Goal: Task Accomplishment & Management: Use online tool/utility

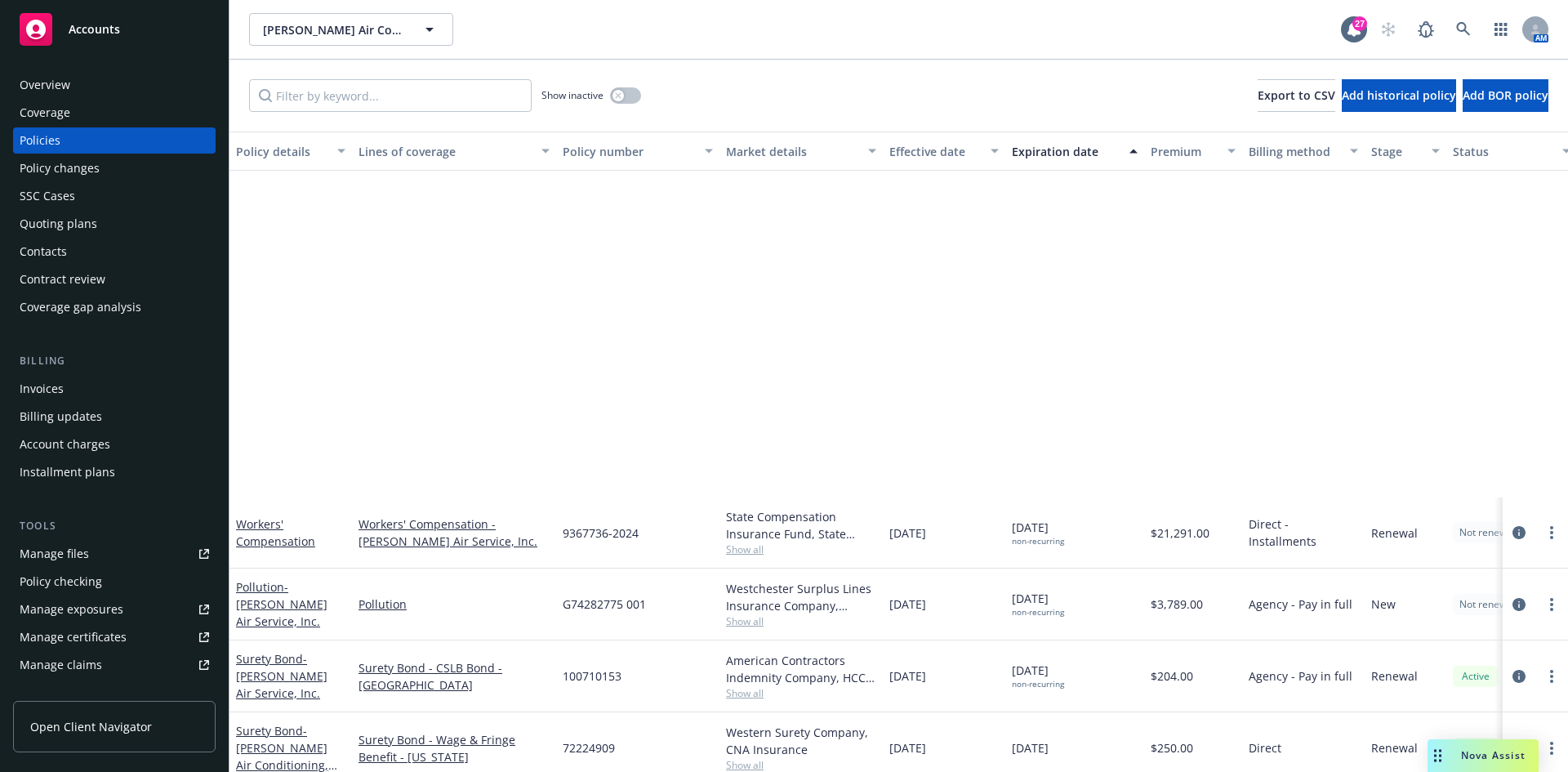
click at [135, 42] on div "Accounts" at bounding box center [114, 30] width 189 height 33
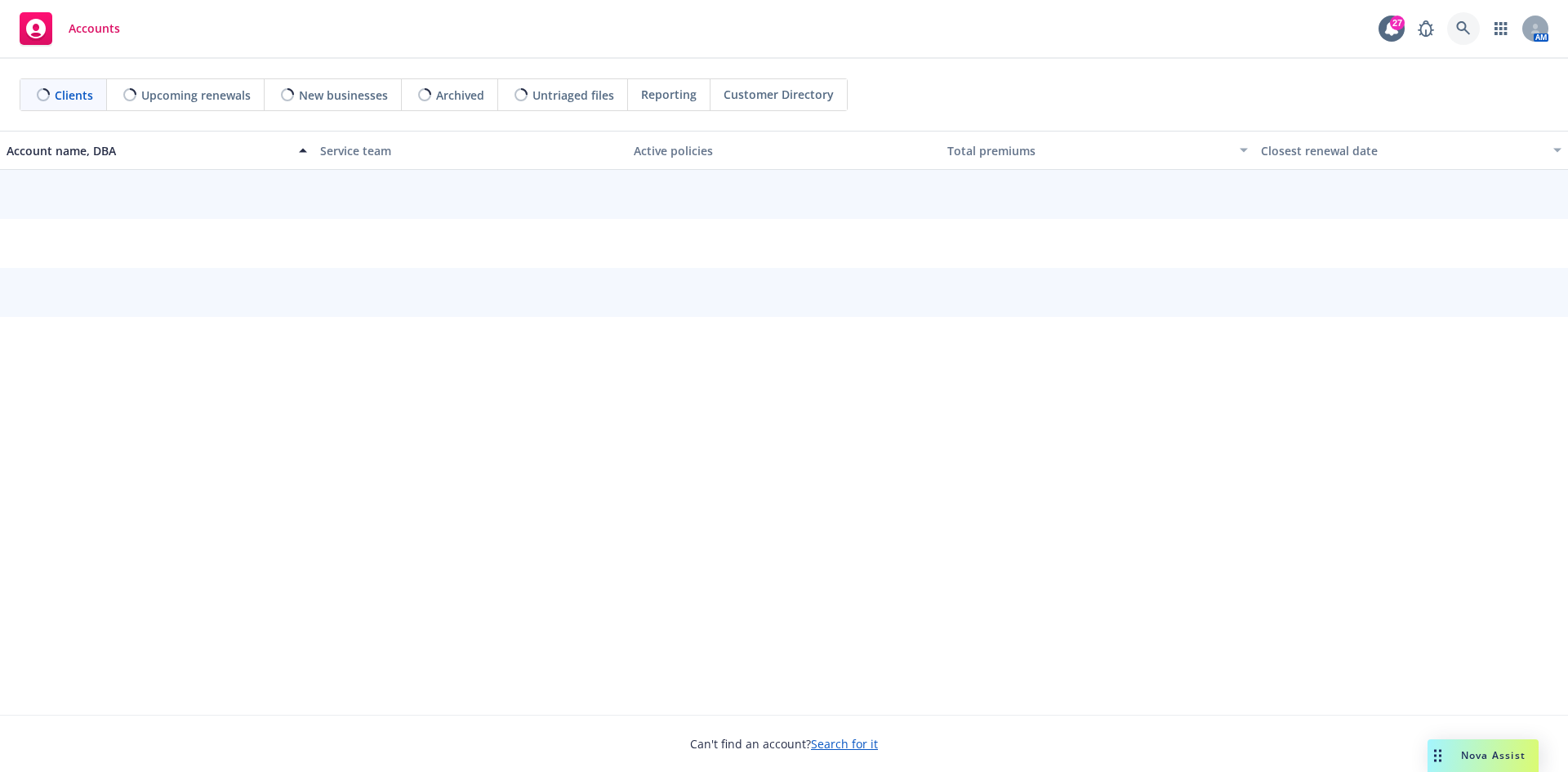
click at [1460, 27] on icon at bounding box center [1463, 28] width 14 height 14
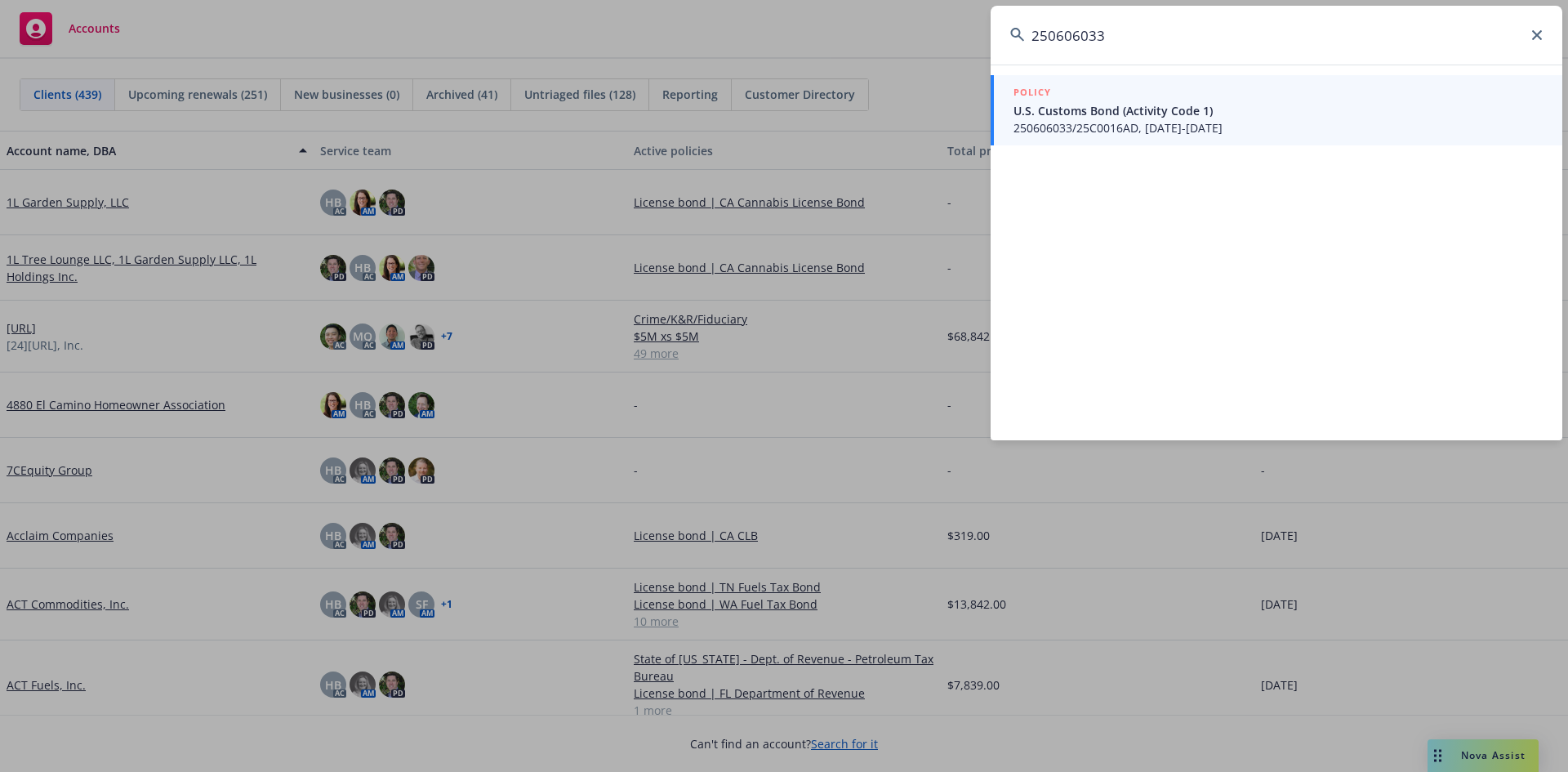
type input "250606033"
click at [1263, 112] on span "U.S. Customs Bond (Activity Code 1)" at bounding box center [1277, 111] width 529 height 17
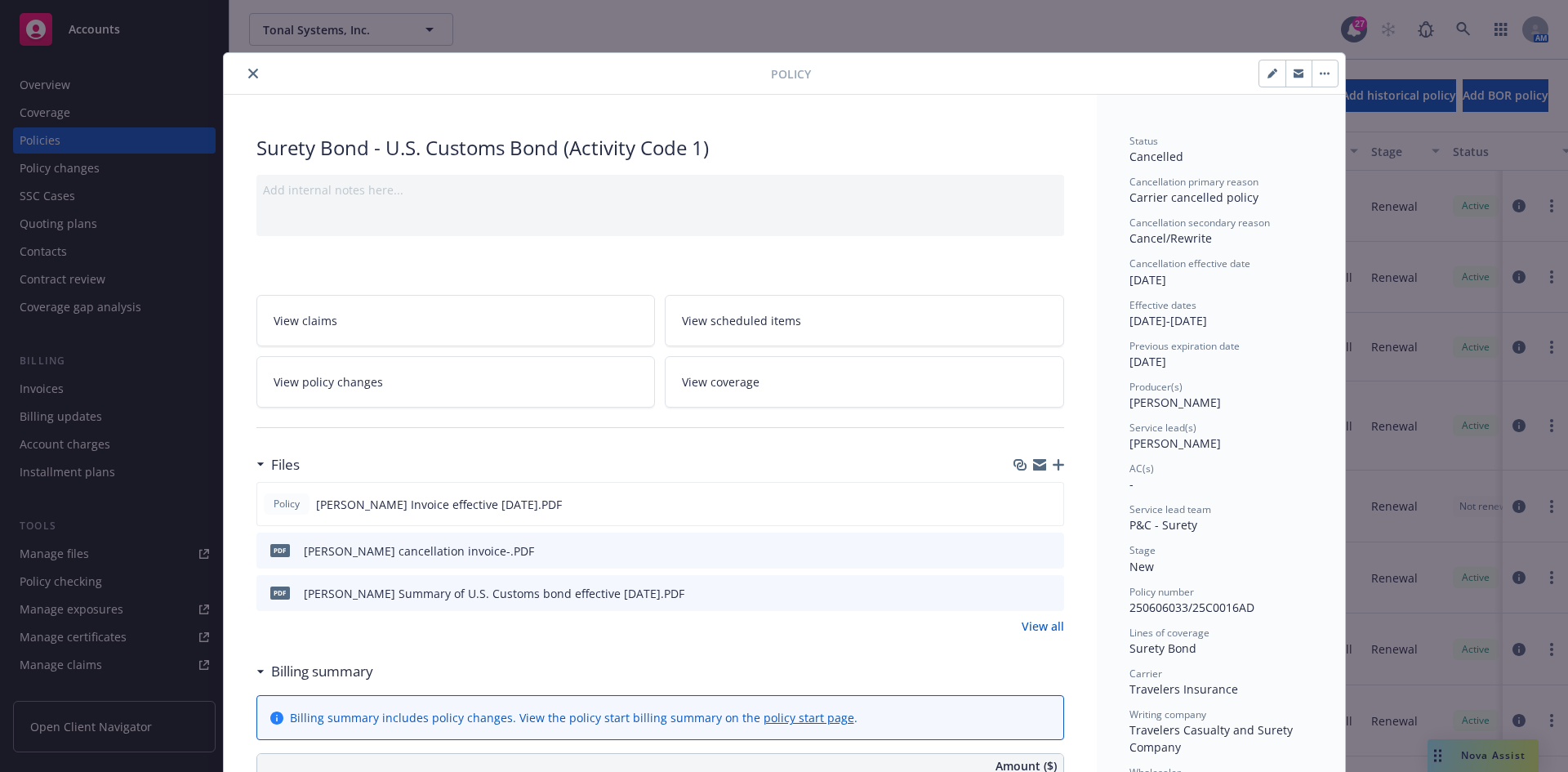
click at [243, 70] on button "close" at bounding box center [253, 74] width 19 height 19
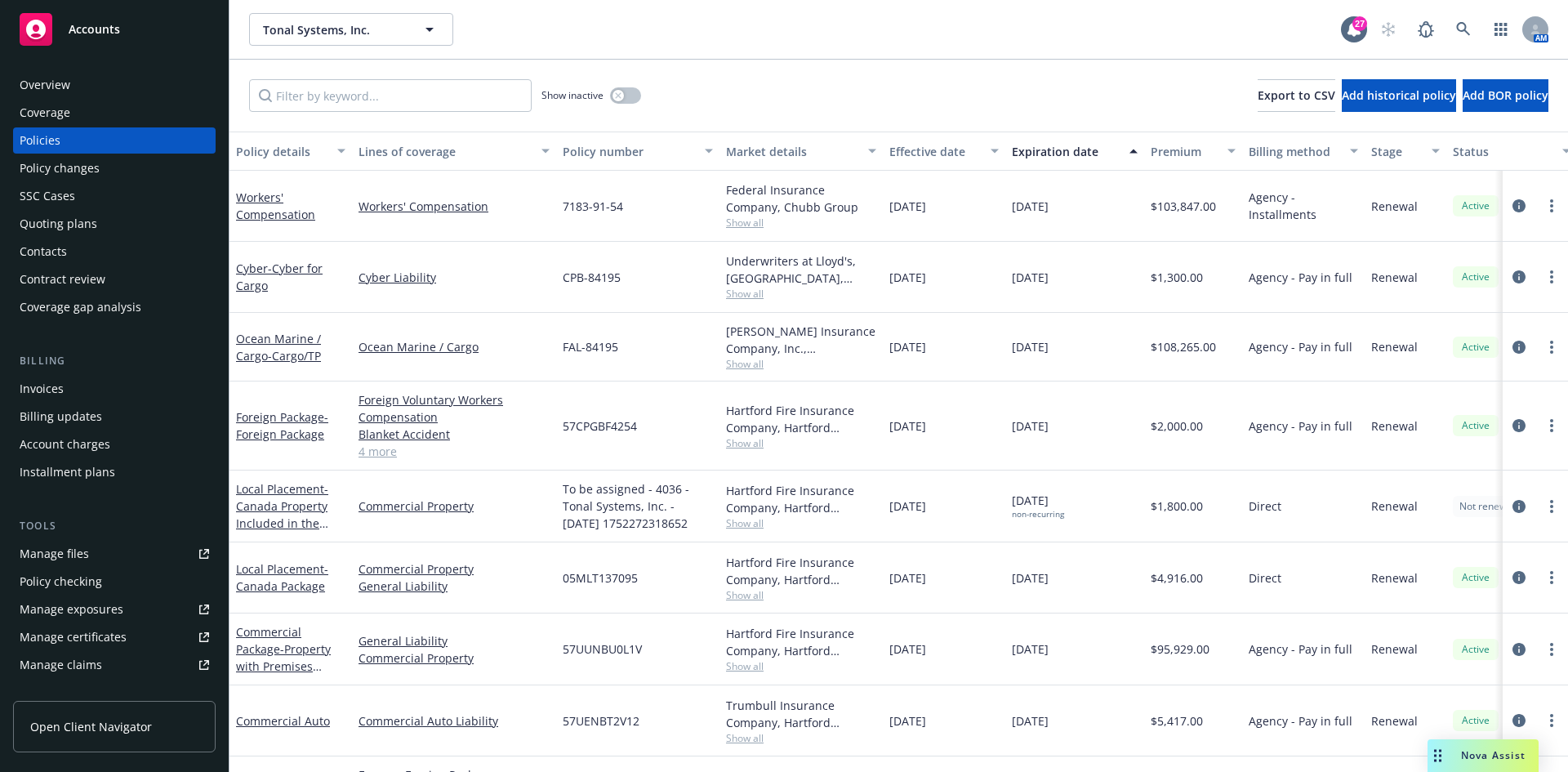
click at [55, 392] on div "Invoices" at bounding box center [41, 388] width 44 height 26
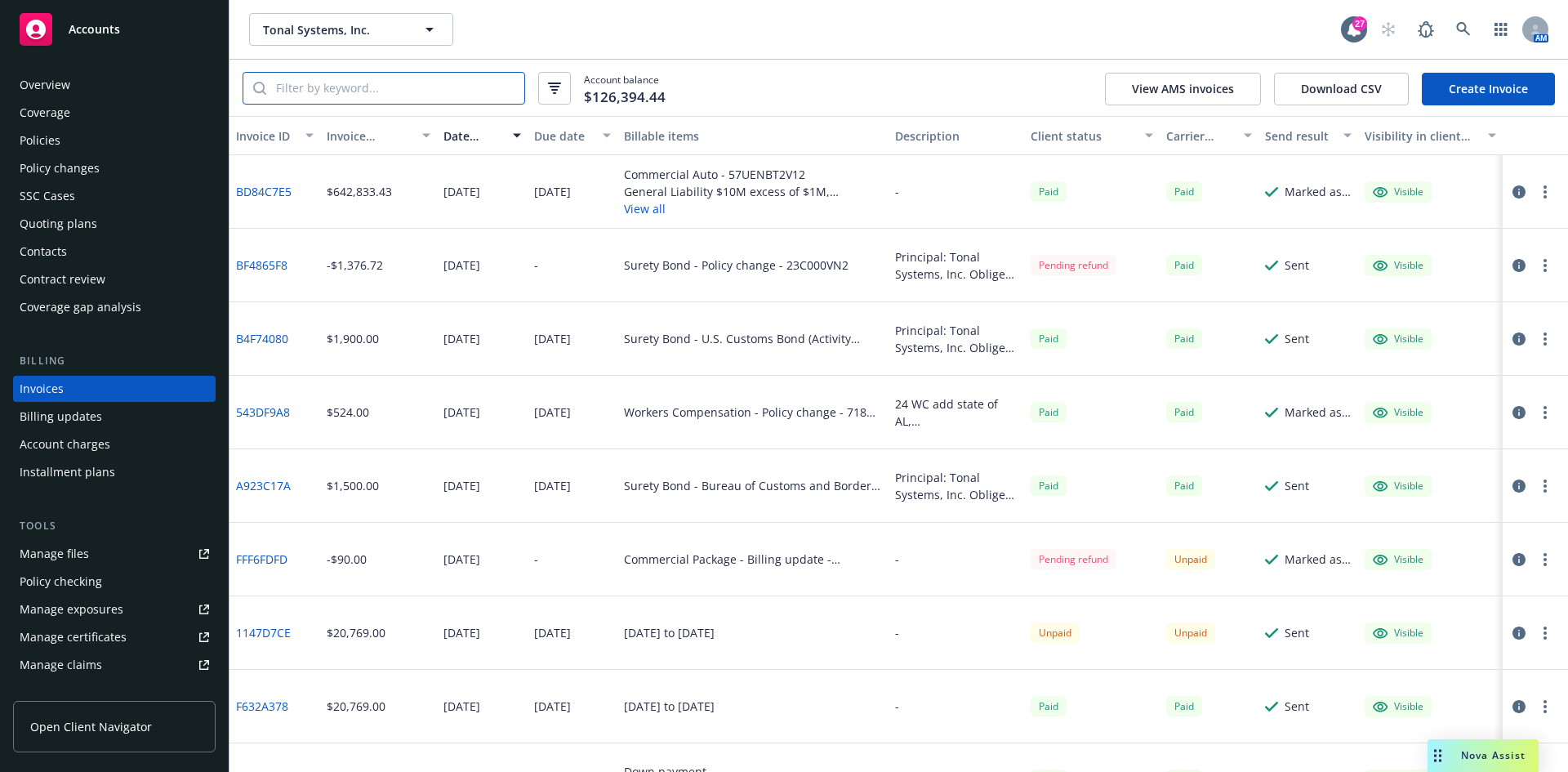
click at [288, 86] on input "search" at bounding box center [395, 88] width 258 height 31
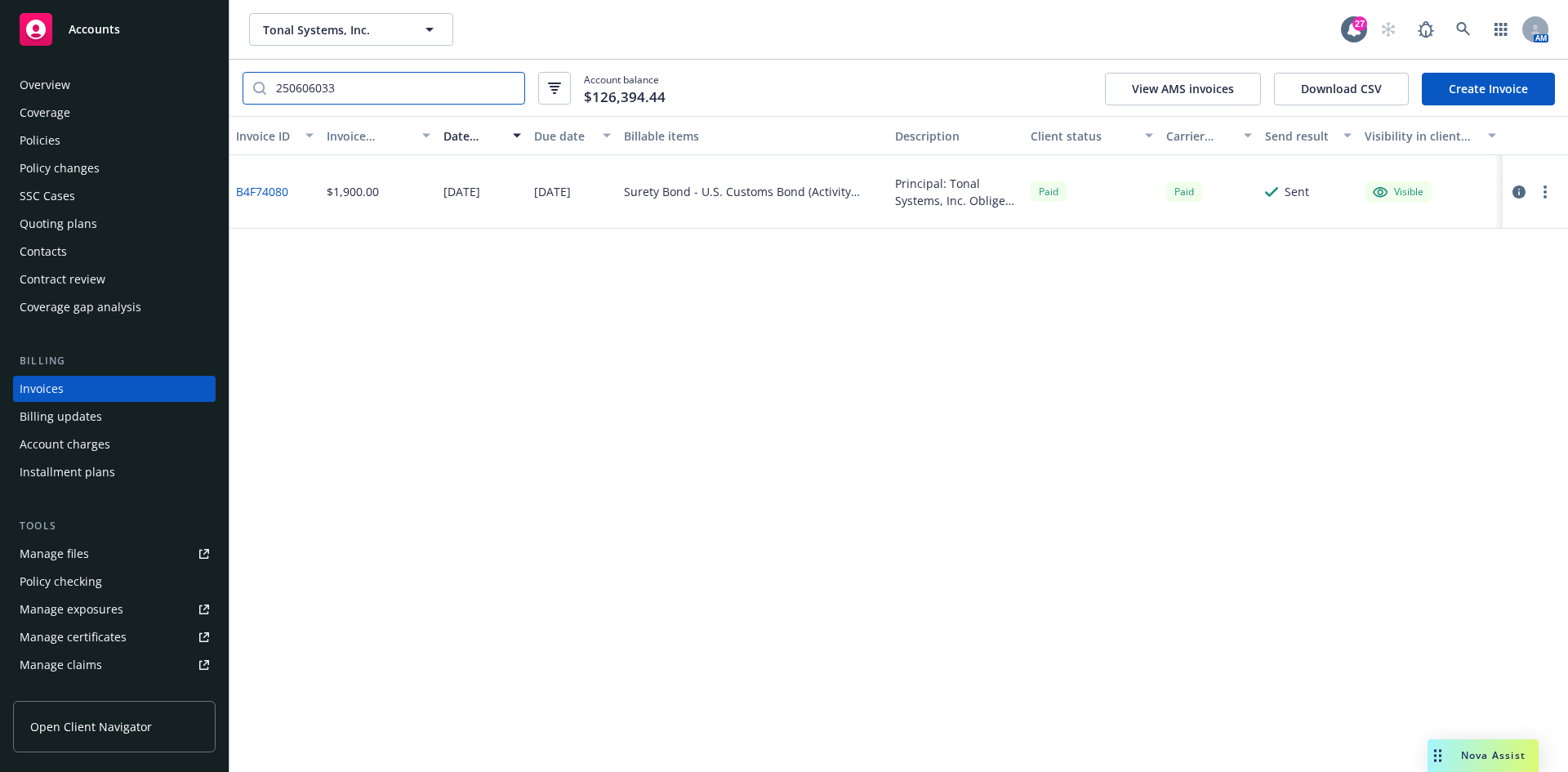
click at [351, 90] on input "250606033" at bounding box center [395, 88] width 258 height 31
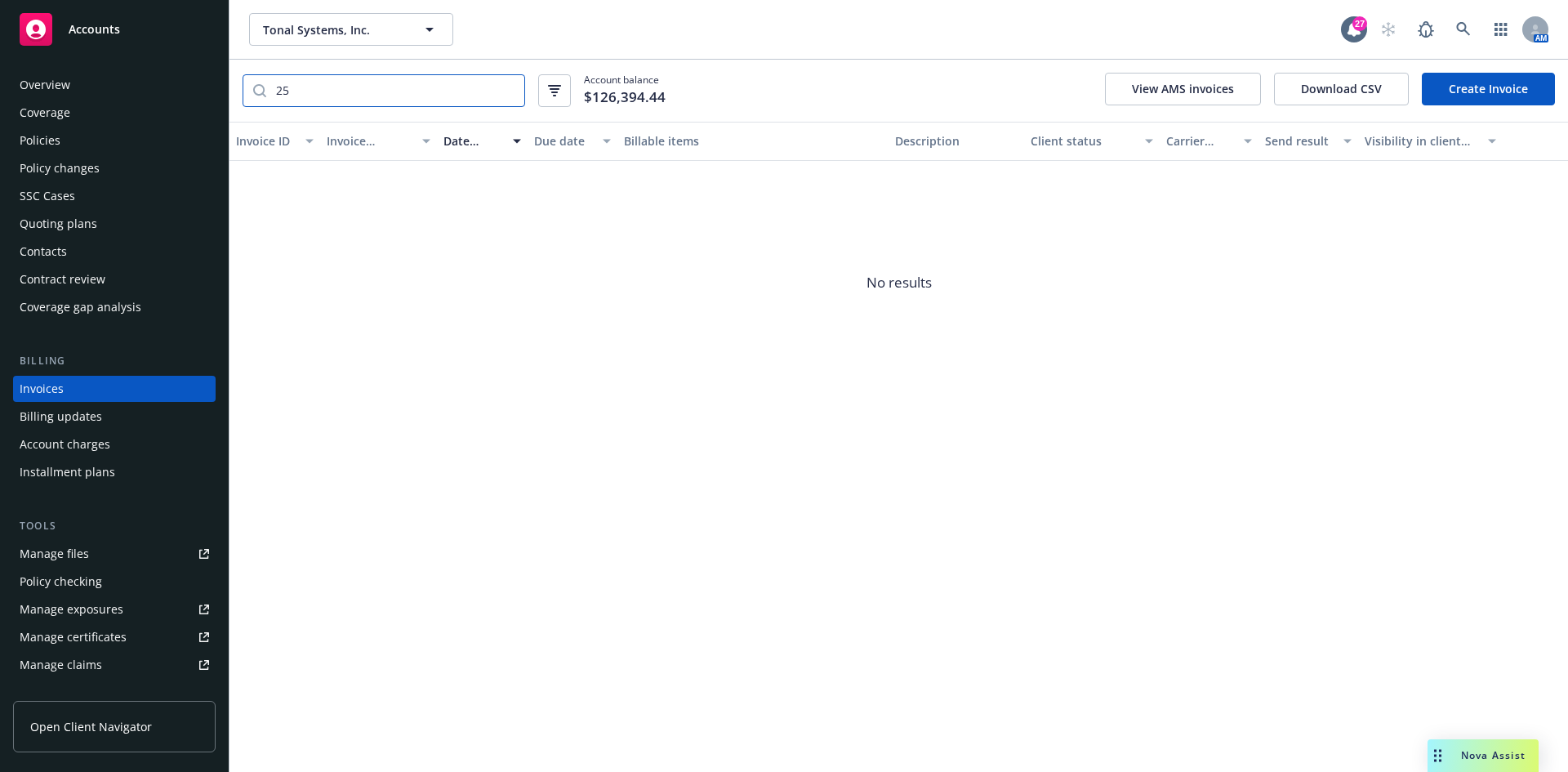
type input "2"
type input "25C"
click at [508, 88] on input "25C" at bounding box center [395, 88] width 258 height 31
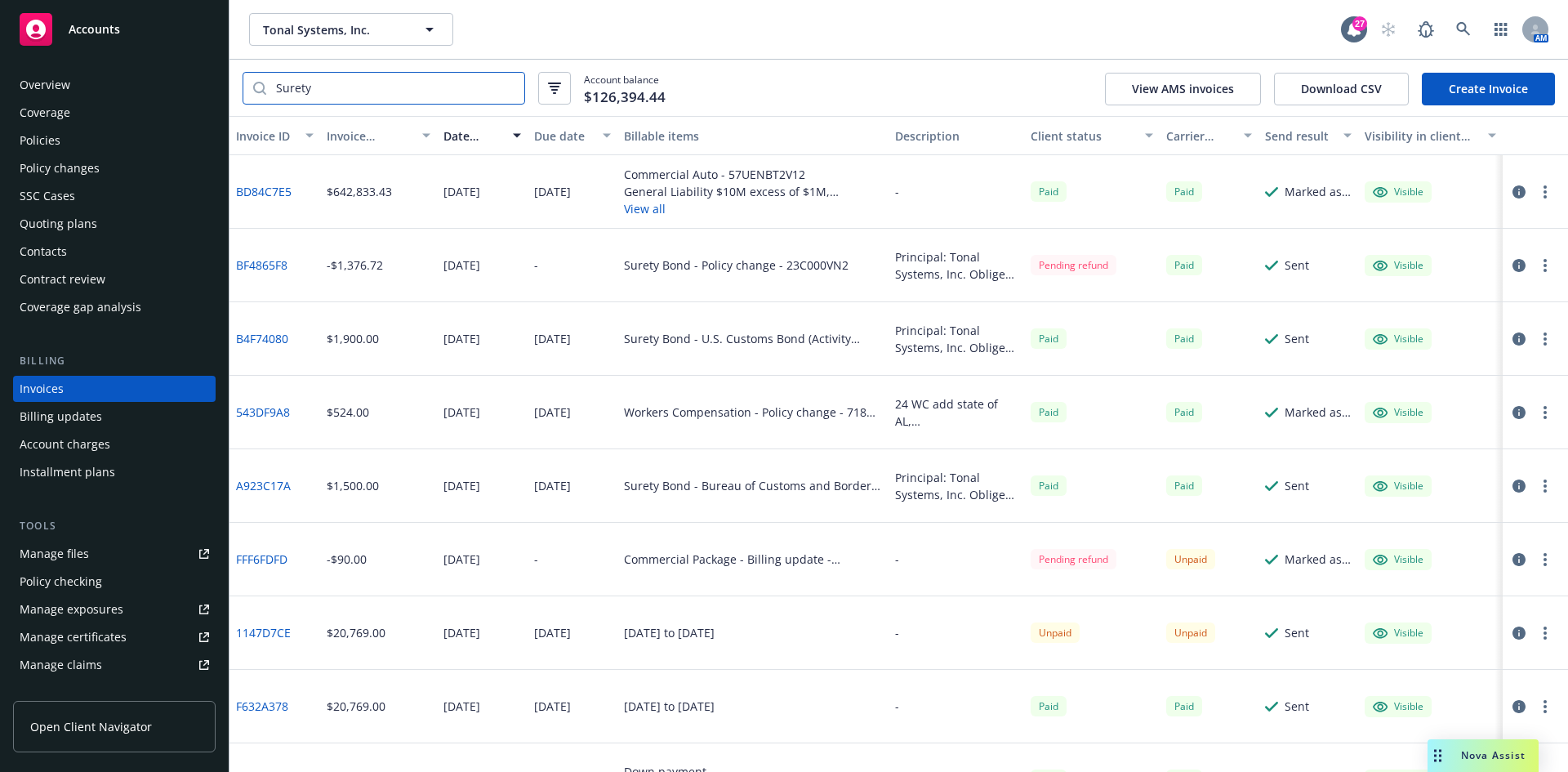
type input "Surety"
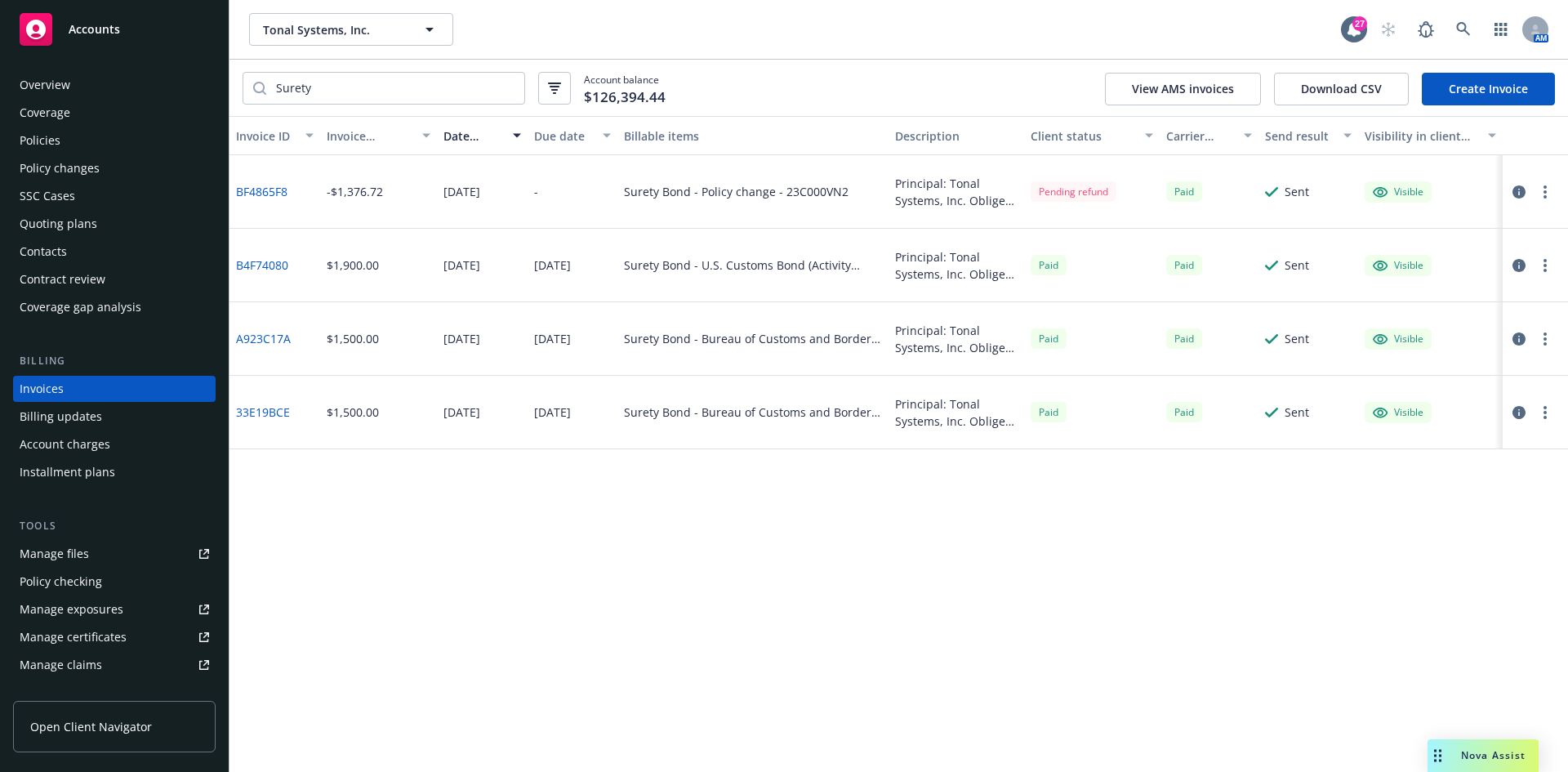
click at [1496, 90] on link "Create Invoice" at bounding box center [1488, 89] width 133 height 33
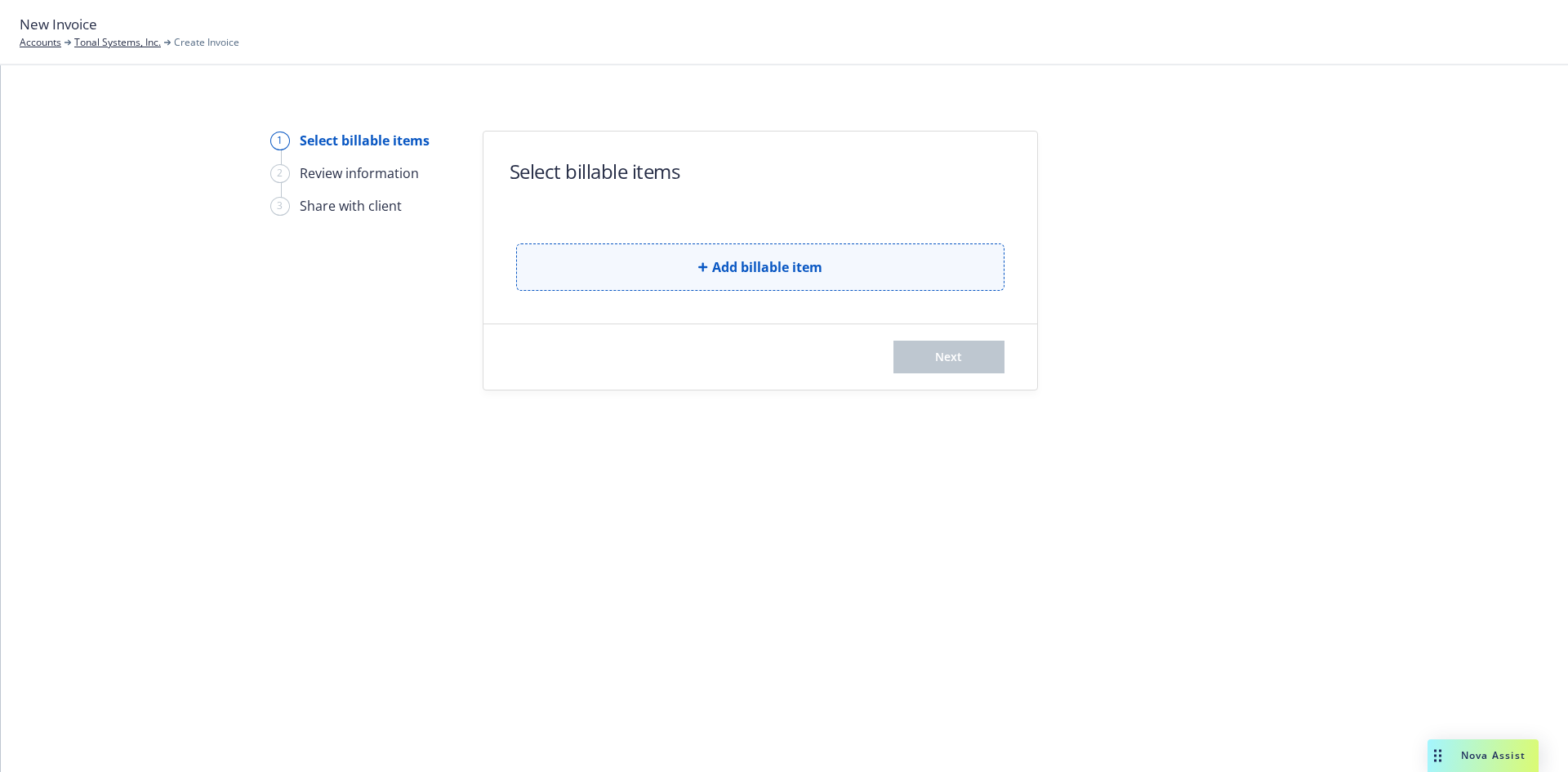
click at [665, 259] on button "Add billable item" at bounding box center [761, 267] width 489 height 48
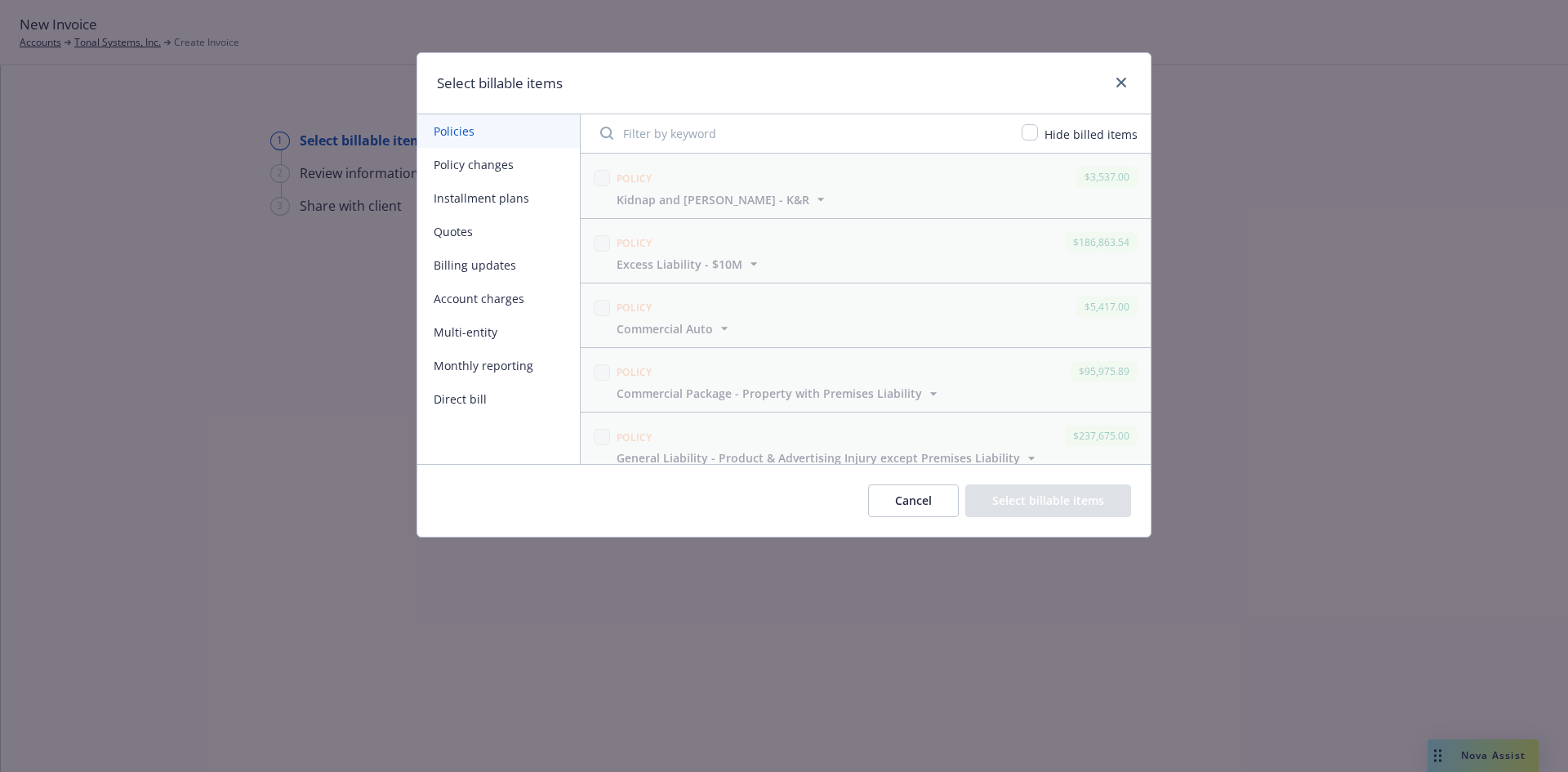
click at [649, 143] on input "Filter by keyword" at bounding box center [801, 133] width 422 height 33
type input "2506"
click at [509, 171] on button "Policy changes" at bounding box center [498, 165] width 163 height 33
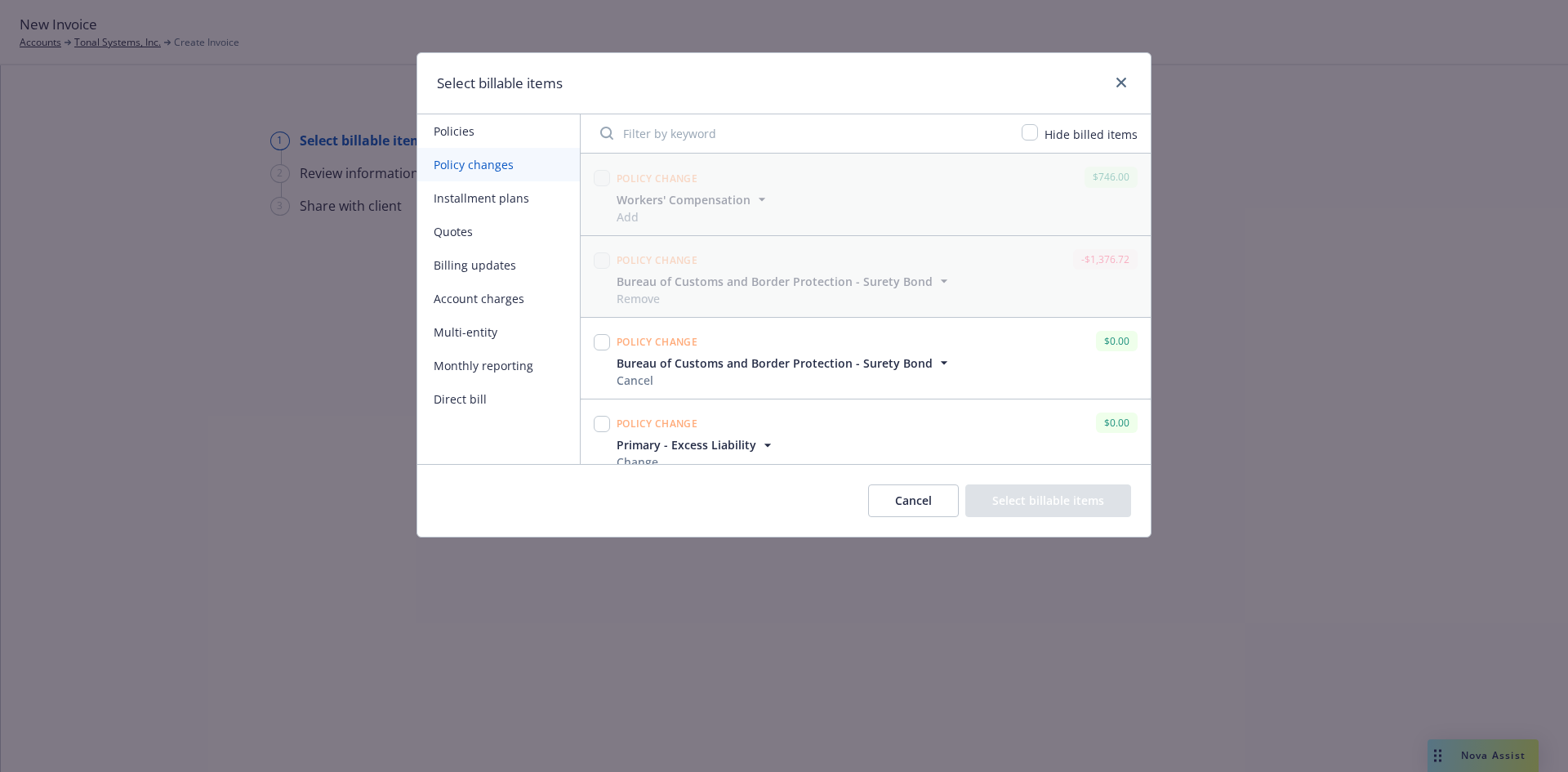
click at [735, 139] on input "Filter by keyword" at bounding box center [801, 133] width 422 height 33
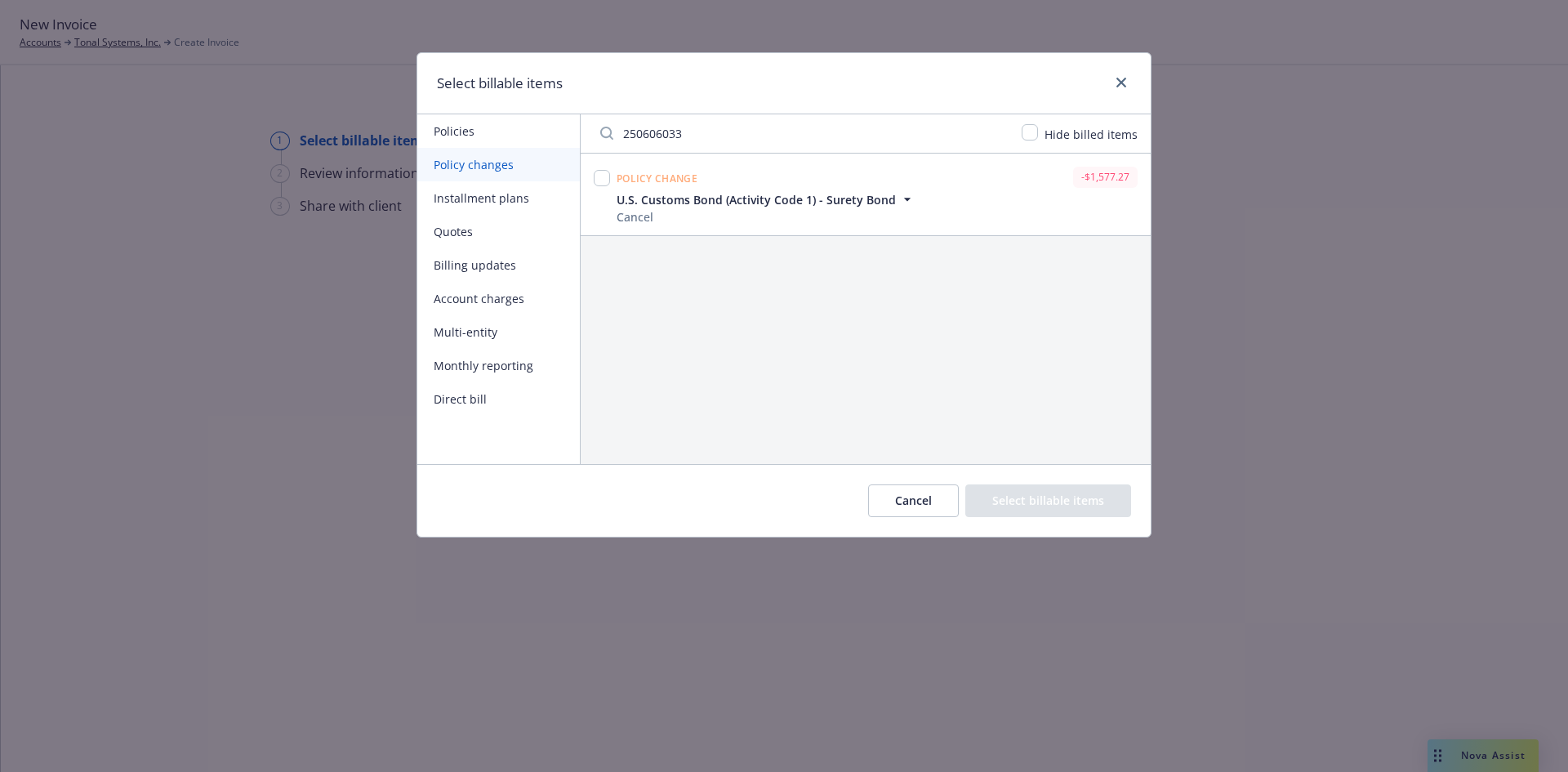
type input "250606033"
click at [1115, 77] on link "close" at bounding box center [1121, 82] width 19 height 19
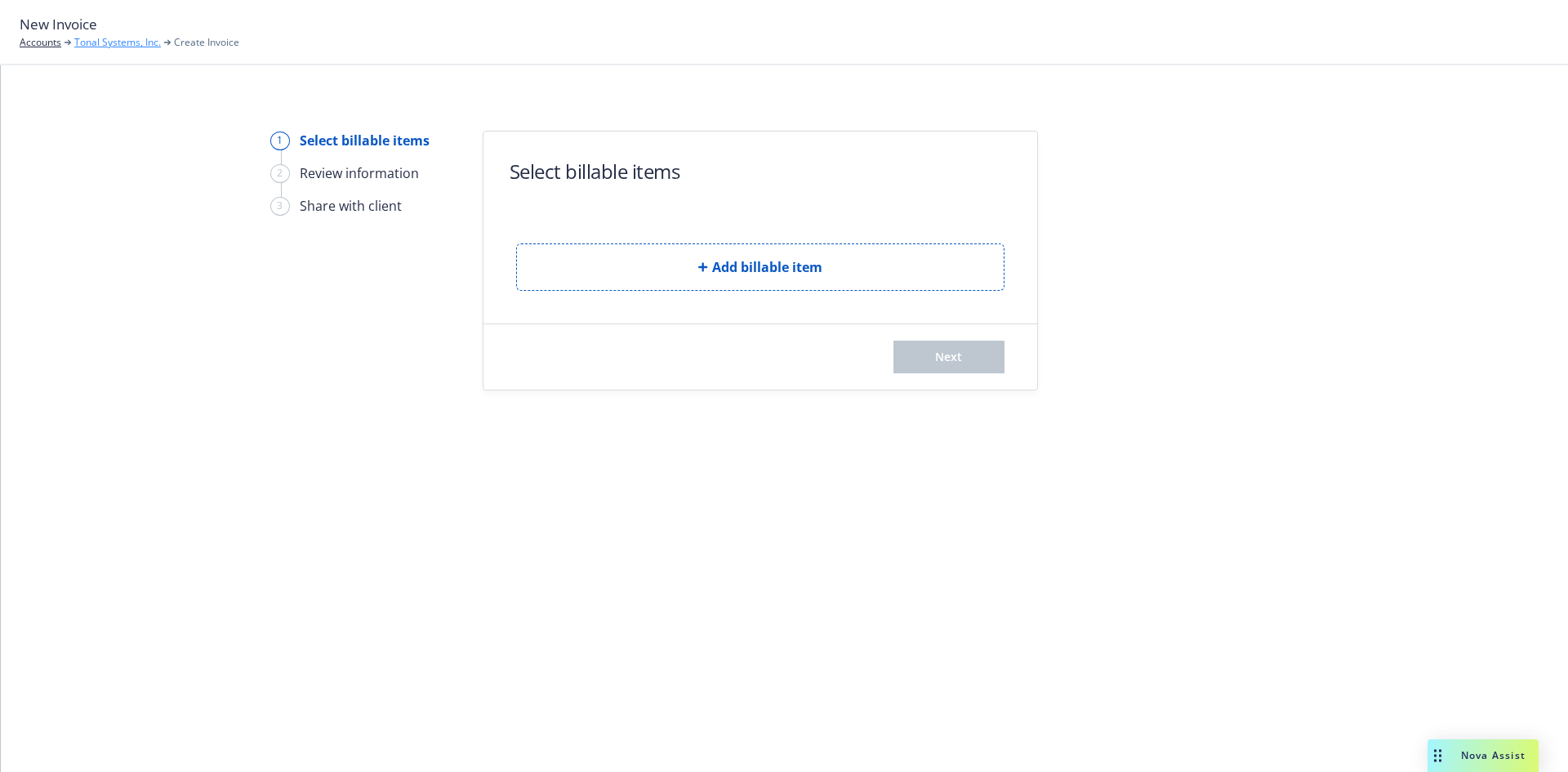
click at [137, 45] on link "Tonal Systems, Inc." at bounding box center [118, 42] width 86 height 14
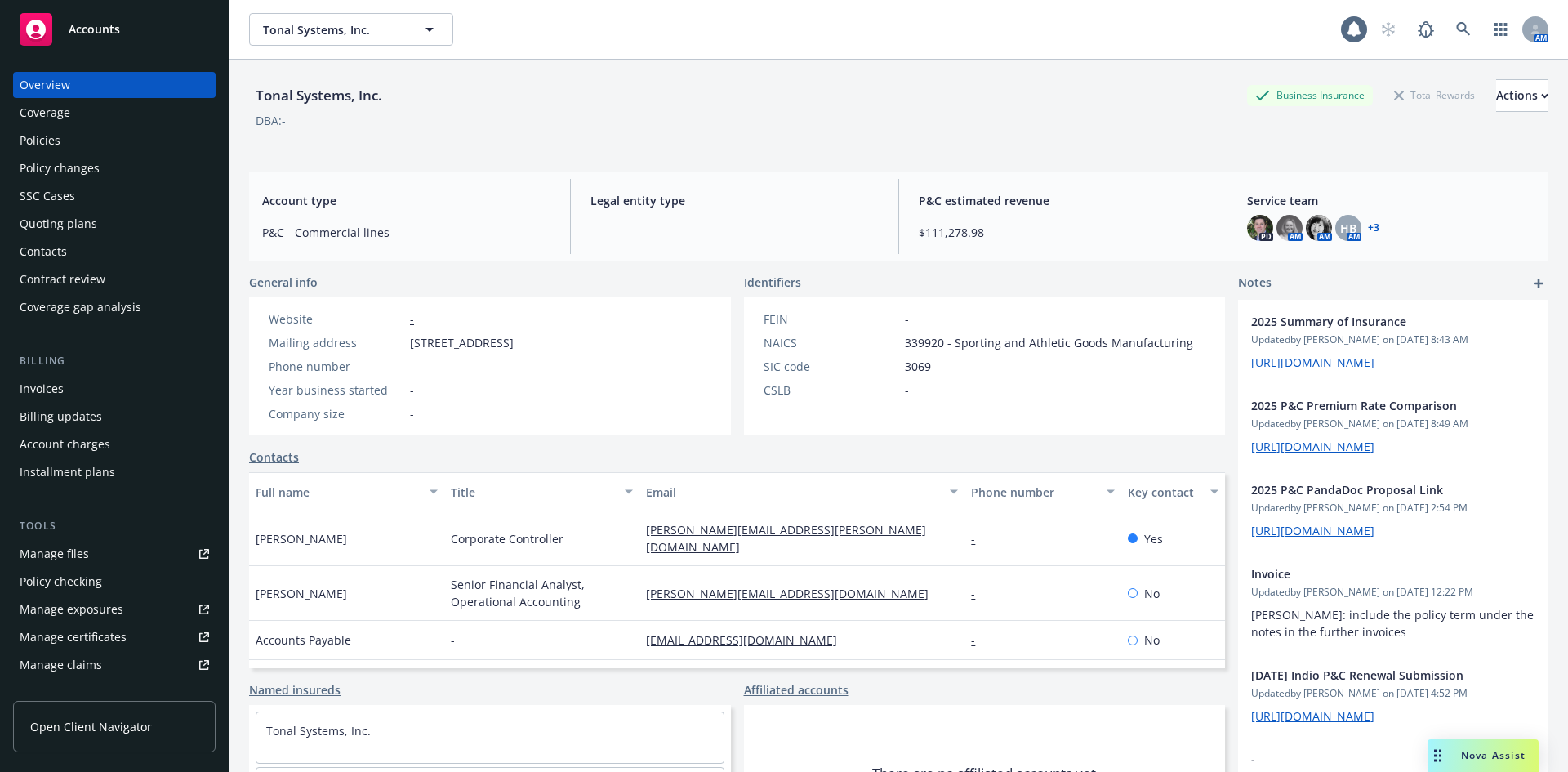
click at [61, 373] on div "Billing Invoices Billing updates Account charges Installment plans" at bounding box center [115, 419] width 203 height 132
click at [61, 378] on div "Invoices" at bounding box center [41, 388] width 44 height 26
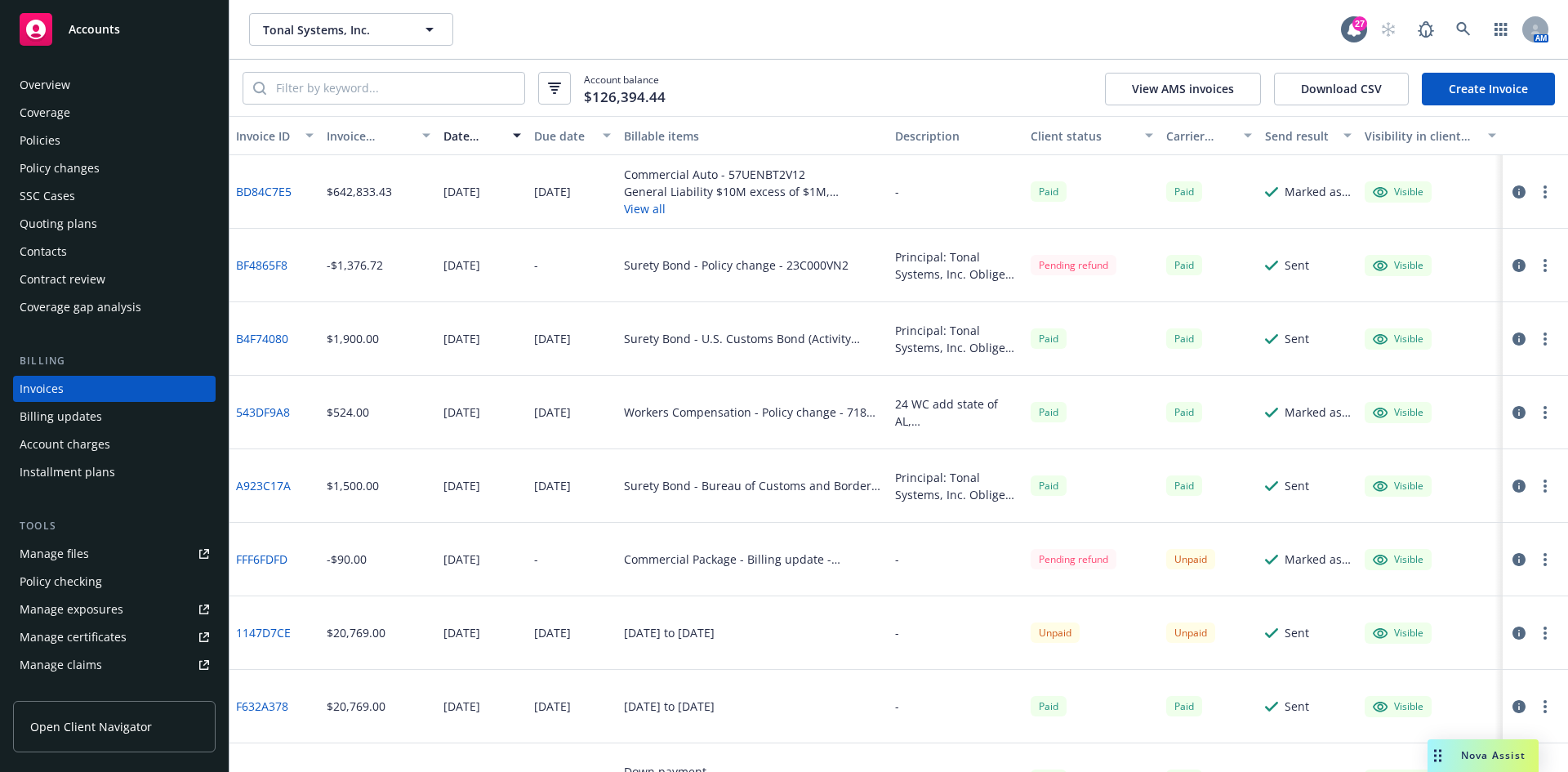
click at [1504, 82] on link "Create Invoice" at bounding box center [1488, 89] width 133 height 33
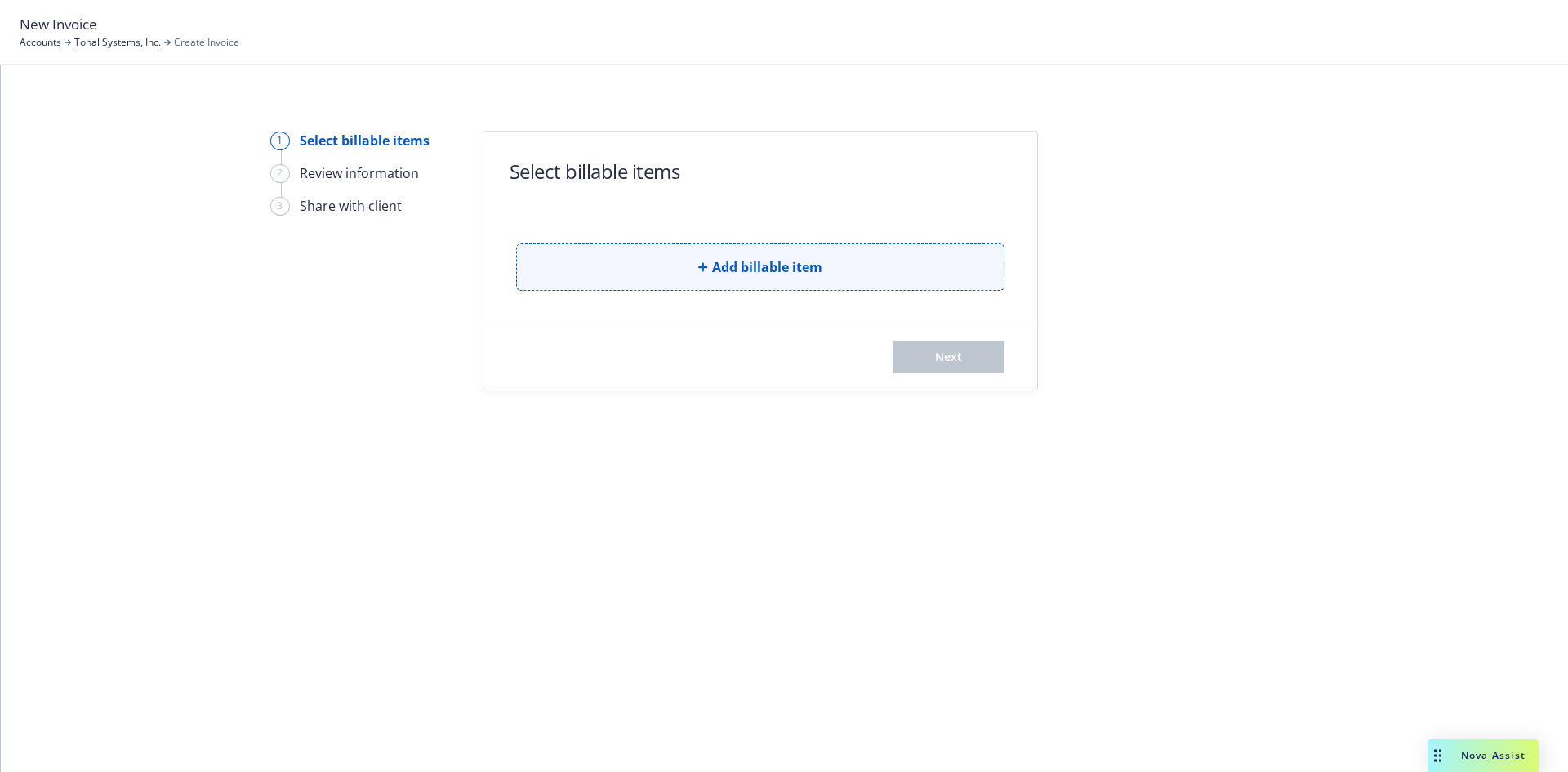
click at [817, 249] on button "Add billable item" at bounding box center [761, 267] width 489 height 48
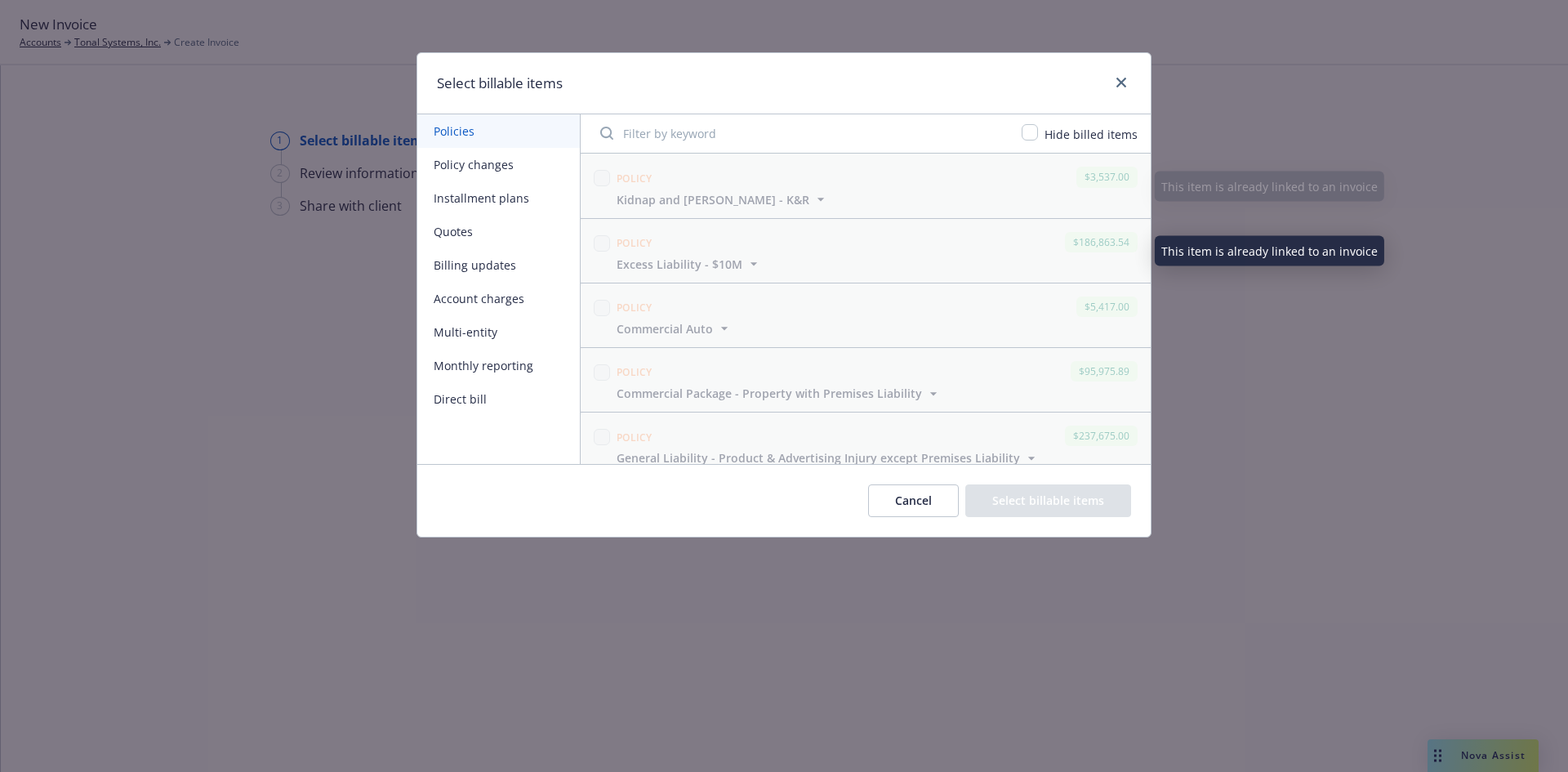
click at [503, 154] on button "Policy changes" at bounding box center [498, 165] width 163 height 33
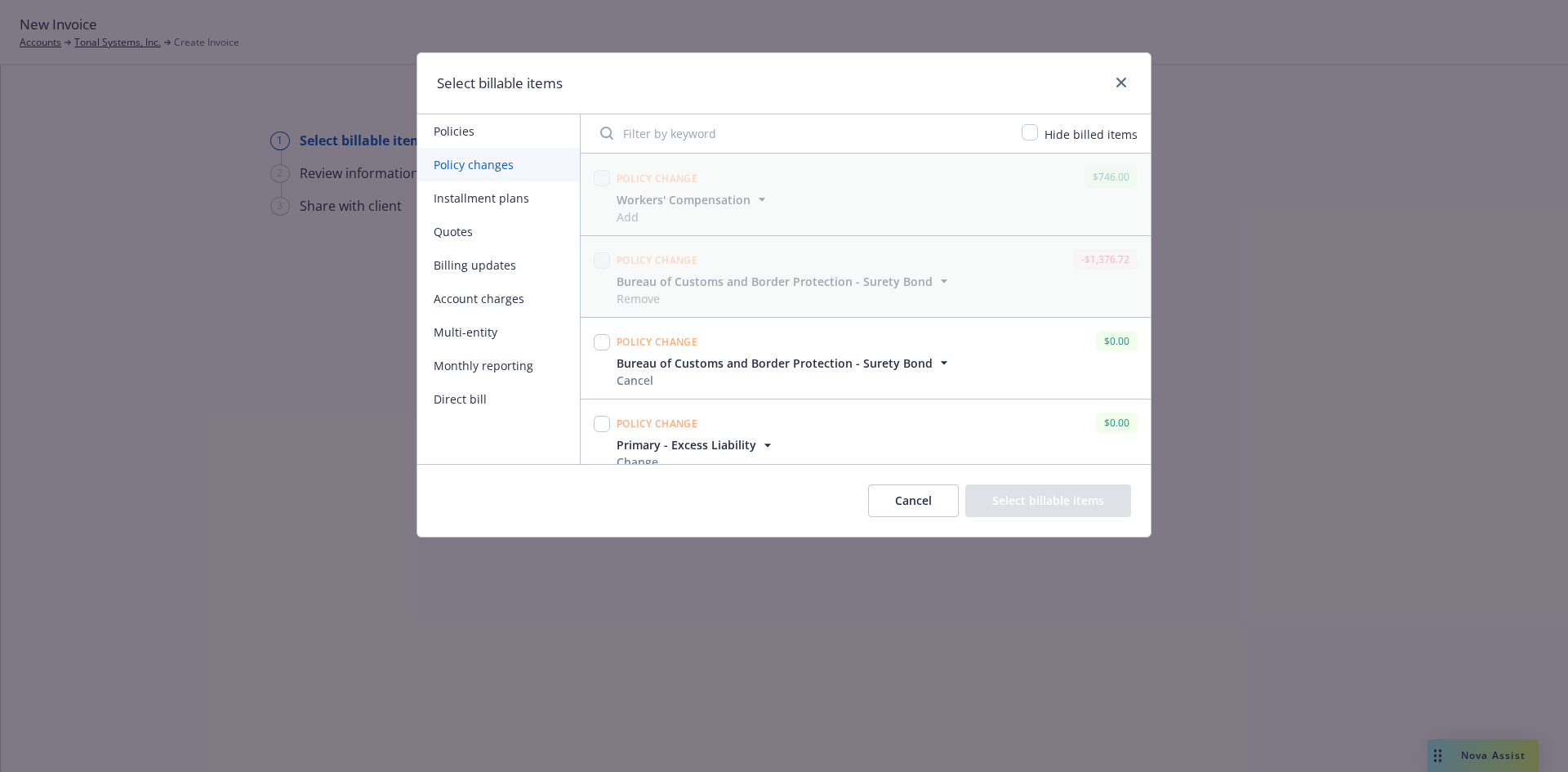
click at [731, 137] on input "Filter by keyword" at bounding box center [801, 133] width 422 height 33
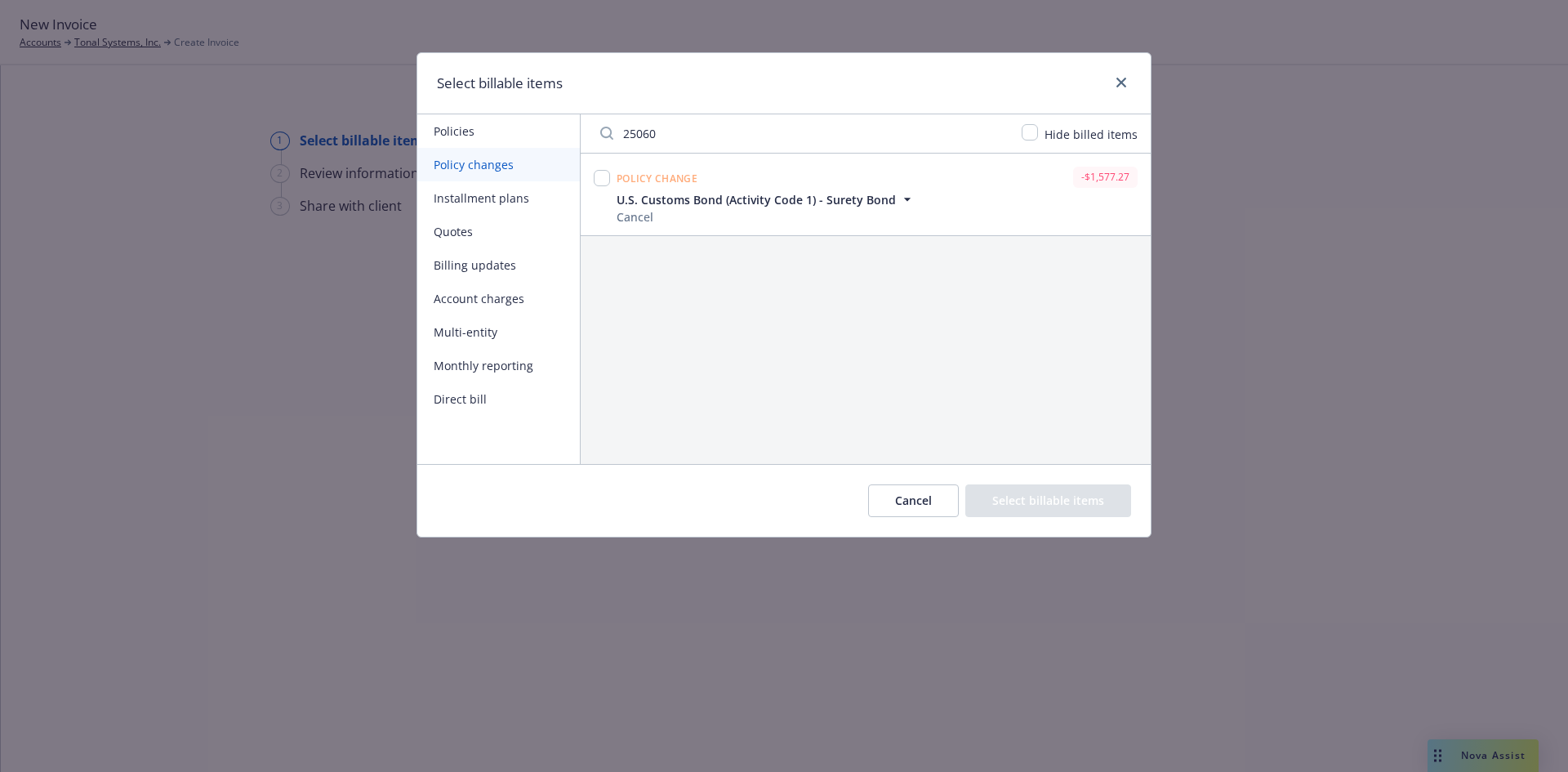
type input "25060"
click at [606, 178] on input "checkbox" at bounding box center [602, 178] width 16 height 16
checkbox input "true"
click at [1050, 498] on button "Select billable items" at bounding box center [1048, 500] width 166 height 33
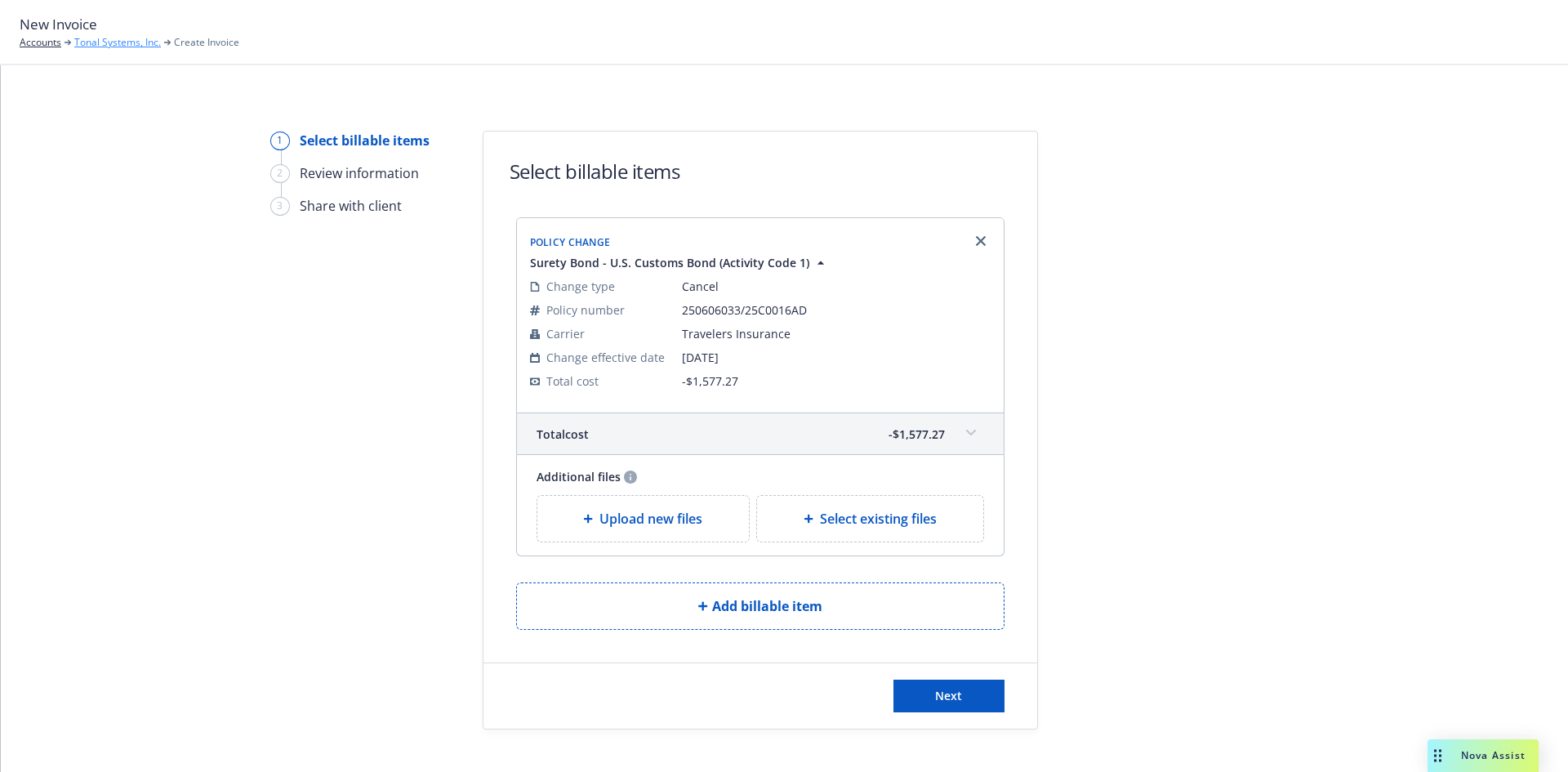
click at [105, 38] on link "Tonal Systems, Inc." at bounding box center [118, 42] width 86 height 14
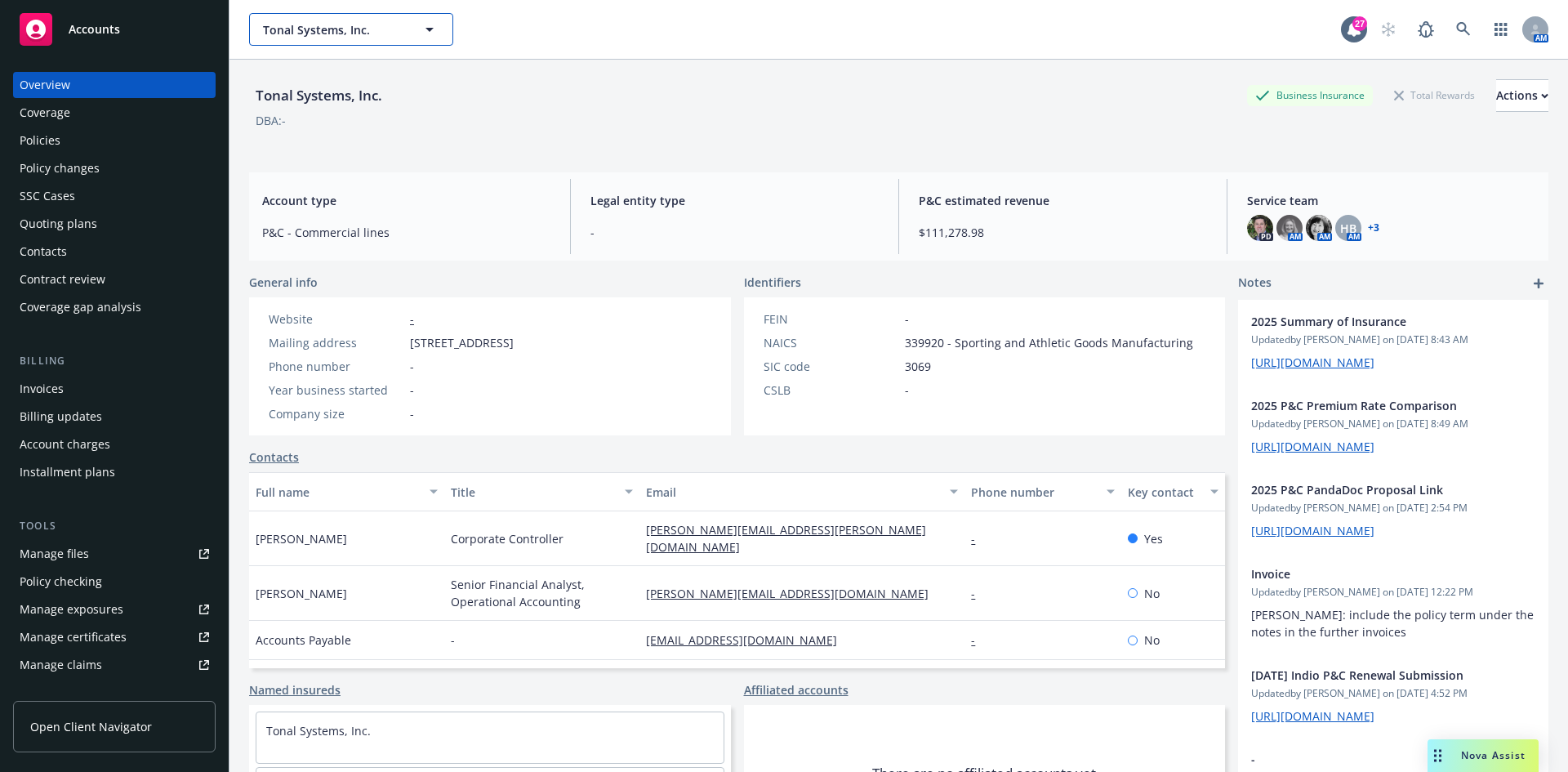
click at [289, 33] on span "Tonal Systems, Inc." at bounding box center [334, 30] width 142 height 17
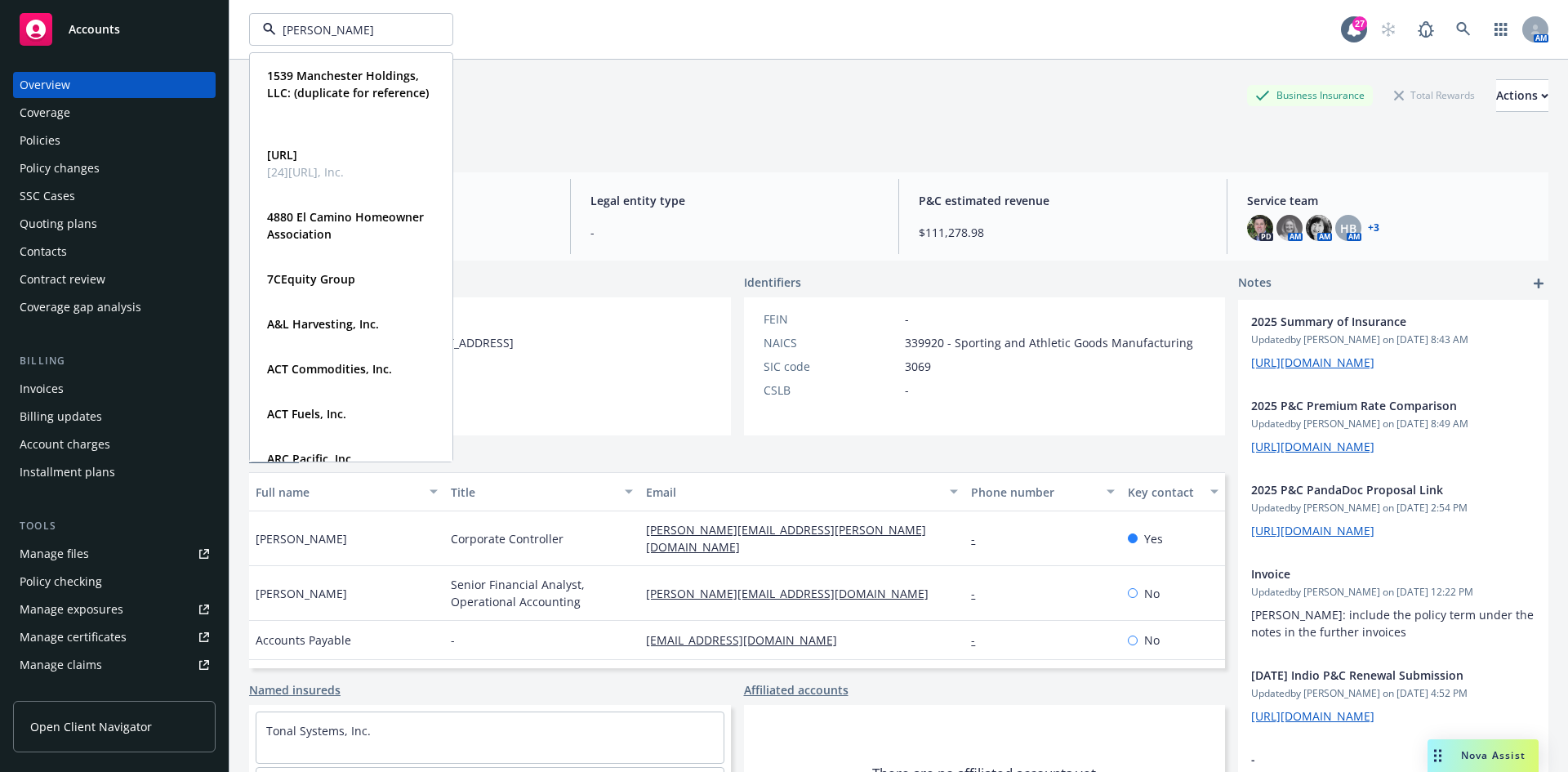
type input "[PERSON_NAME]"
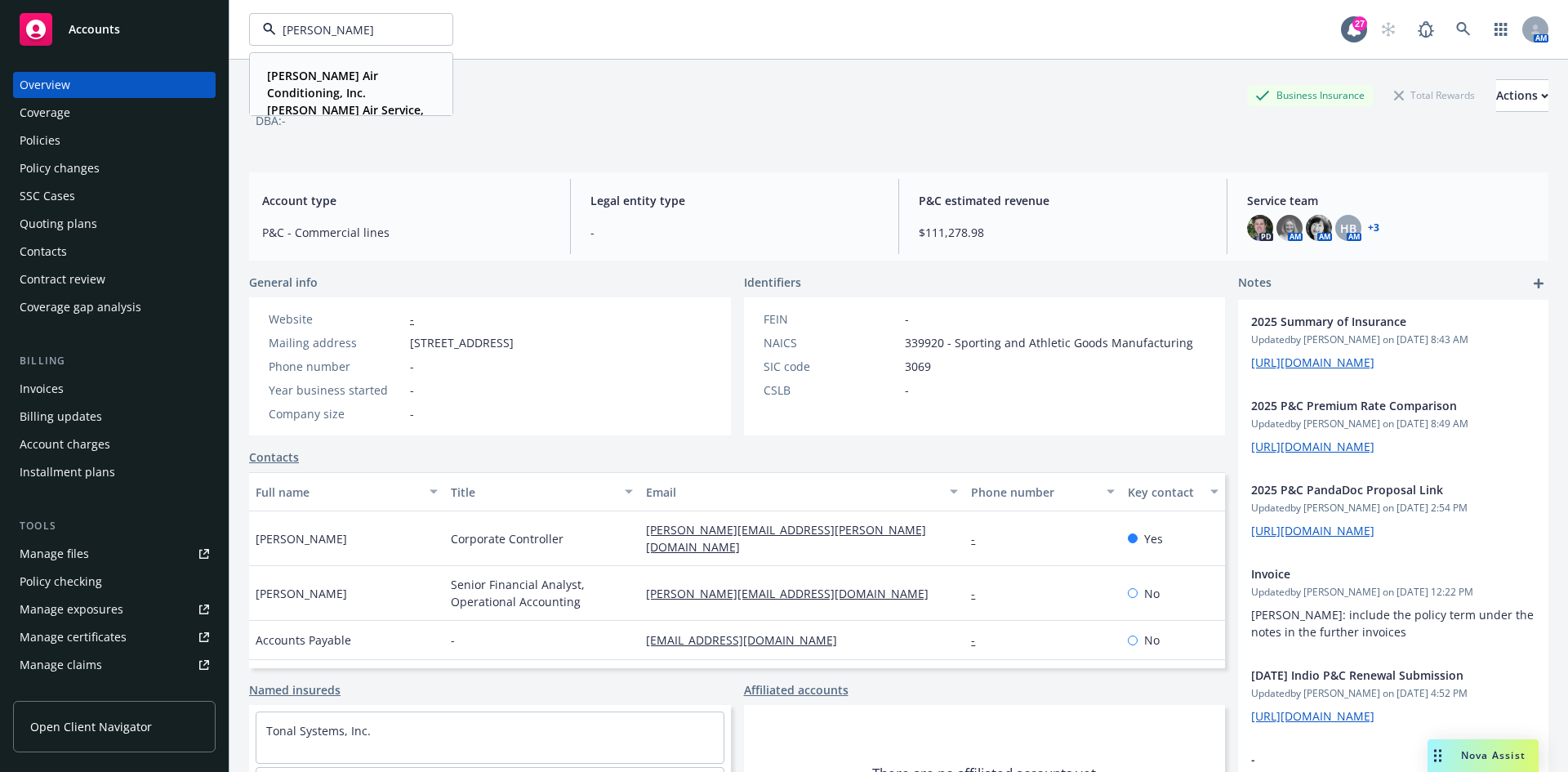
click at [349, 85] on strong "Brady Air Conditioning, Inc. Brady Air Service, Inc." at bounding box center [345, 101] width 157 height 67
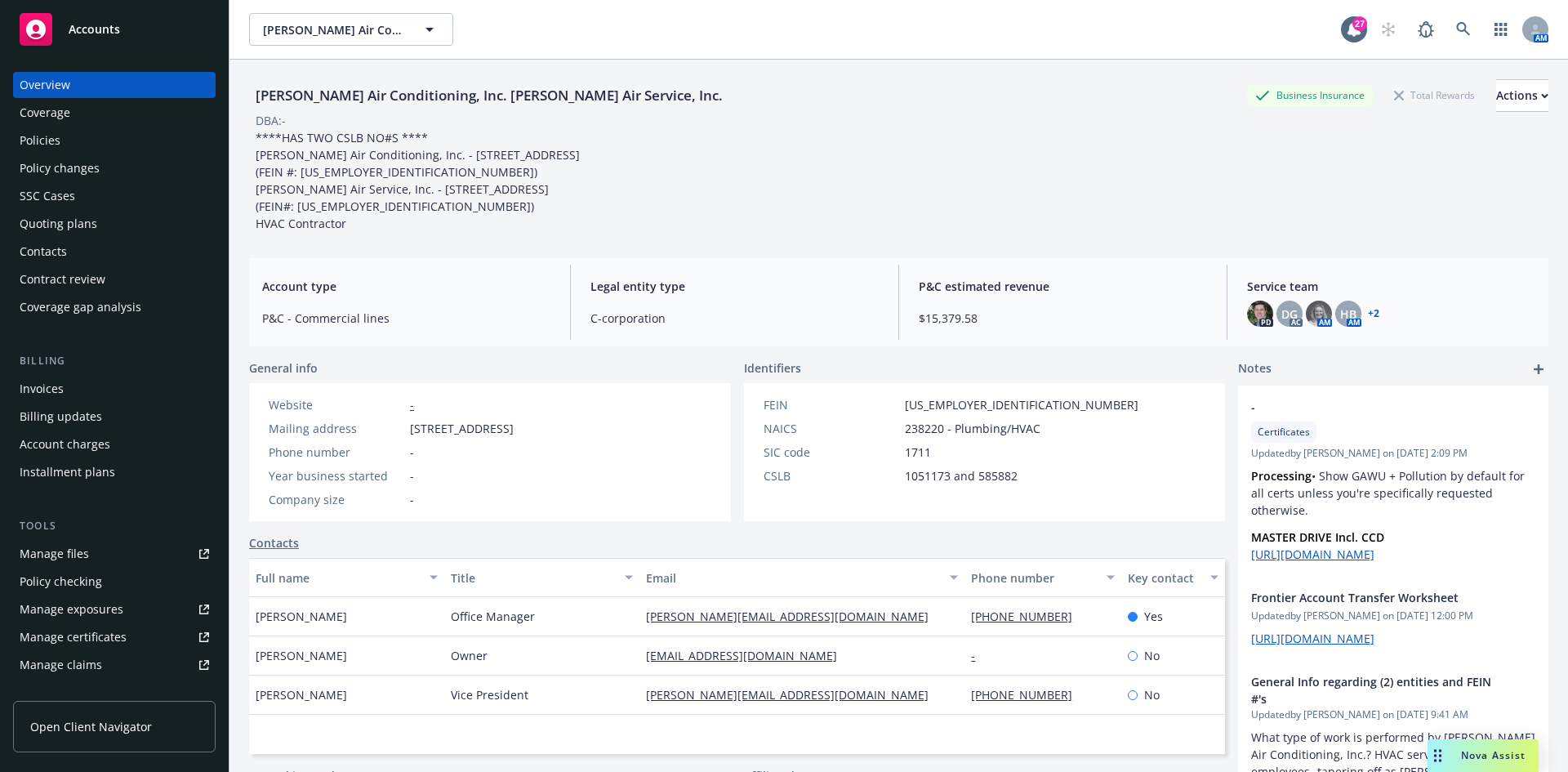
click at [87, 393] on div "Invoices" at bounding box center [114, 388] width 189 height 26
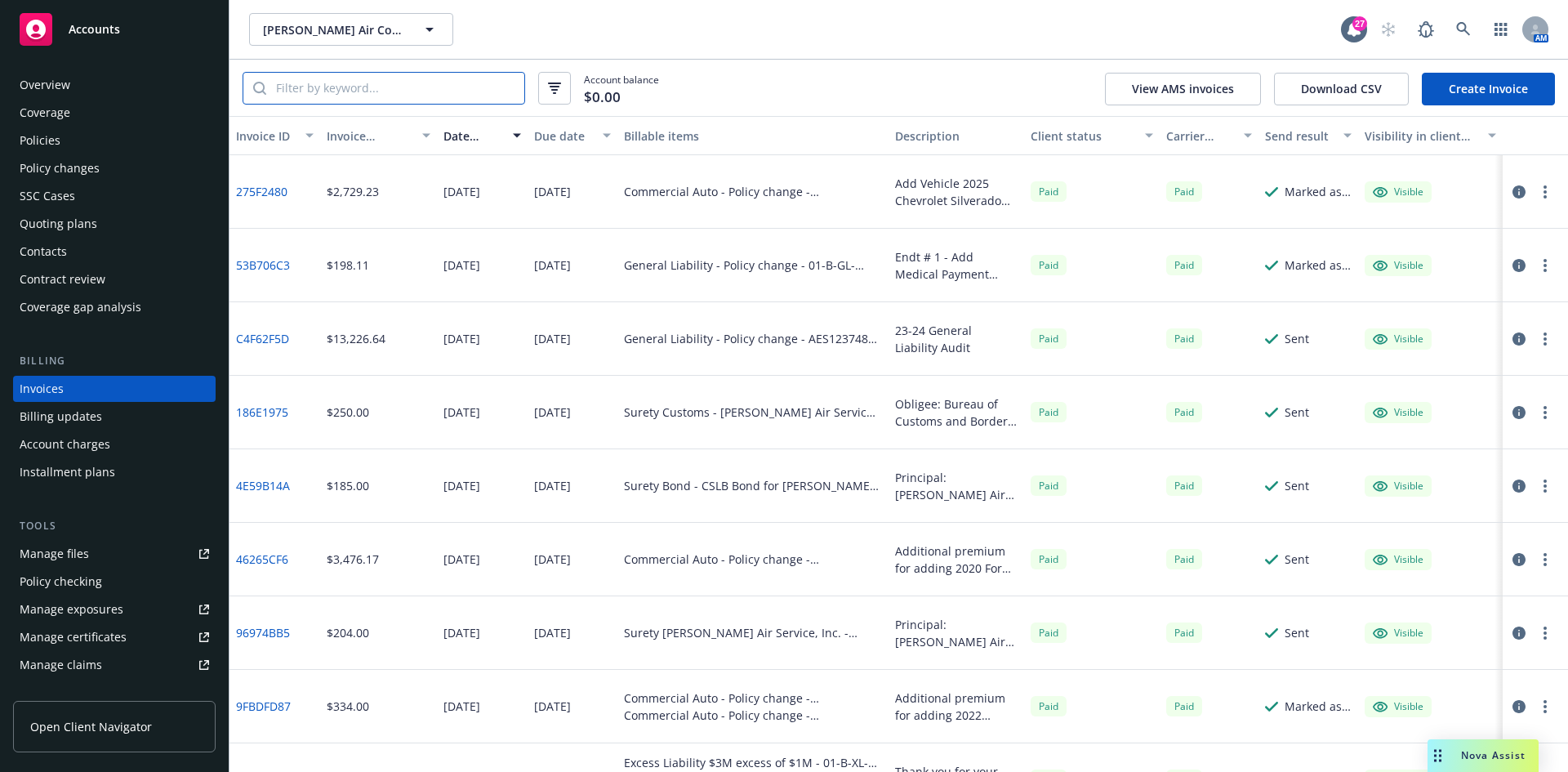
click at [334, 85] on input "search" at bounding box center [395, 88] width 258 height 31
type input "surety"
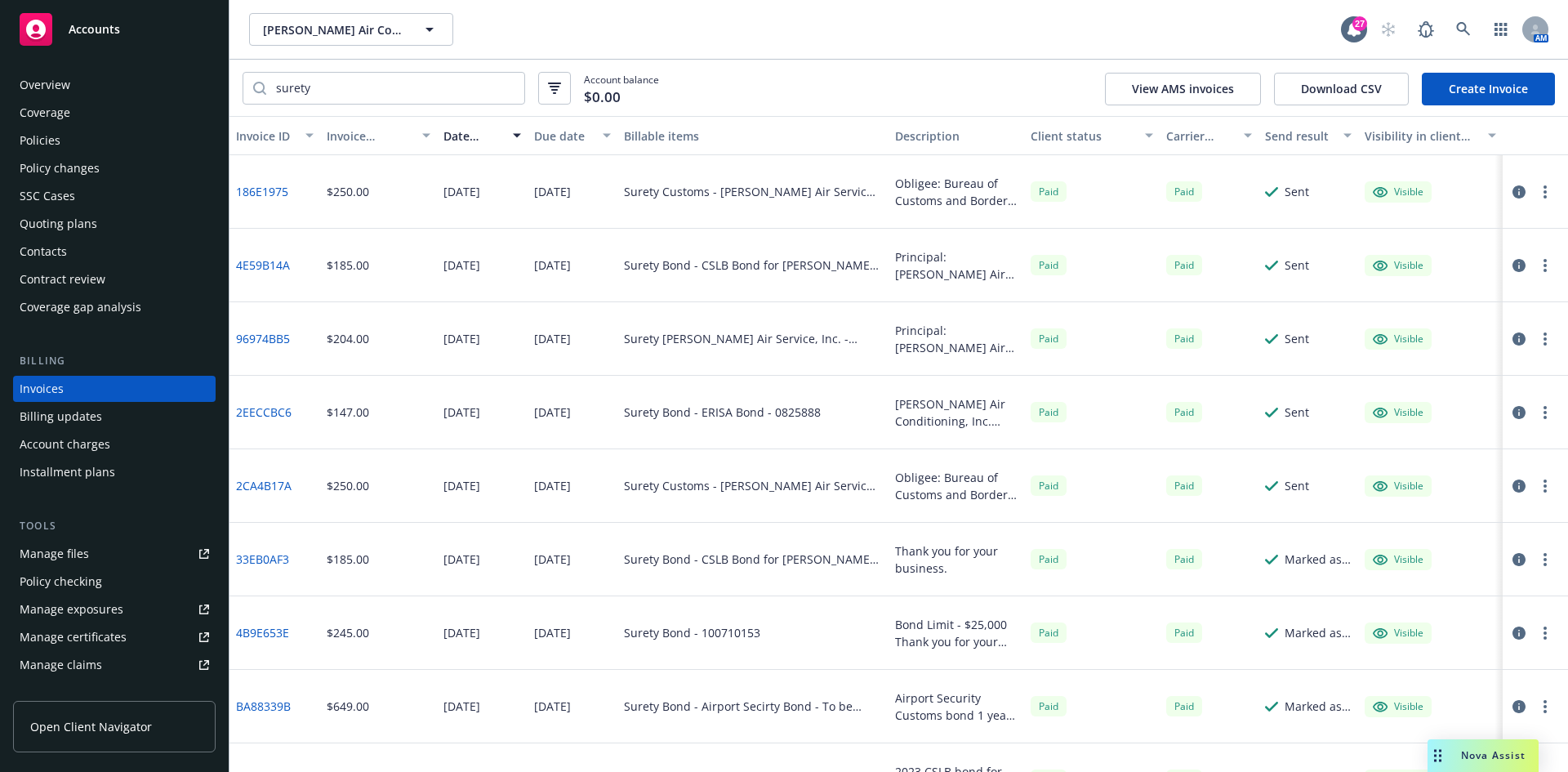
click at [77, 146] on div "Policies" at bounding box center [114, 140] width 189 height 26
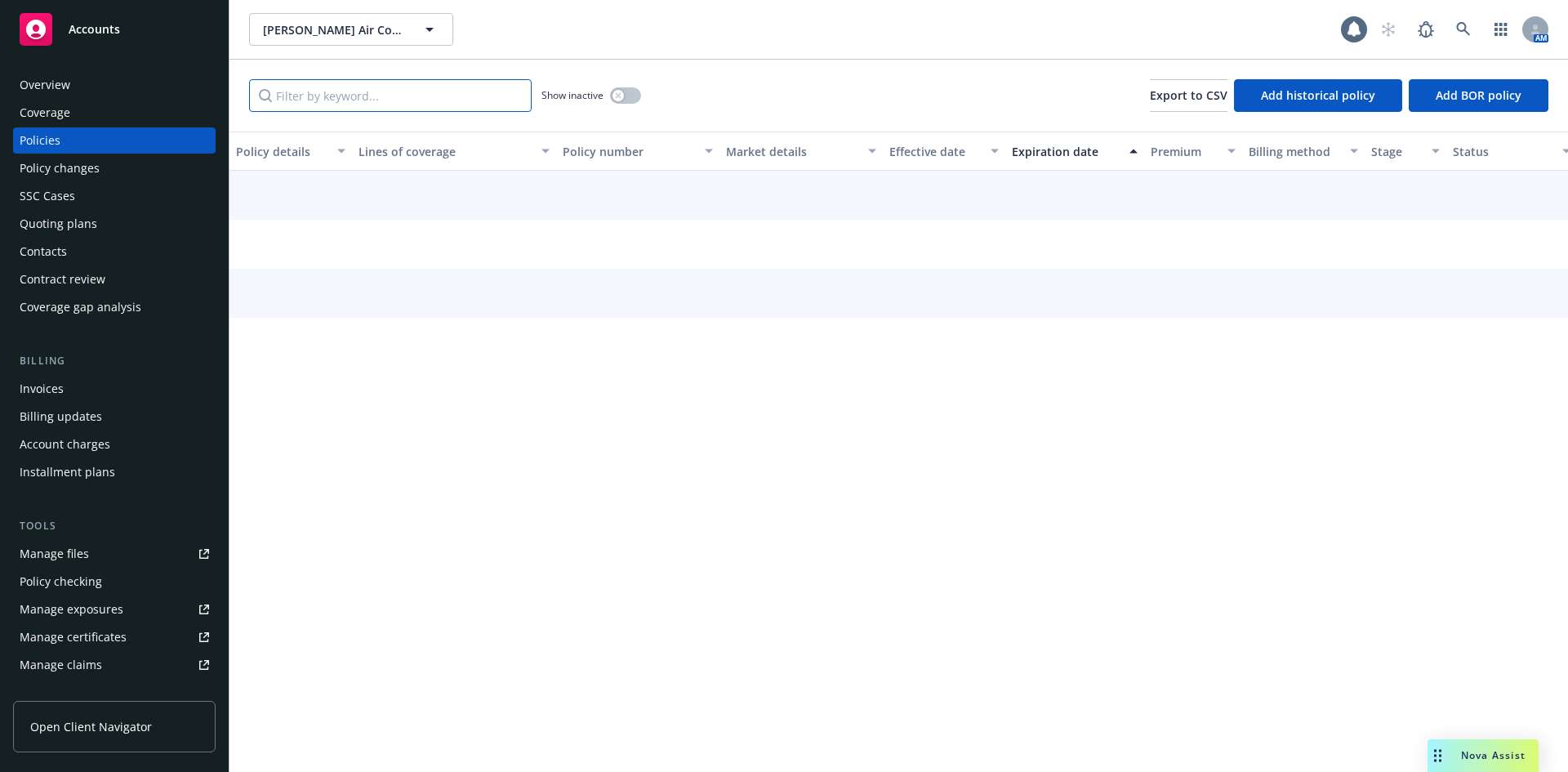
click at [379, 98] on input "Filter by keyword..." at bounding box center [389, 96] width 282 height 33
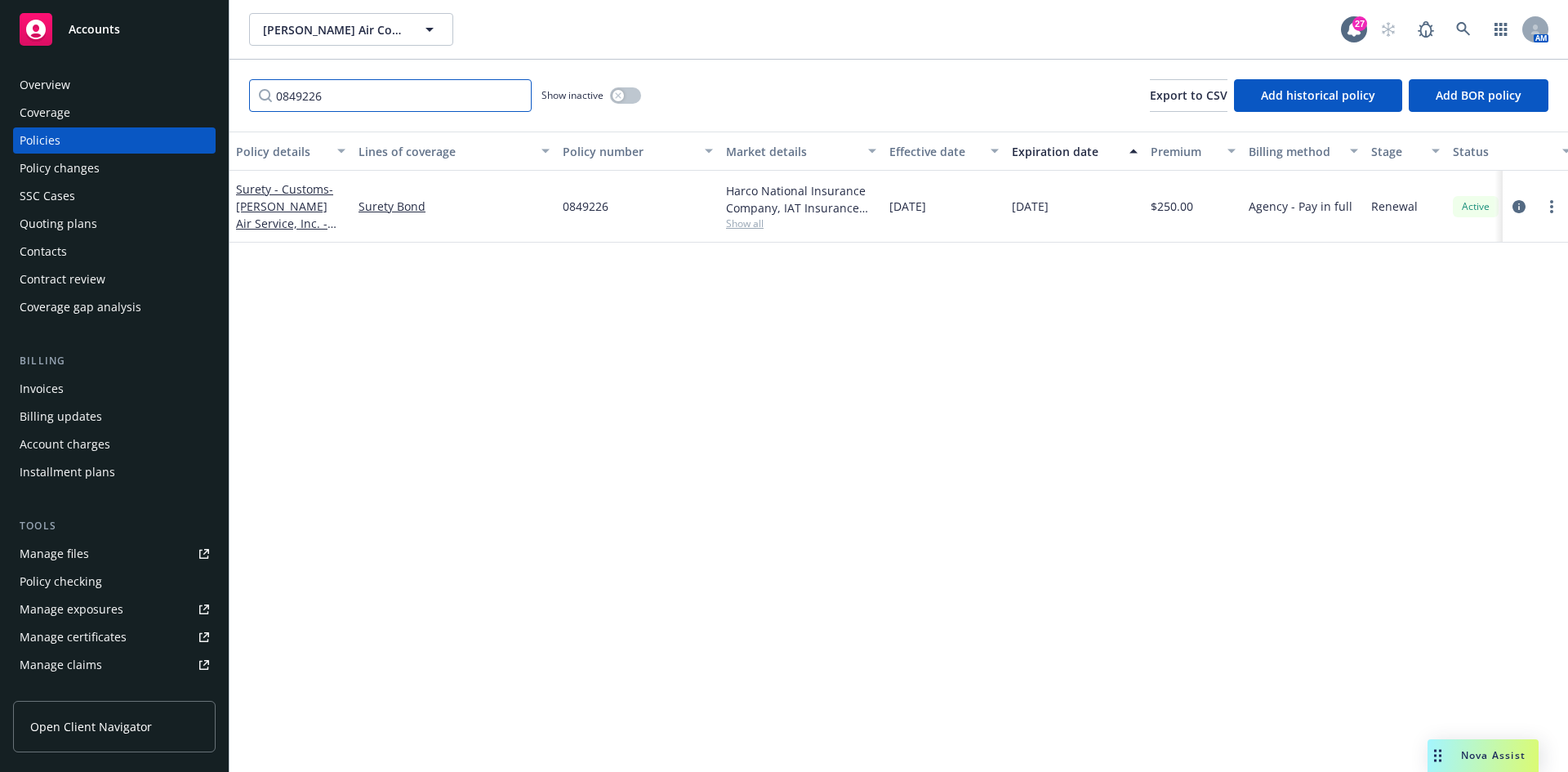
type input "0849226"
click at [271, 196] on link "Surety - Customs - Brady Air Service, Inc. - Airport Security Bond" at bounding box center [285, 224] width 98 height 84
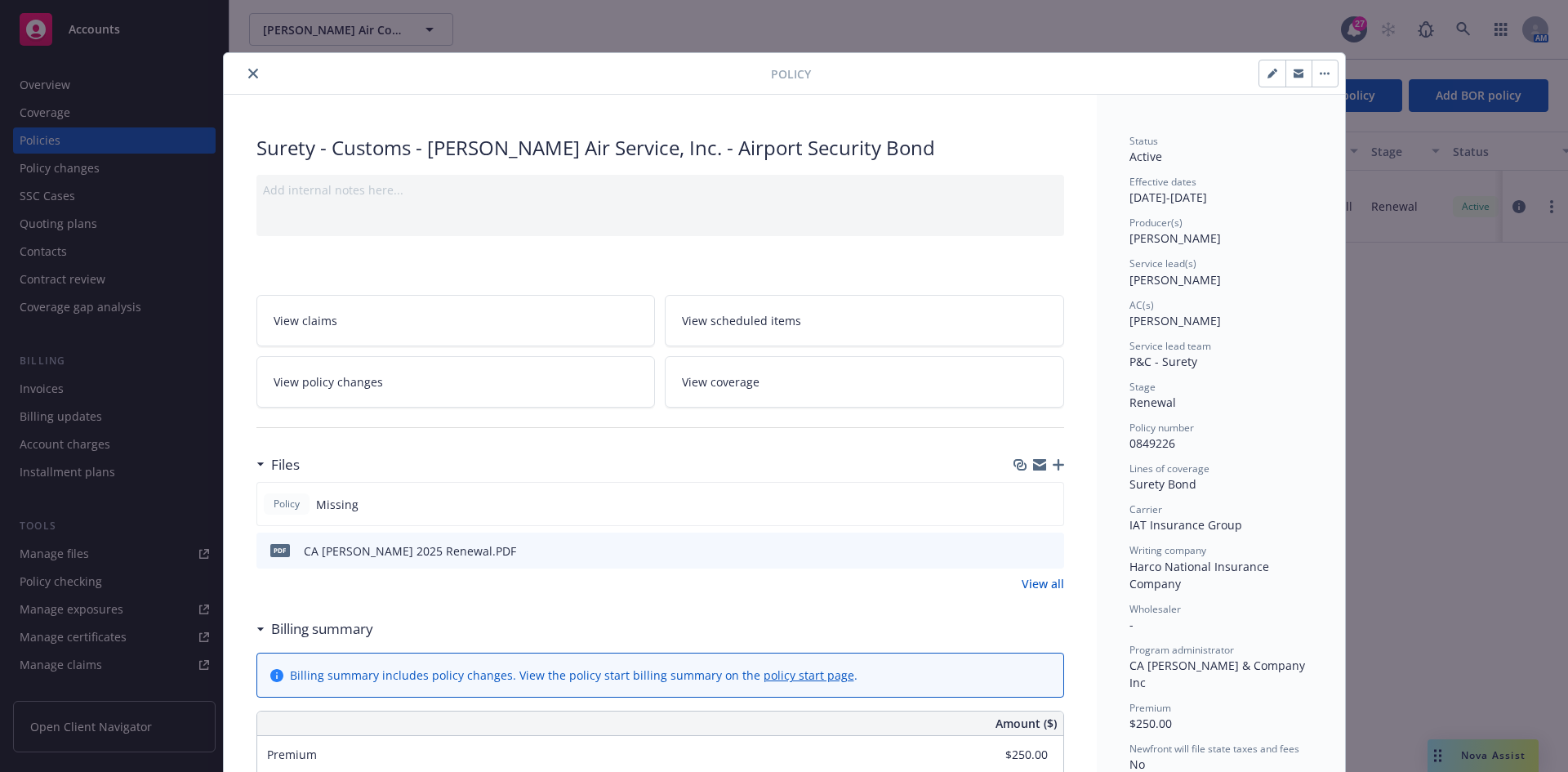
click at [1270, 77] on icon "button" at bounding box center [1272, 74] width 10 height 10
select select "RENEWAL"
select select "12"
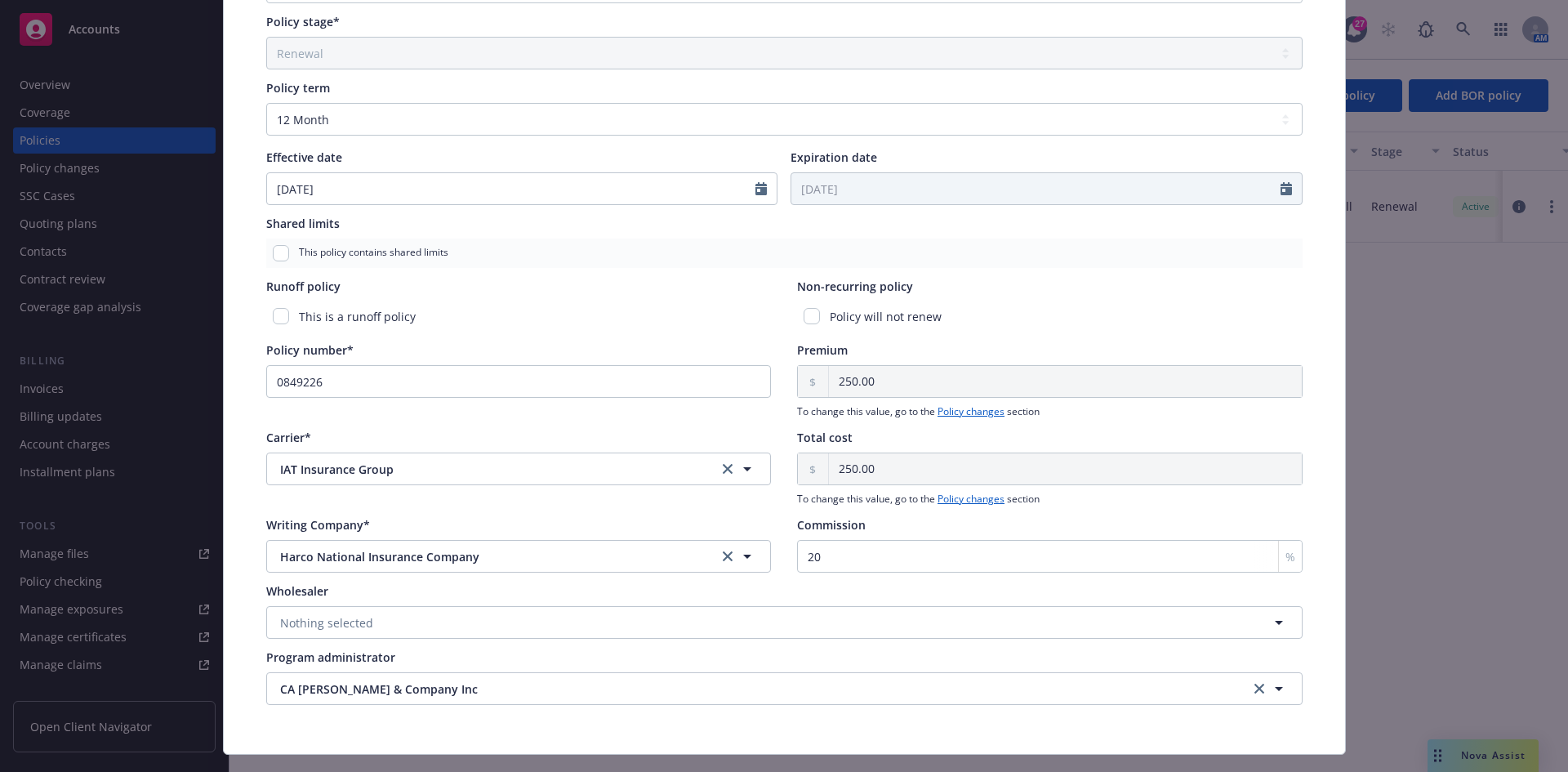
scroll to position [566, 0]
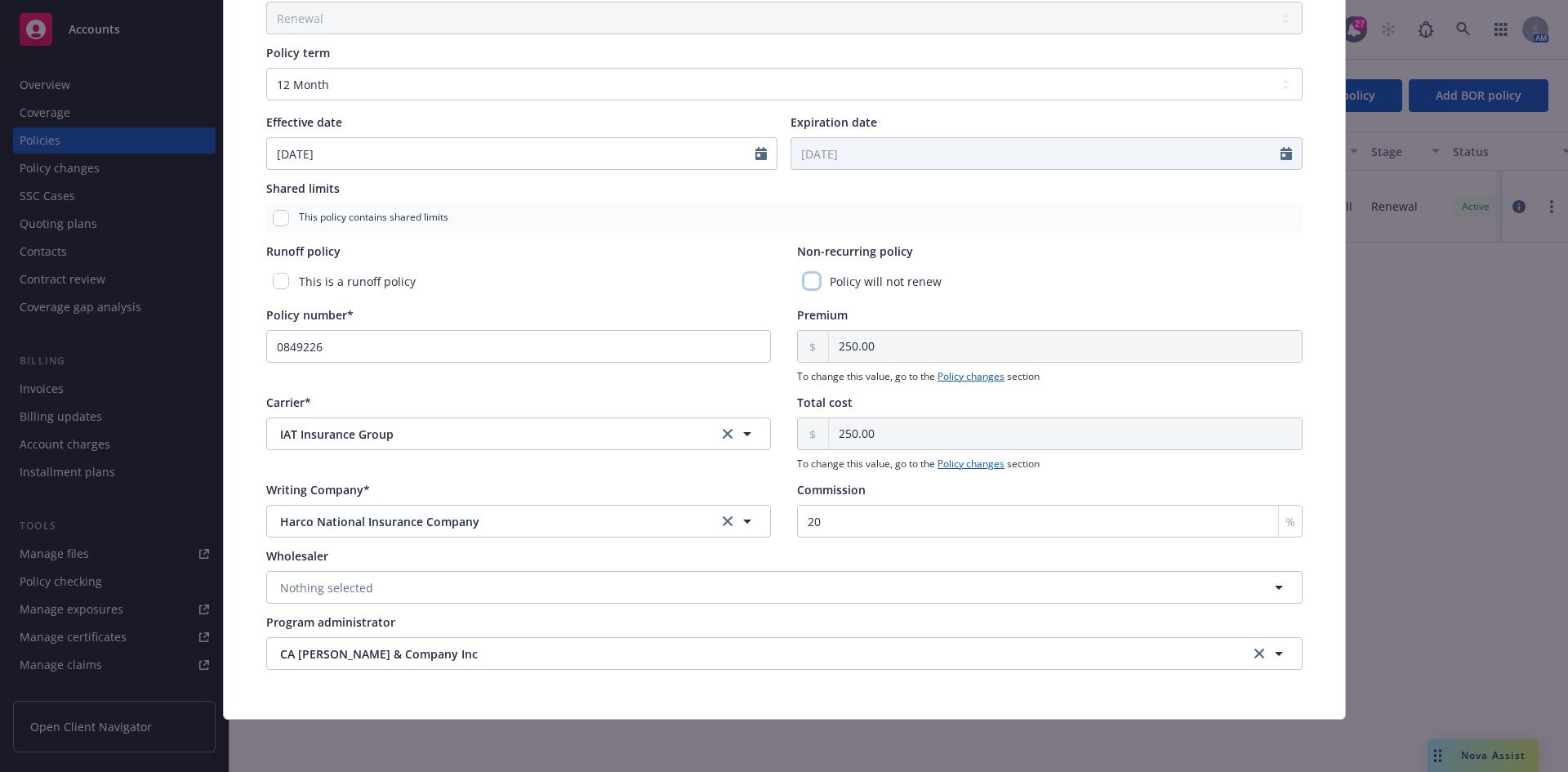
click at [804, 276] on input "checkbox" at bounding box center [811, 280] width 16 height 16
checkbox input "true"
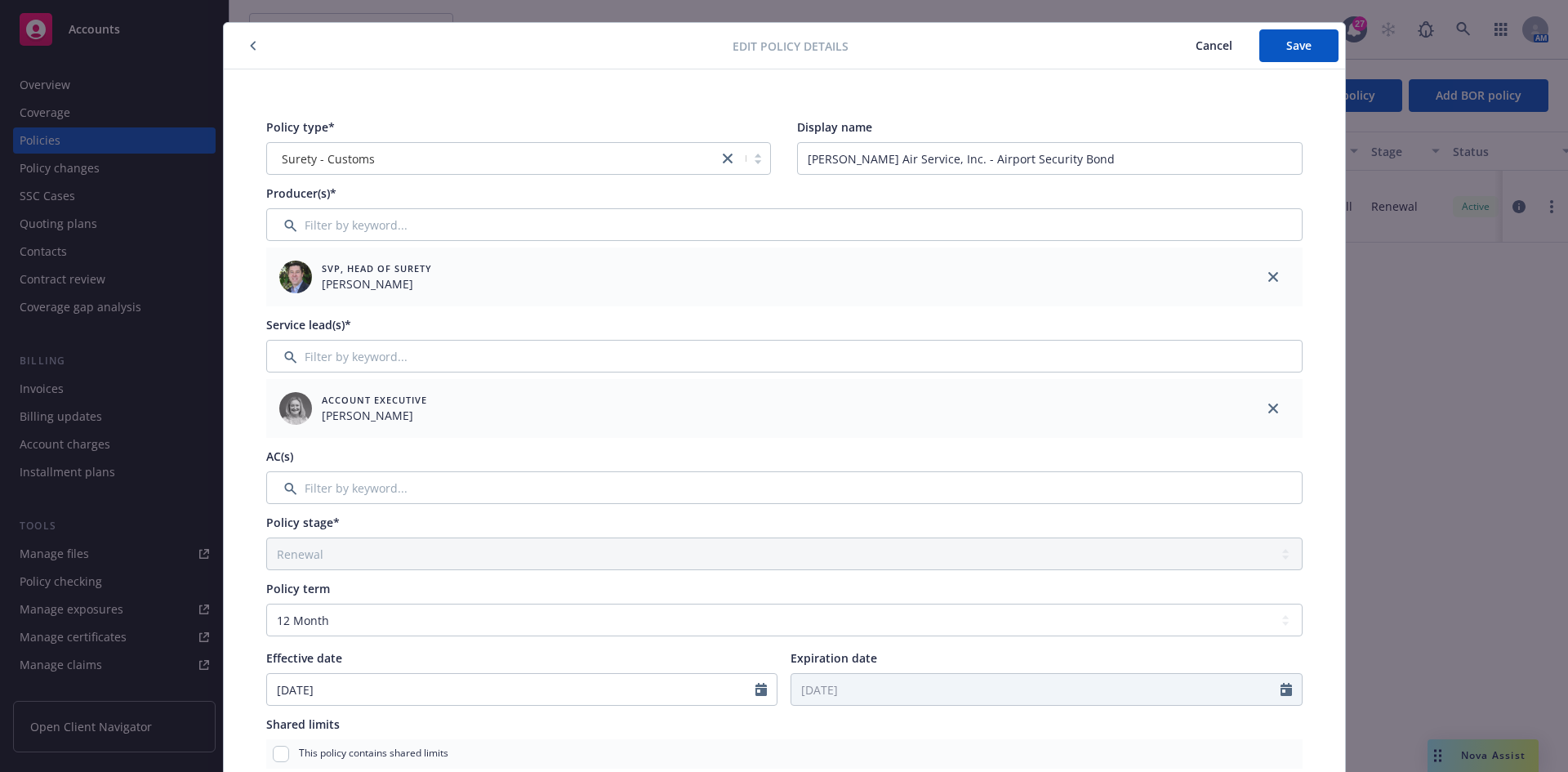
scroll to position [0, 0]
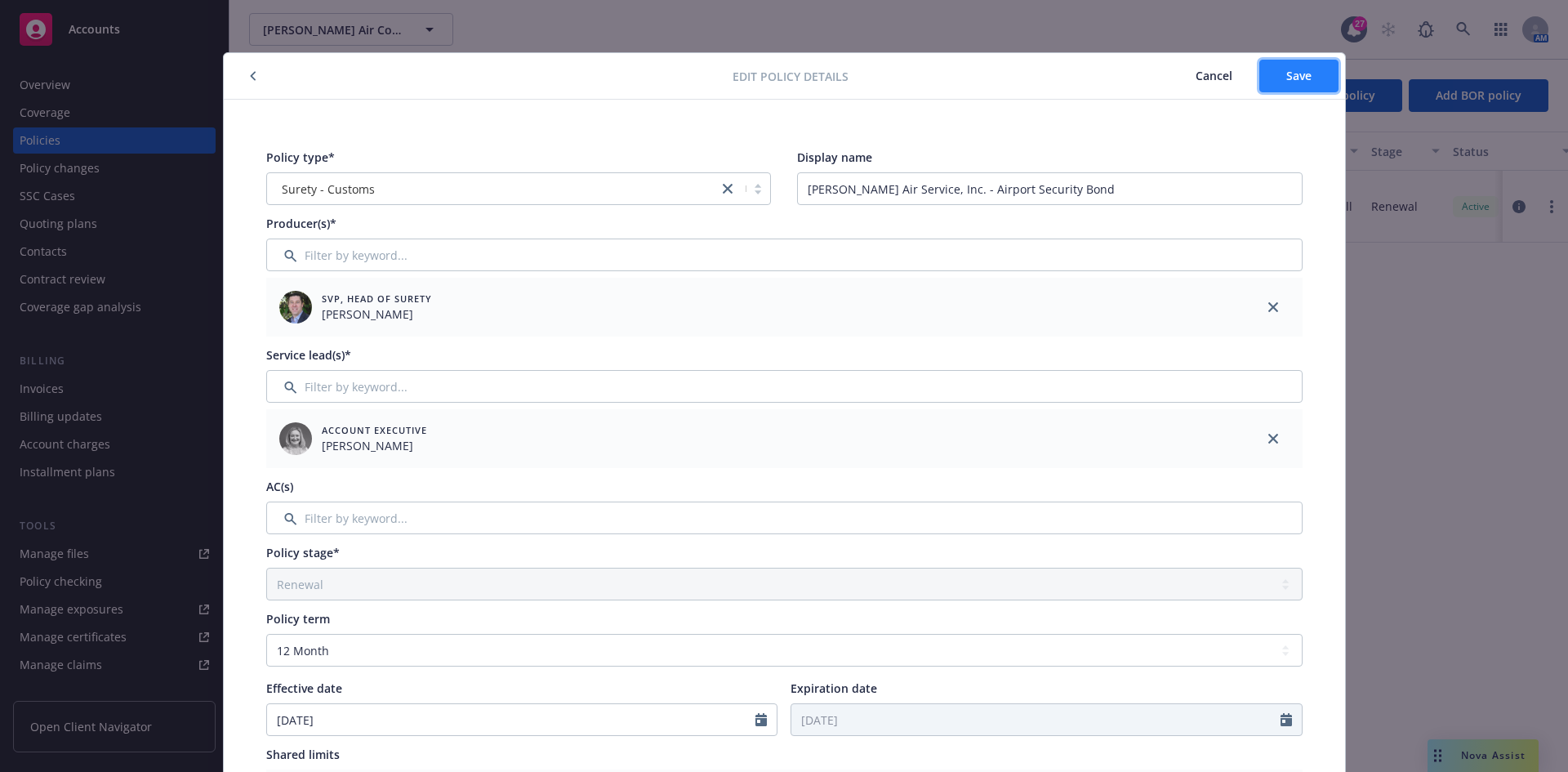
click at [1285, 85] on button "Save" at bounding box center [1298, 76] width 79 height 33
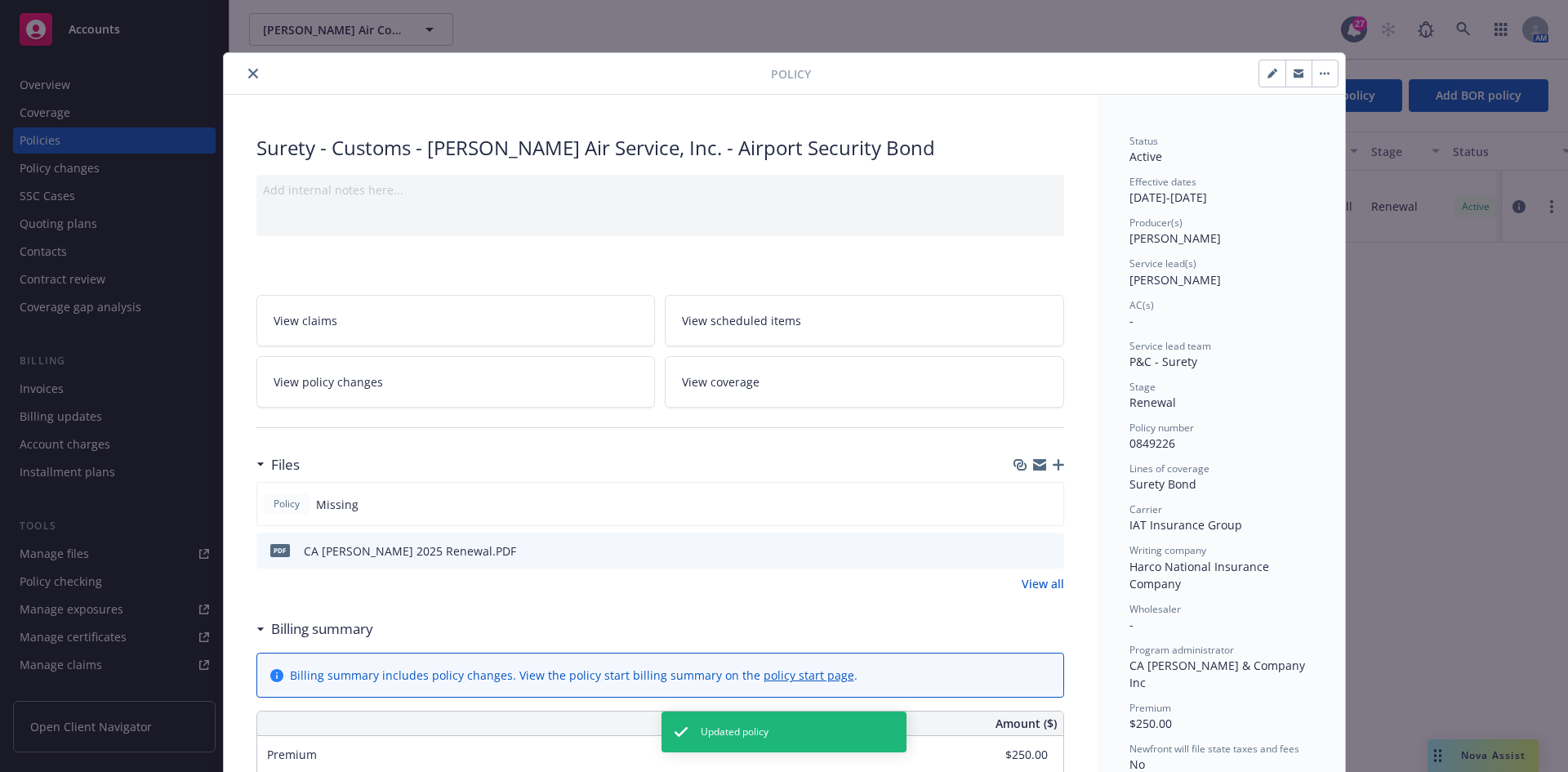
click at [243, 77] on button "close" at bounding box center [253, 74] width 19 height 19
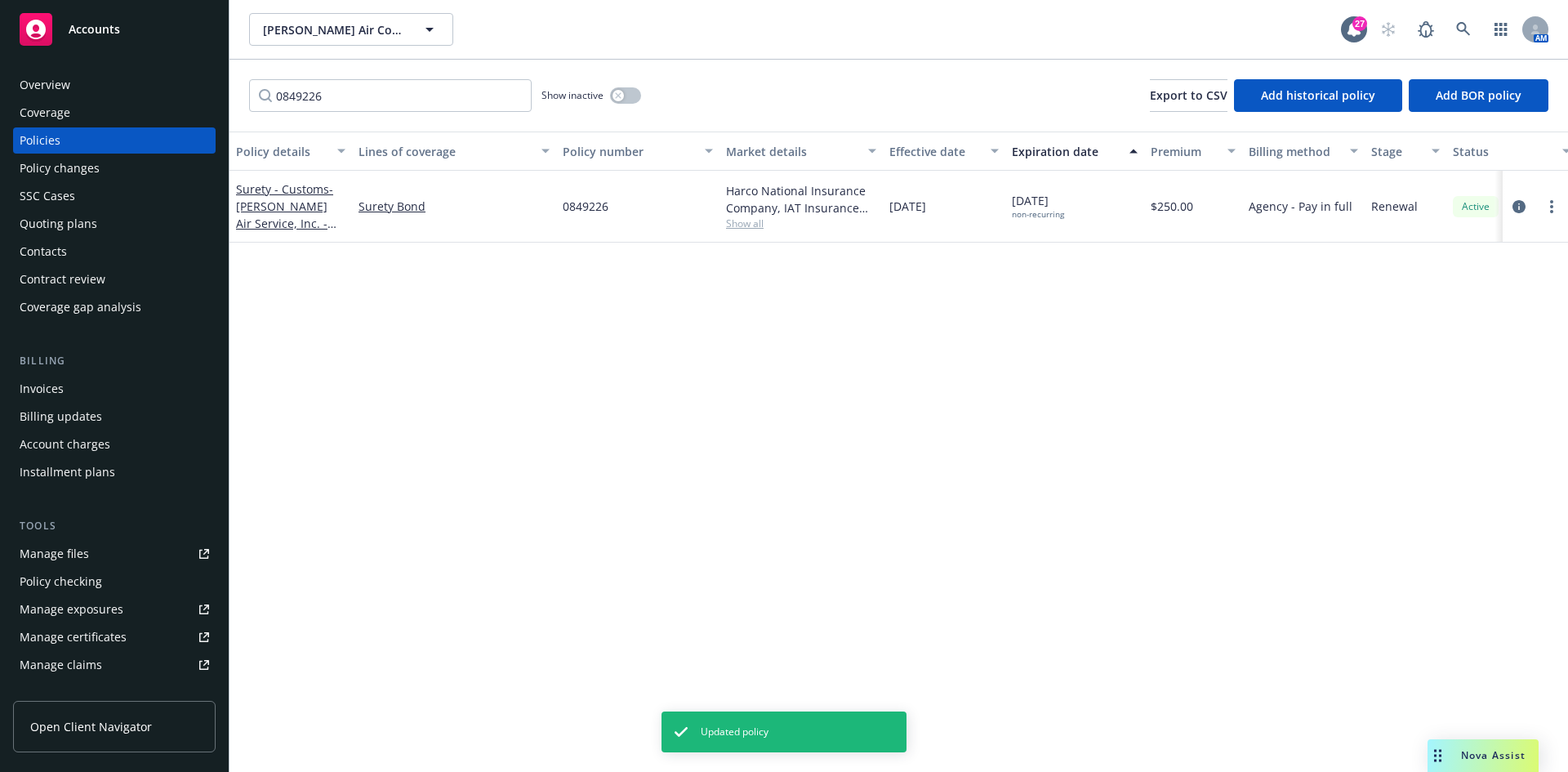
click at [98, 146] on div "Policies" at bounding box center [114, 140] width 189 height 26
click at [332, 96] on input "0849226" at bounding box center [389, 96] width 282 height 33
click at [343, 98] on input "0849226" at bounding box center [389, 96] width 282 height 33
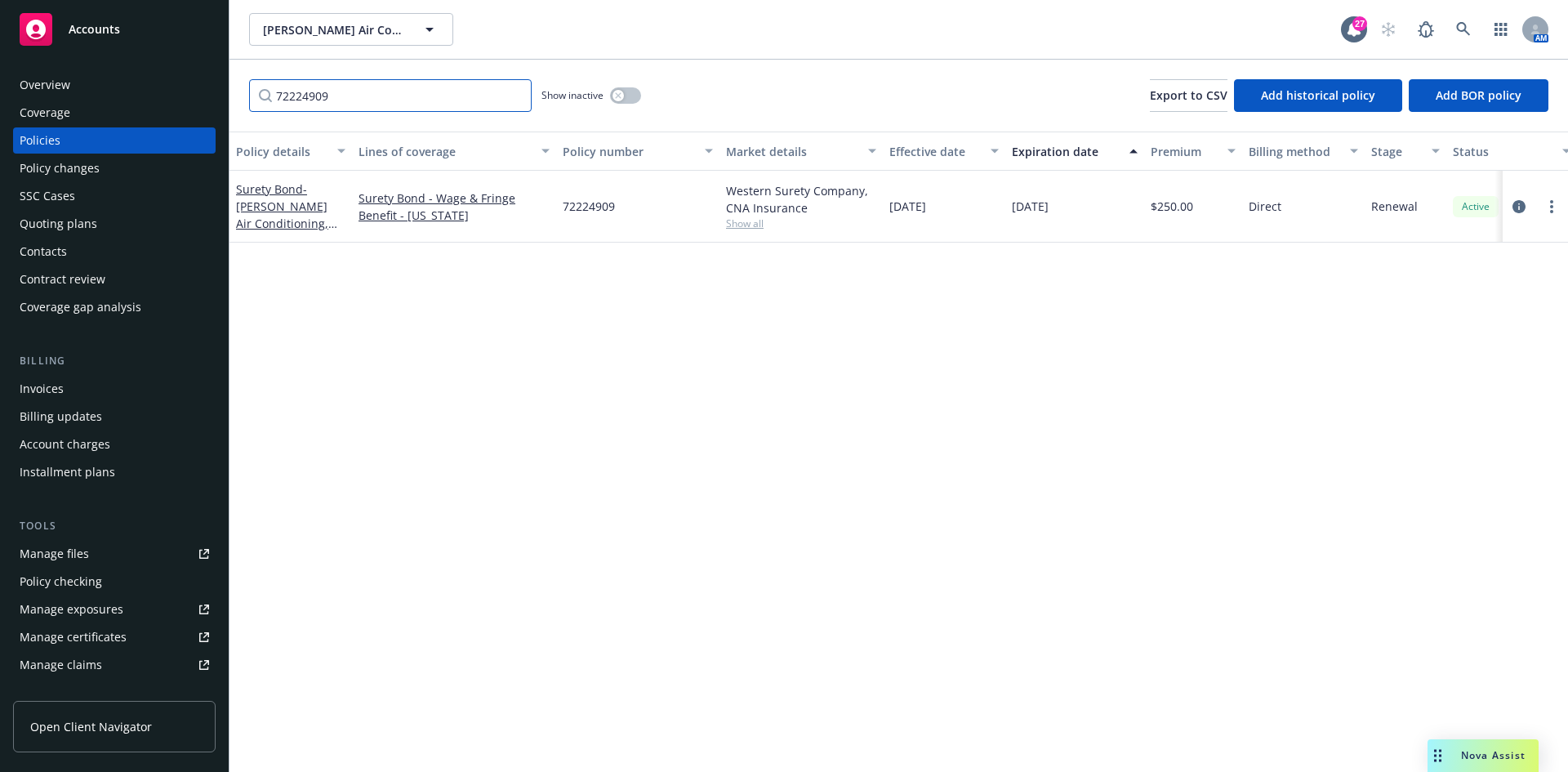
type input "72224909"
click at [249, 198] on div "Surety Bond - Brady Air Conditioning, Inc - Bond - CNA Surety" at bounding box center [291, 207] width 109 height 52
click at [245, 204] on span "- Brady Air Conditioning, Inc - Bond - CNA Surety" at bounding box center [287, 224] width 101 height 84
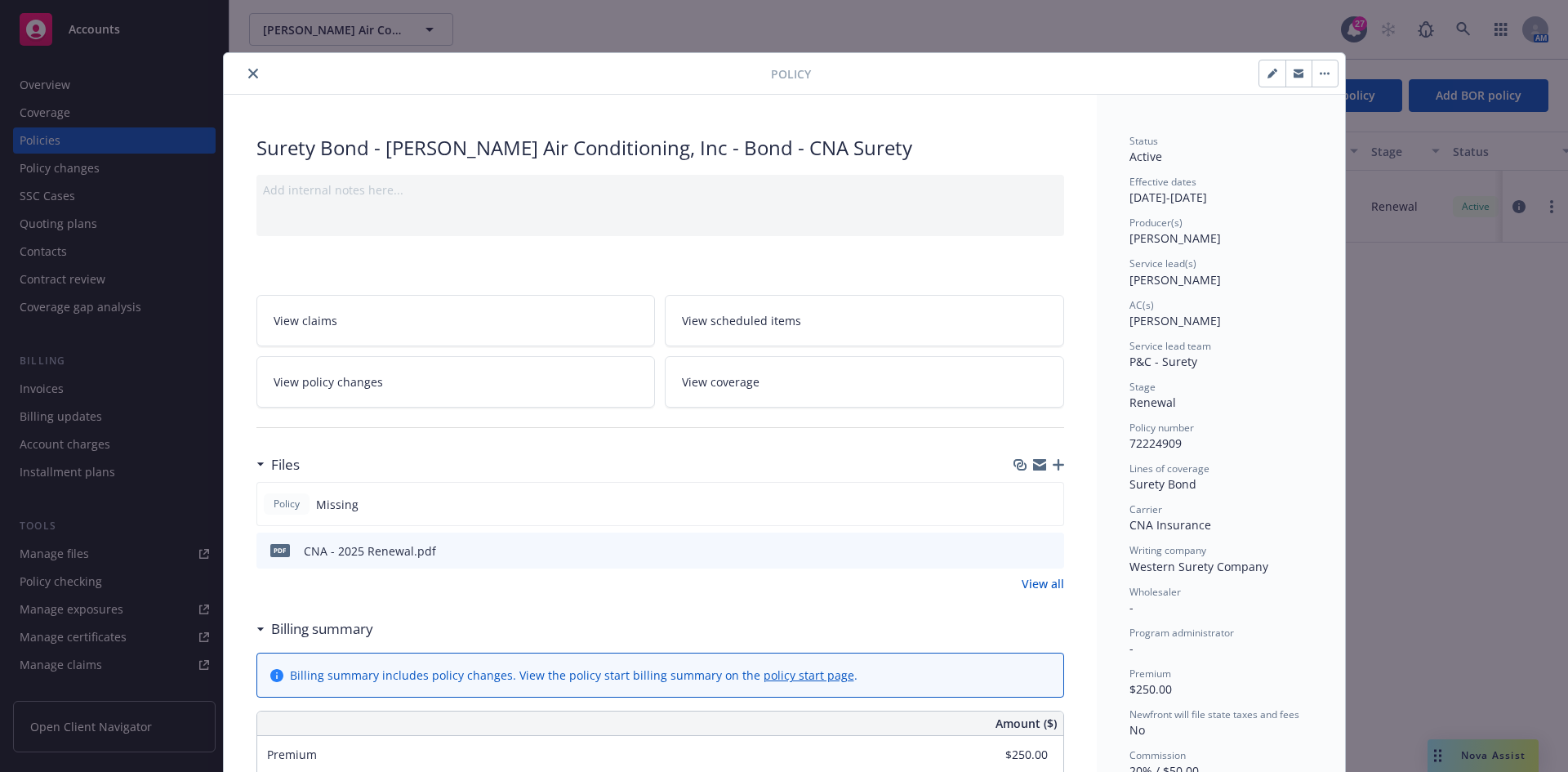
click at [1268, 76] on icon "button" at bounding box center [1271, 74] width 9 height 9
select select "RENEWAL"
select select "12"
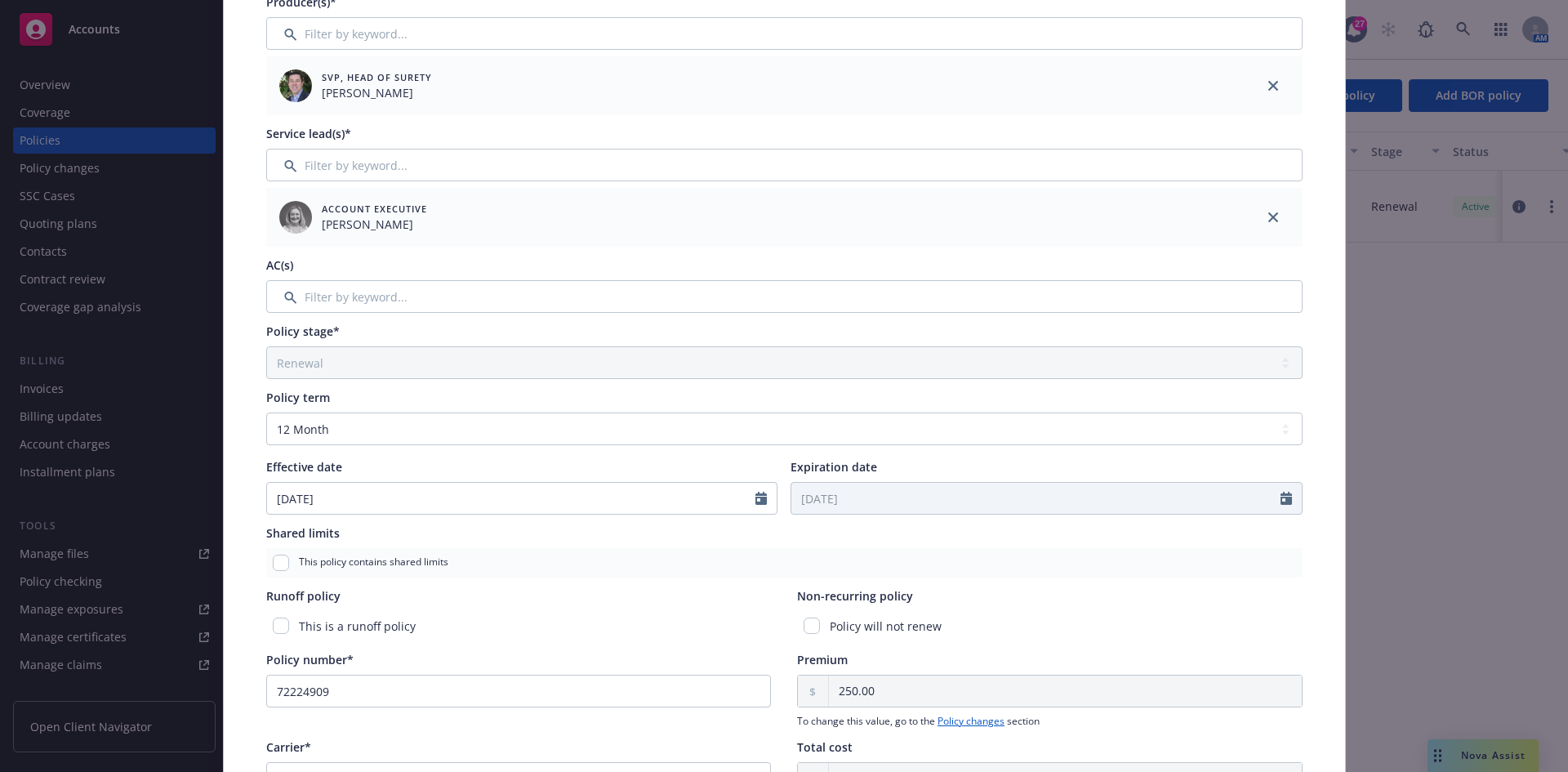
scroll to position [245, 0]
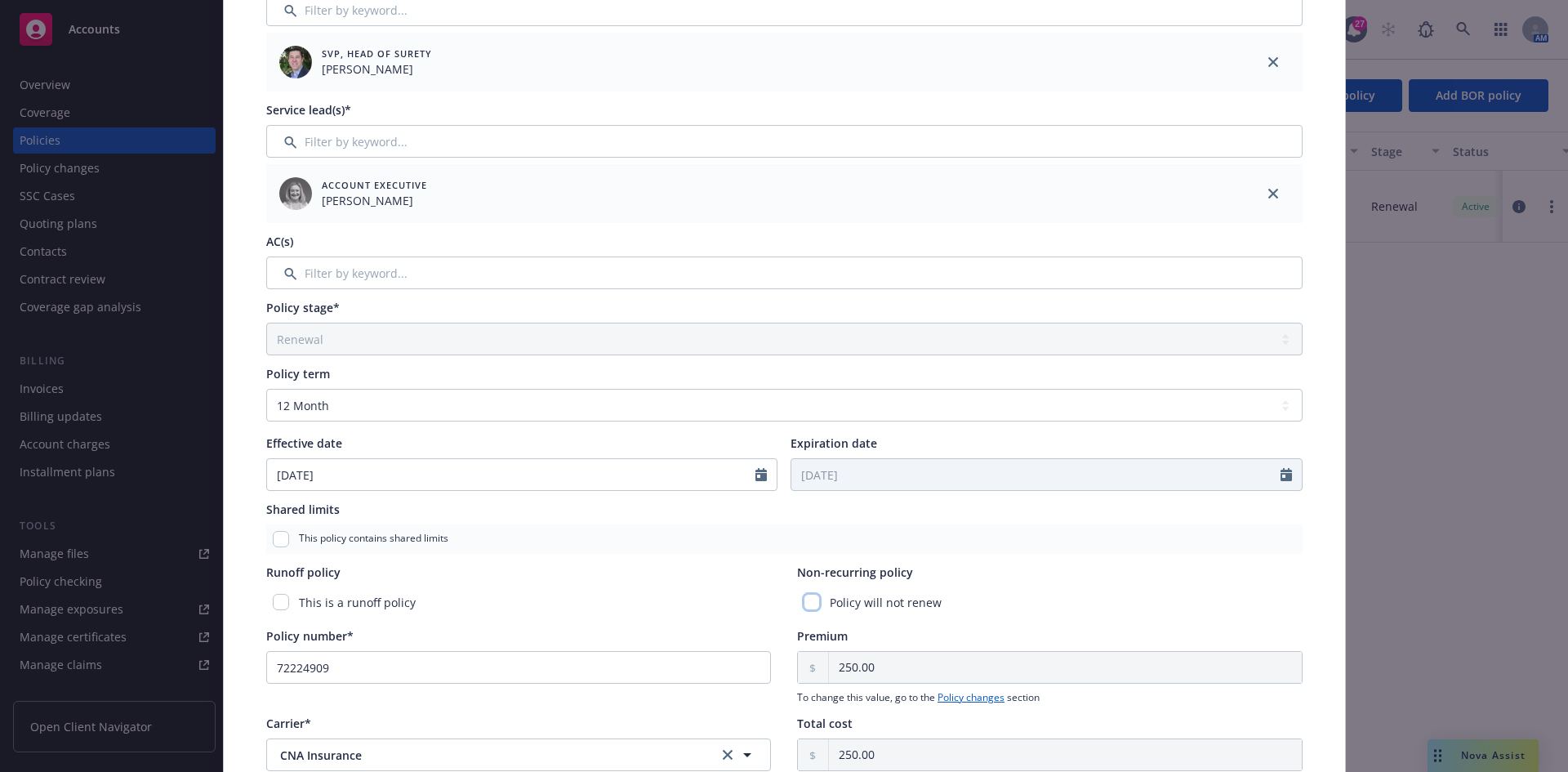
click at [804, 600] on input "checkbox" at bounding box center [811, 602] width 16 height 16
checkbox input "true"
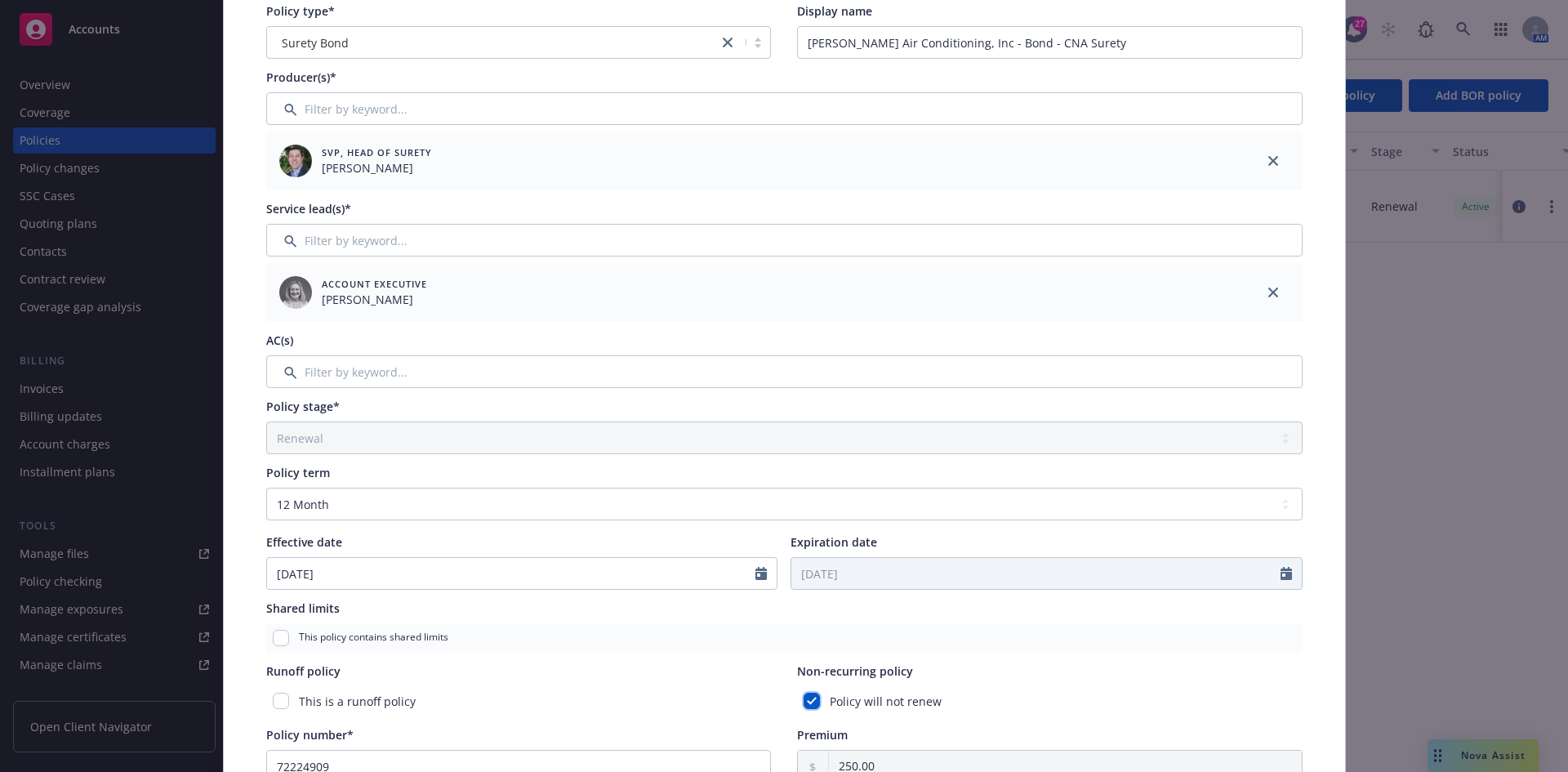
scroll to position [0, 0]
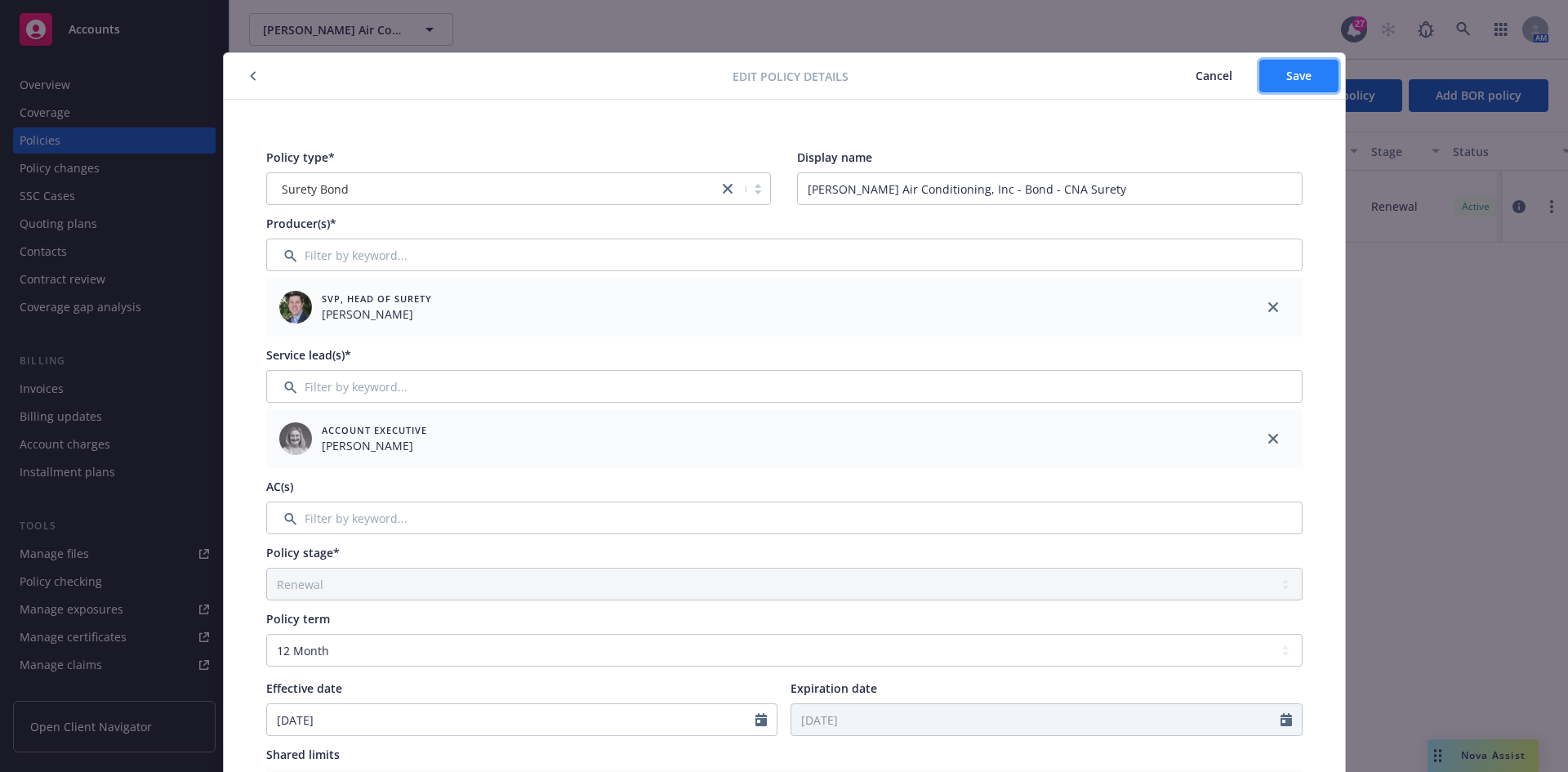
click at [1287, 80] on span "Save" at bounding box center [1299, 76] width 25 height 15
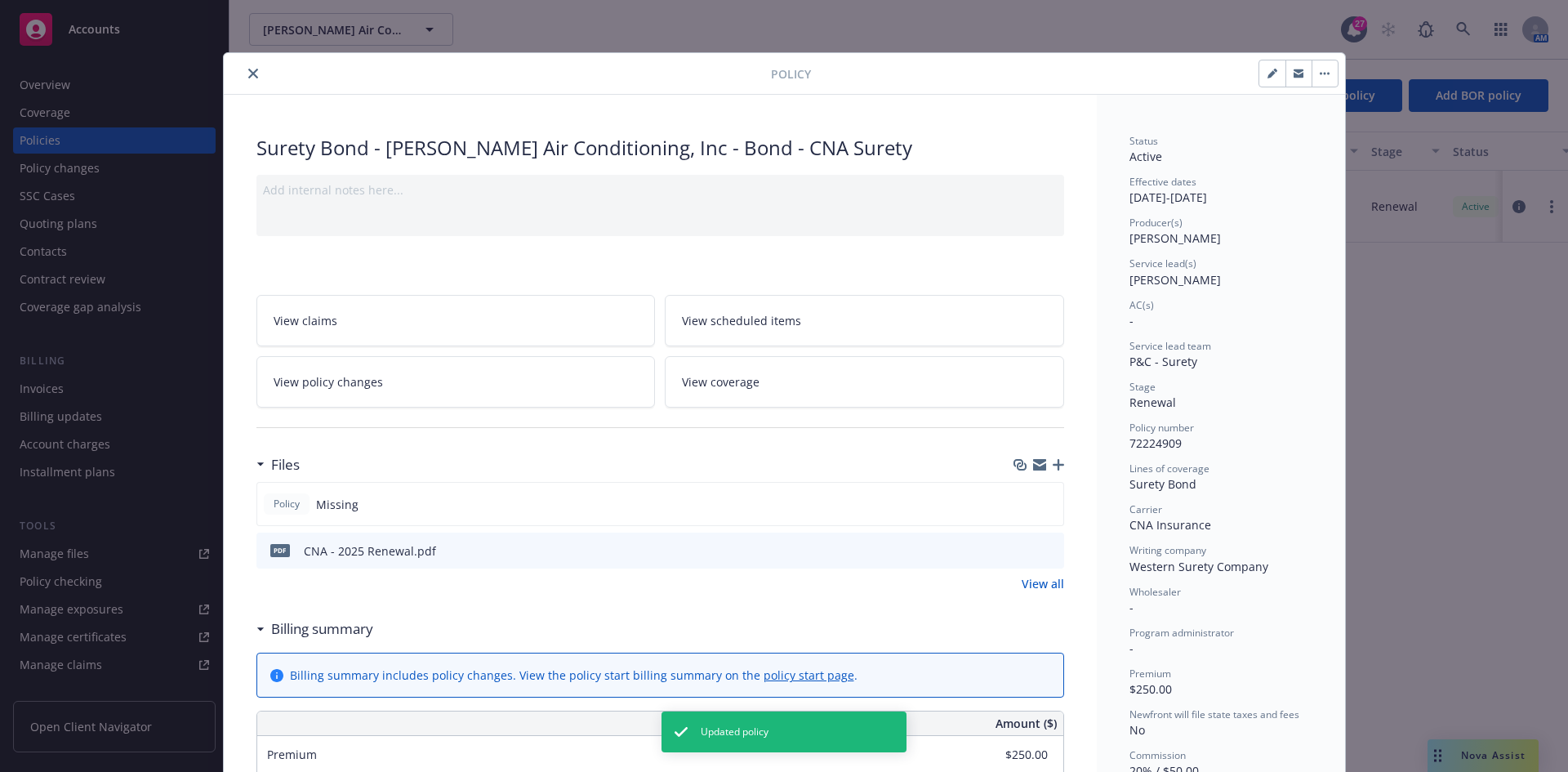
click at [243, 77] on button "close" at bounding box center [253, 74] width 19 height 19
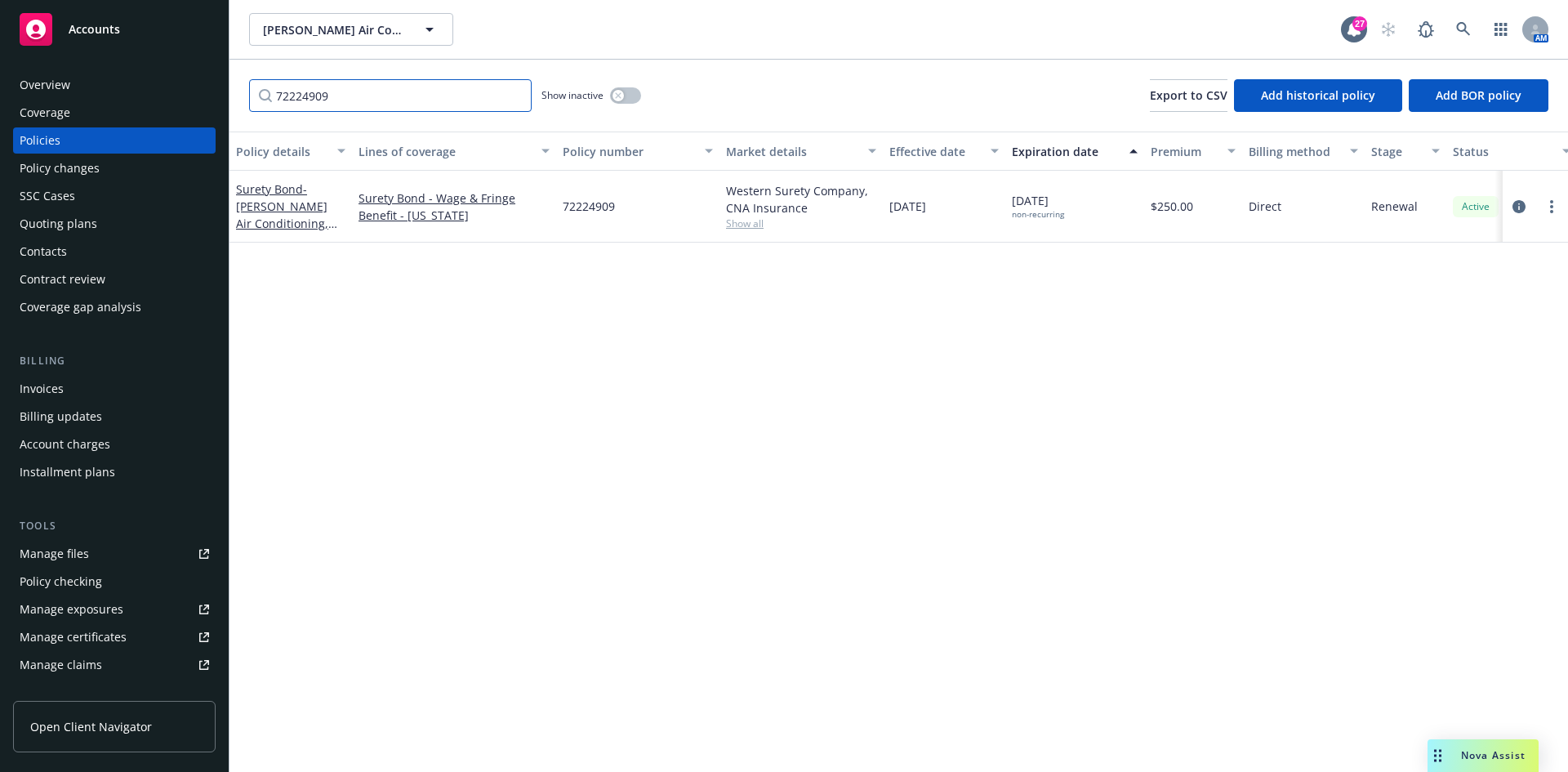
click at [322, 102] on input "72224909" at bounding box center [389, 96] width 282 height 33
click at [324, 101] on input "72224909" at bounding box center [389, 96] width 282 height 33
type input "722268"
click at [283, 187] on link "Surety Bond - Brady Air Conditioning, Inc - Bond - CNA Surety" at bounding box center [282, 224] width 92 height 84
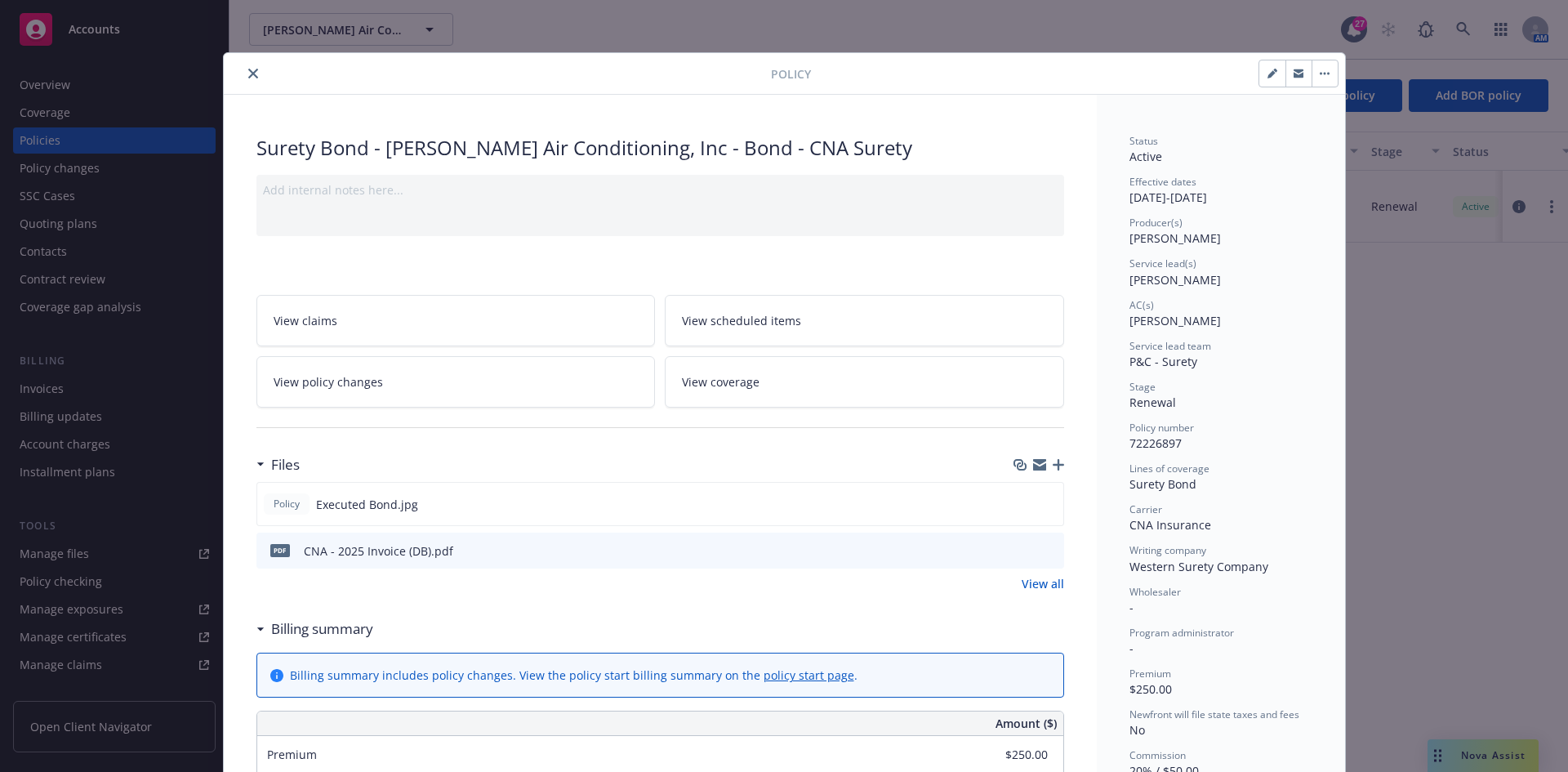
click at [1265, 87] on div "Policy" at bounding box center [784, 74] width 1121 height 42
click at [1259, 74] on button "button" at bounding box center [1271, 73] width 26 height 26
select select "RENEWAL"
select select "12"
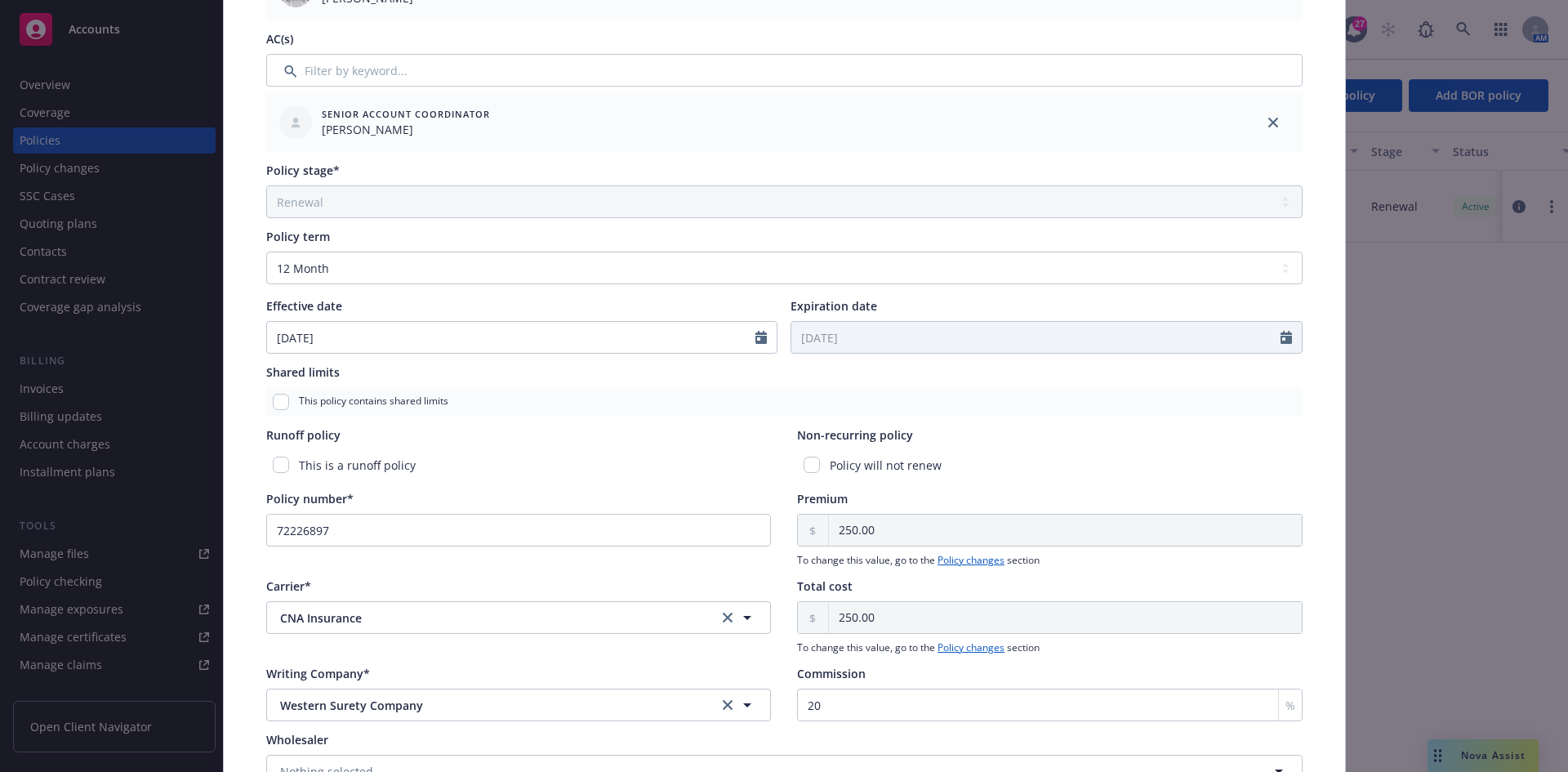
scroll to position [490, 0]
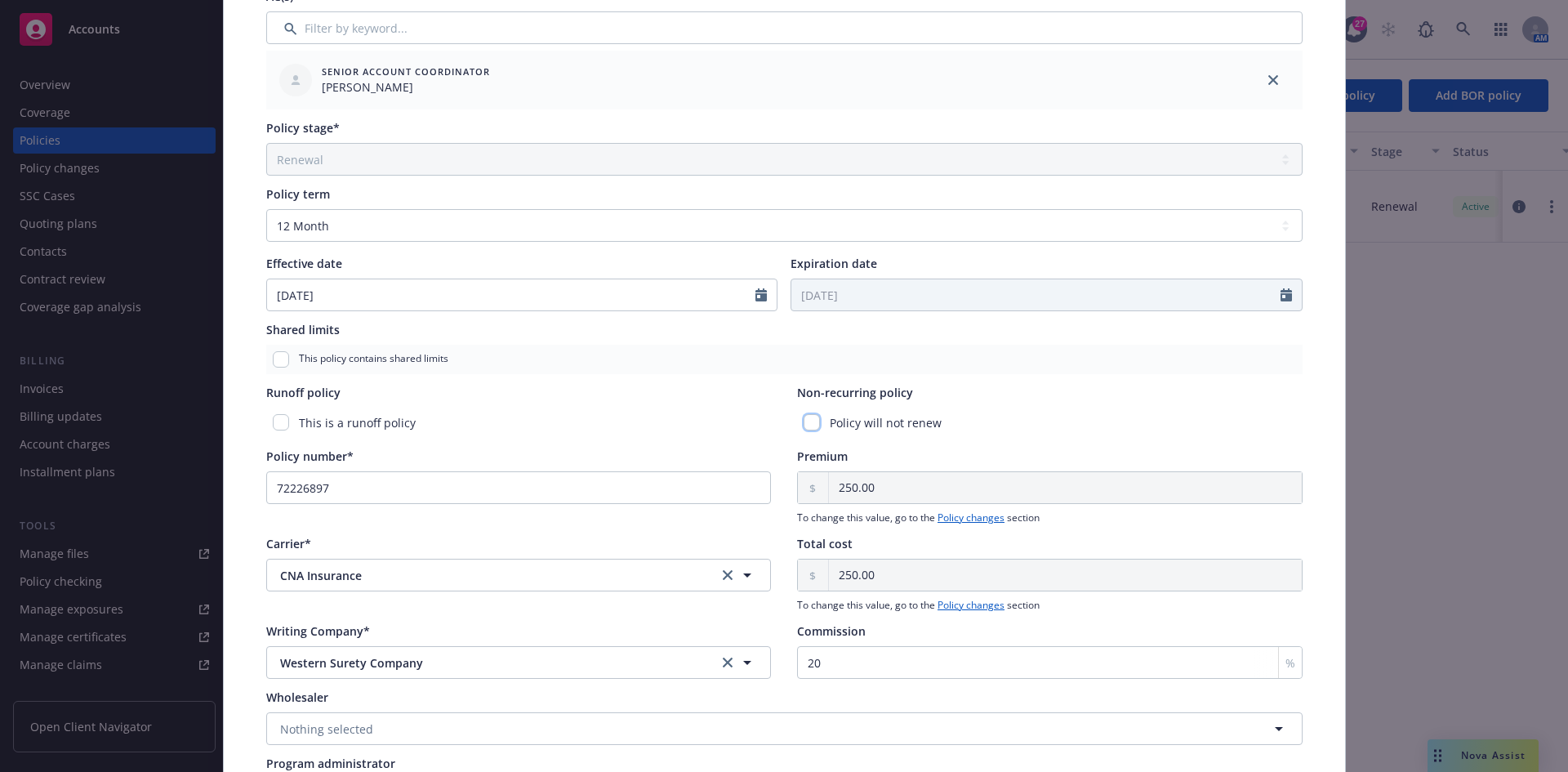
click at [805, 422] on input "checkbox" at bounding box center [811, 422] width 16 height 16
checkbox input "true"
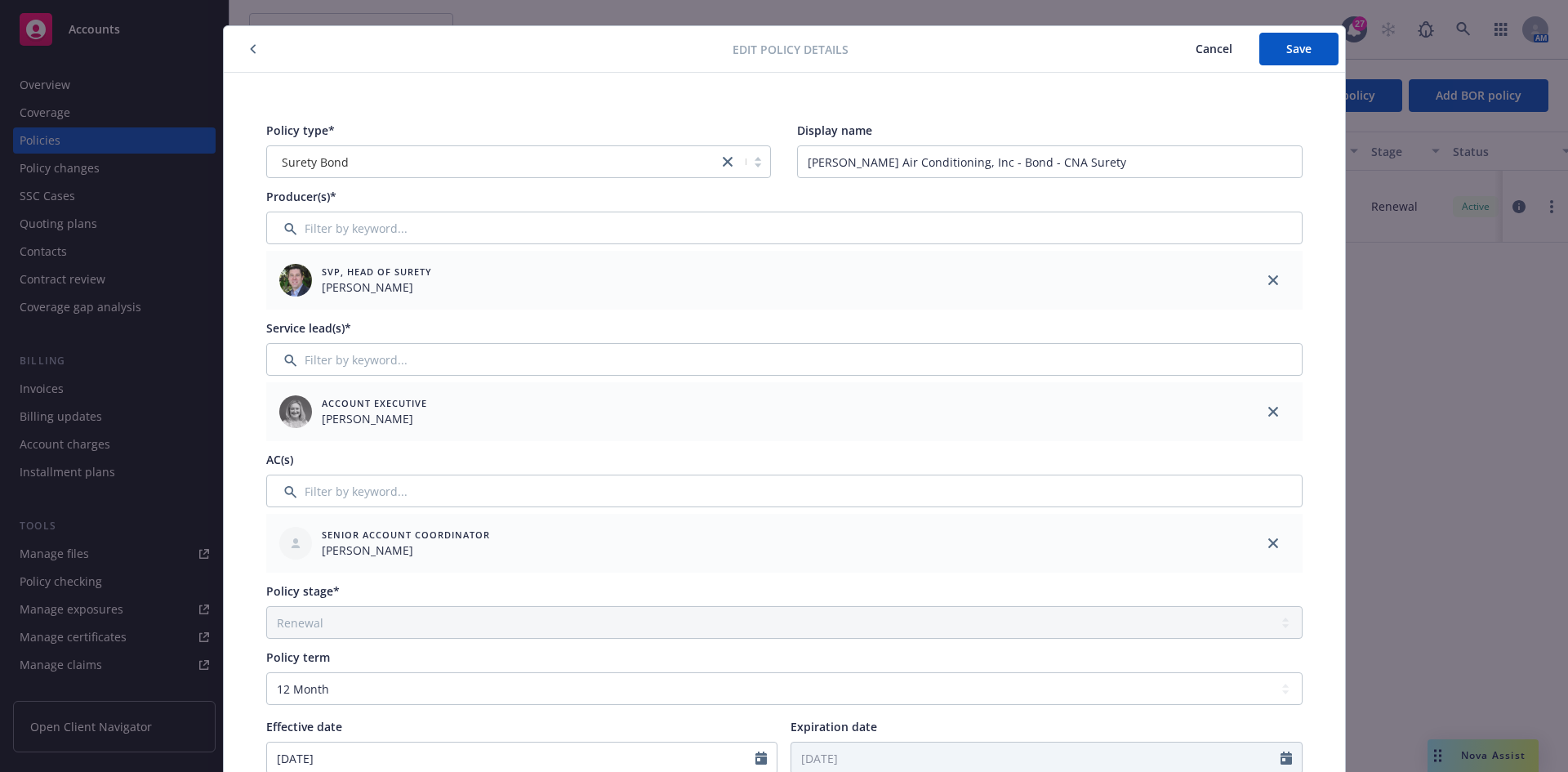
scroll to position [0, 0]
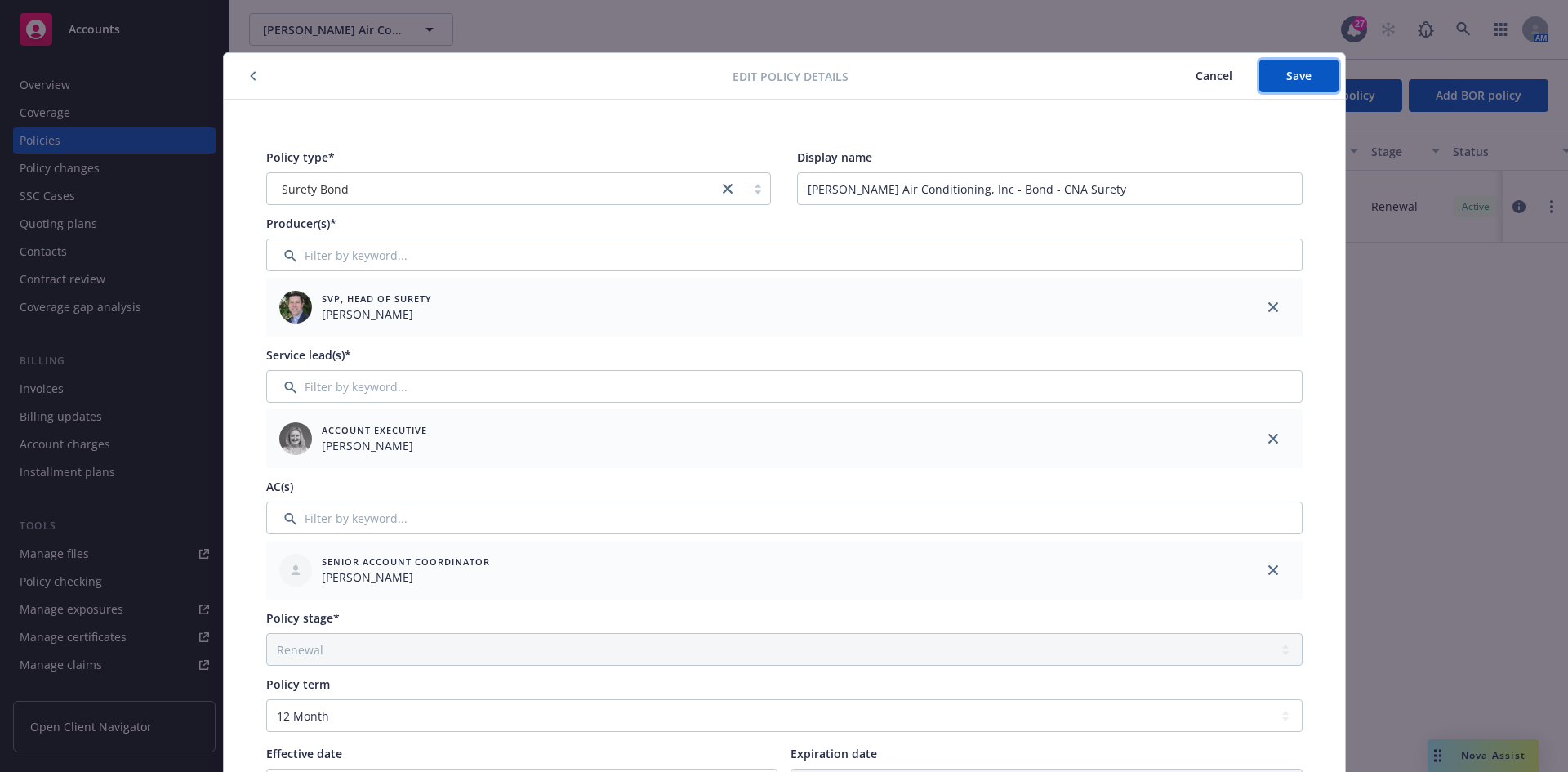
click at [1266, 77] on button "Save" at bounding box center [1298, 76] width 79 height 33
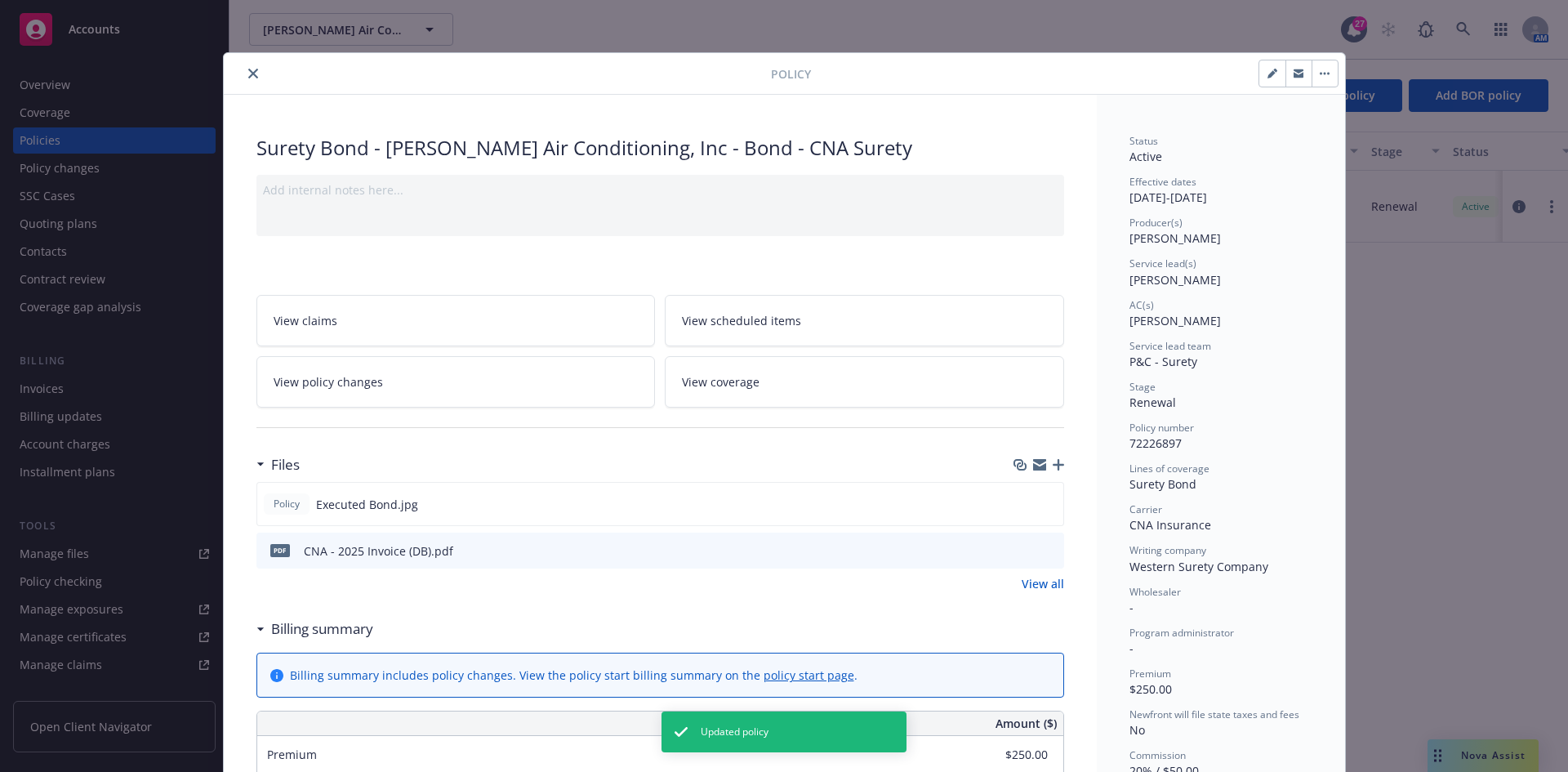
click at [249, 64] on button "close" at bounding box center [253, 74] width 19 height 19
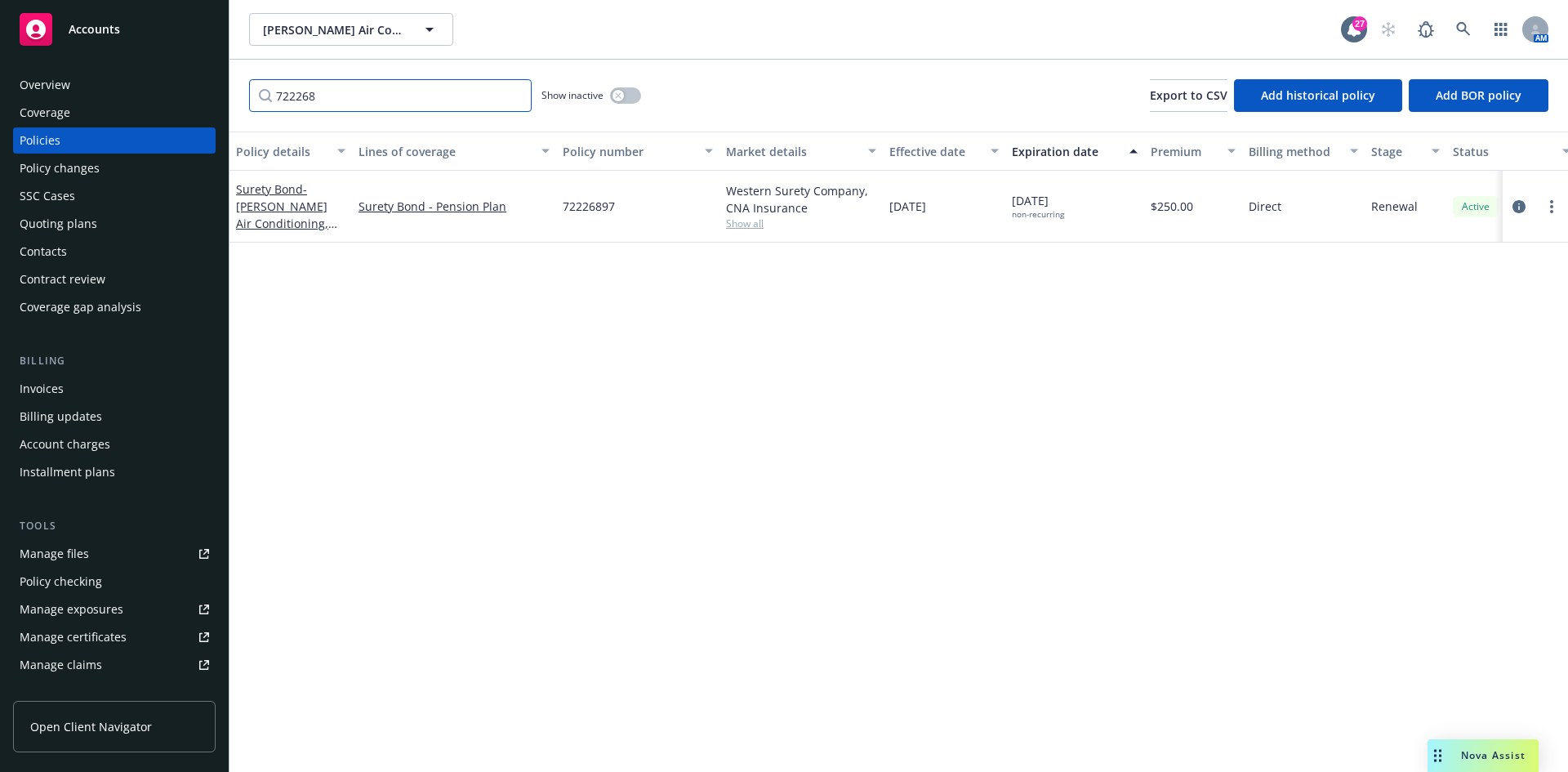
click at [350, 86] on input "722268" at bounding box center [389, 96] width 282 height 33
type input "593897"
click at [271, 215] on div "Surety Bond - CSLB Bond for Brady Air Conditioning" at bounding box center [291, 207] width 109 height 52
click at [254, 226] on span "- CSLB Bond for Brady Air Conditioning" at bounding box center [286, 215] width 100 height 67
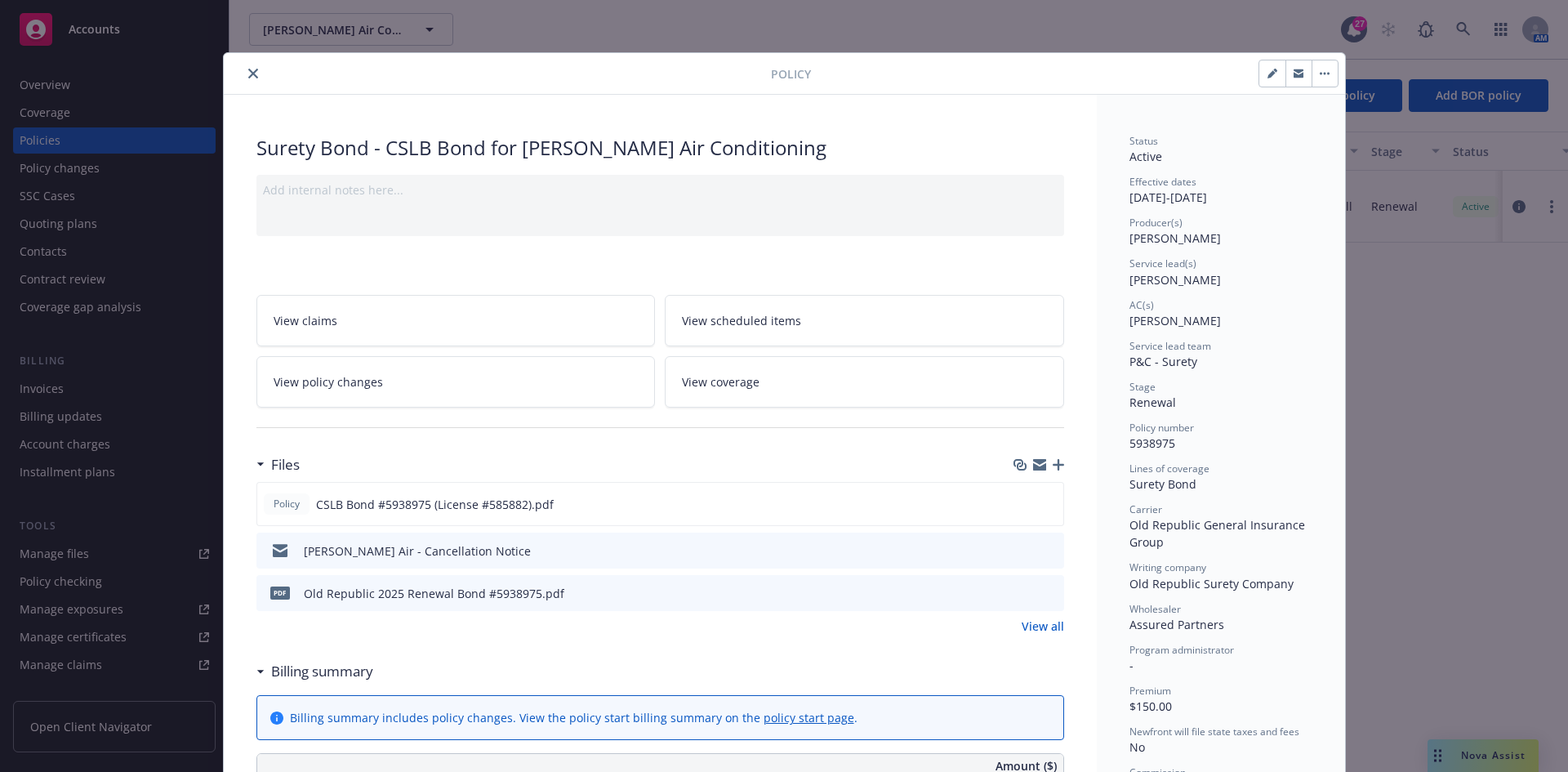
click at [1260, 76] on button "button" at bounding box center [1271, 73] width 26 height 26
select select "RENEWAL"
select select "12"
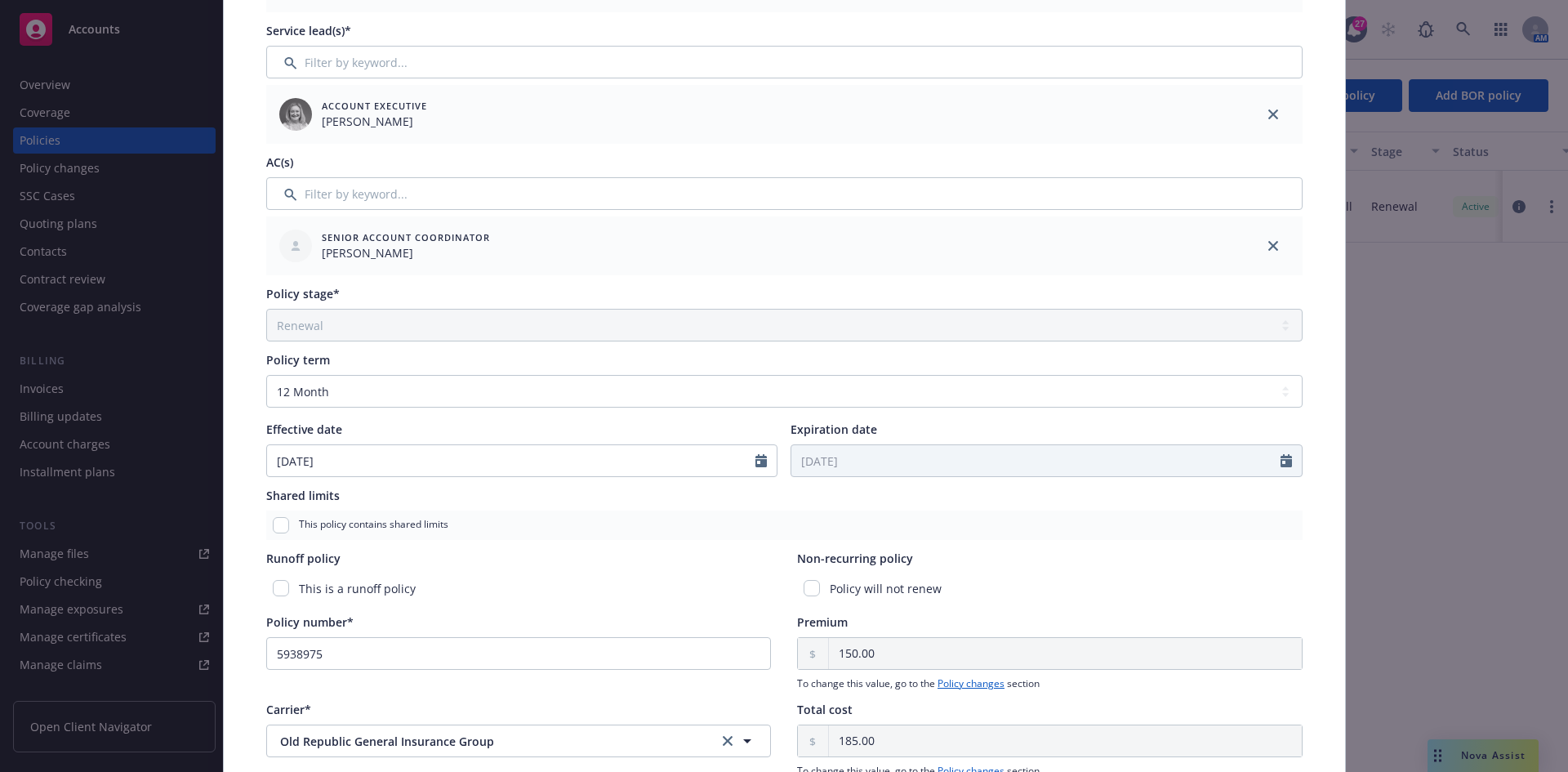
scroll to position [326, 0]
click at [810, 586] on input "checkbox" at bounding box center [811, 585] width 16 height 16
checkbox input "true"
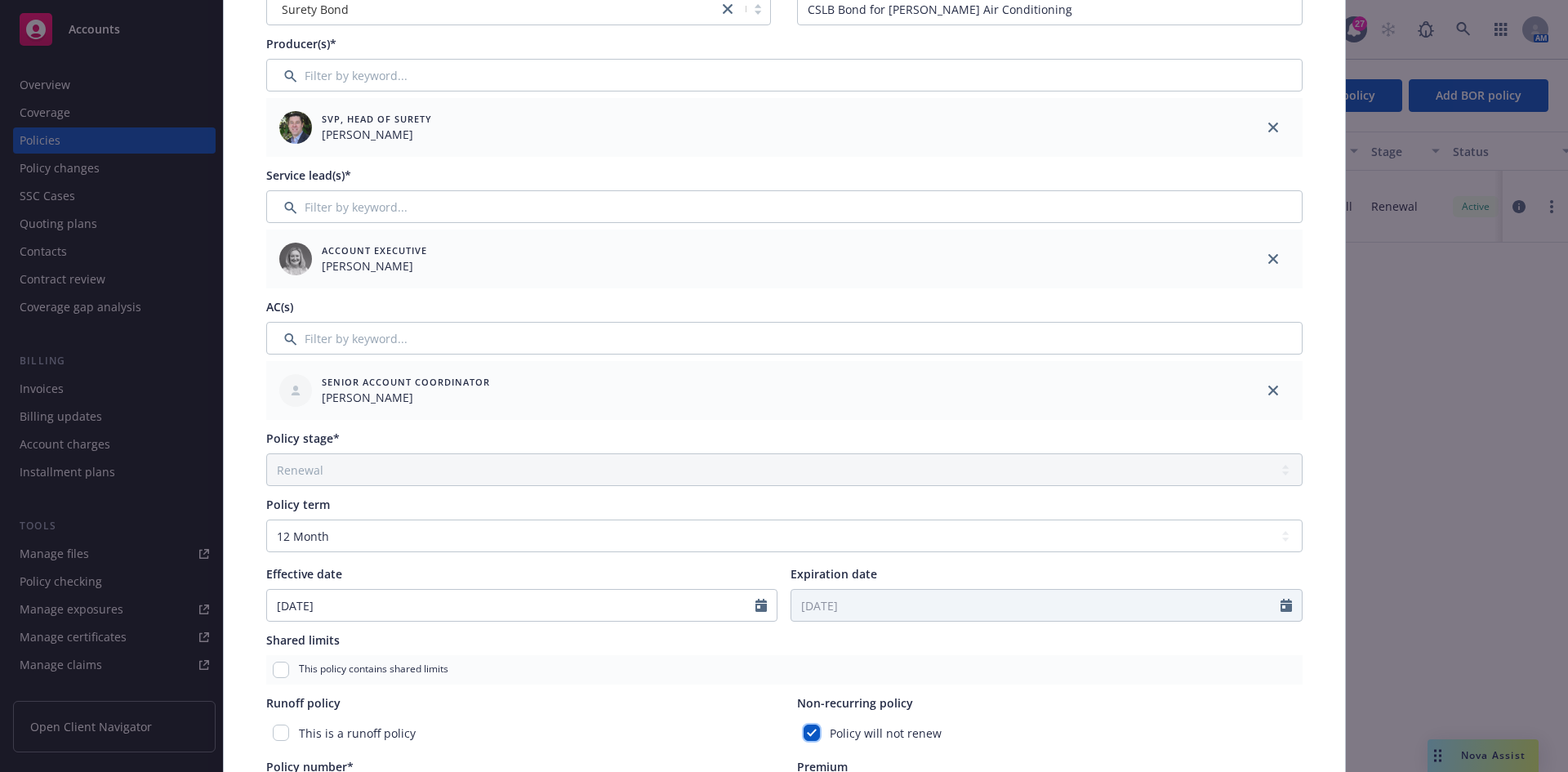
scroll to position [0, 0]
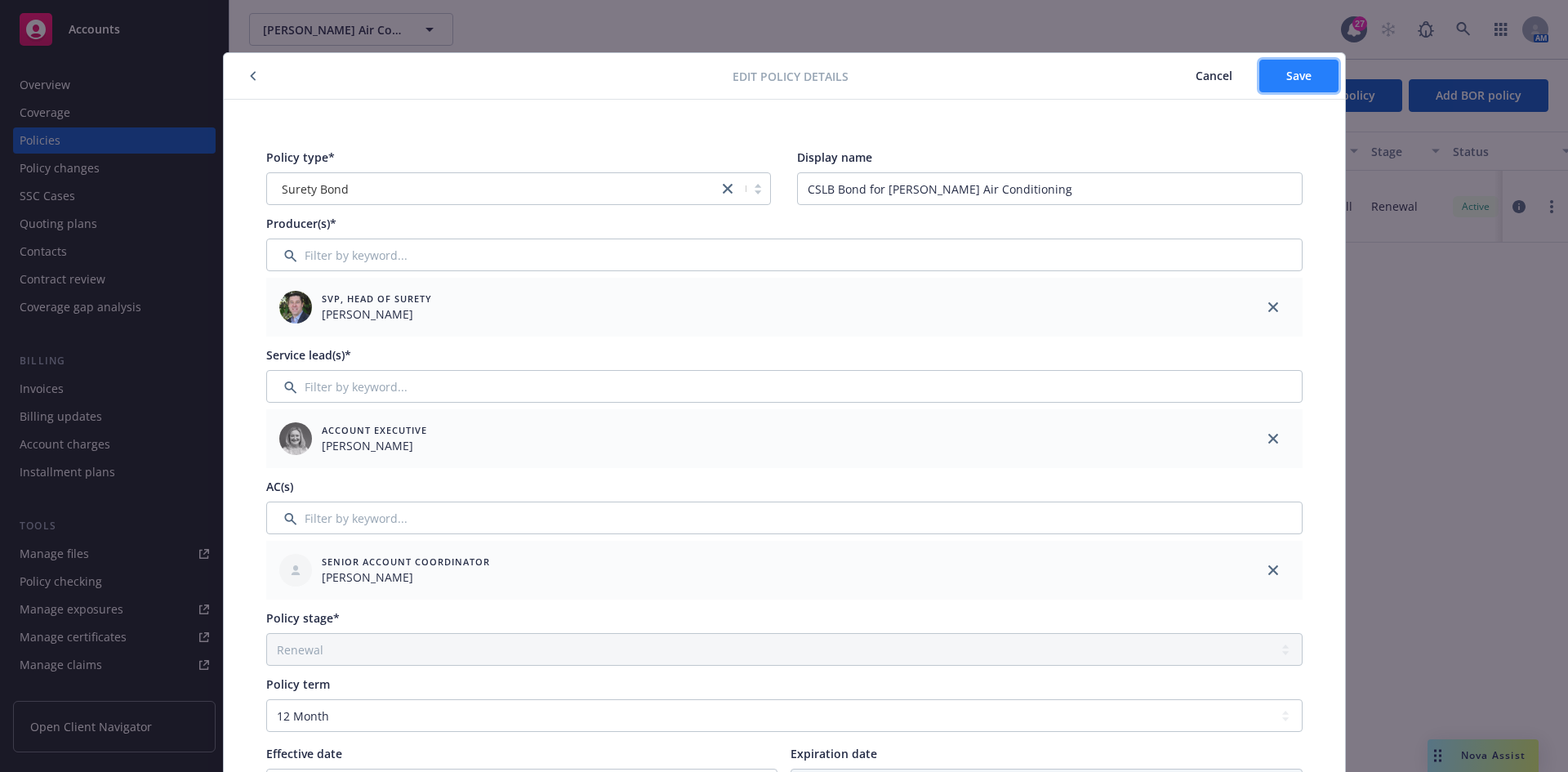
click at [1290, 63] on button "Save" at bounding box center [1298, 76] width 79 height 33
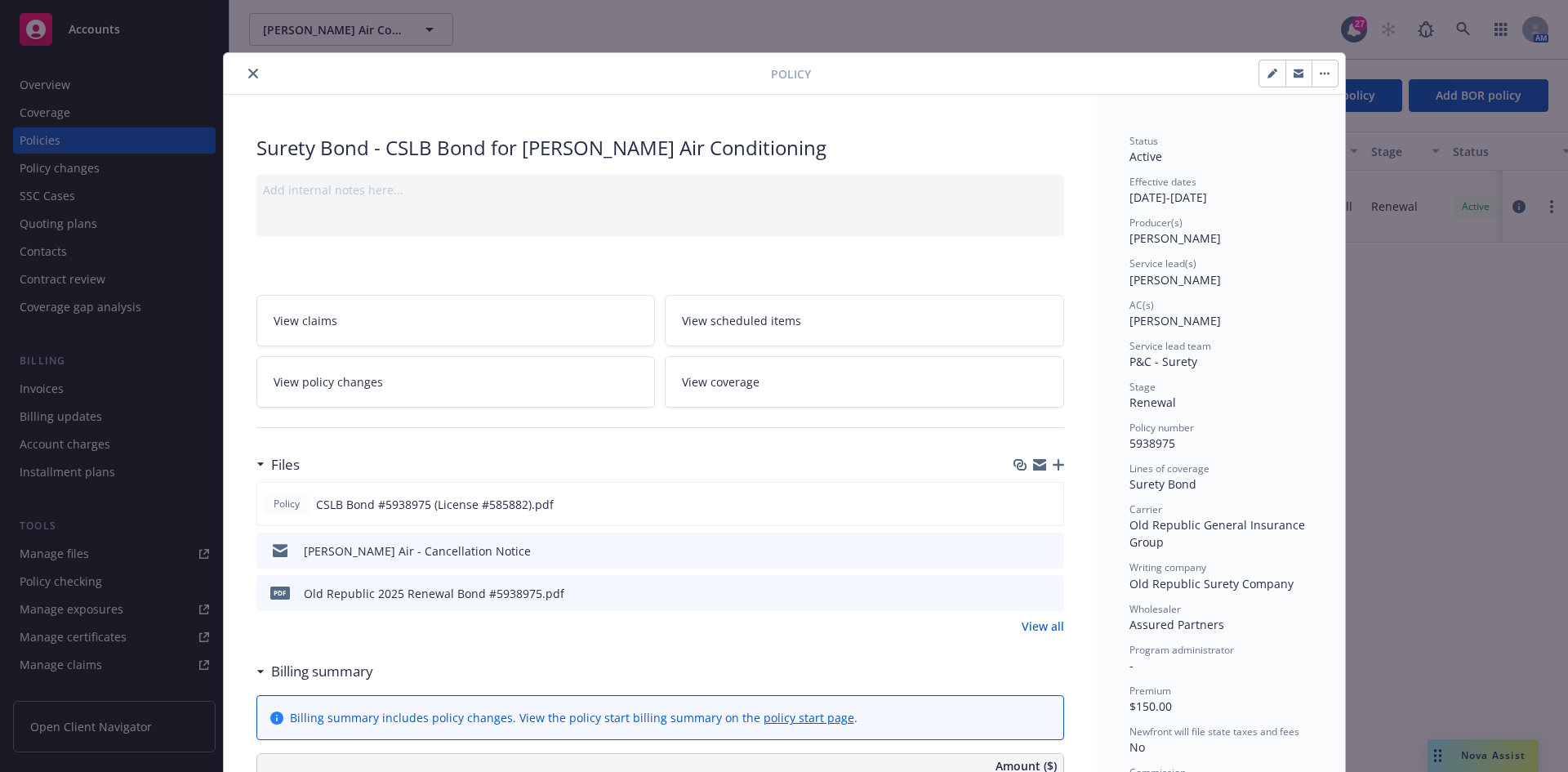
drag, startPoint x: 249, startPoint y: 80, endPoint x: 640, endPoint y: 24, distance: 395.0
click at [249, 80] on button "close" at bounding box center [253, 74] width 19 height 19
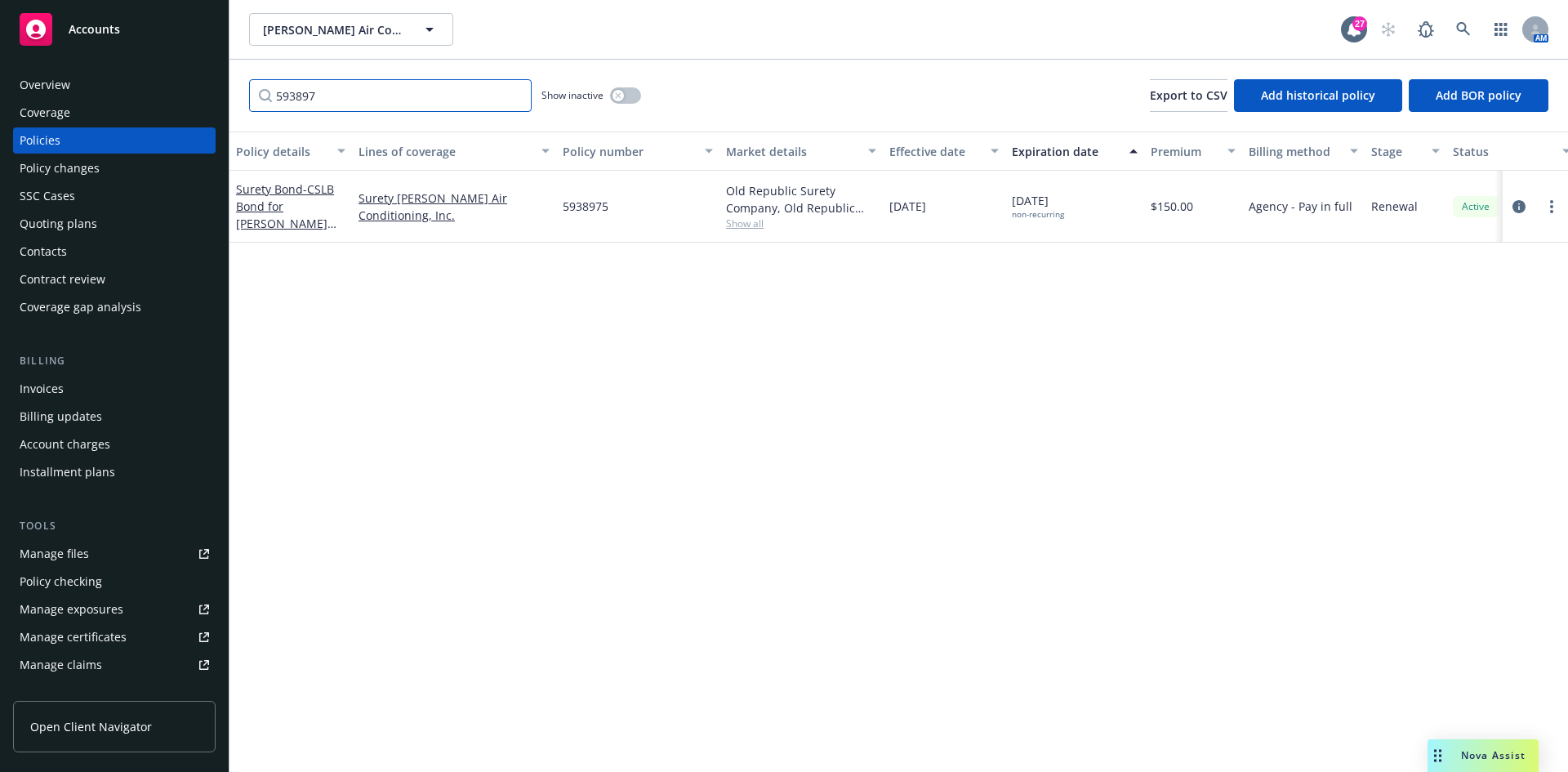
click at [332, 109] on input "593897" at bounding box center [389, 96] width 282 height 33
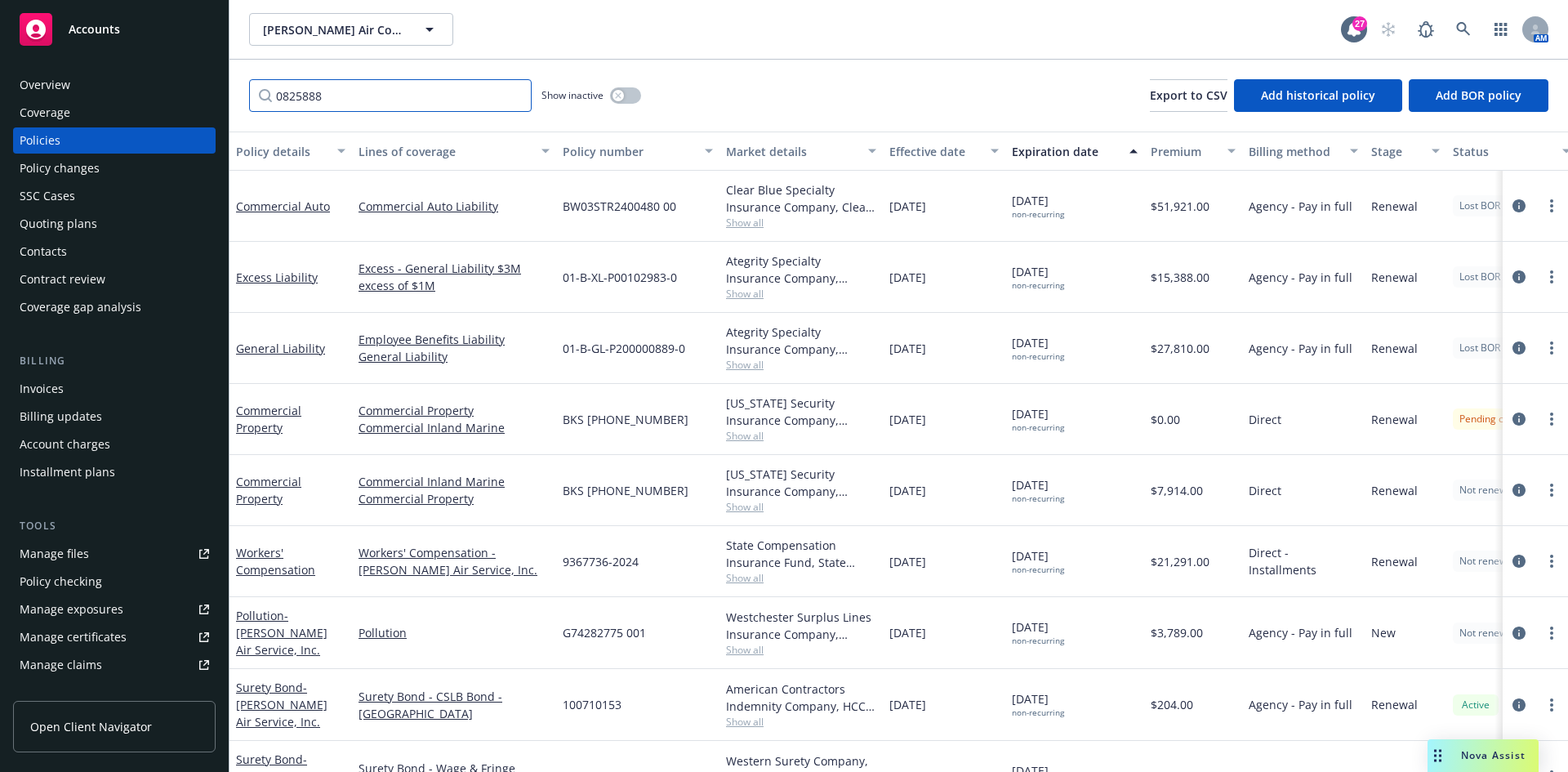
type input "0825888"
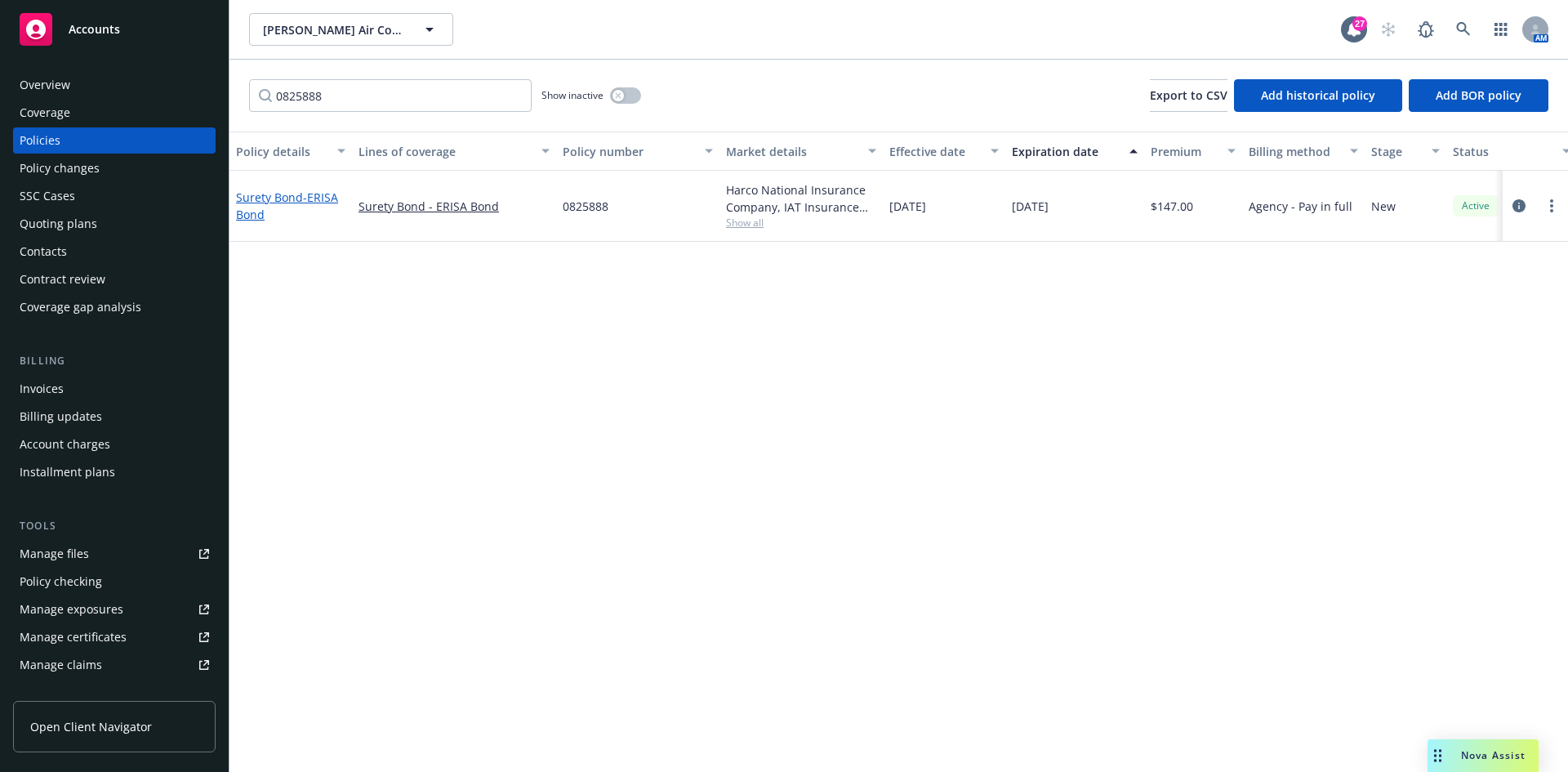
click at [277, 202] on link "Surety Bond - ERISA Bond" at bounding box center [287, 206] width 102 height 33
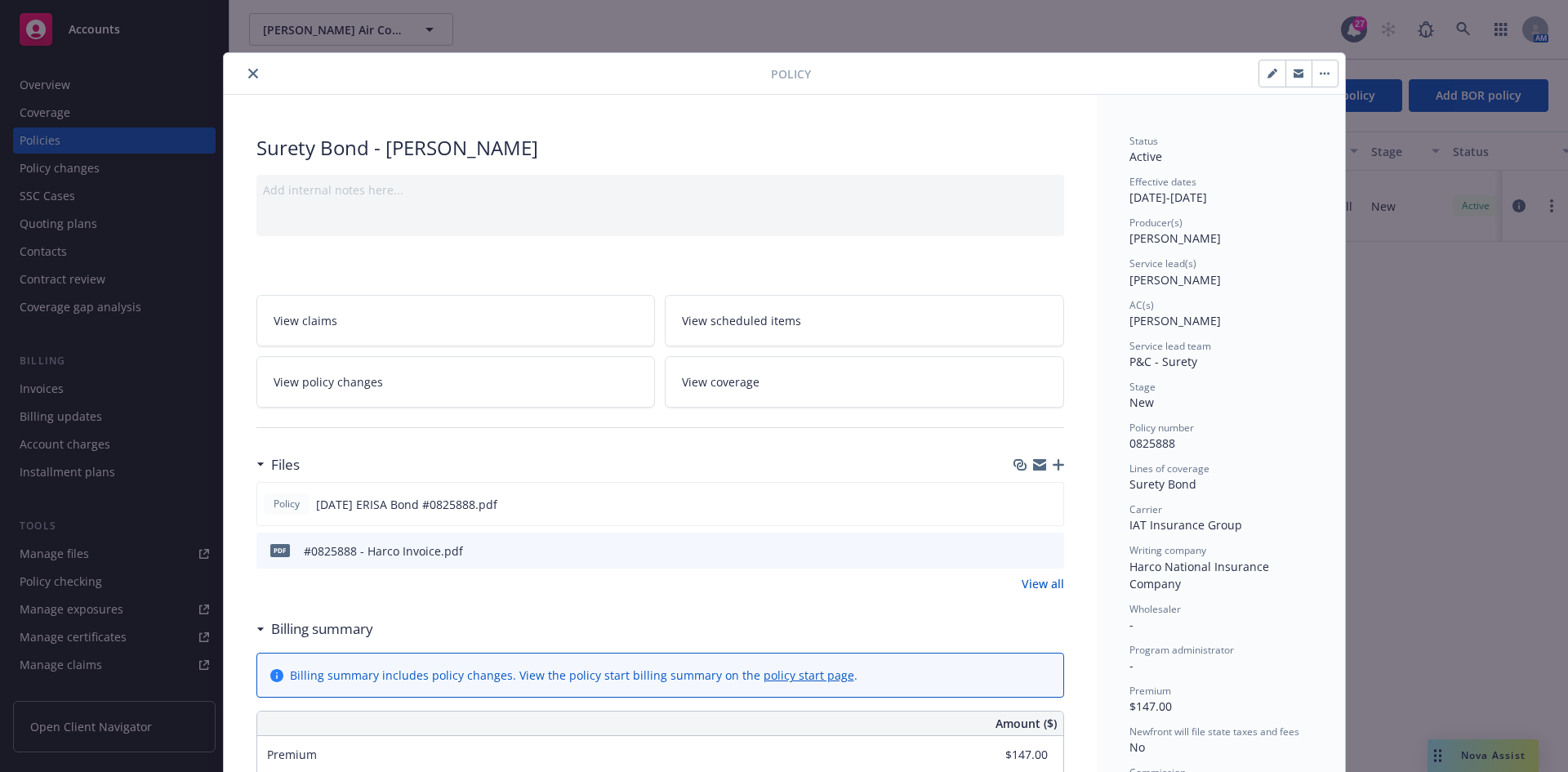
click at [1265, 83] on button "button" at bounding box center [1271, 73] width 26 height 26
select select "NEW"
select select "other"
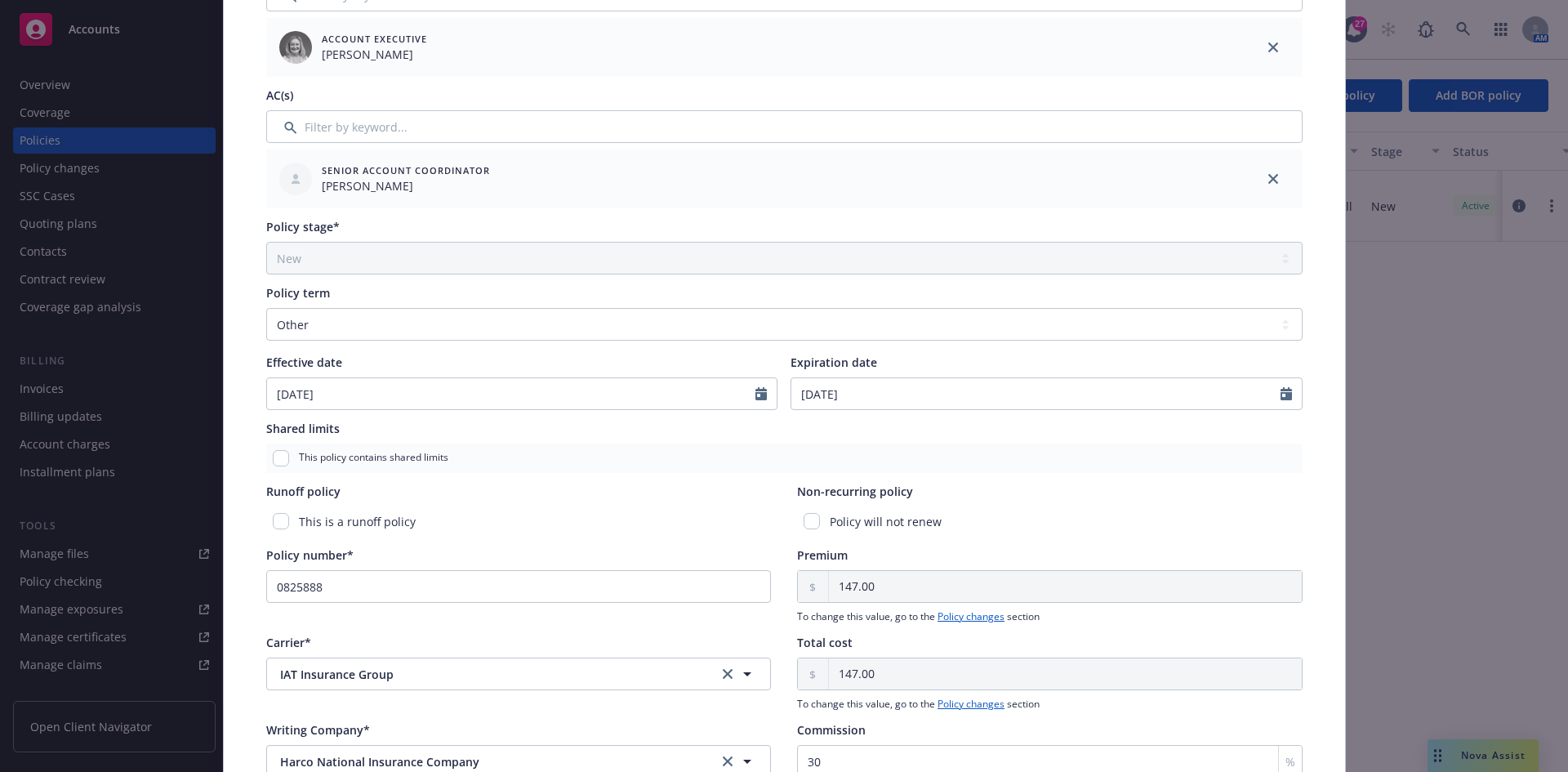
scroll to position [408, 0]
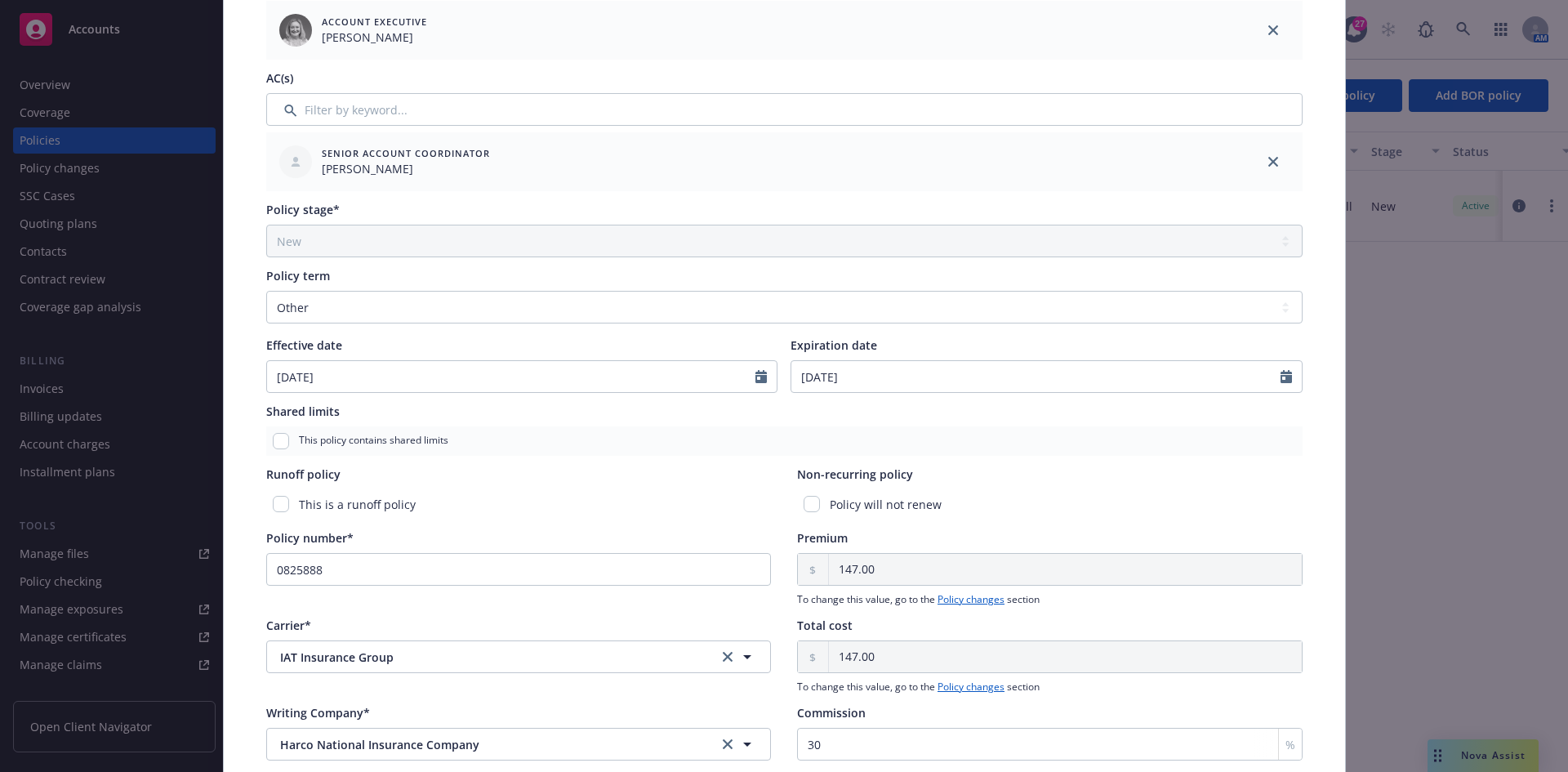
click at [810, 514] on div "Policy will not renew" at bounding box center [1049, 504] width 505 height 31
click at [806, 503] on input "checkbox" at bounding box center [811, 503] width 16 height 16
checkbox input "true"
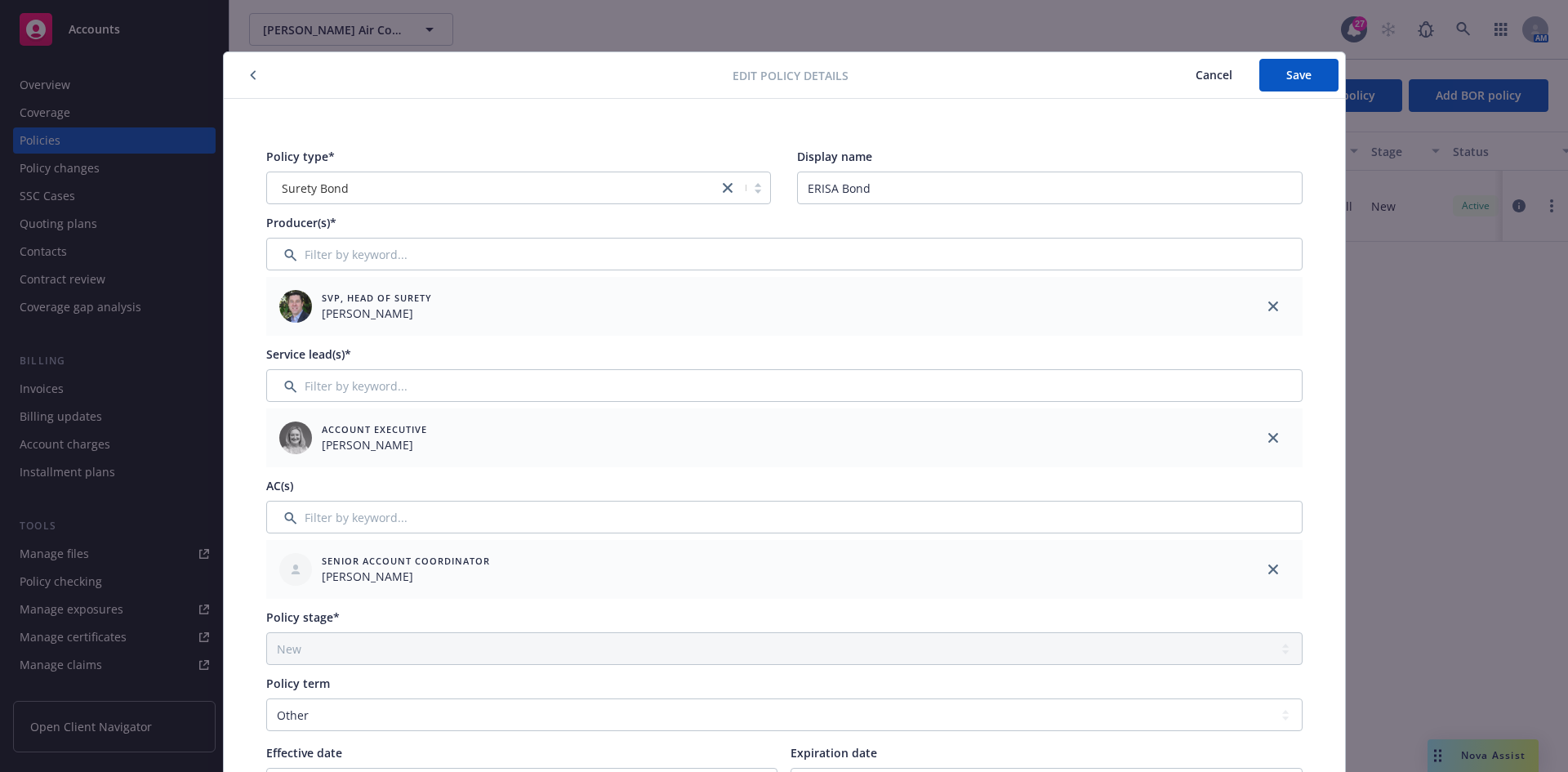
scroll to position [0, 0]
click at [1265, 81] on button "Save" at bounding box center [1298, 76] width 79 height 33
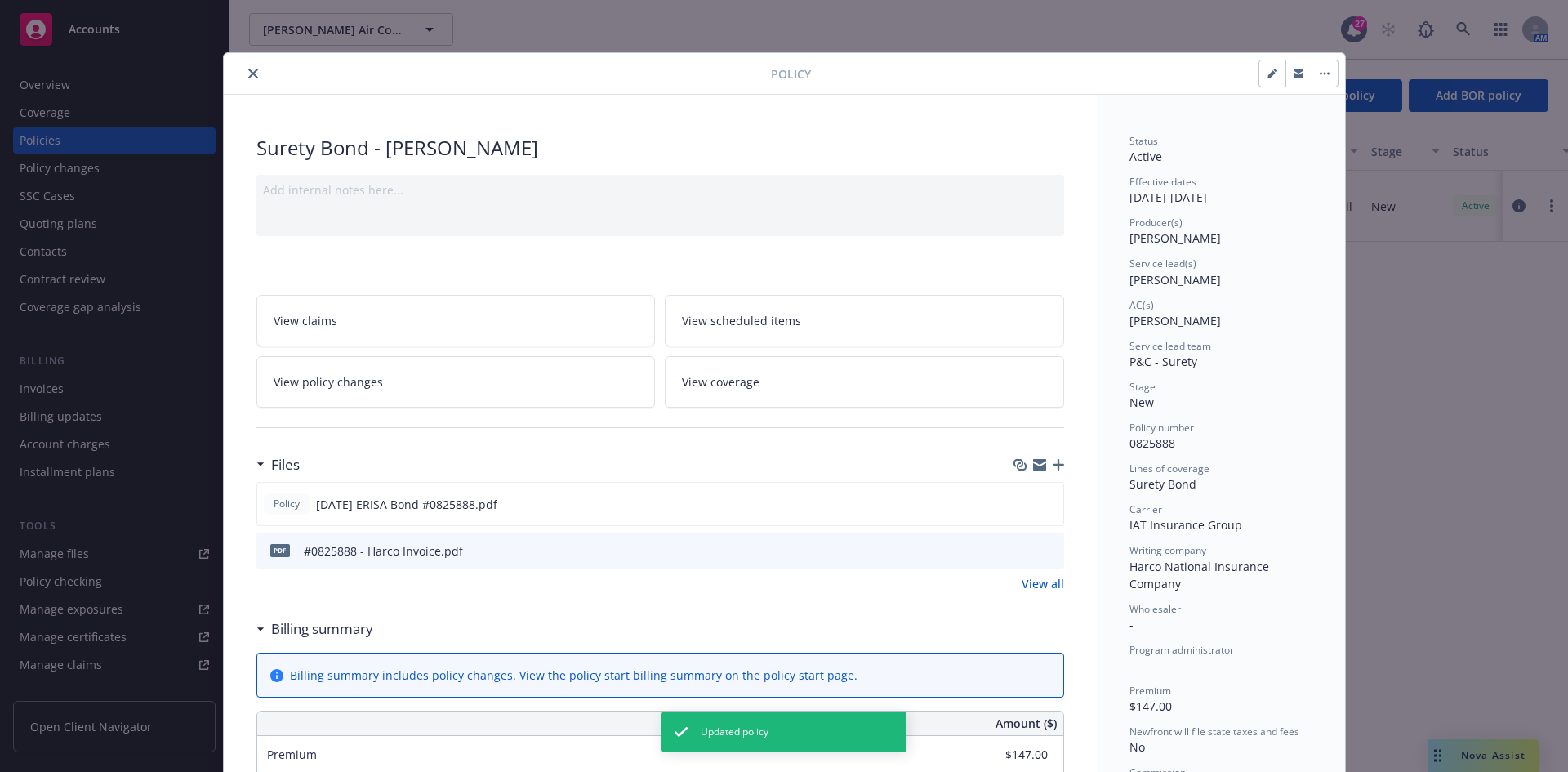
click at [249, 72] on icon "close" at bounding box center [254, 74] width 10 height 10
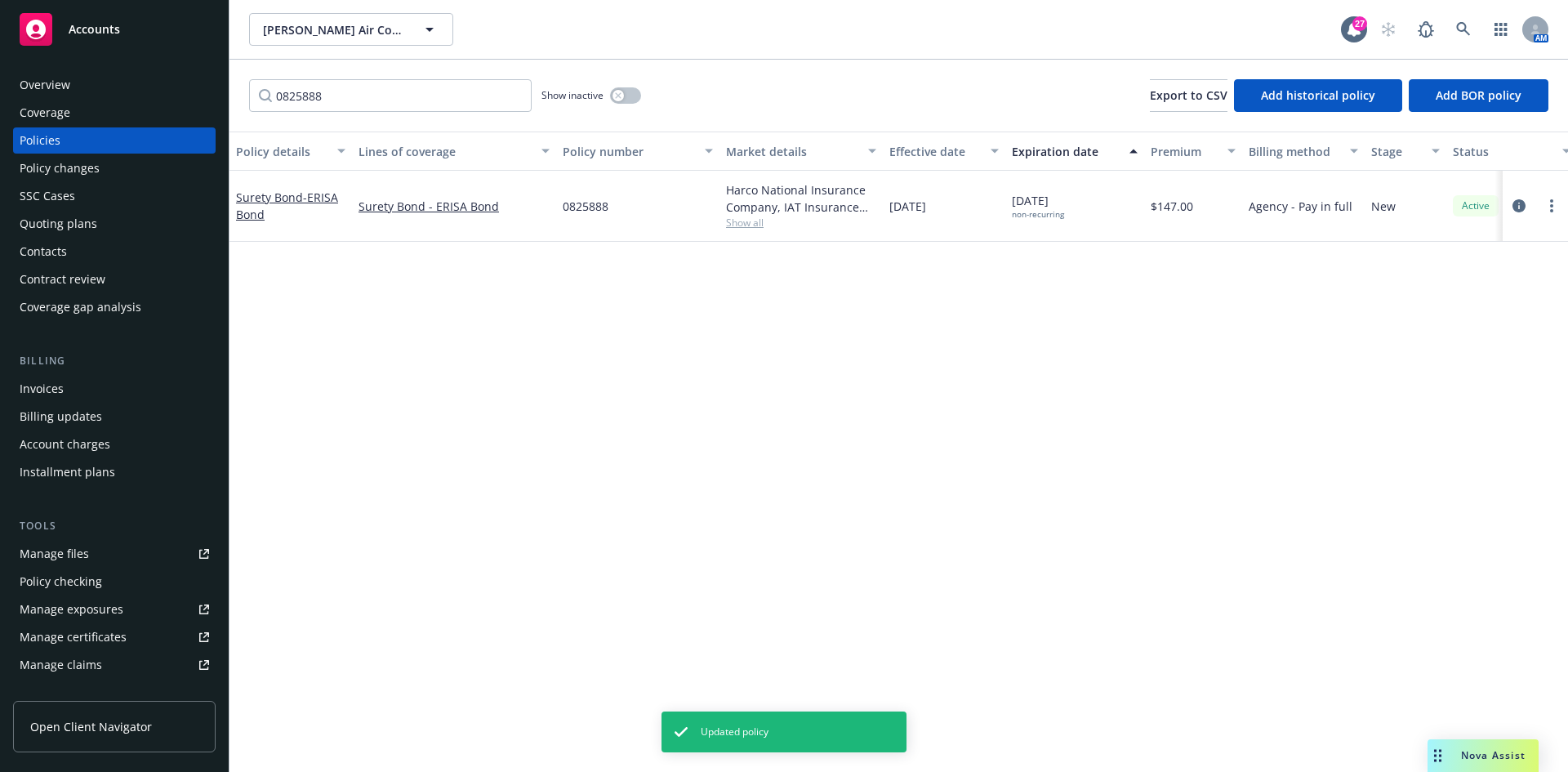
click at [113, 136] on div "Policies" at bounding box center [114, 140] width 189 height 26
click at [340, 97] on input "0825888" at bounding box center [389, 96] width 282 height 33
type input "Surety"
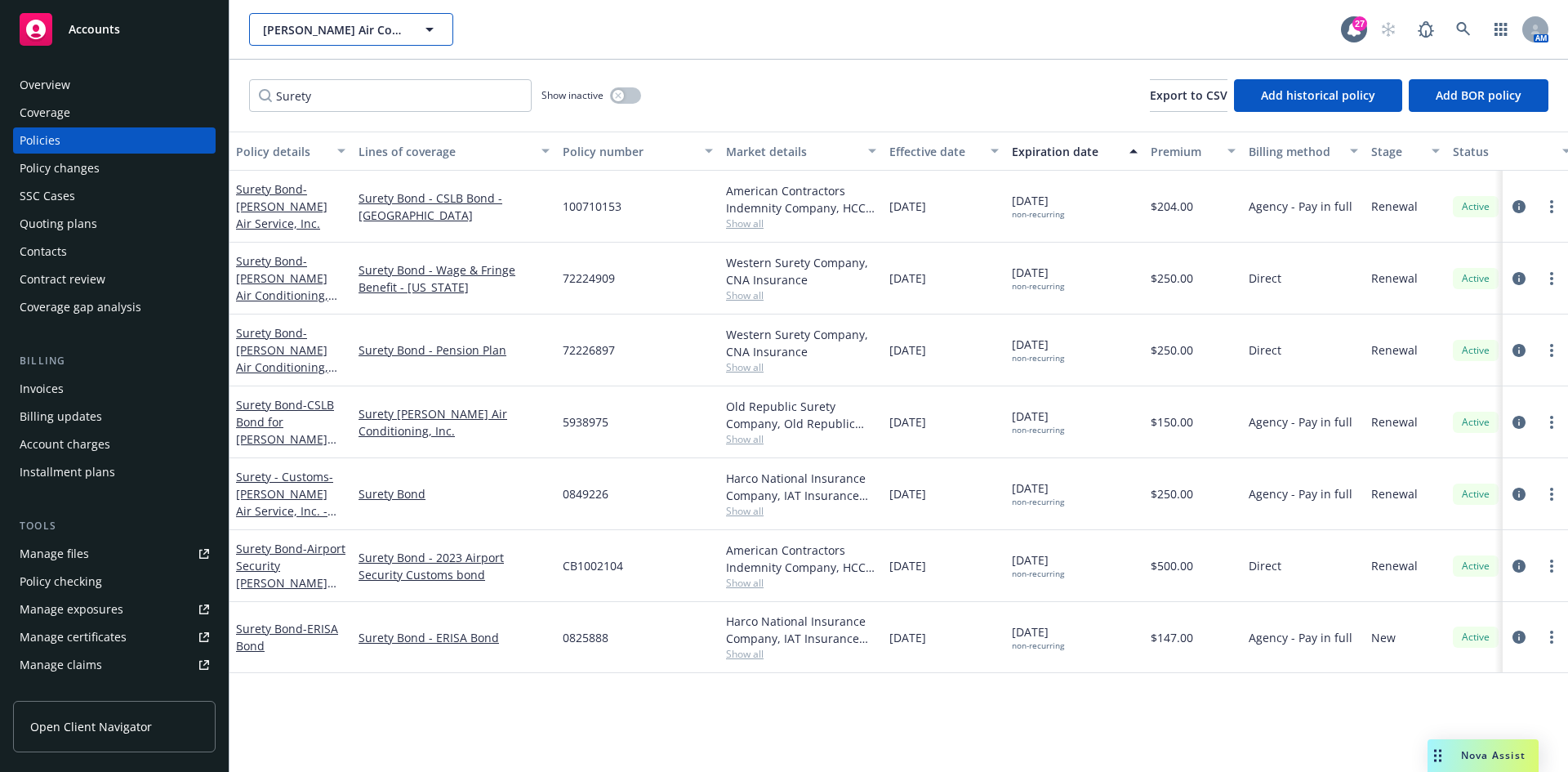
click at [364, 21] on span "Brady Air Conditioning, Inc. Brady Air Service, Inc." at bounding box center [334, 30] width 142 height 17
type input "Arsenal"
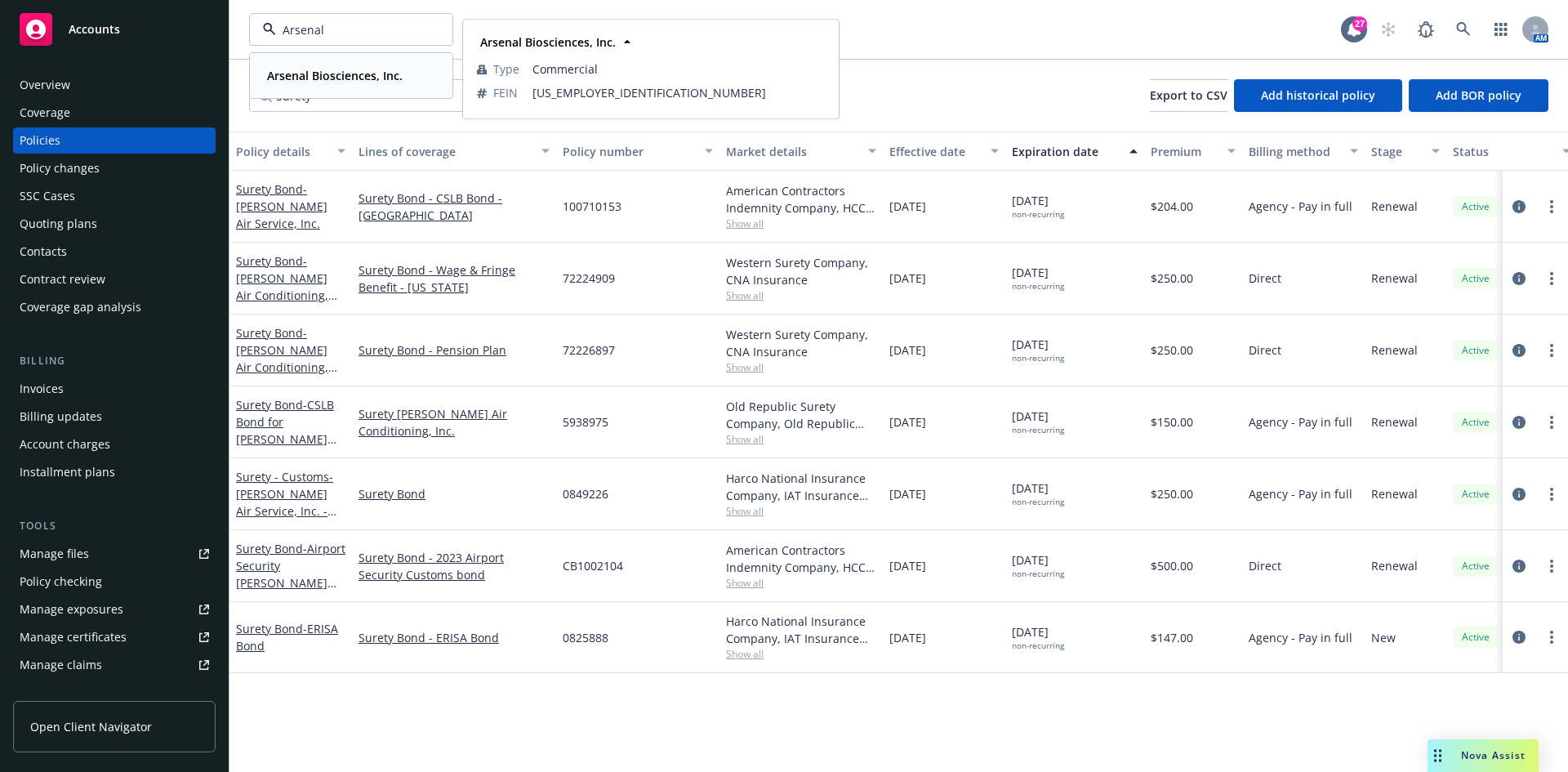
click at [332, 64] on div "Arsenal Biosciences, Inc." at bounding box center [333, 76] width 145 height 24
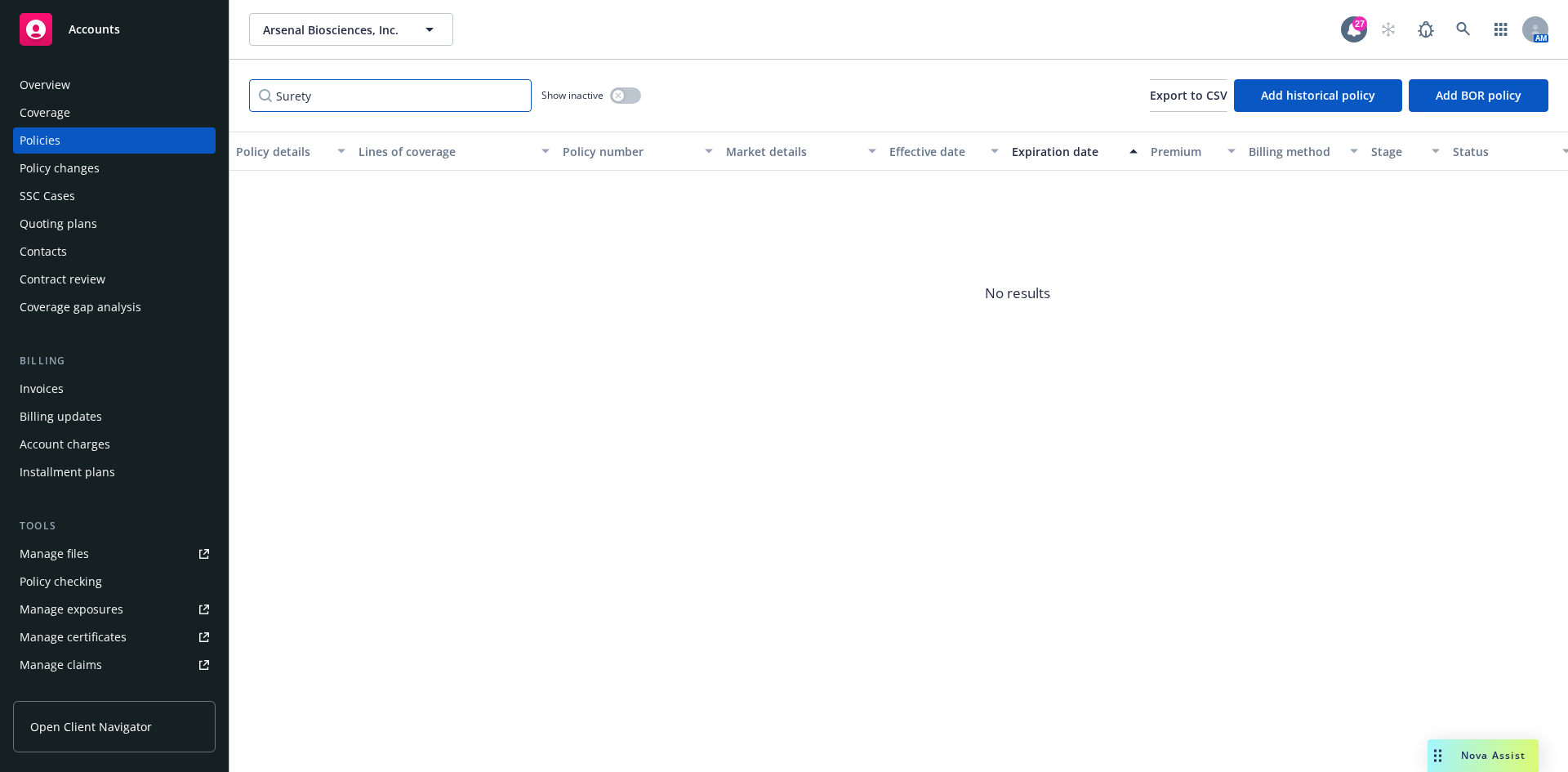
click at [319, 102] on input "Surety" at bounding box center [389, 96] width 282 height 33
click at [517, 93] on input "Surety" at bounding box center [389, 96] width 282 height 33
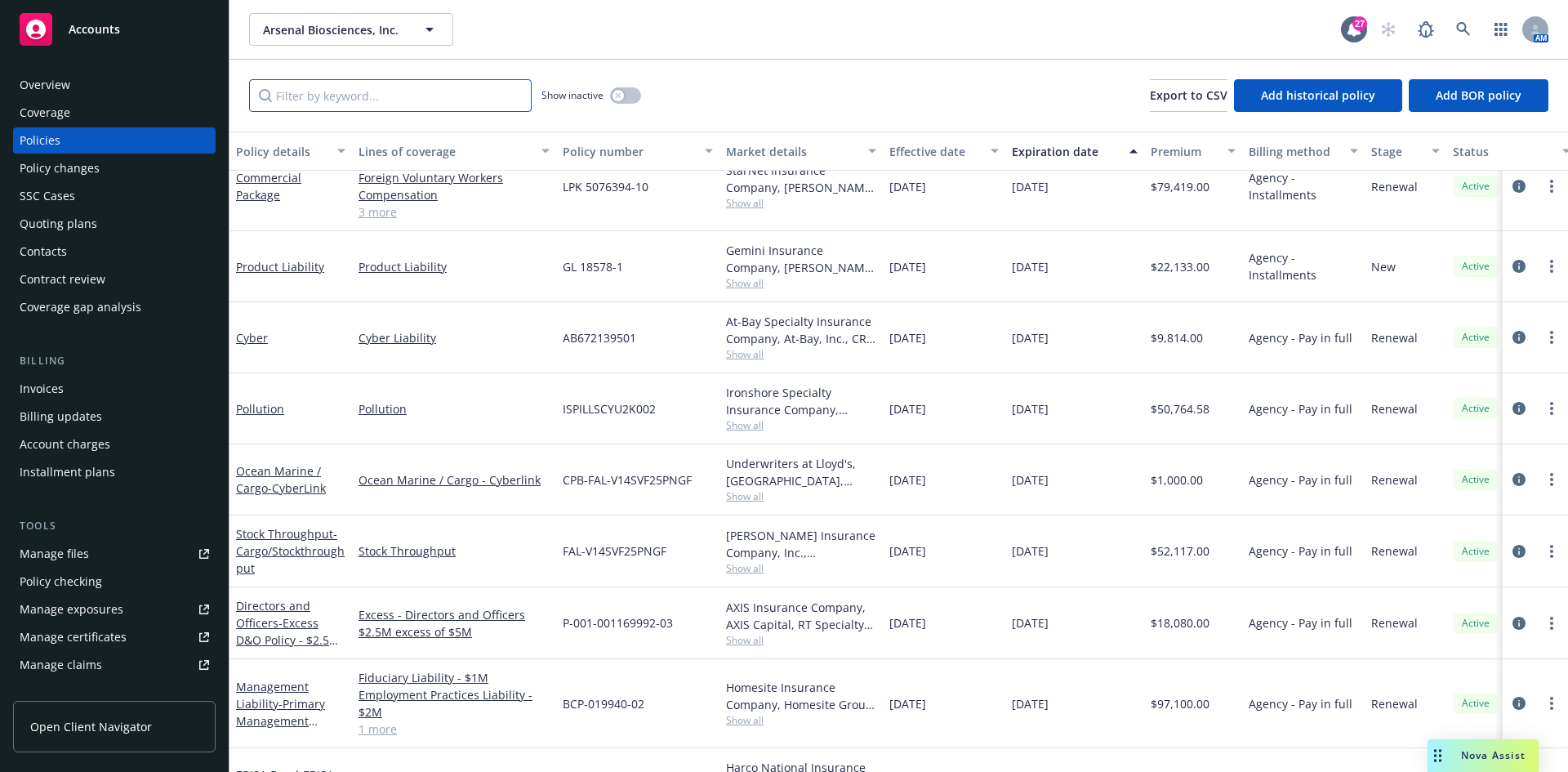
scroll to position [284, 0]
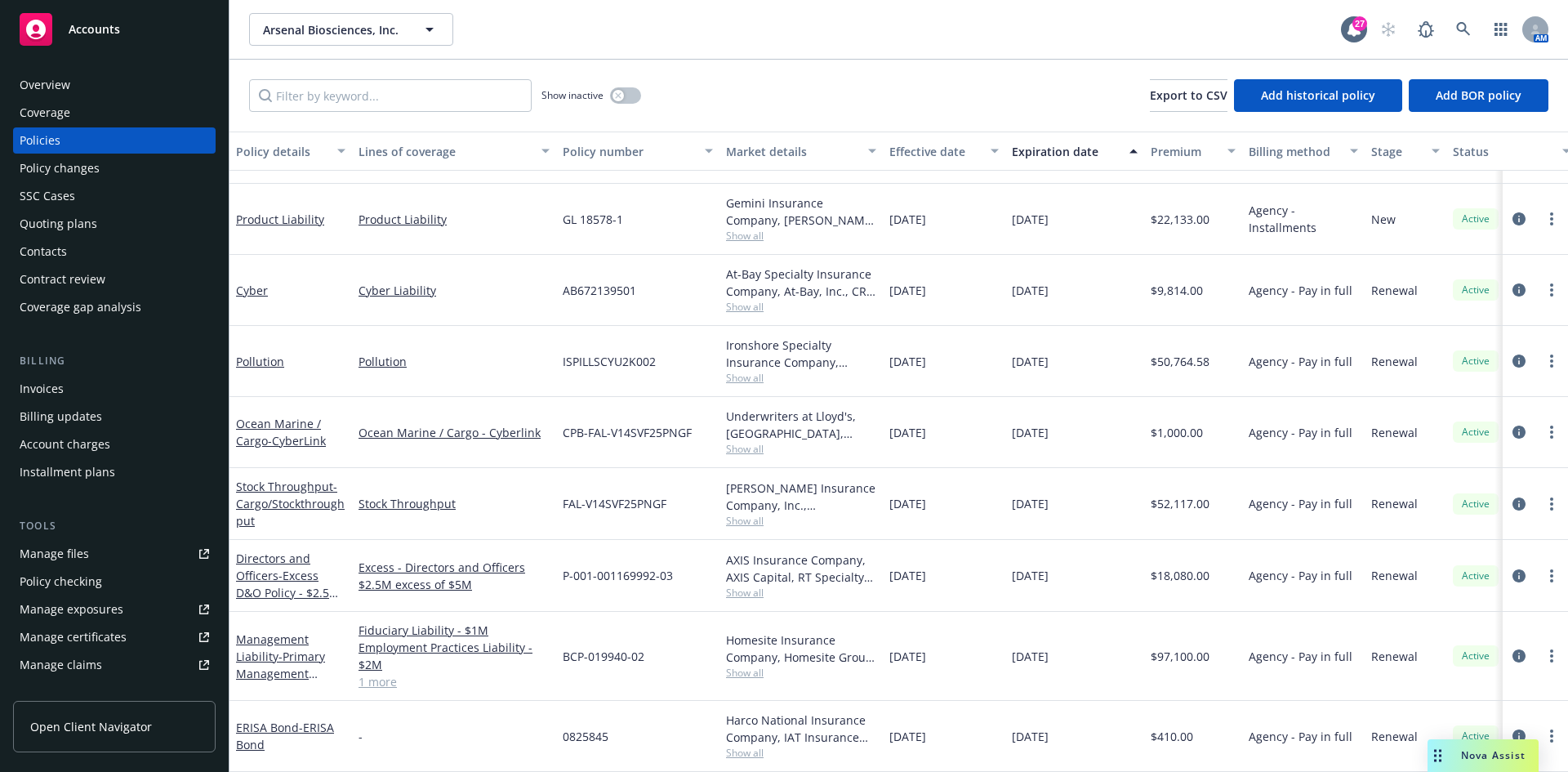
click at [70, 390] on div "Invoices" at bounding box center [114, 388] width 189 height 26
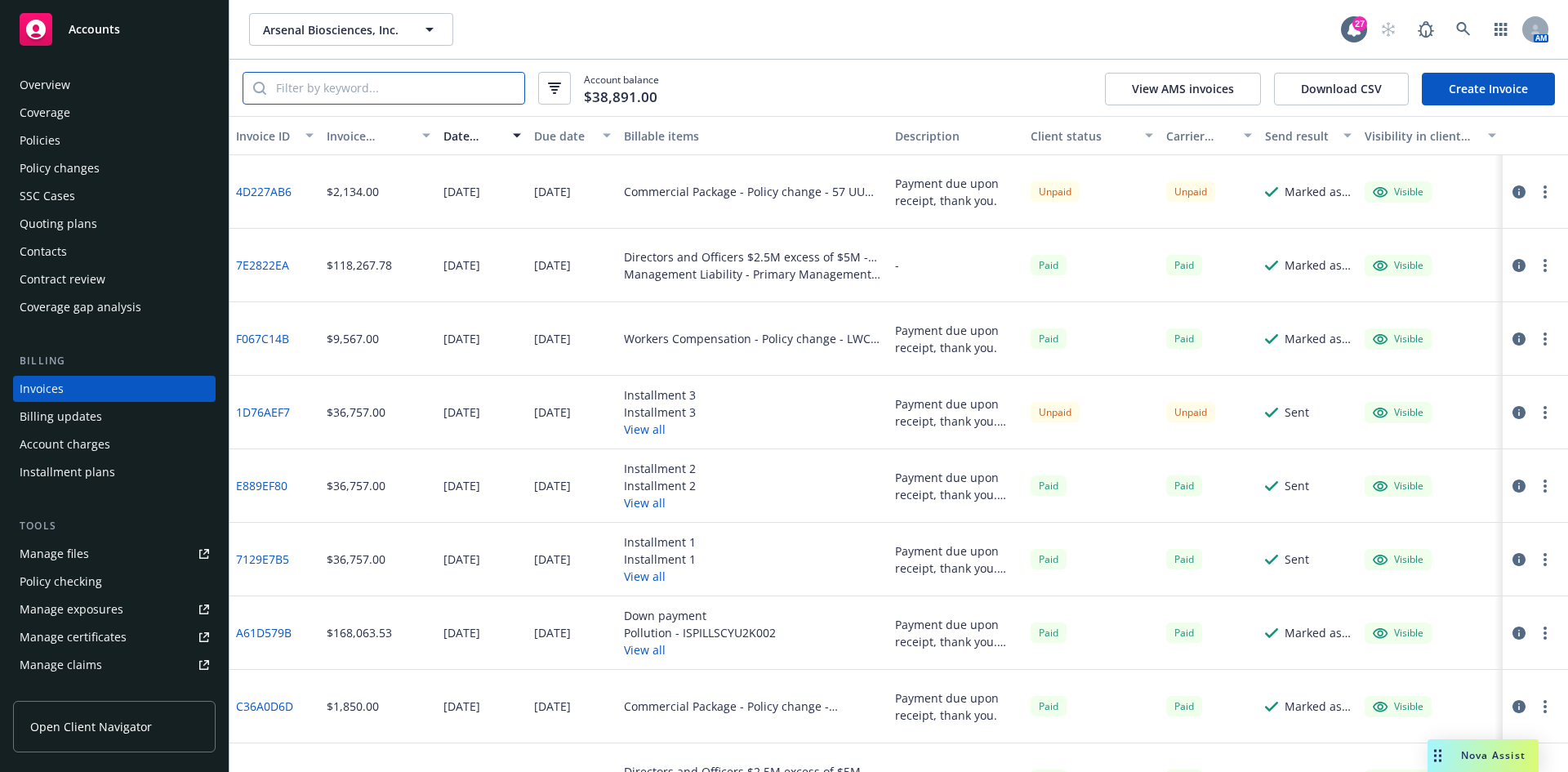
click at [324, 98] on input "search" at bounding box center [395, 88] width 258 height 31
type input "Bond"
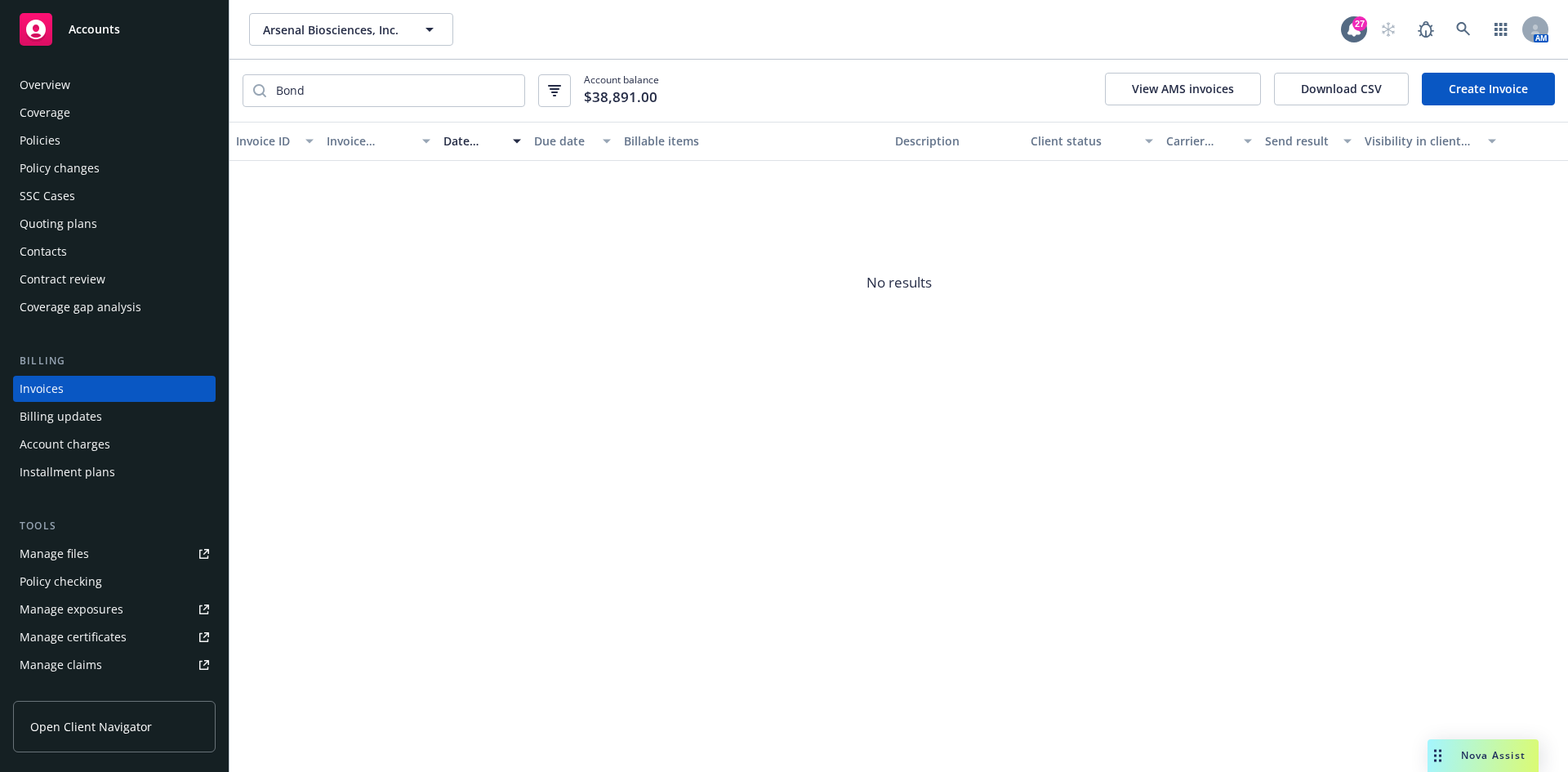
click at [187, 26] on div "Accounts" at bounding box center [114, 30] width 189 height 33
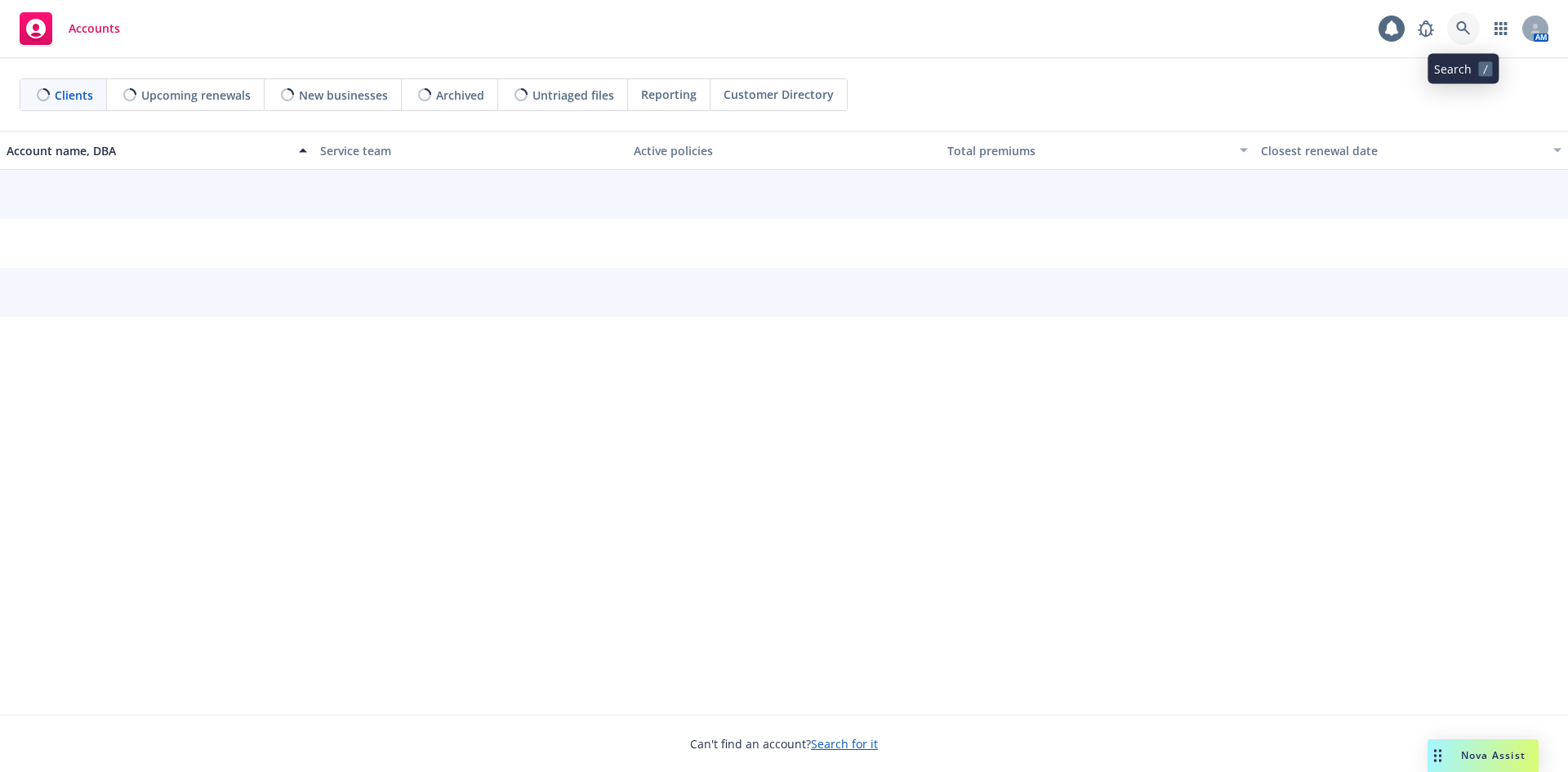
click at [1471, 29] on link at bounding box center [1464, 29] width 33 height 33
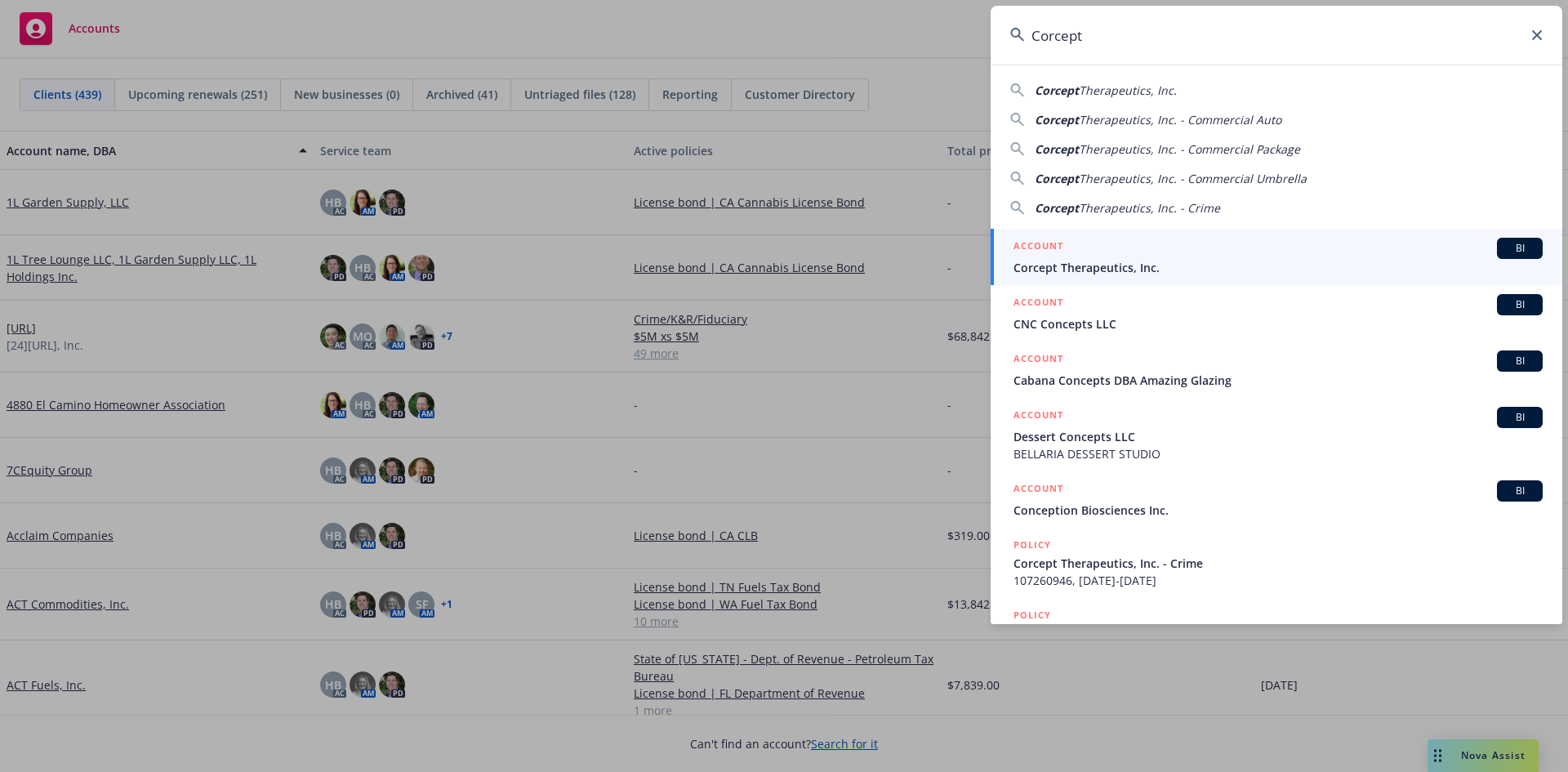
type input "Corcept"
click at [1097, 255] on div "ACCOUNT BI" at bounding box center [1277, 248] width 529 height 21
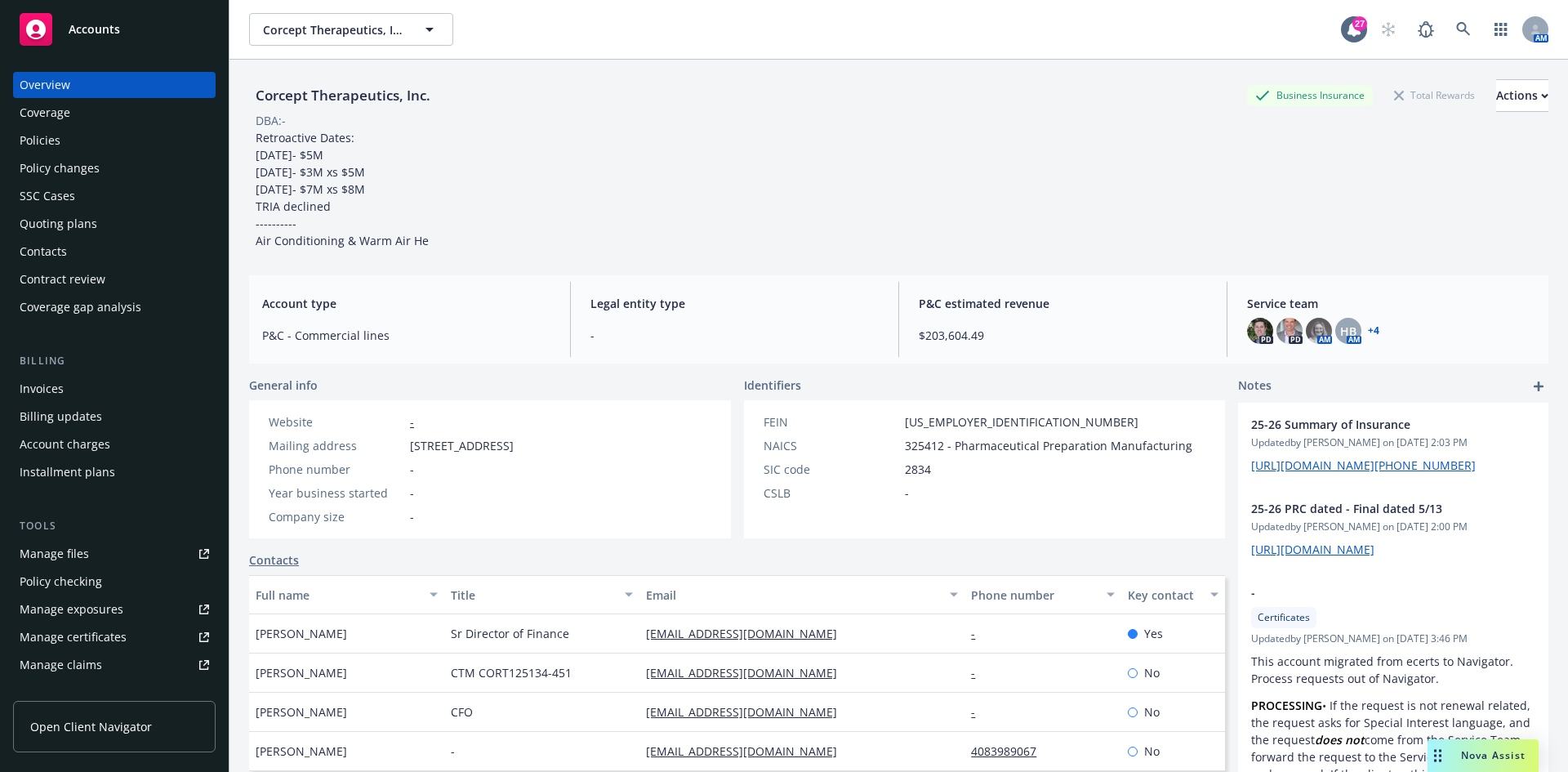
click at [45, 387] on div "Invoices" at bounding box center [41, 388] width 44 height 26
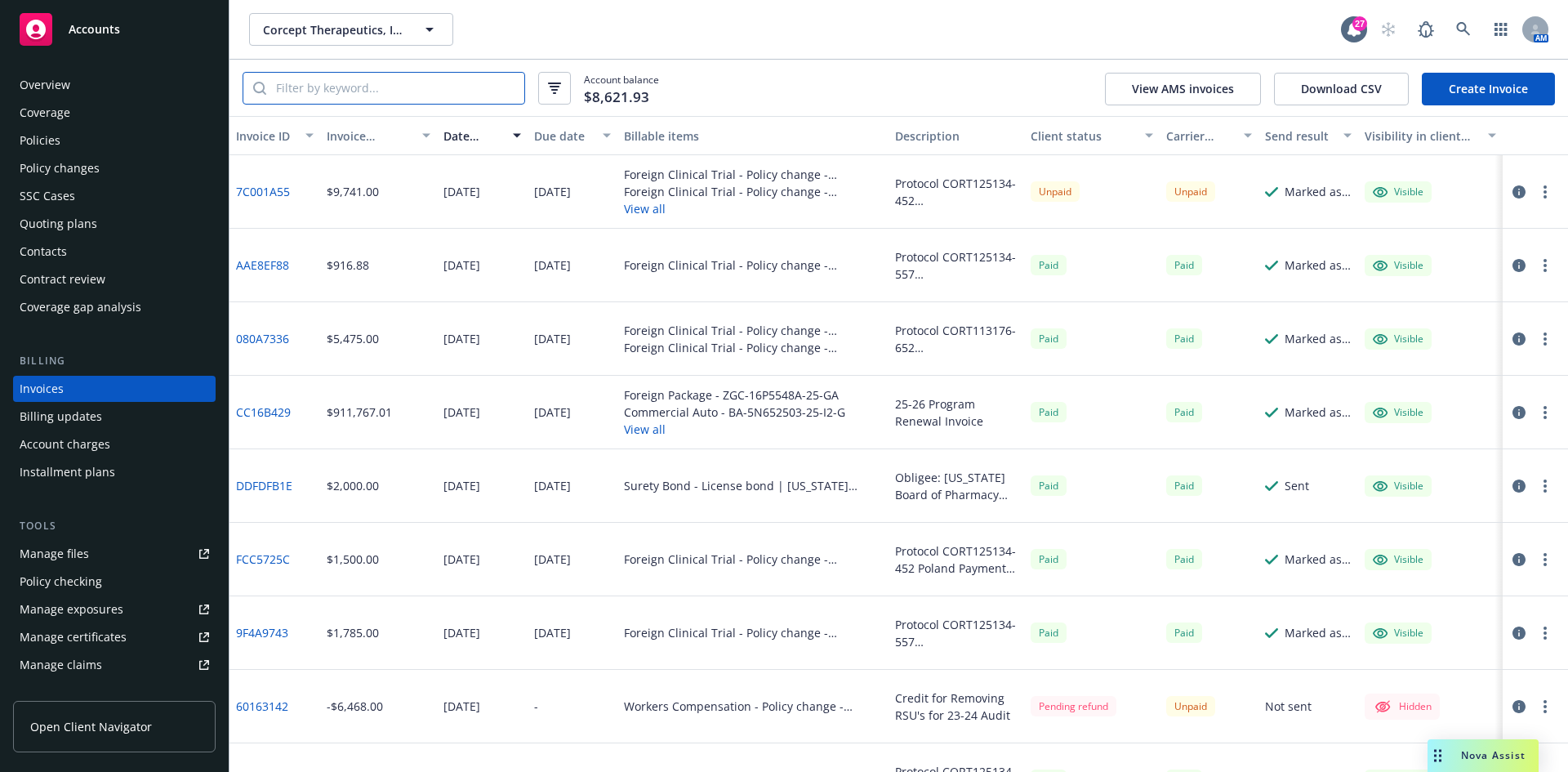
click at [310, 79] on input "search" at bounding box center [395, 88] width 258 height 31
type input "Surety"
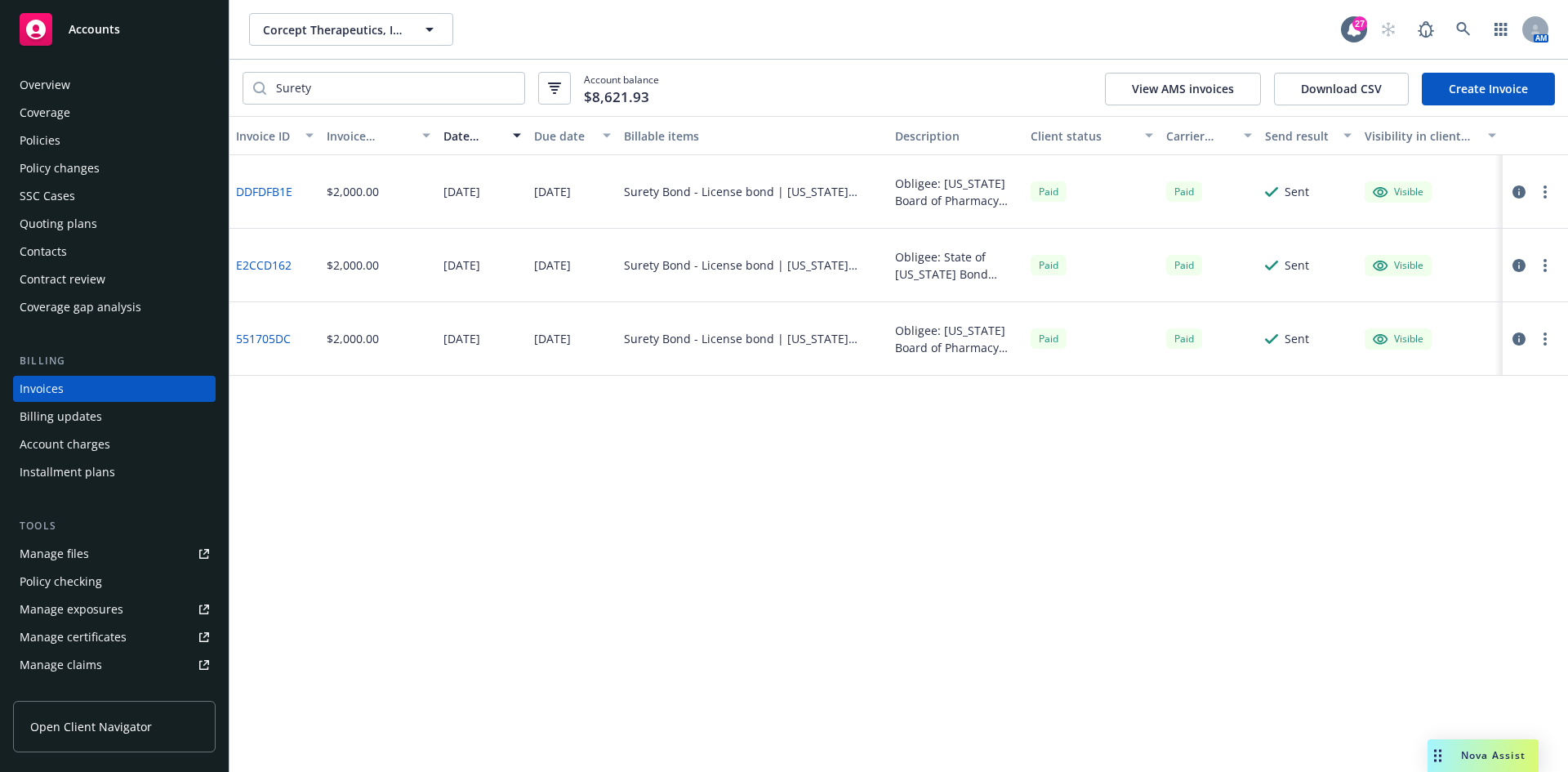
drag, startPoint x: 180, startPoint y: 25, endPoint x: 225, endPoint y: 24, distance: 45.0
click at [180, 25] on div "Accounts" at bounding box center [114, 30] width 189 height 33
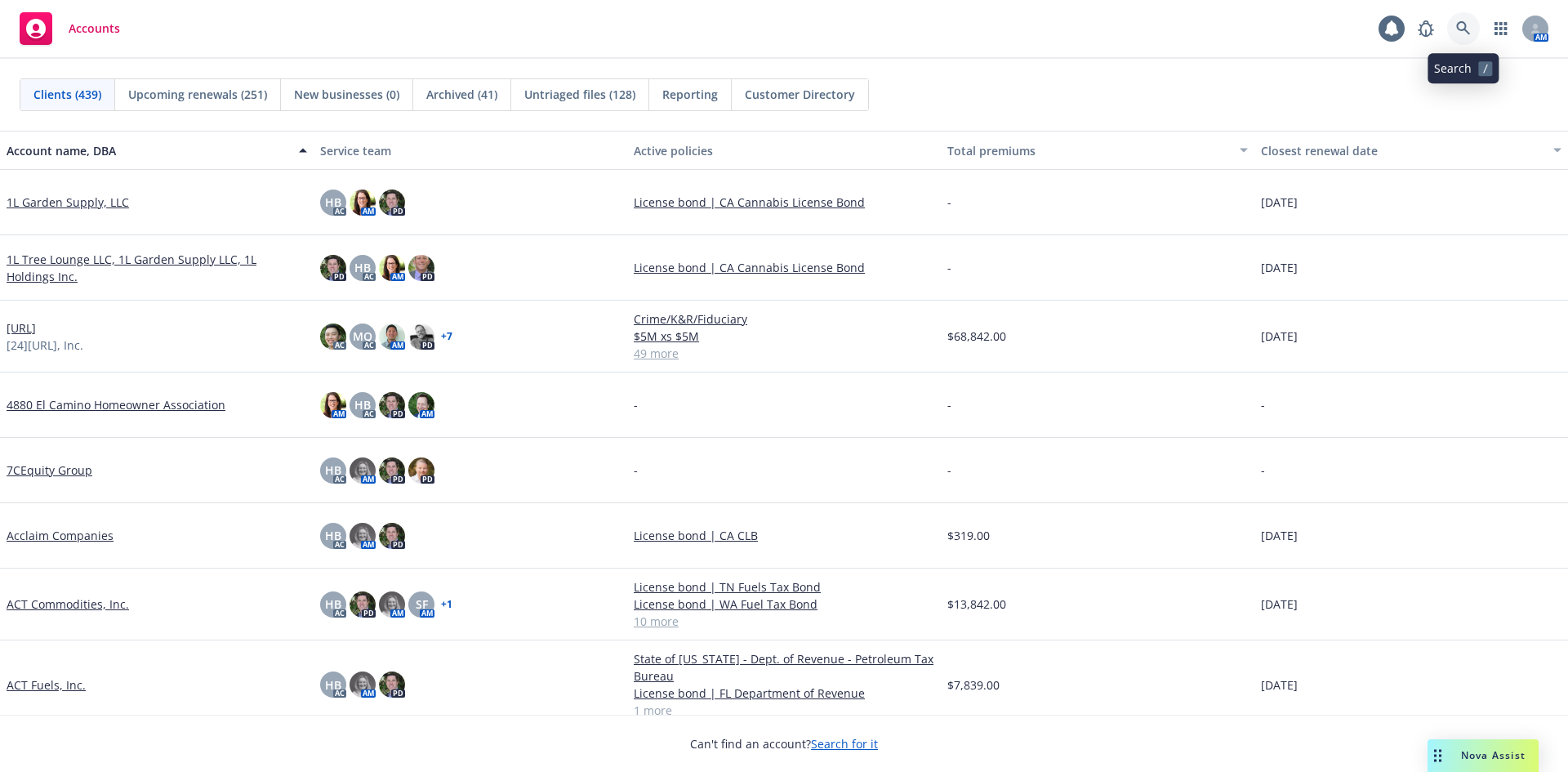
click at [1460, 27] on icon at bounding box center [1463, 28] width 14 height 14
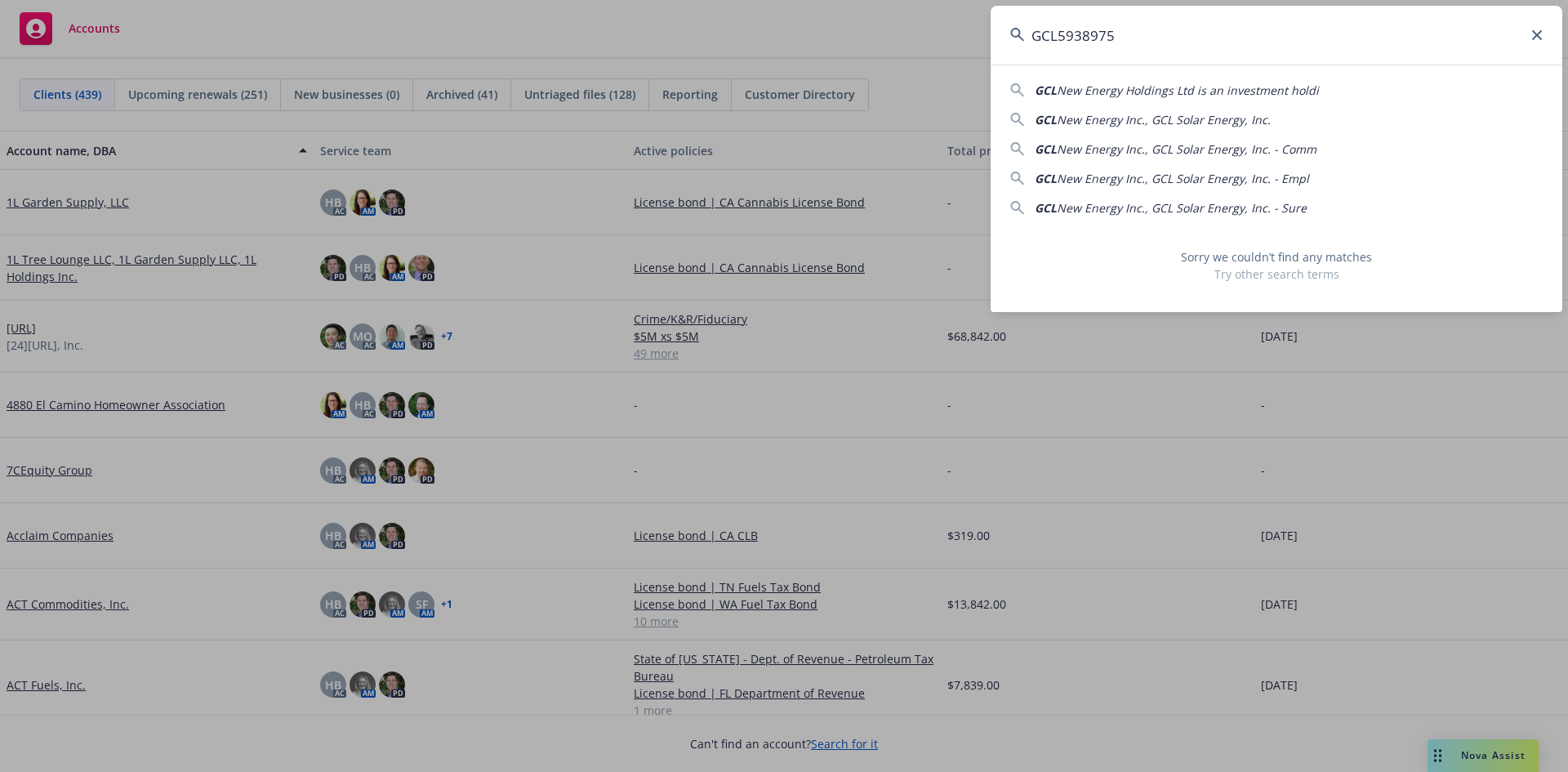
drag, startPoint x: 1056, startPoint y: 37, endPoint x: 731, endPoint y: 45, distance: 325.1
click at [797, 29] on div "GCL5938975 GCL New Energy Holdings Ltd is an investment holdi GCL New Energy In…" at bounding box center [784, 386] width 1568 height 772
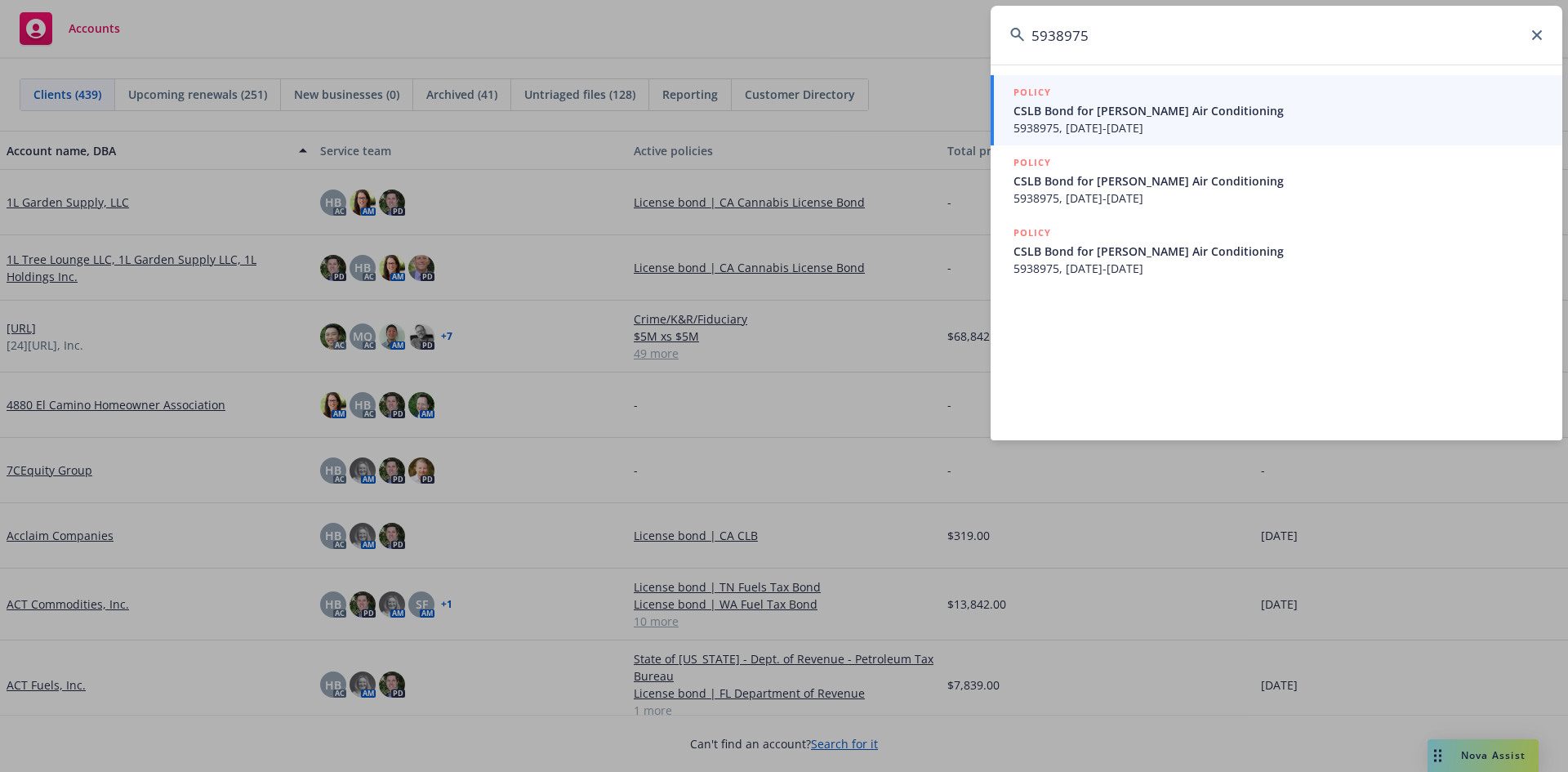
type input "5938975"
click at [1097, 120] on span "5938975, 01/01/2024-01/01/2025" at bounding box center [1277, 128] width 529 height 17
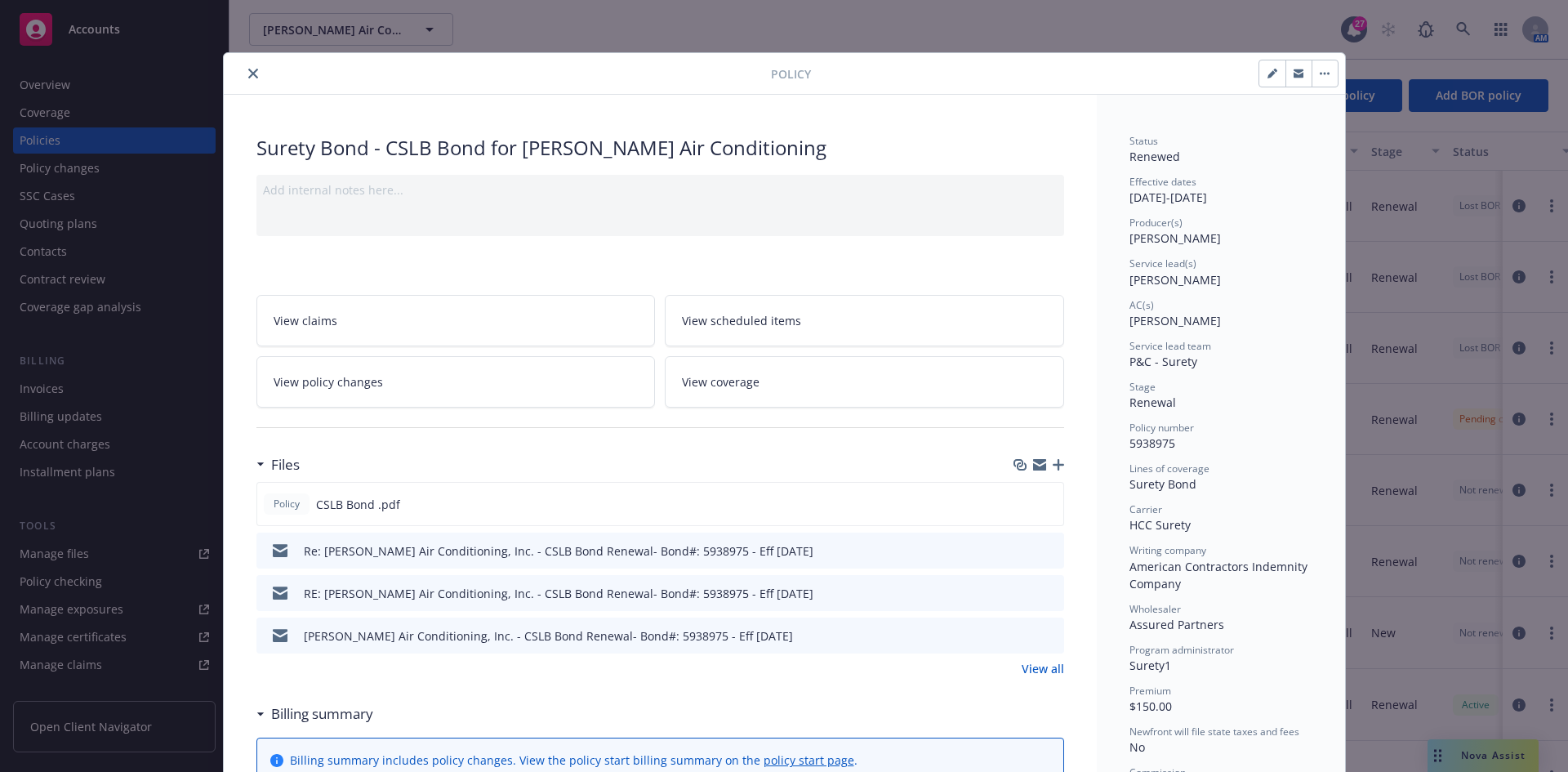
click at [243, 76] on button "close" at bounding box center [253, 74] width 19 height 19
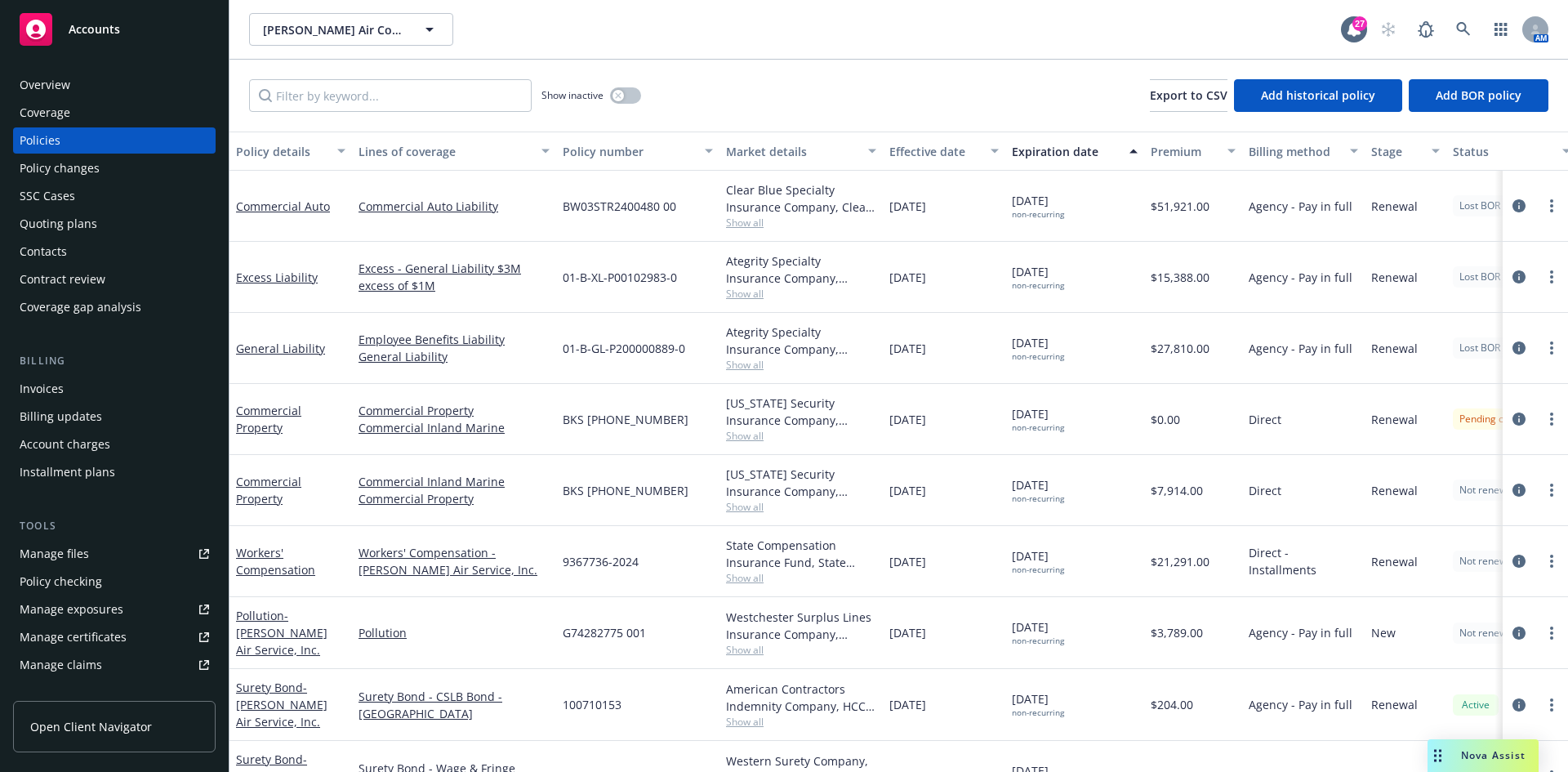
click at [96, 36] on span "Accounts" at bounding box center [95, 30] width 52 height 13
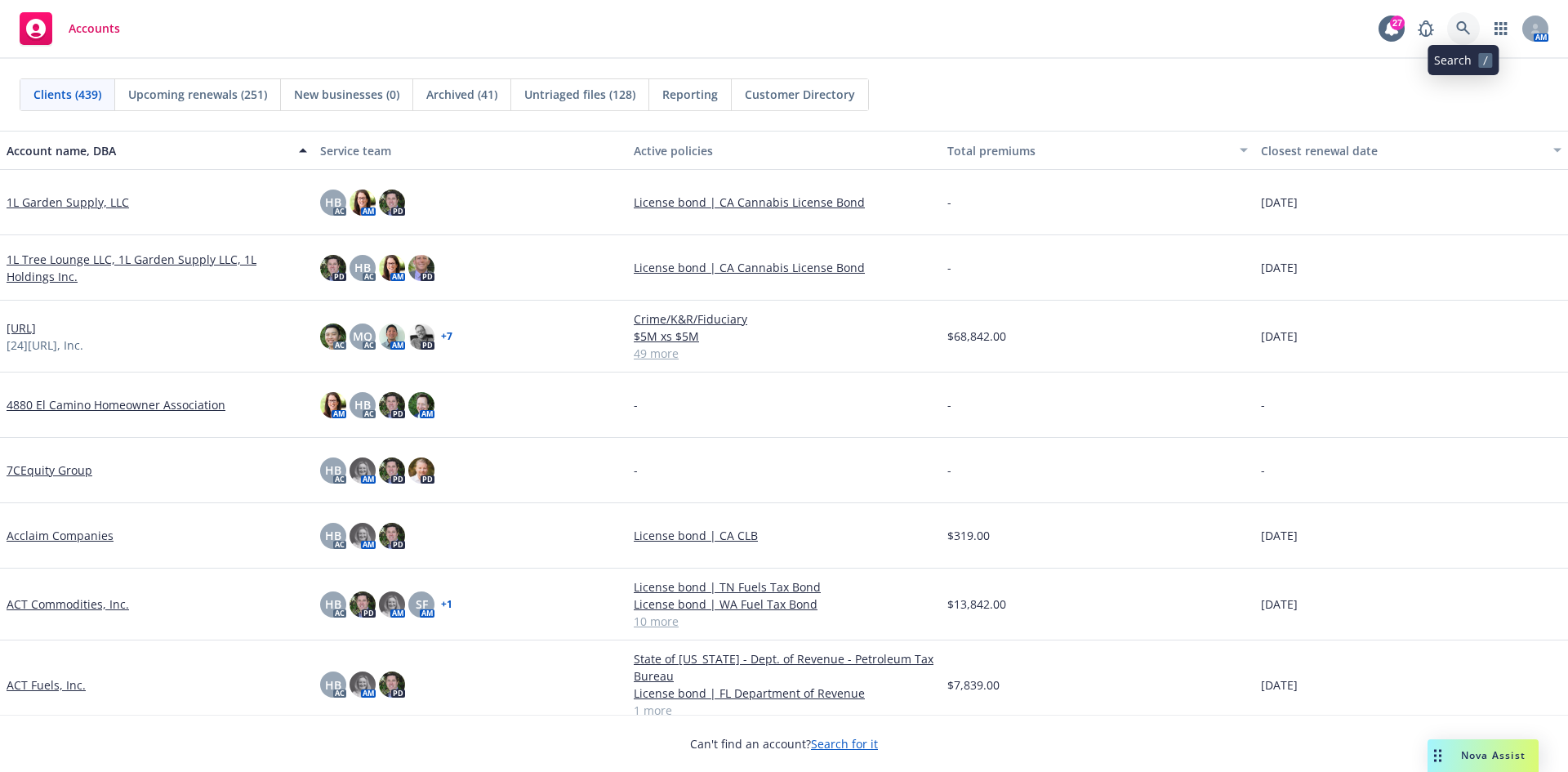
click at [1464, 38] on link at bounding box center [1464, 29] width 33 height 33
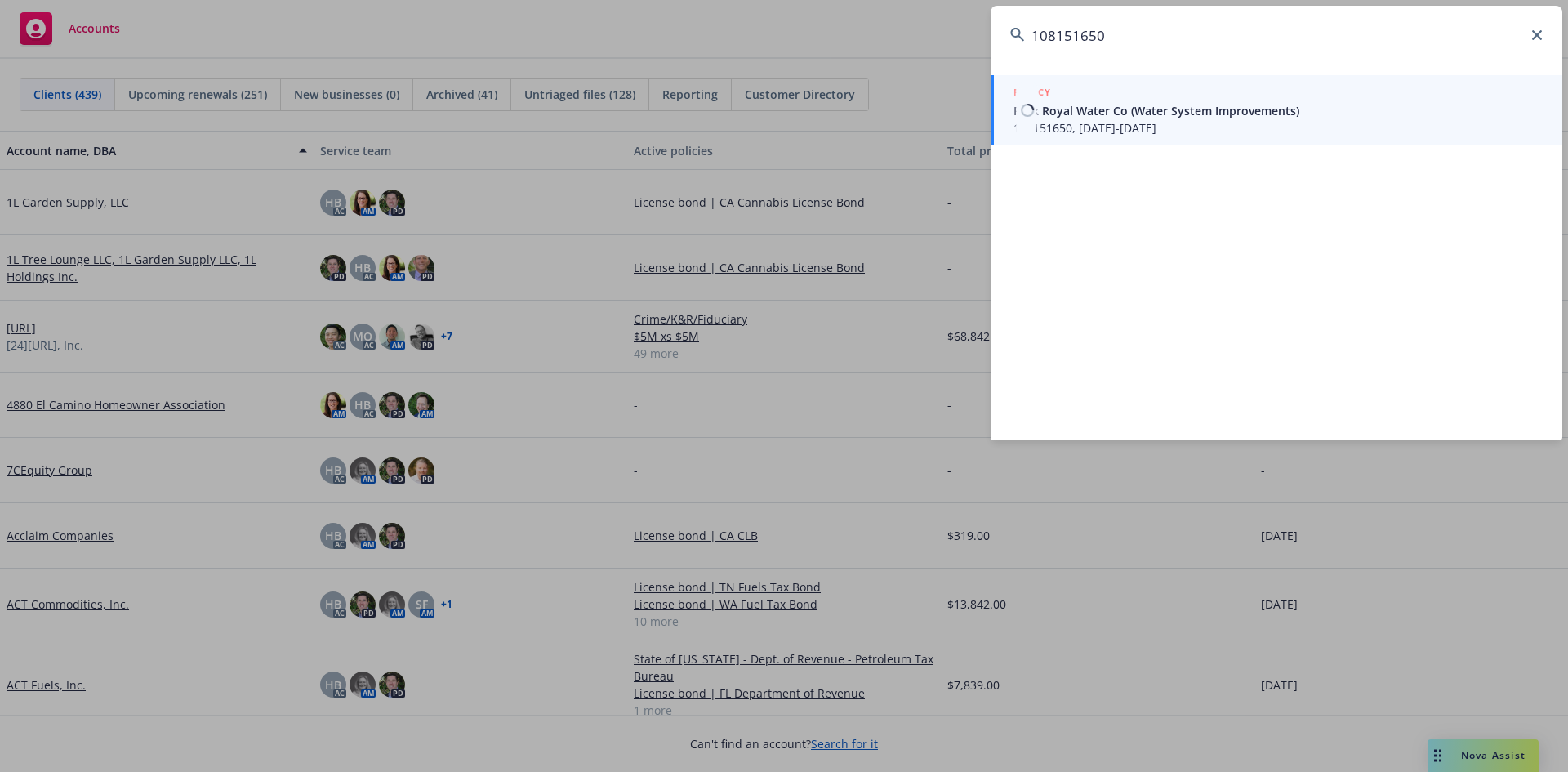
type input "108151650"
click at [1129, 126] on span "108151650, 06/02/2025-10/29/2026" at bounding box center [1277, 128] width 529 height 17
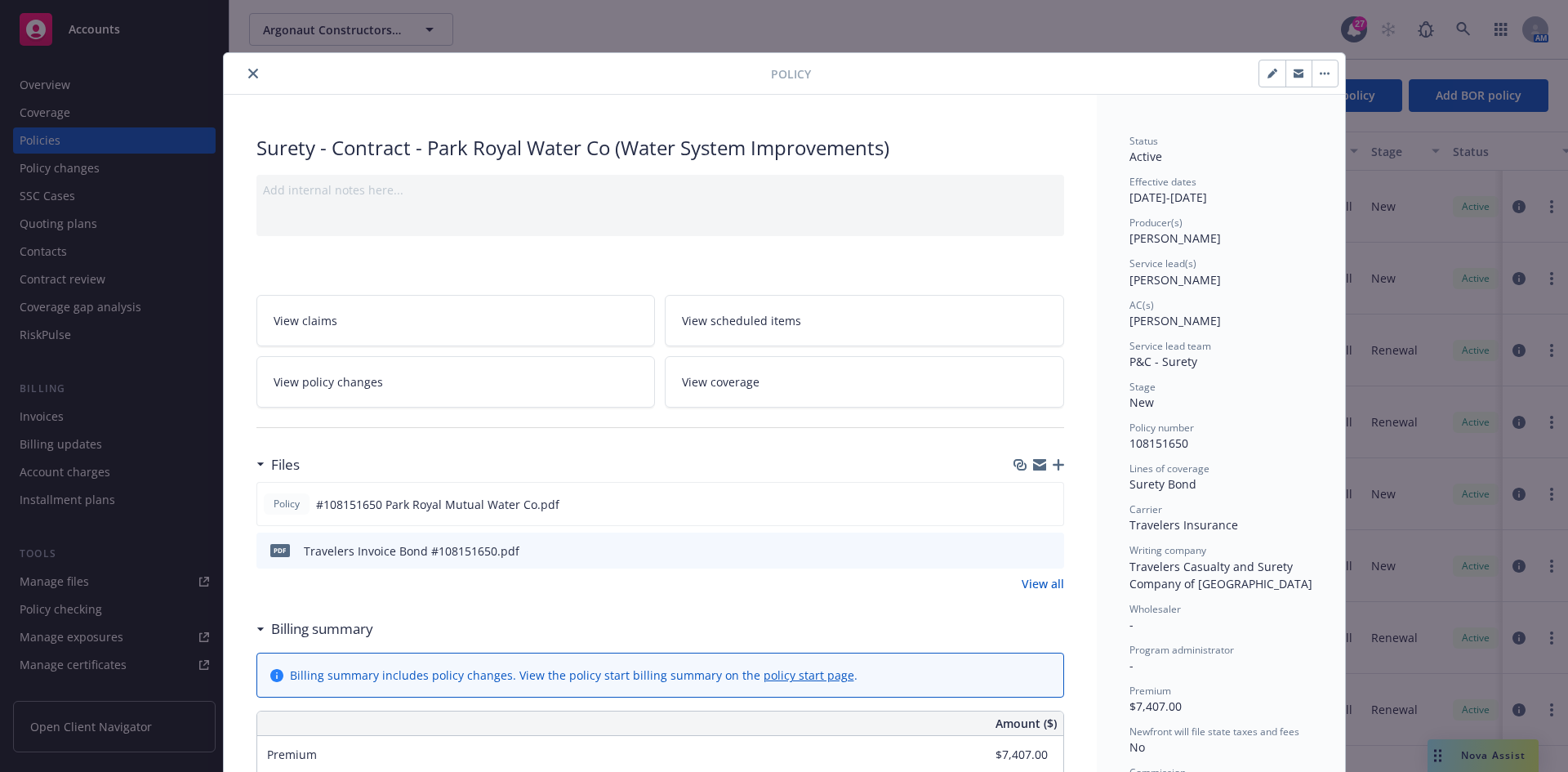
click at [236, 70] on div at bounding box center [500, 74] width 541 height 19
click at [243, 76] on button "close" at bounding box center [253, 74] width 19 height 19
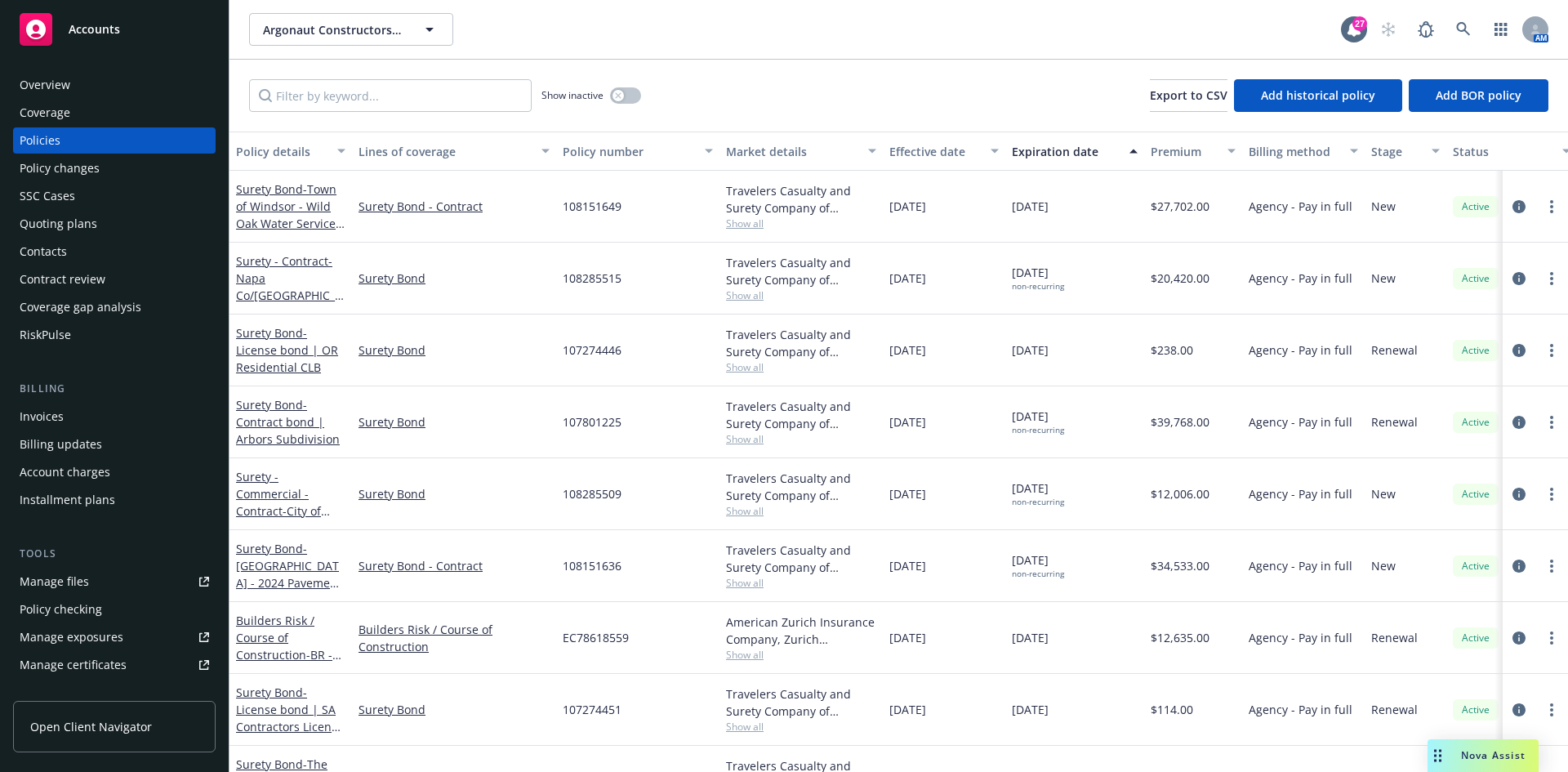
click at [79, 418] on div "Invoices" at bounding box center [114, 416] width 189 height 26
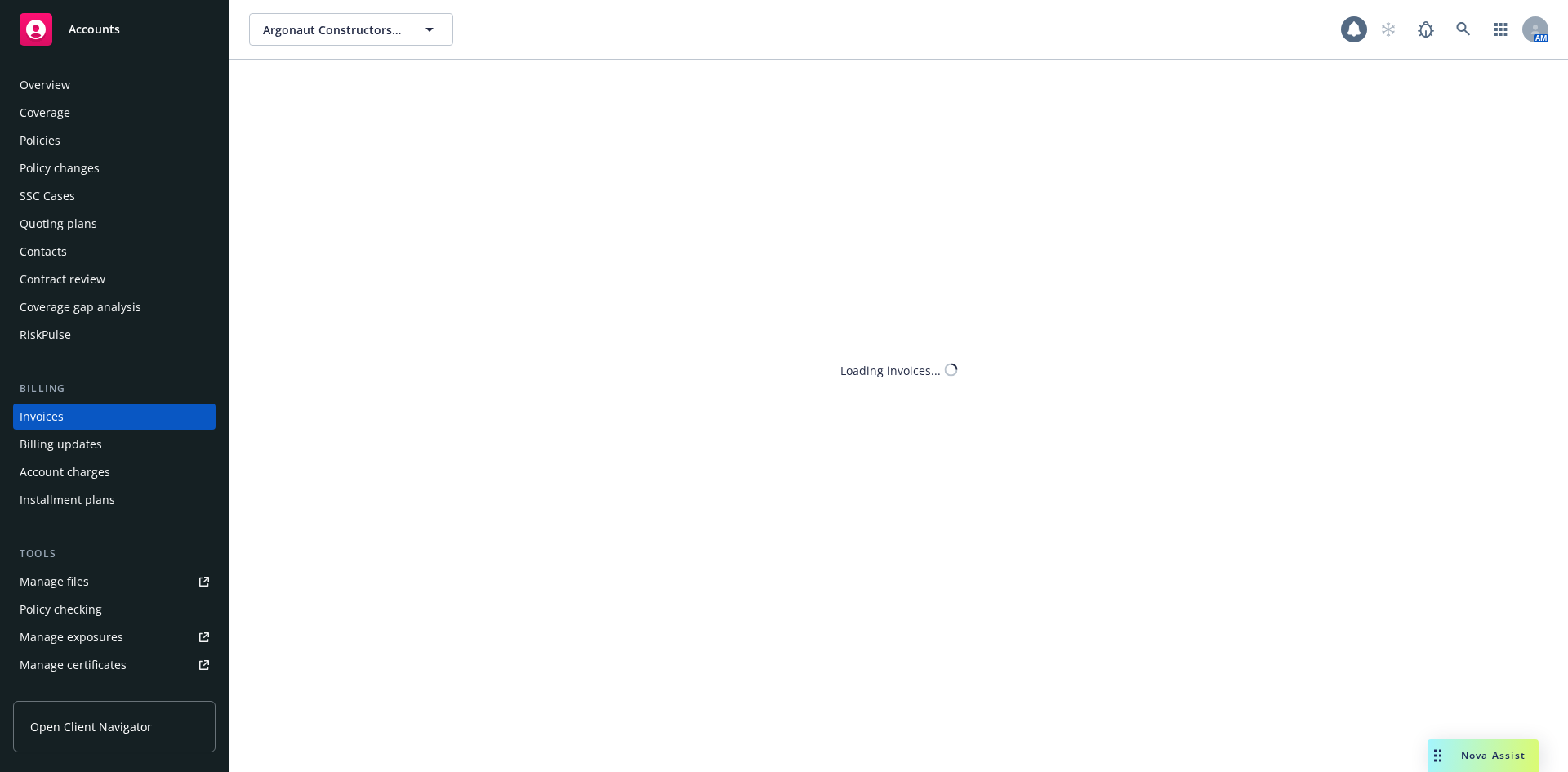
scroll to position [5, 0]
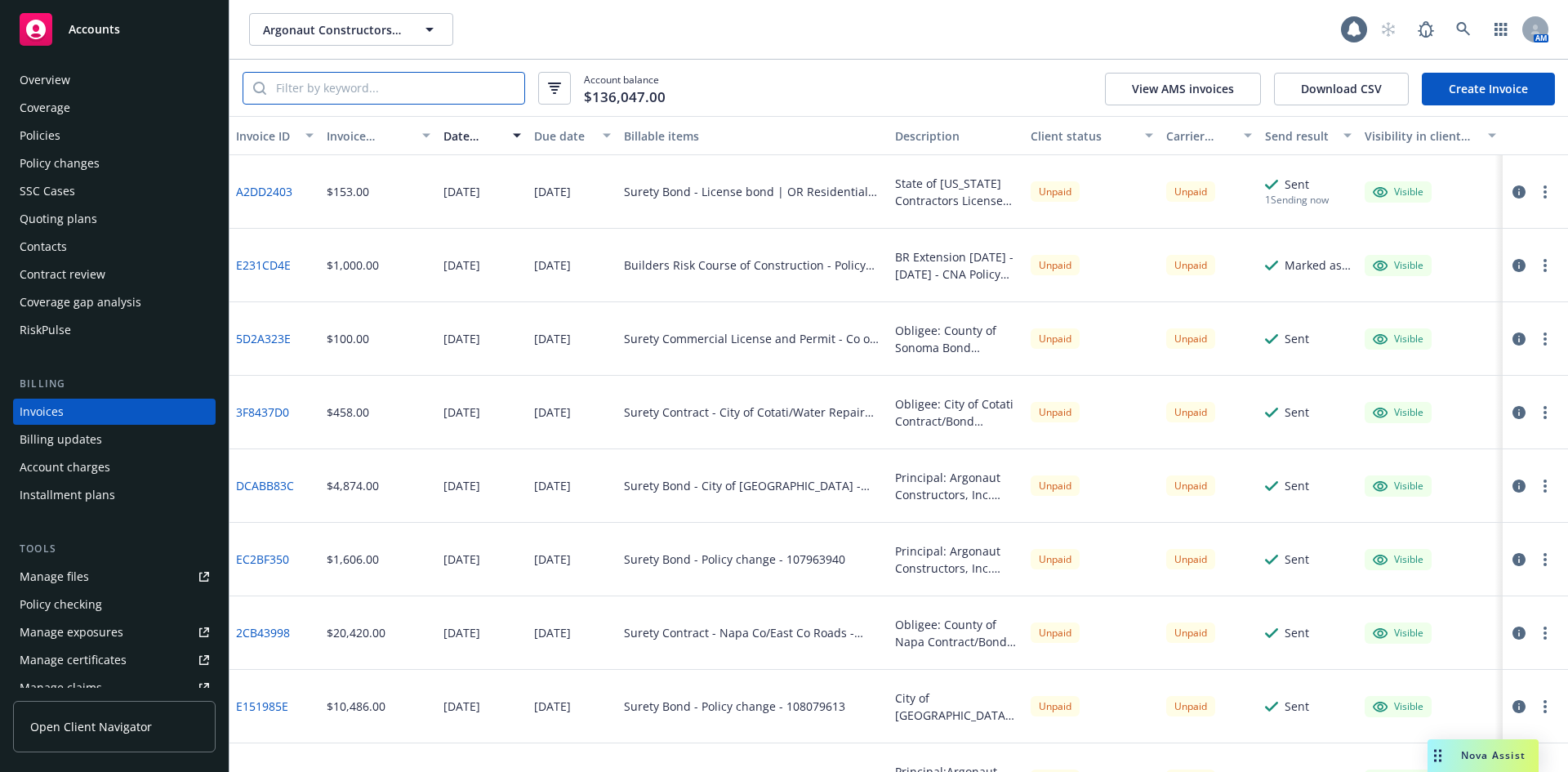
click at [340, 84] on input "search" at bounding box center [395, 88] width 258 height 31
paste input "9F443550"
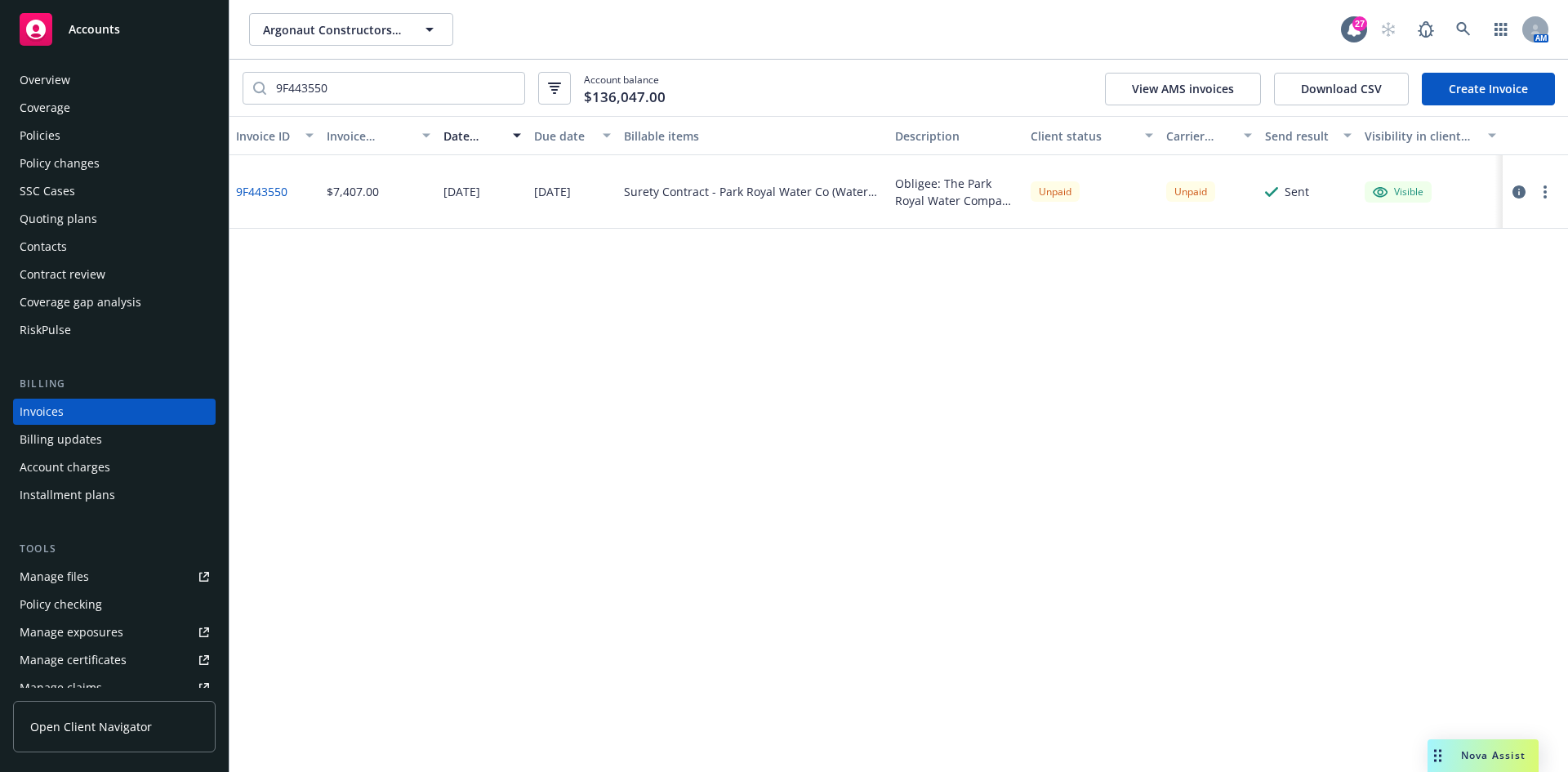
click at [241, 196] on link "9F443550" at bounding box center [262, 191] width 52 height 17
click at [1546, 190] on circle "button" at bounding box center [1545, 191] width 3 height 3
drag, startPoint x: 1276, startPoint y: 199, endPoint x: 1477, endPoint y: 195, distance: 201.0
click at [1278, 199] on div "Sent" at bounding box center [1287, 191] width 44 height 17
click at [1521, 187] on icon "button" at bounding box center [1519, 192] width 13 height 13
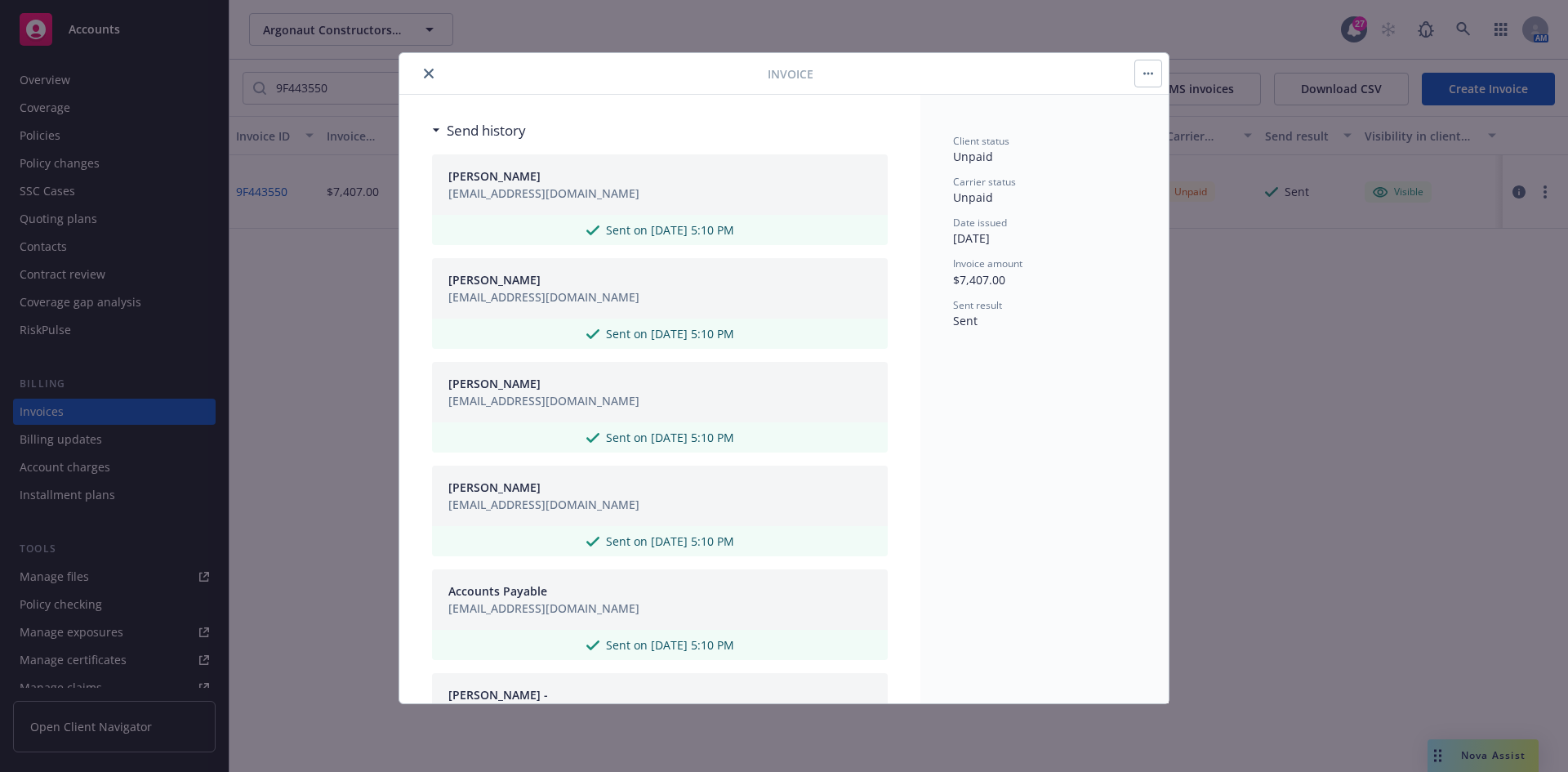
scroll to position [747, 0]
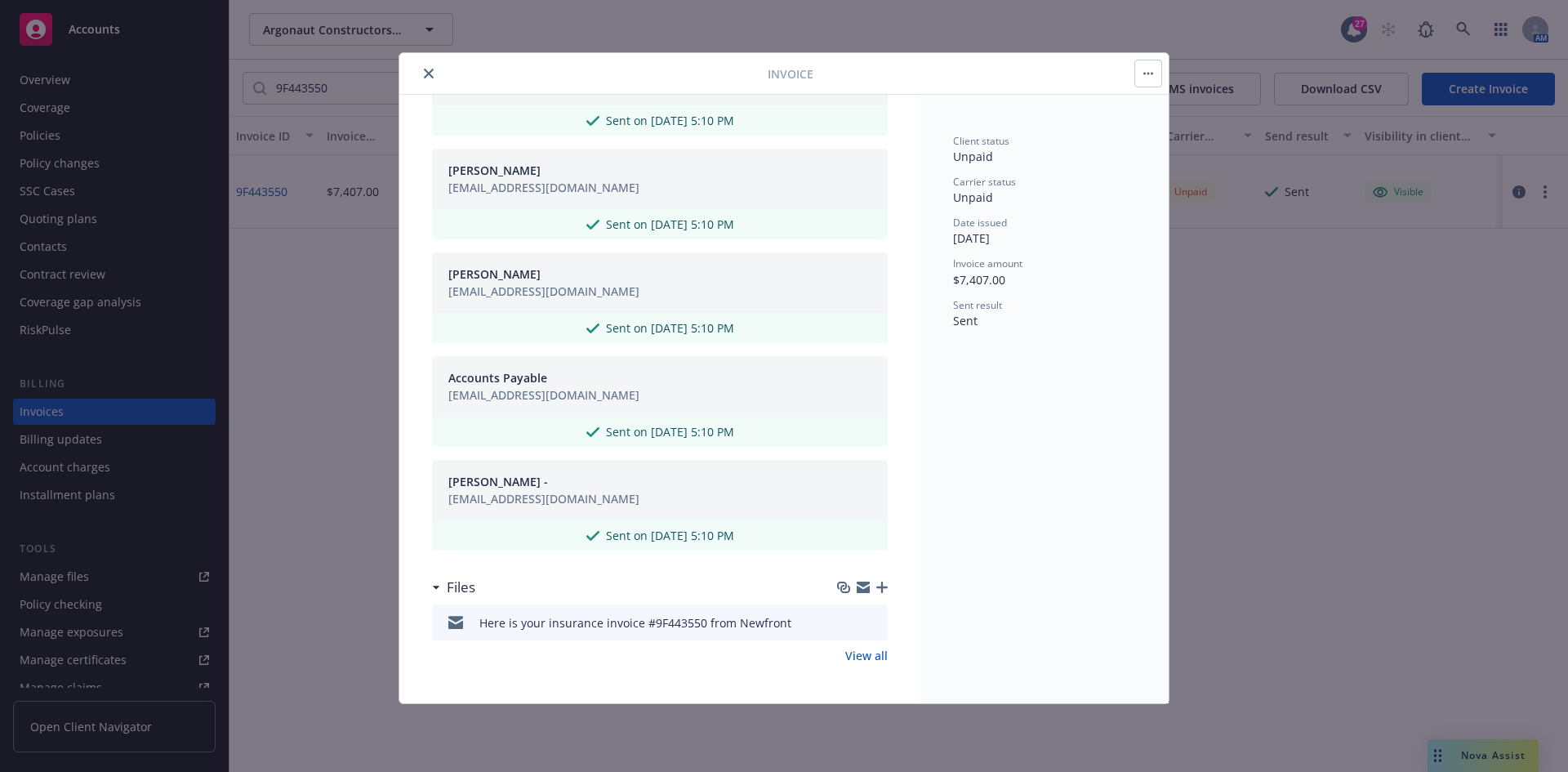
click at [840, 629] on button at bounding box center [847, 623] width 13 height 17
click at [839, 624] on icon "download file" at bounding box center [846, 622] width 13 height 13
drag, startPoint x: 338, startPoint y: 265, endPoint x: 359, endPoint y: 265, distance: 21.0
click at [338, 265] on div "Invoice Invoice ID: 9F443550 Obligee: The Park Royal Water Company Contract/Bon…" at bounding box center [784, 386] width 1568 height 772
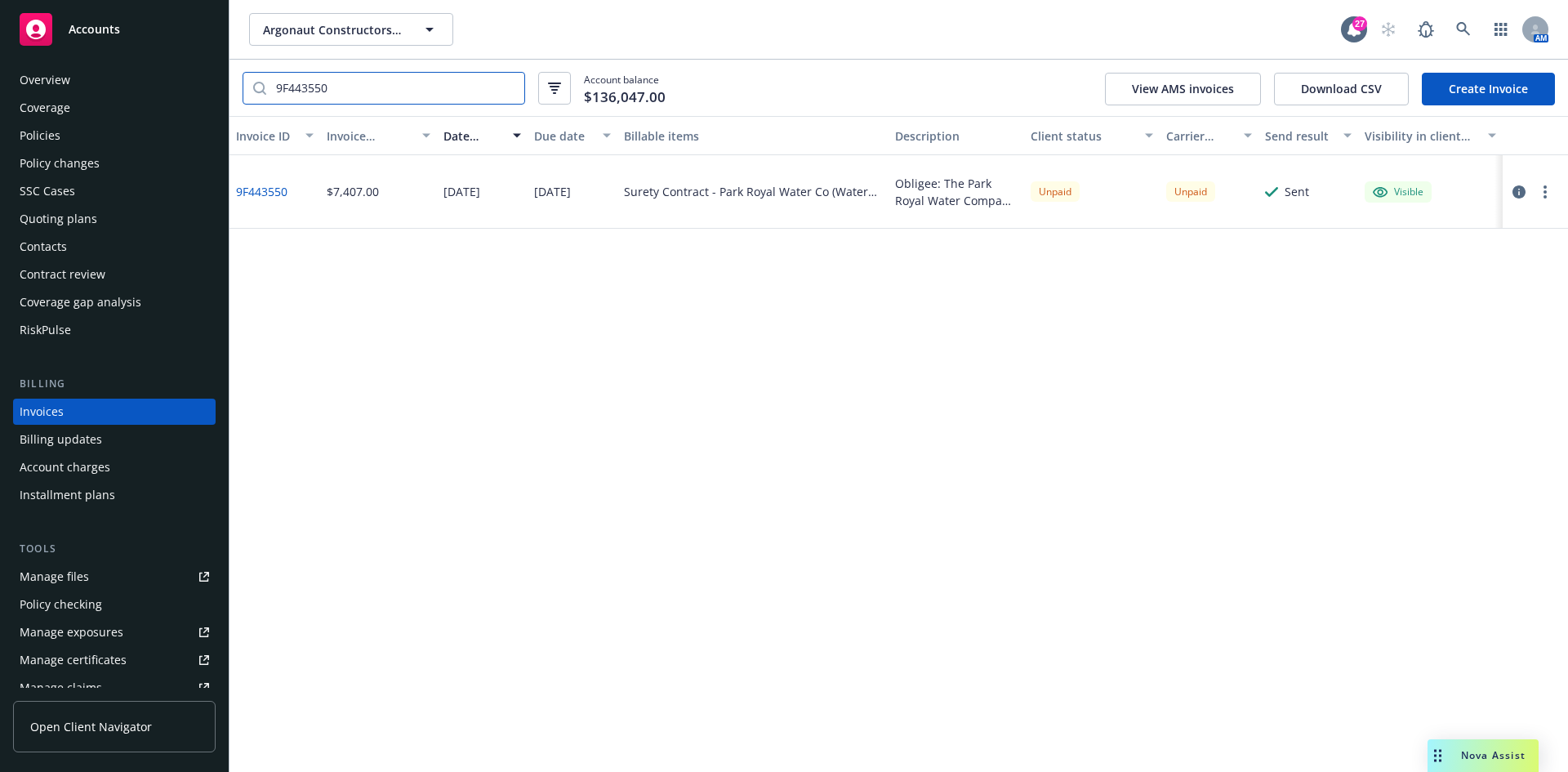
click at [362, 101] on input "9F443550" at bounding box center [395, 88] width 258 height 31
paste input "108151649"
type input "108151649"
drag, startPoint x: 293, startPoint y: 191, endPoint x: 232, endPoint y: 202, distance: 62.0
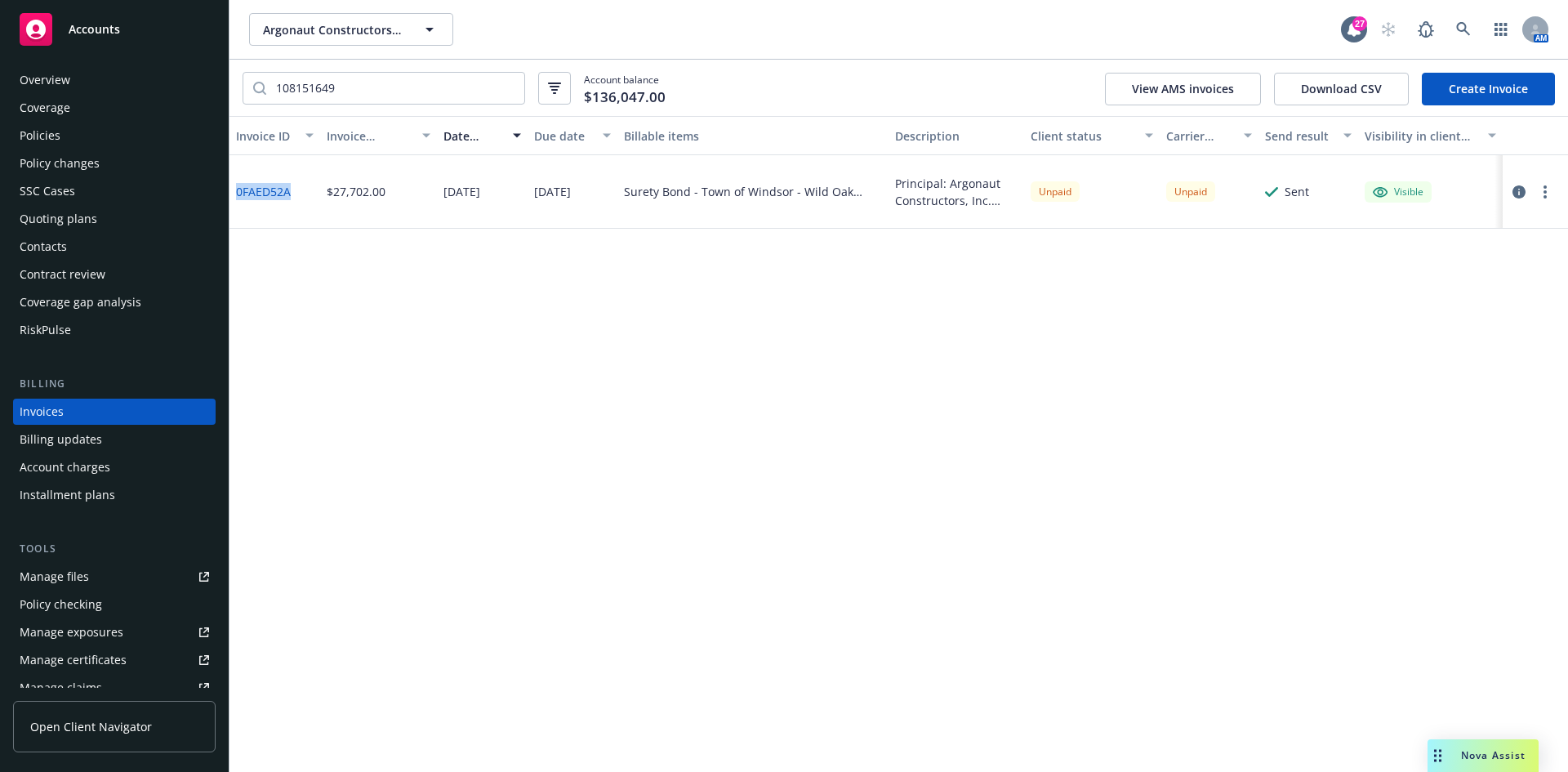
click at [232, 202] on div "0FAED52A" at bounding box center [275, 191] width 91 height 74
copy link "0FAED52A"
click at [135, 31] on div "Accounts" at bounding box center [114, 30] width 189 height 33
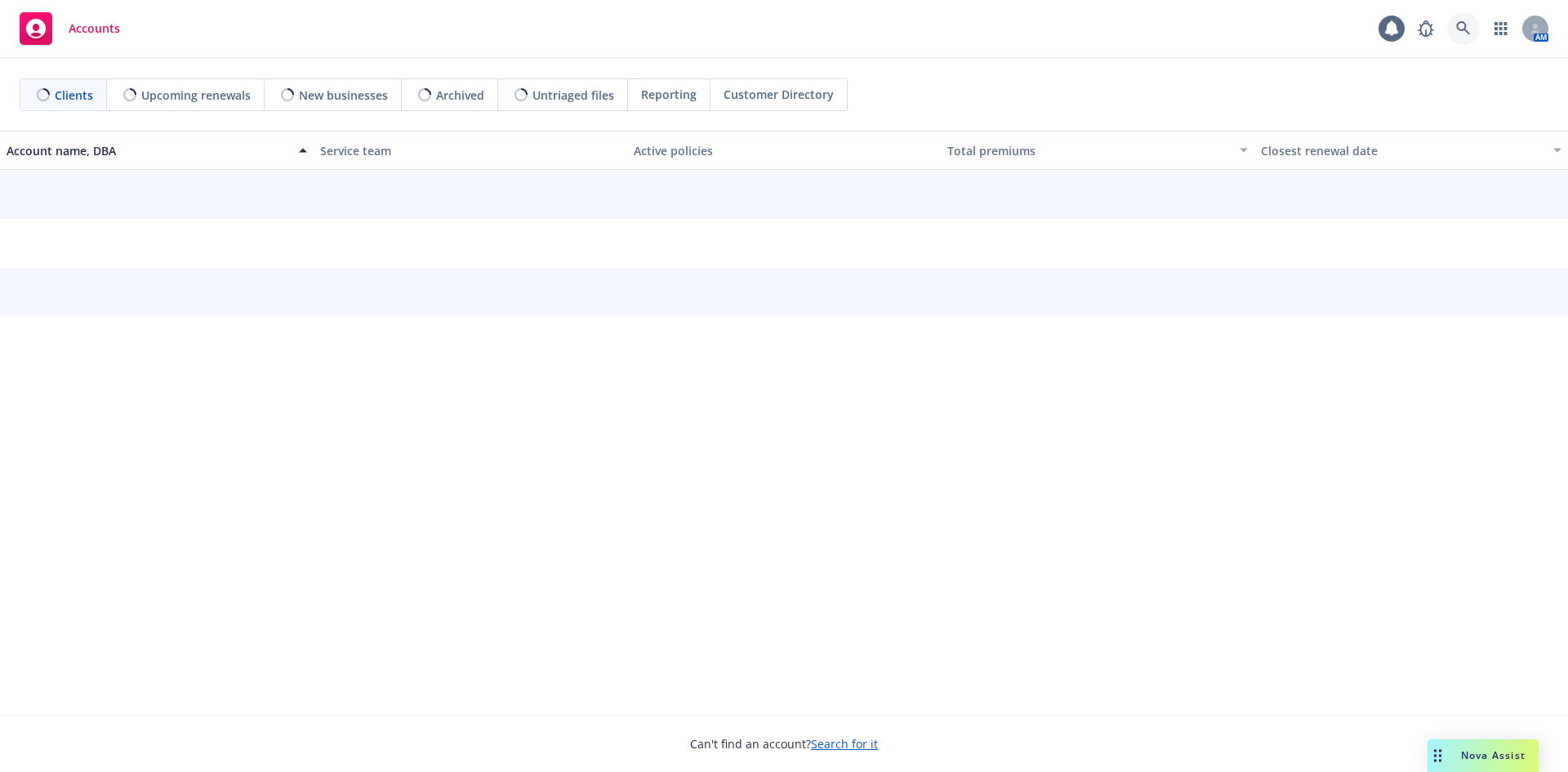
click at [1464, 25] on icon at bounding box center [1463, 28] width 14 height 14
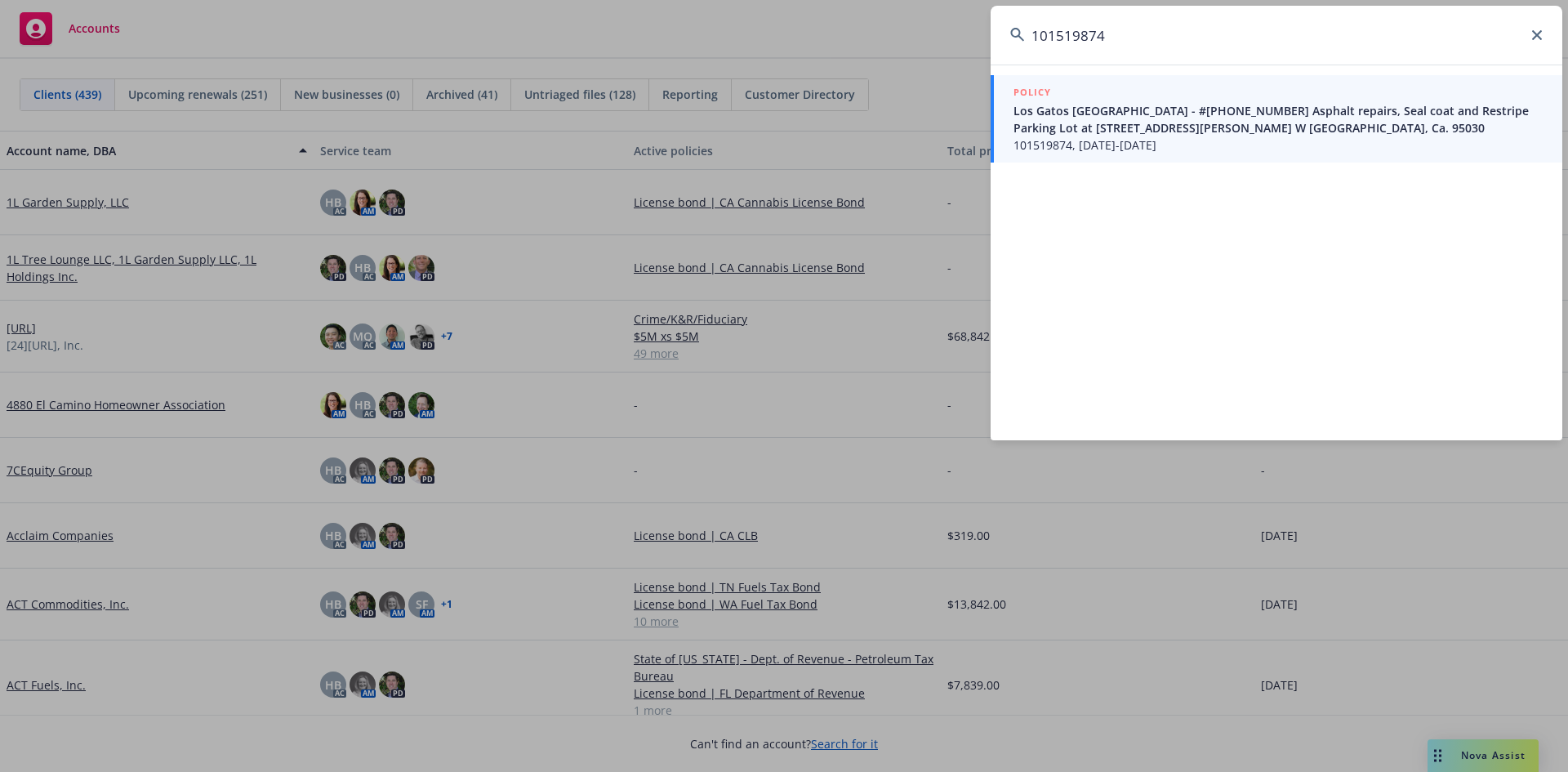
type input "101519874"
click at [1138, 128] on span "Los Gatos Saratoga Union School District - #2026-9-2018 Asphalt repairs, Seal c…" at bounding box center [1277, 120] width 529 height 34
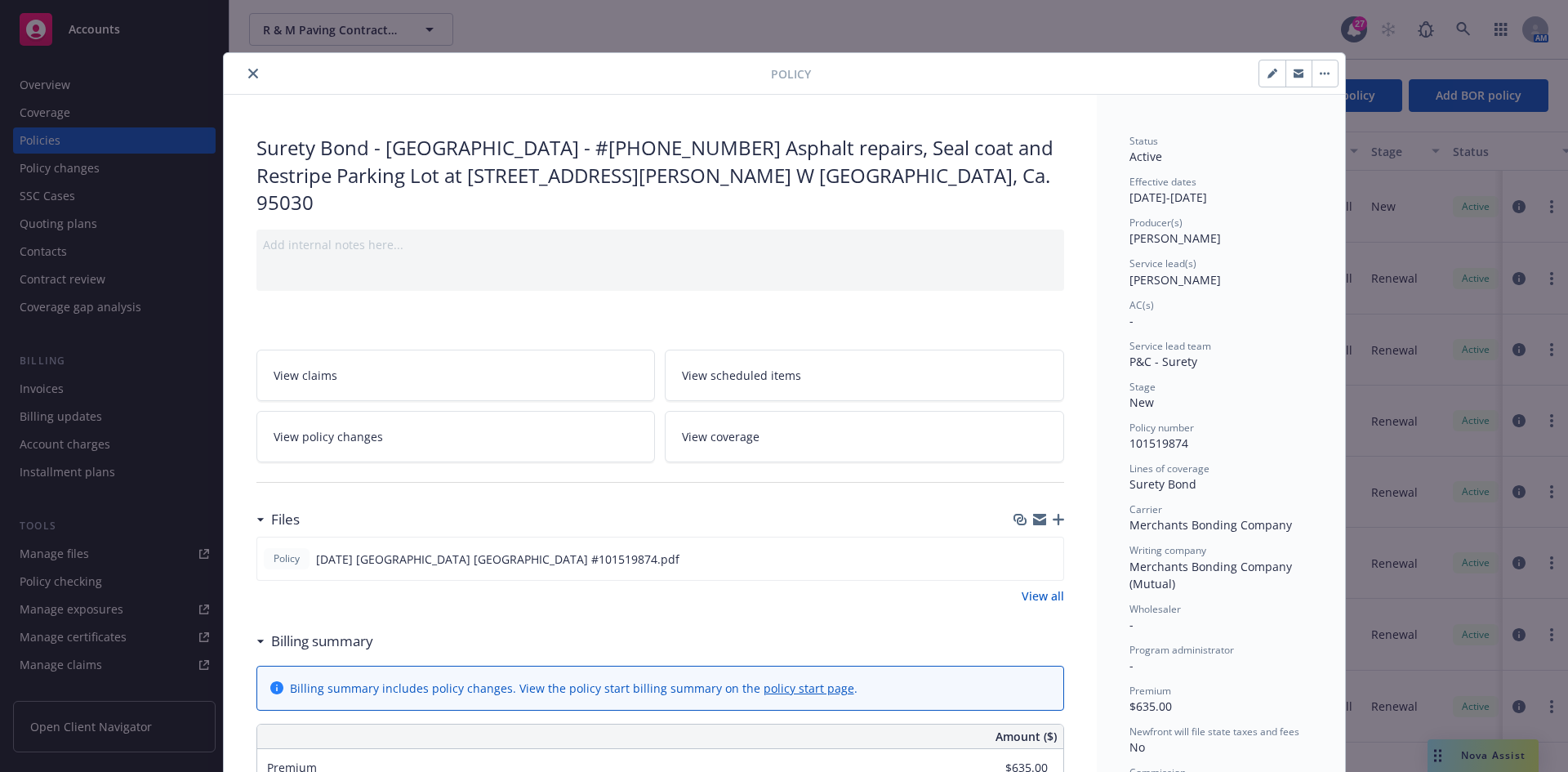
click at [1260, 78] on button "button" at bounding box center [1271, 73] width 26 height 26
select select "NEW"
select select "other"
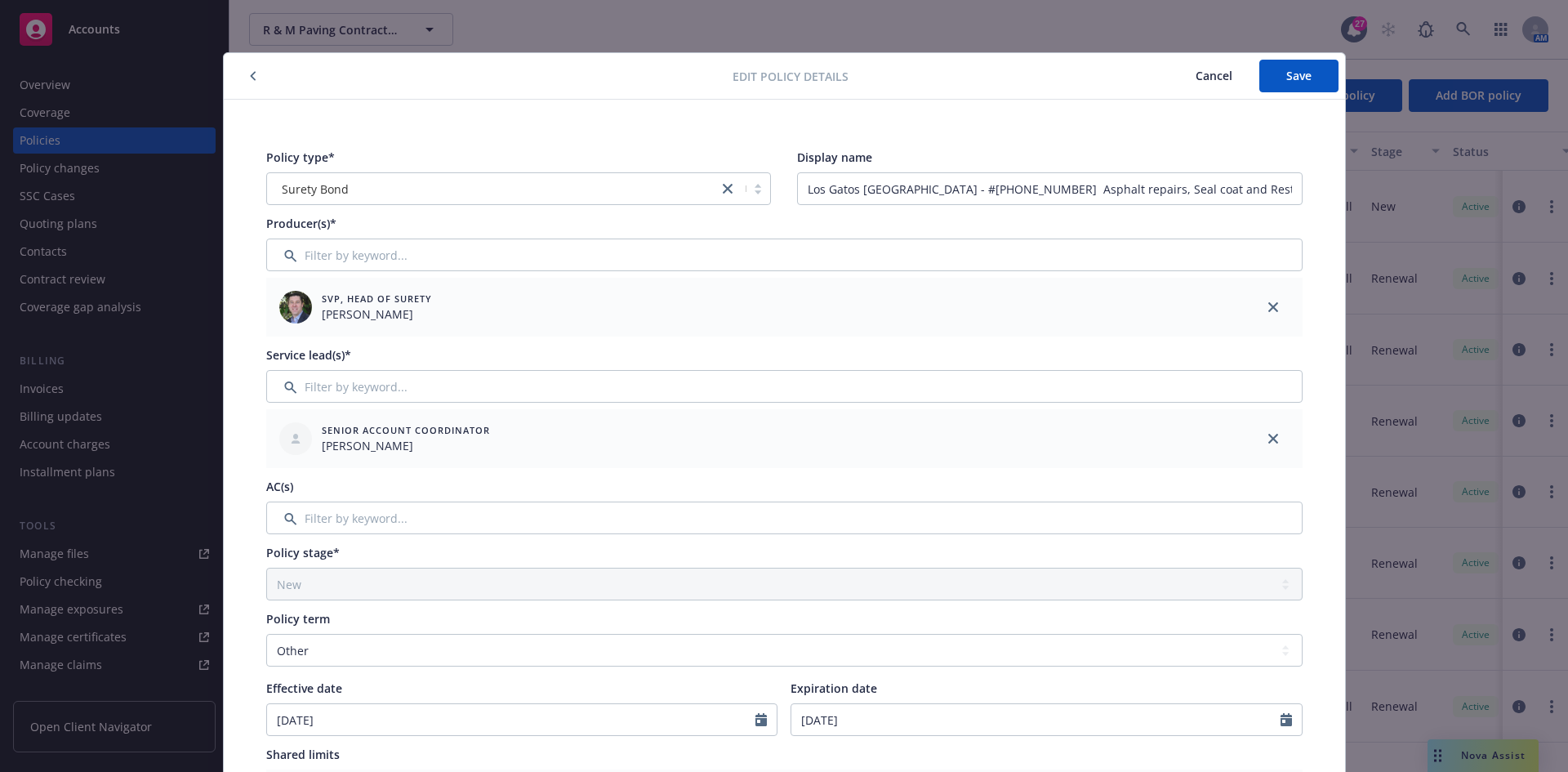
click at [243, 77] on button "button" at bounding box center [253, 76] width 19 height 19
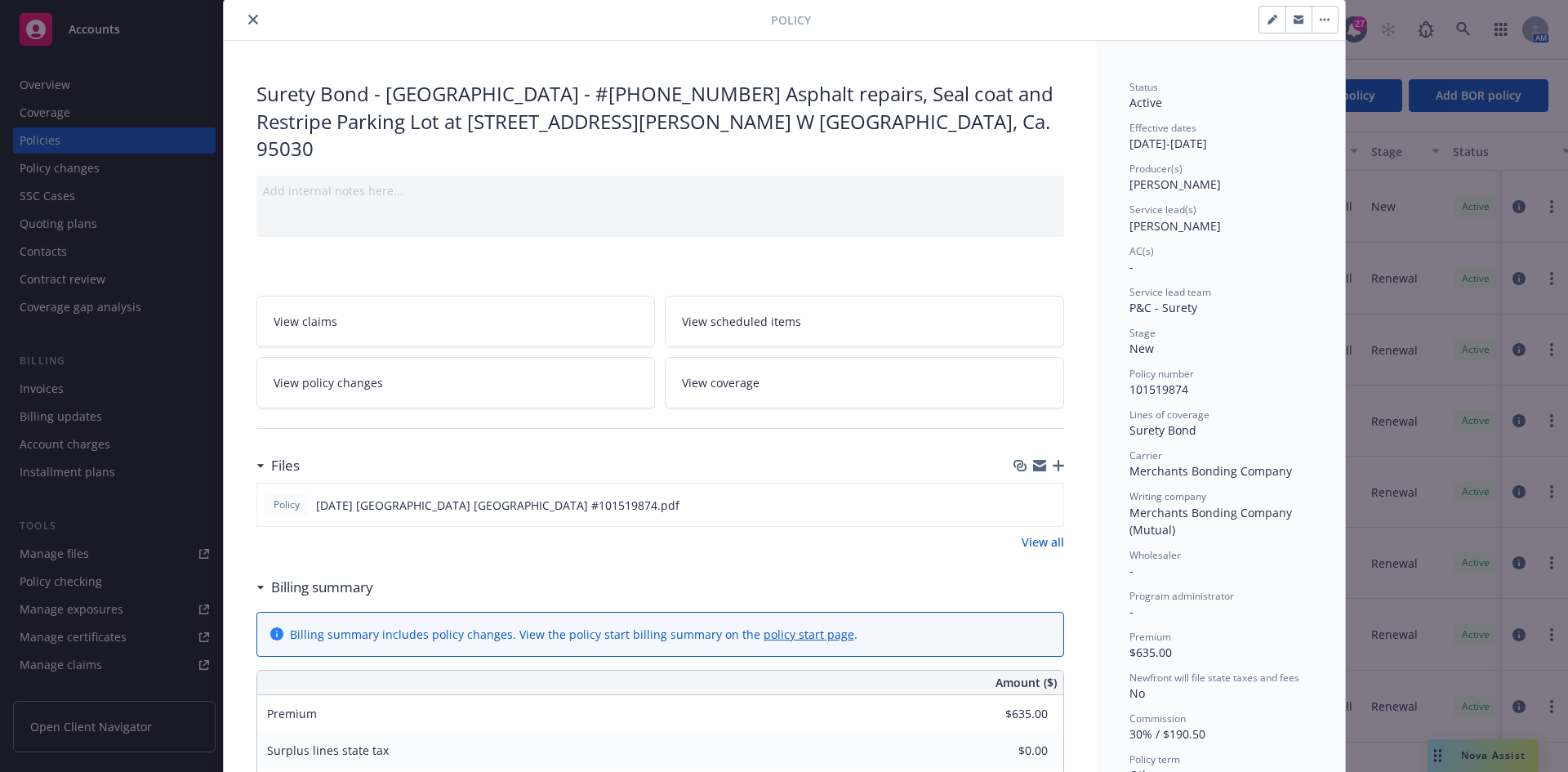
scroll to position [81, 0]
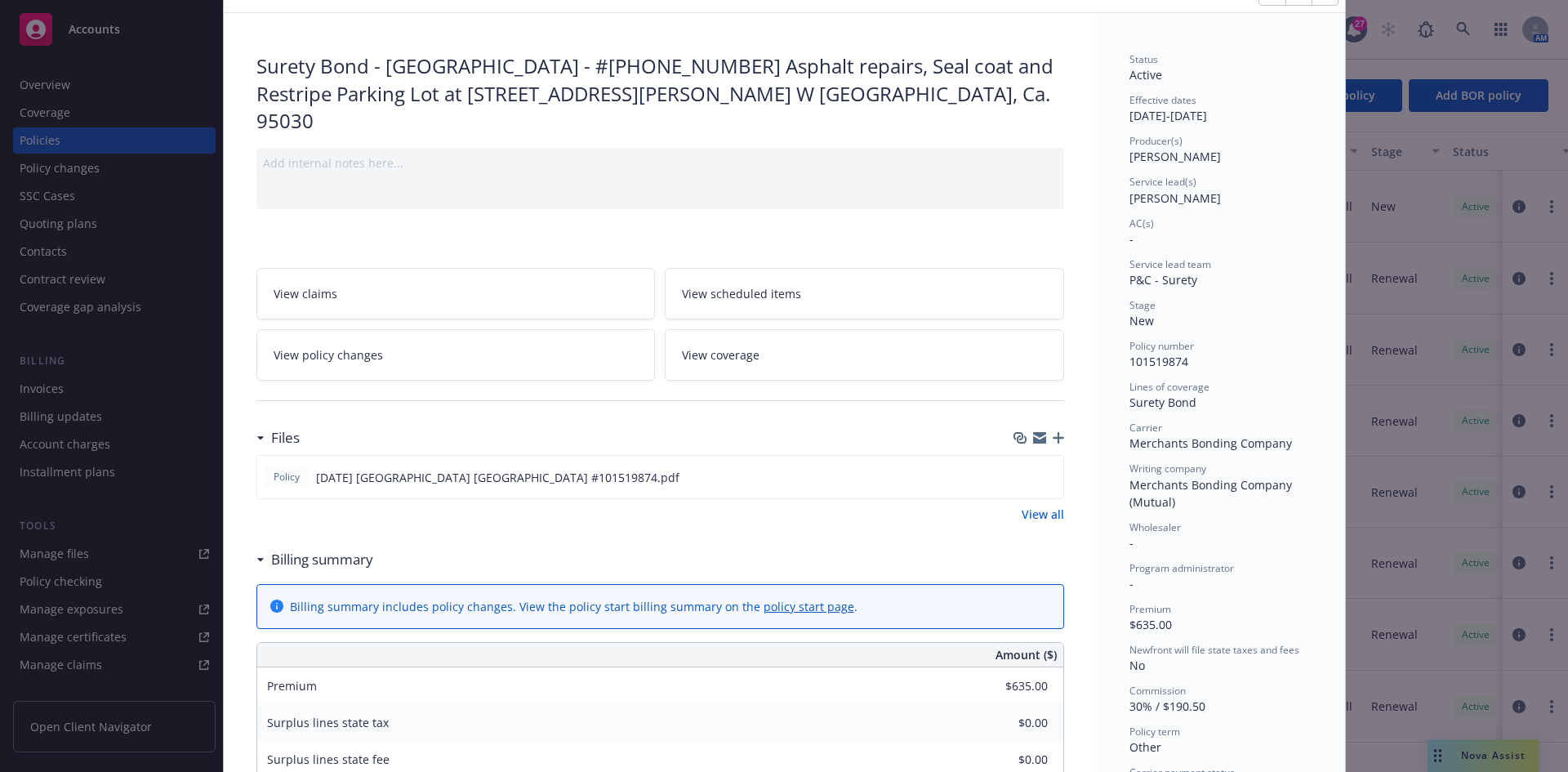
click at [1052, 432] on icon "button" at bounding box center [1058, 438] width 11 height 11
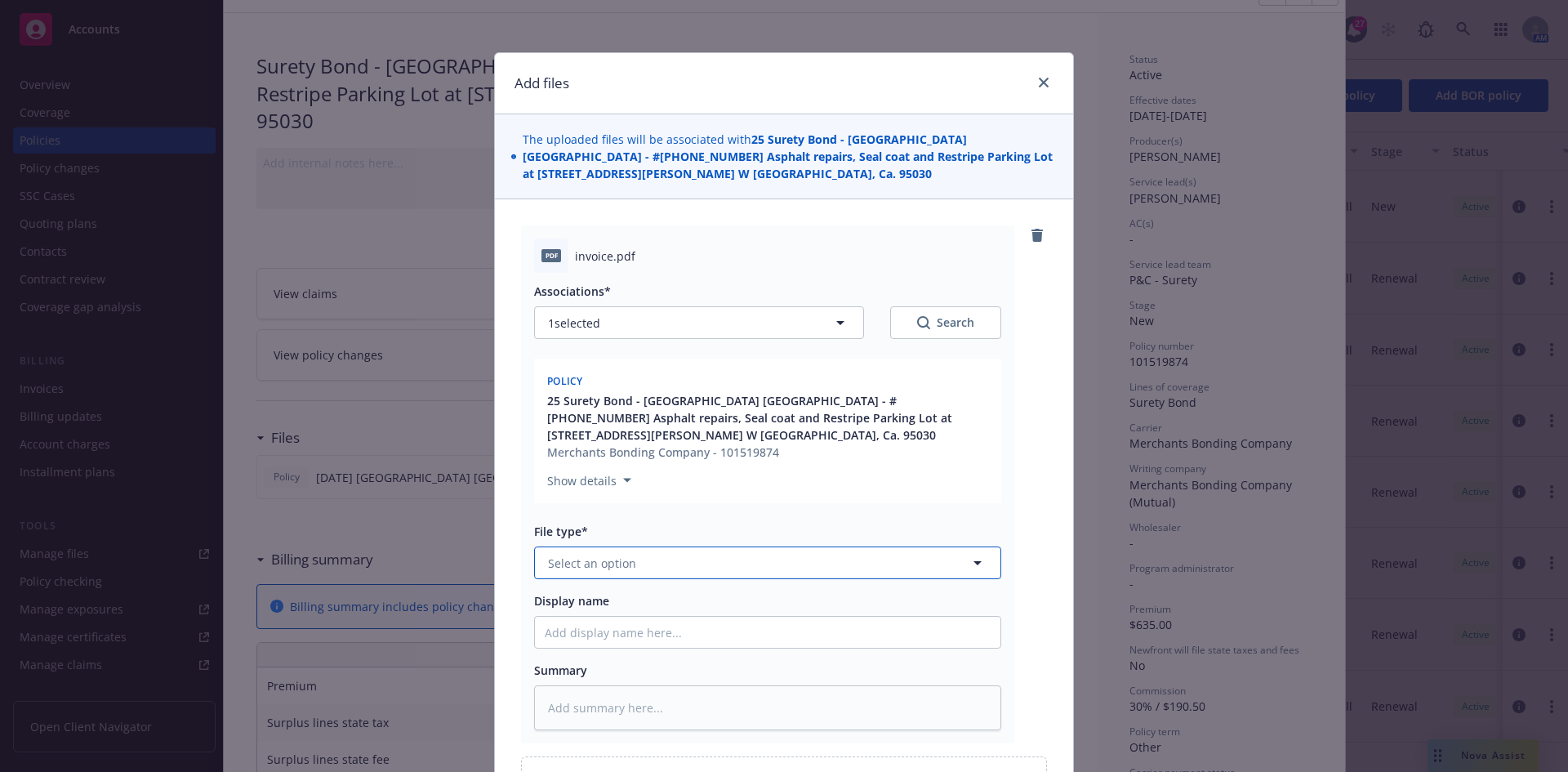
click at [618, 566] on span "Select an option" at bounding box center [592, 563] width 88 height 17
type input "Invoic"
click at [596, 652] on span "Invoice - Third Party" at bounding box center [607, 651] width 113 height 17
click at [600, 629] on input "Display name" at bounding box center [767, 632] width 466 height 31
type textarea "x"
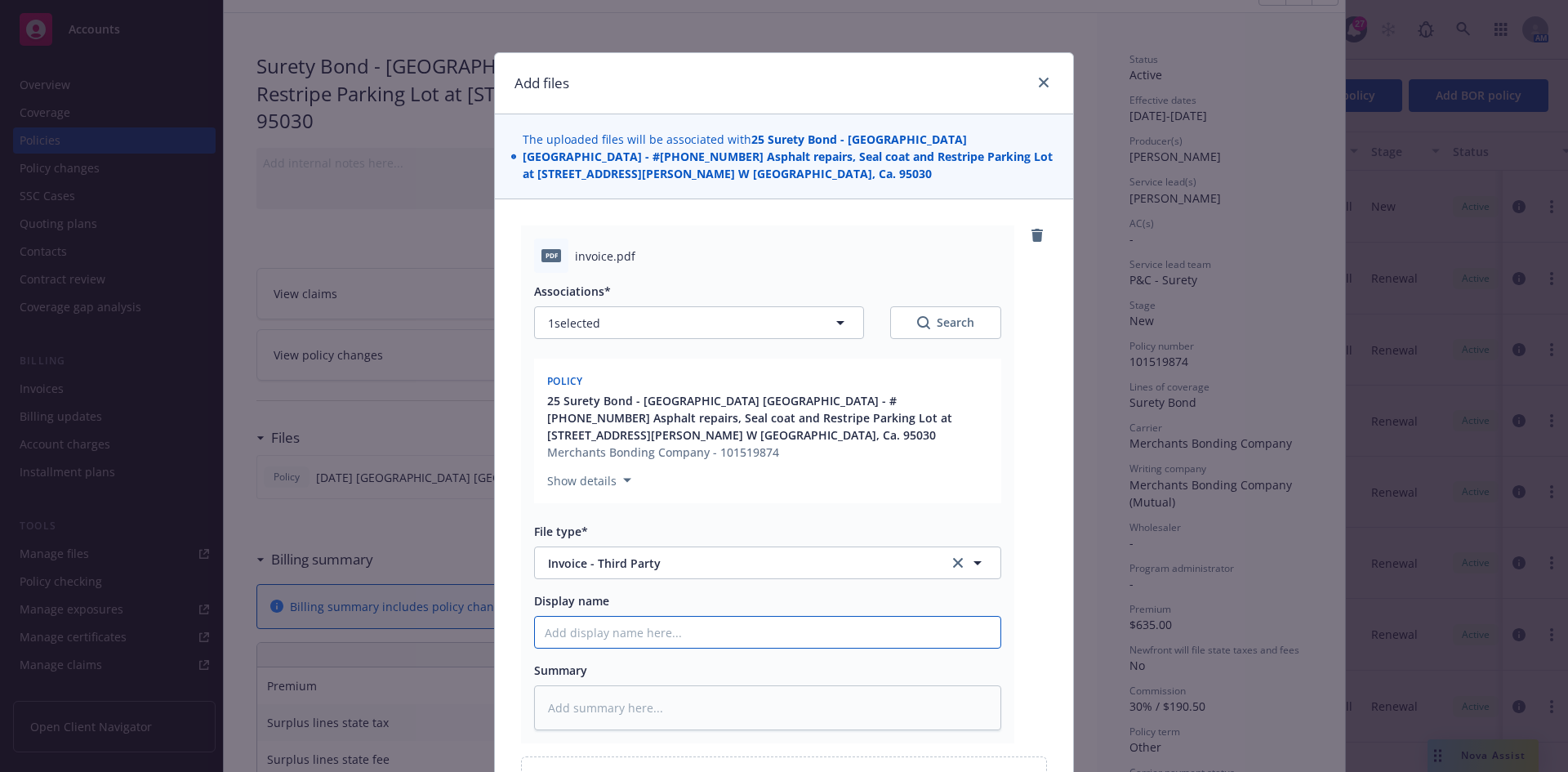
type input "M"
type textarea "x"
type input "Me"
type textarea "x"
type input "Mer"
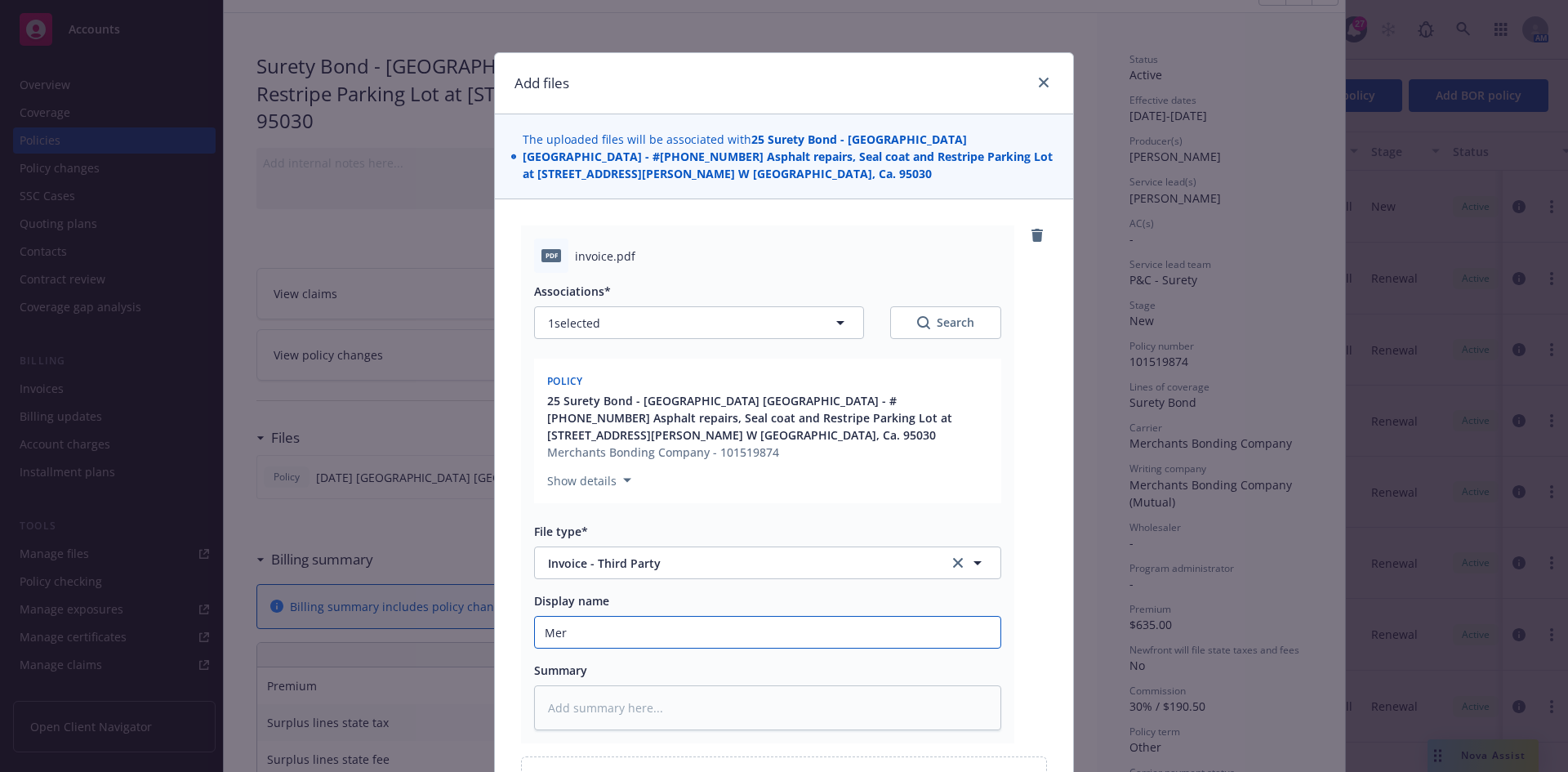
type textarea "x"
type input "Merc"
type textarea "x"
type input "Merch"
type textarea "x"
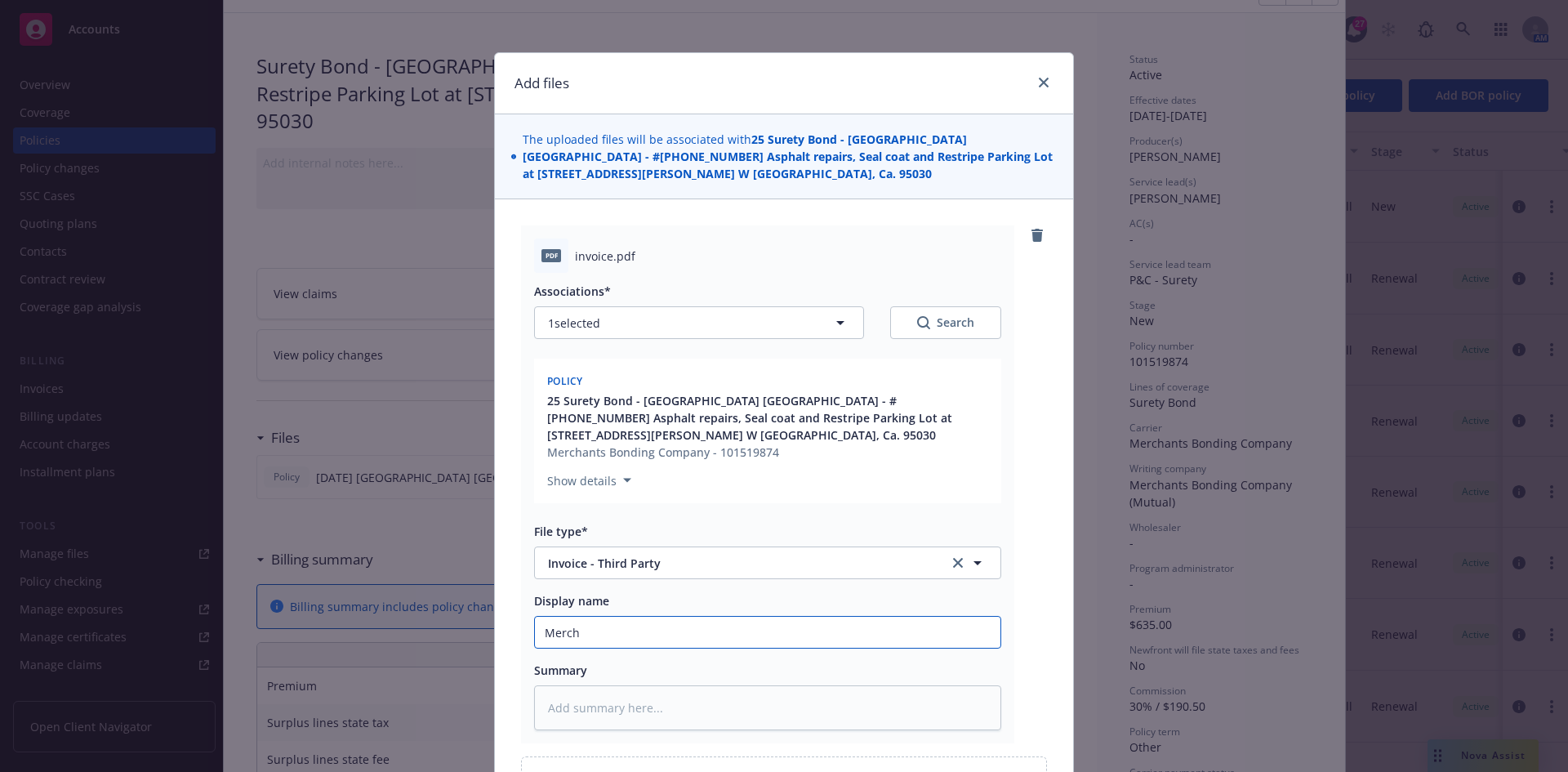
type input "Mercha"
type textarea "x"
type input "Merchan"
type textarea "x"
type input "Merchant"
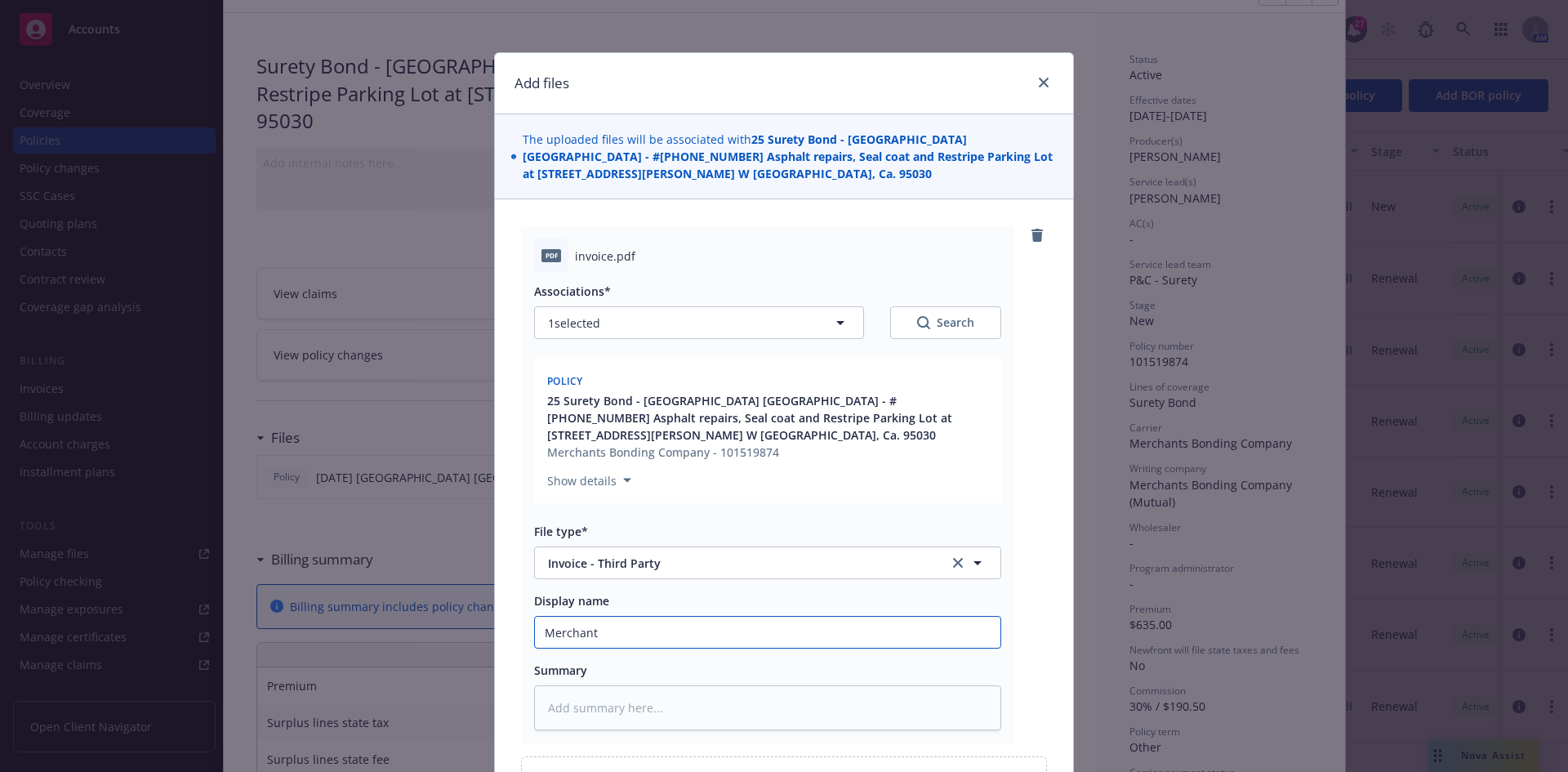
type textarea "x"
type input "Merchants"
type textarea "x"
type input "Merchants"
type textarea "x"
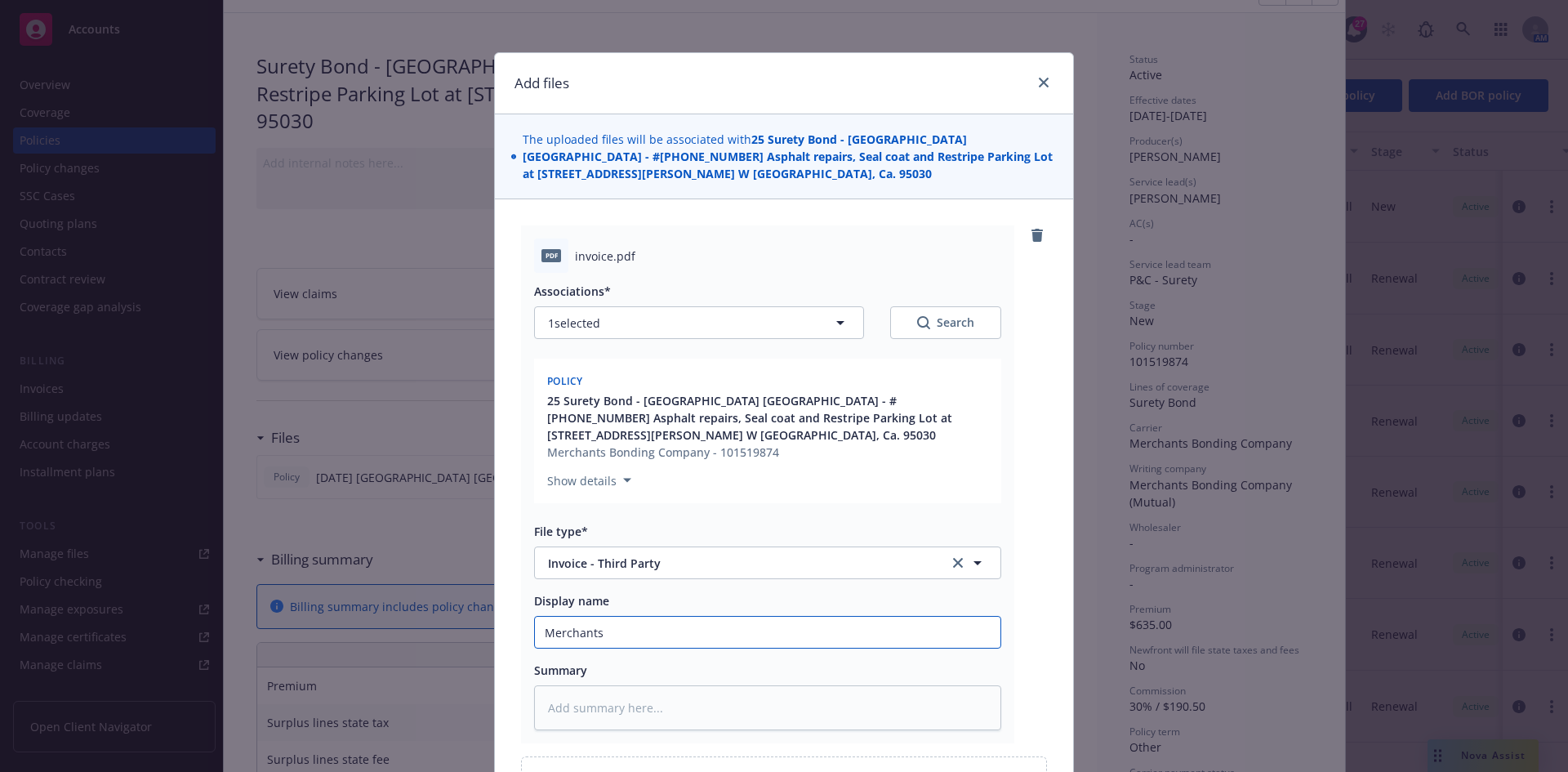
type input "Merchants I"
type textarea "x"
type input "Merchants In"
type textarea "x"
type input "Merchants Inv"
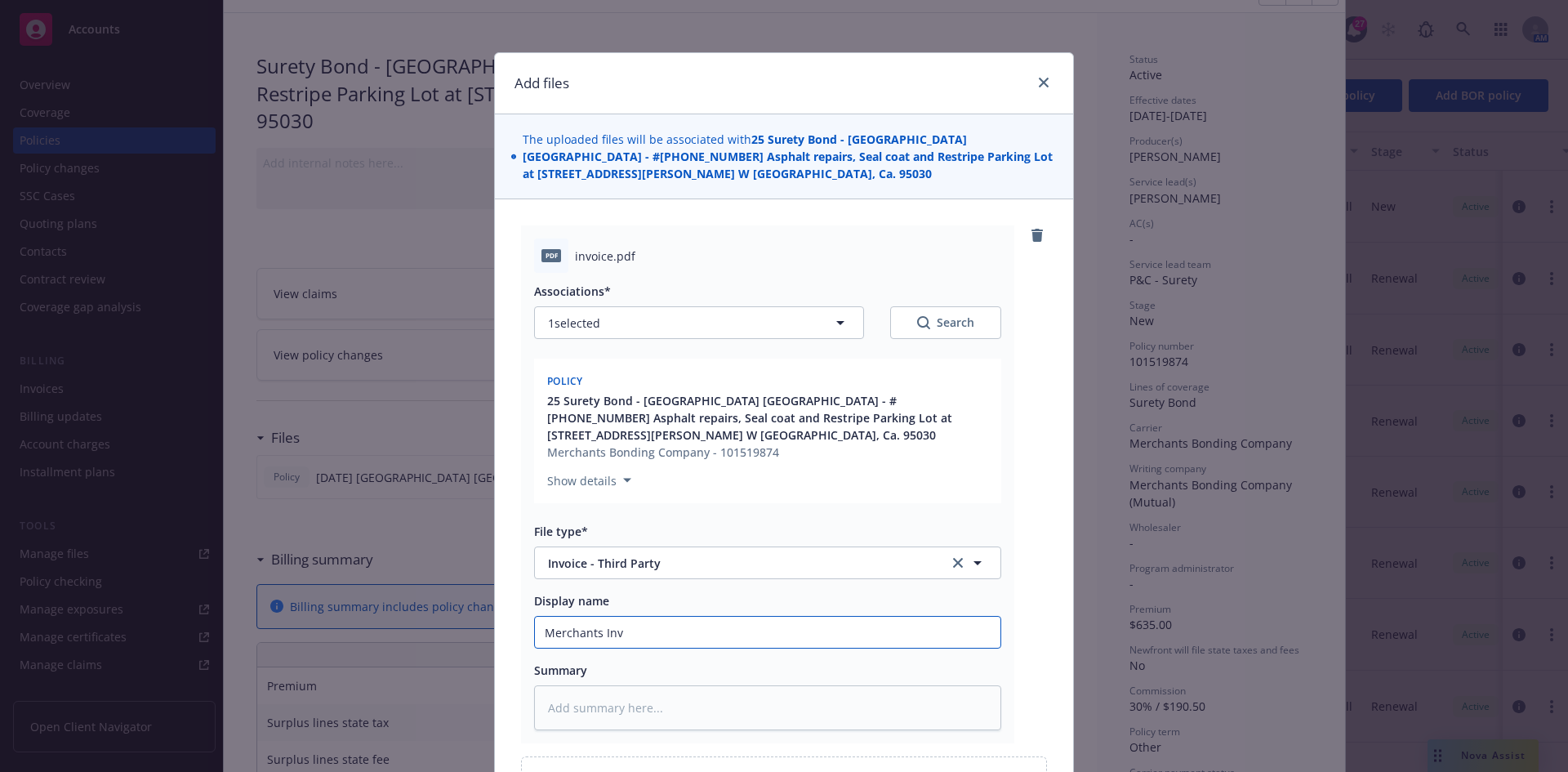
type textarea "x"
type input "Merchants Invo"
type textarea "x"
type input "Merchants Invoic"
type textarea "x"
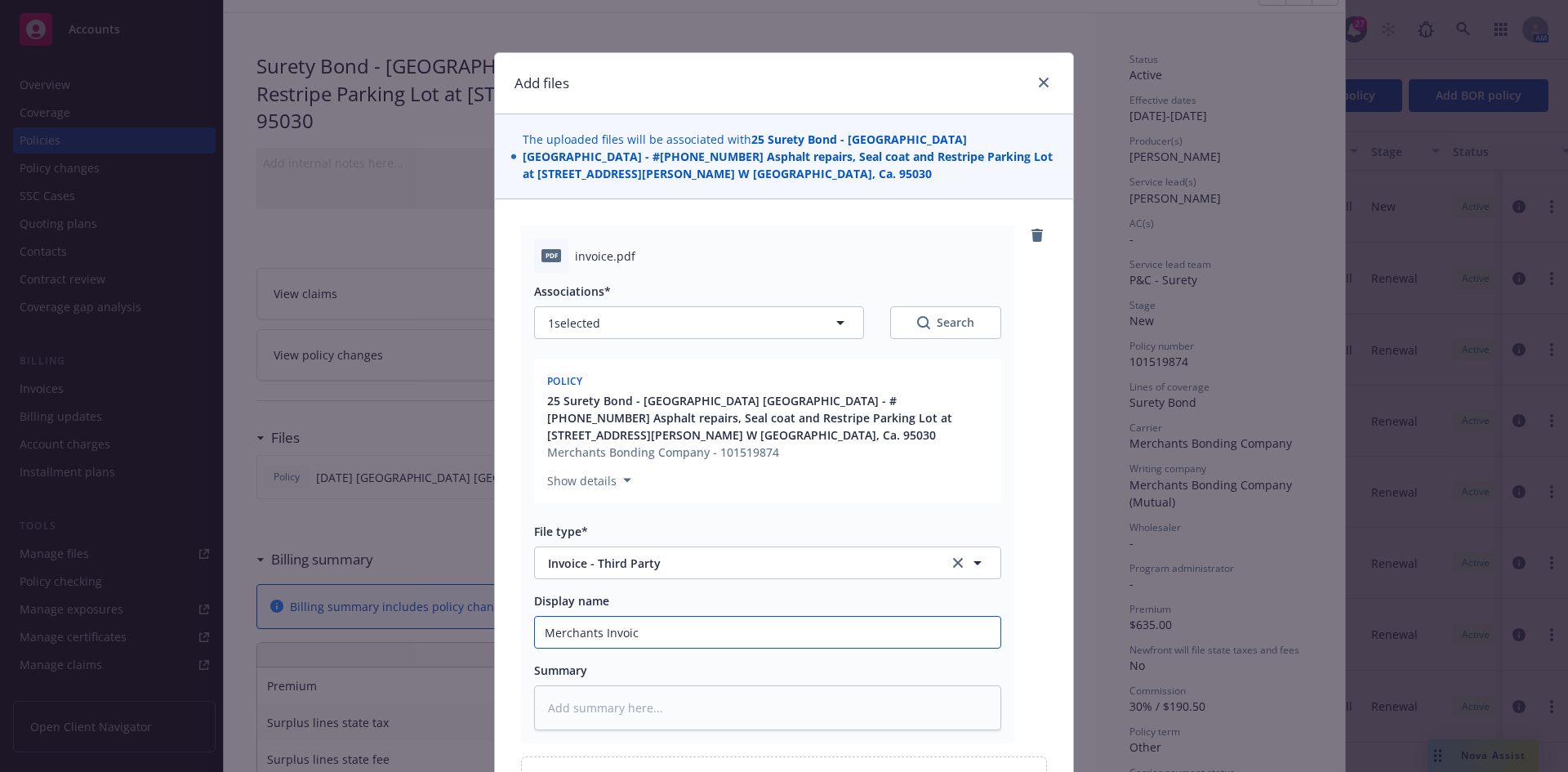
type input "Merchants Invoice"
type textarea "x"
type input "Merchants Invoice"
type textarea "x"
type input "Merchants Invoice ("
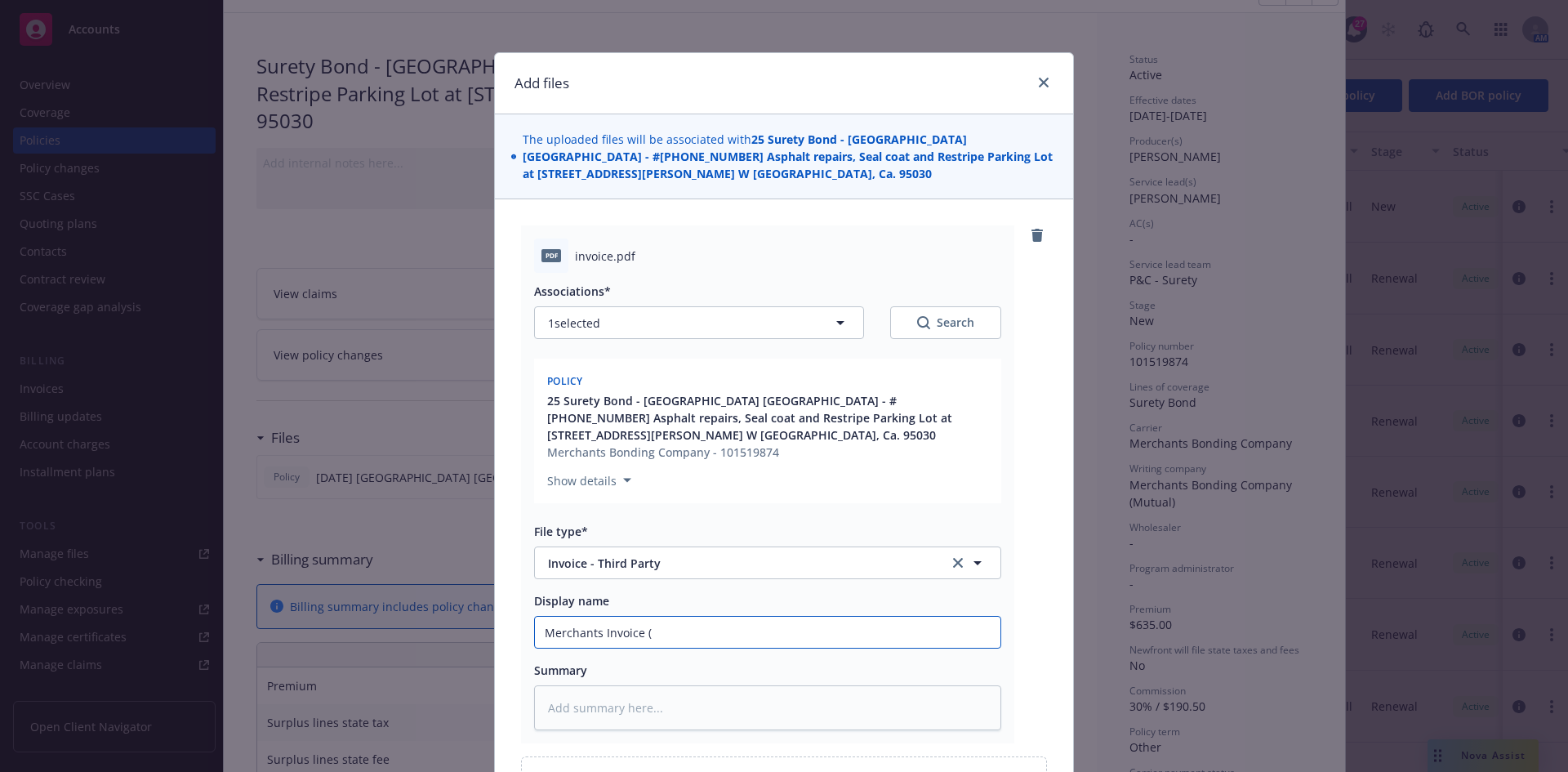
type textarea "x"
type input "Merchants Invoice (B"
type textarea "x"
type input "Merchants Invoice (Bo"
type textarea "x"
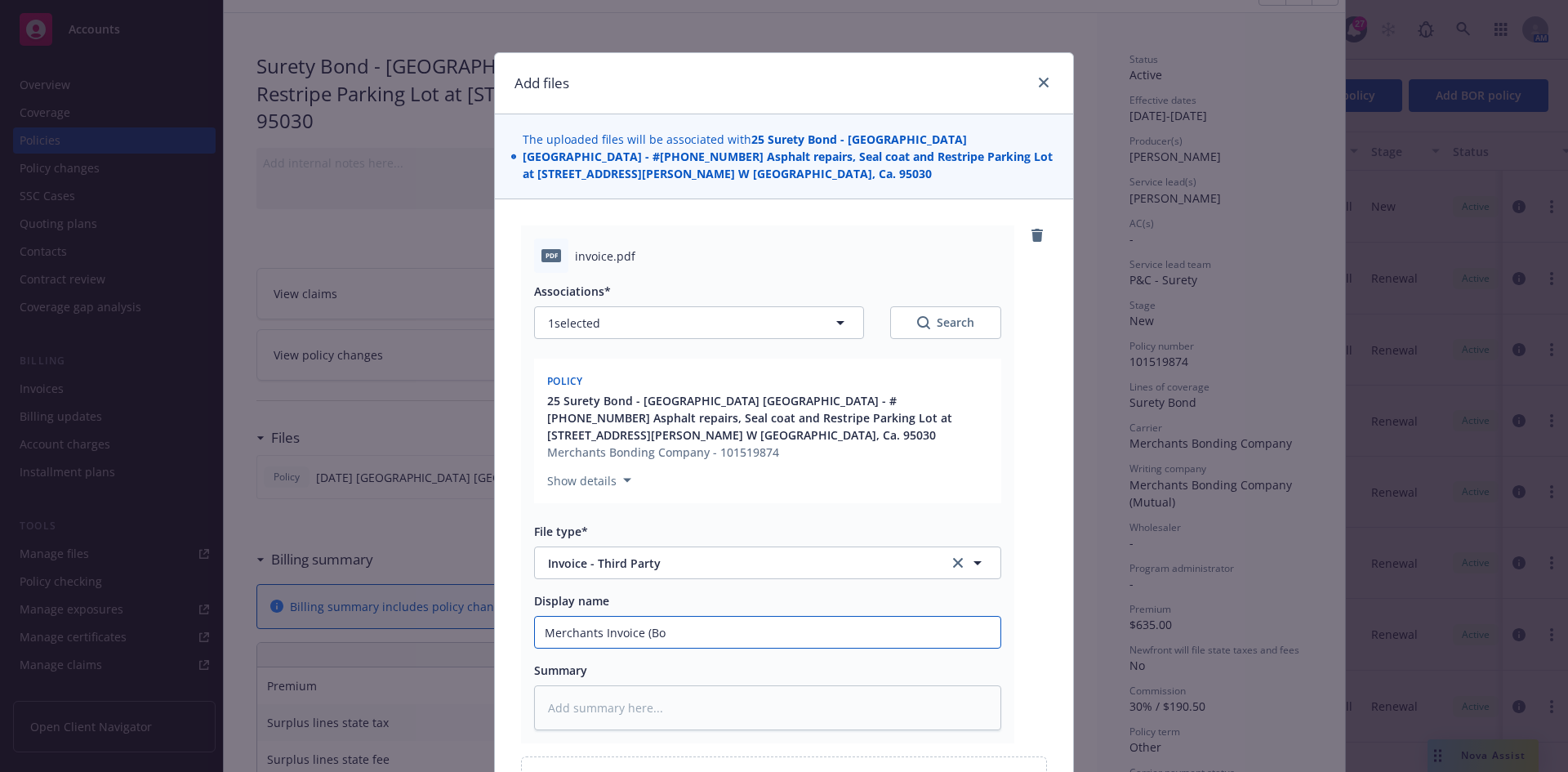
type input "Merchants Invoice (Bon"
type textarea "x"
type input "Merchants Invoice (Bond"
type textarea "x"
type input "Merchants Invoice (Bond"
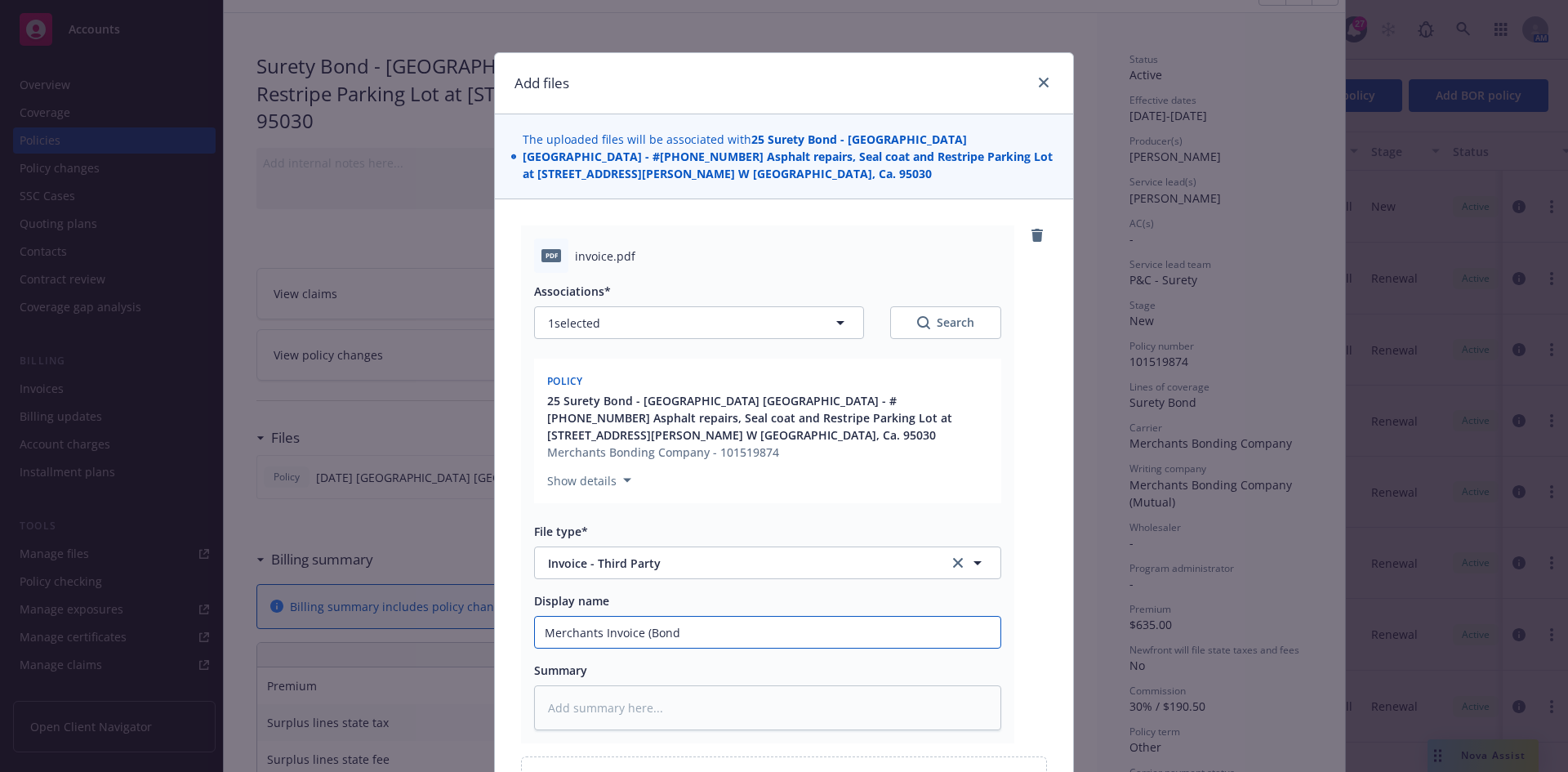
type textarea "x"
type input "Merchants Invoice (Bond #"
paste input "101519874"
type textarea "x"
type input "Merchants Invoice (Bond #101519874"
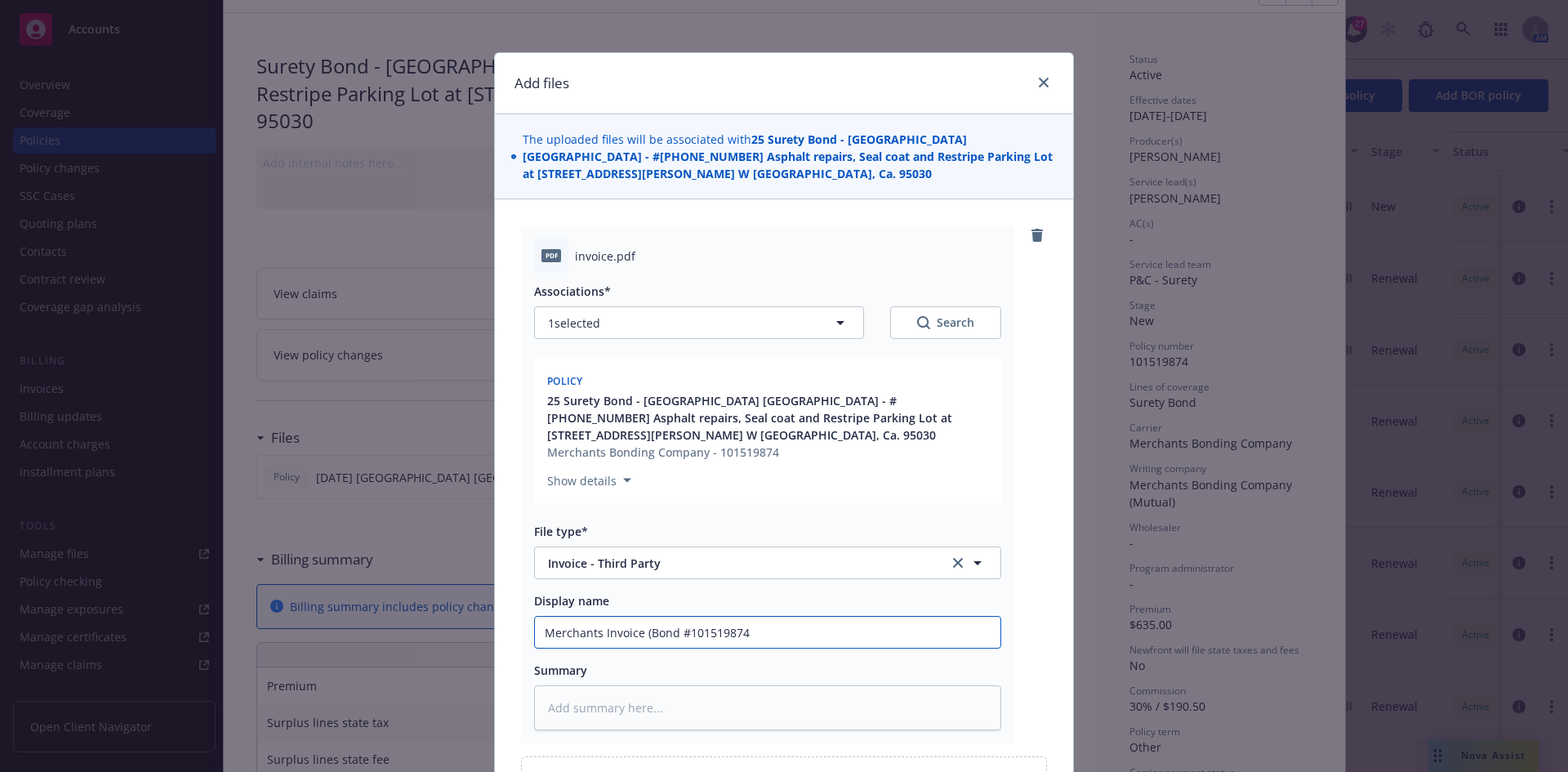
type textarea "x"
type input "Merchants Invoice (Bond #101519874 )"
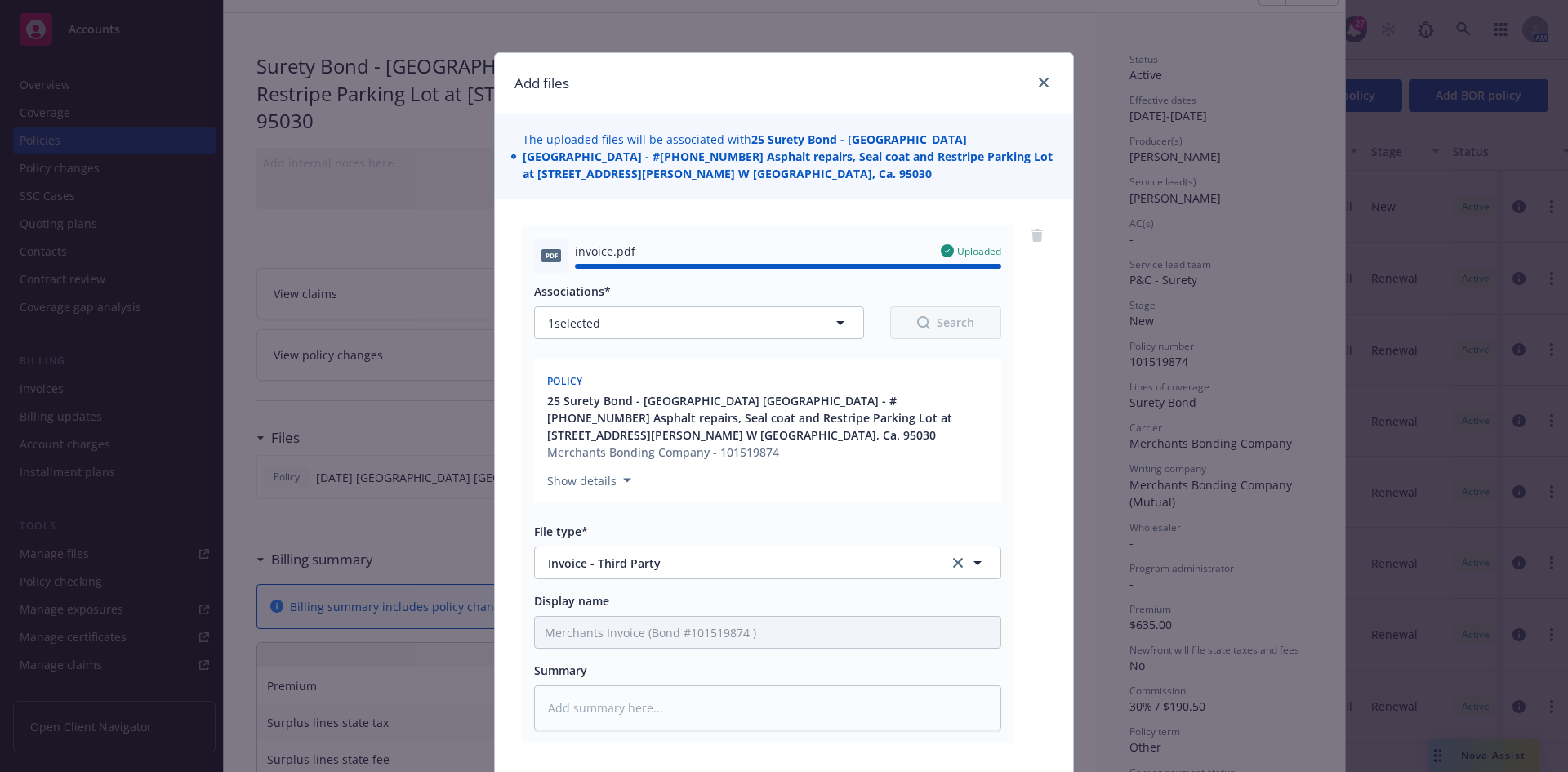
type textarea "x"
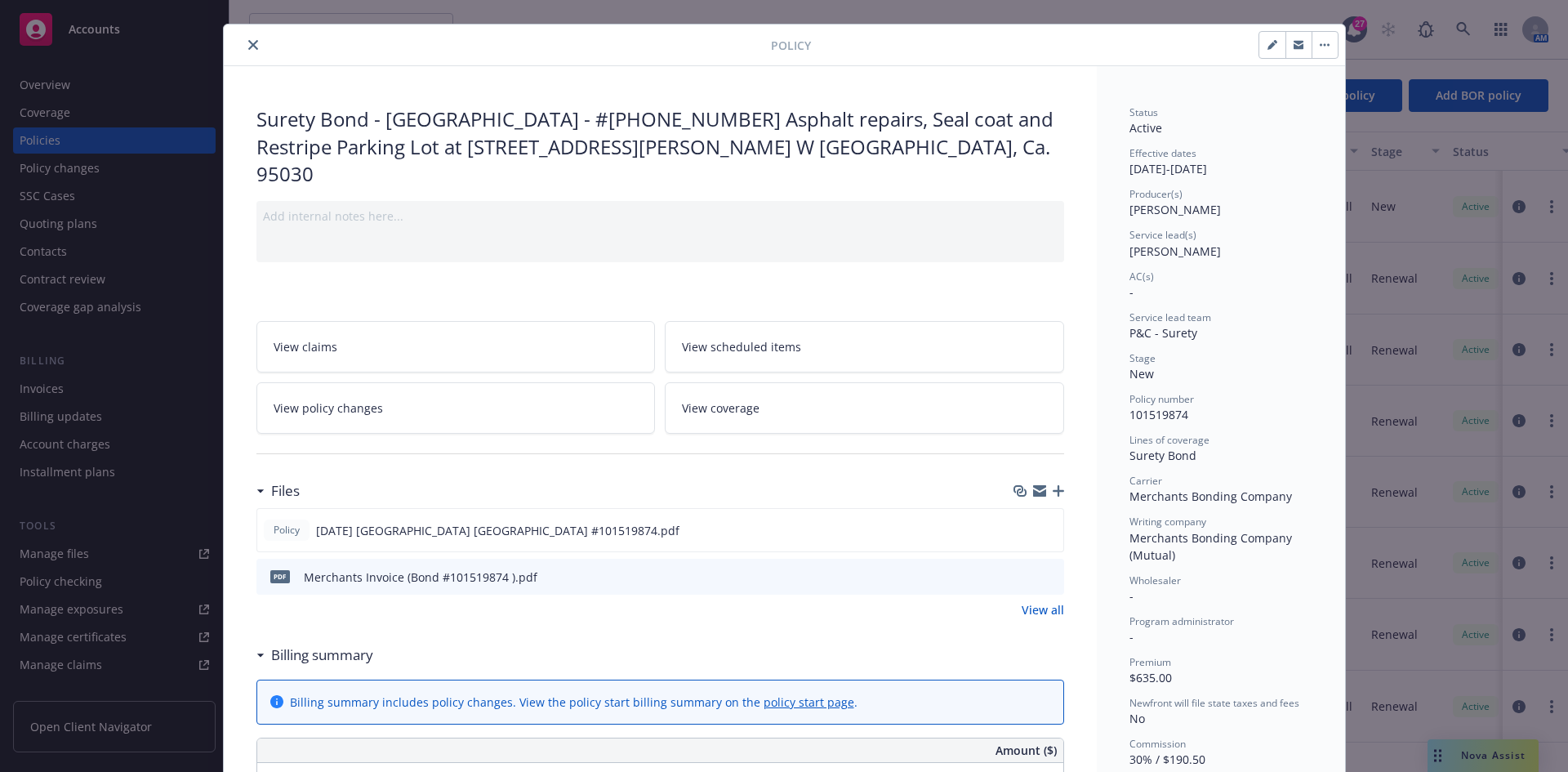
scroll to position [0, 0]
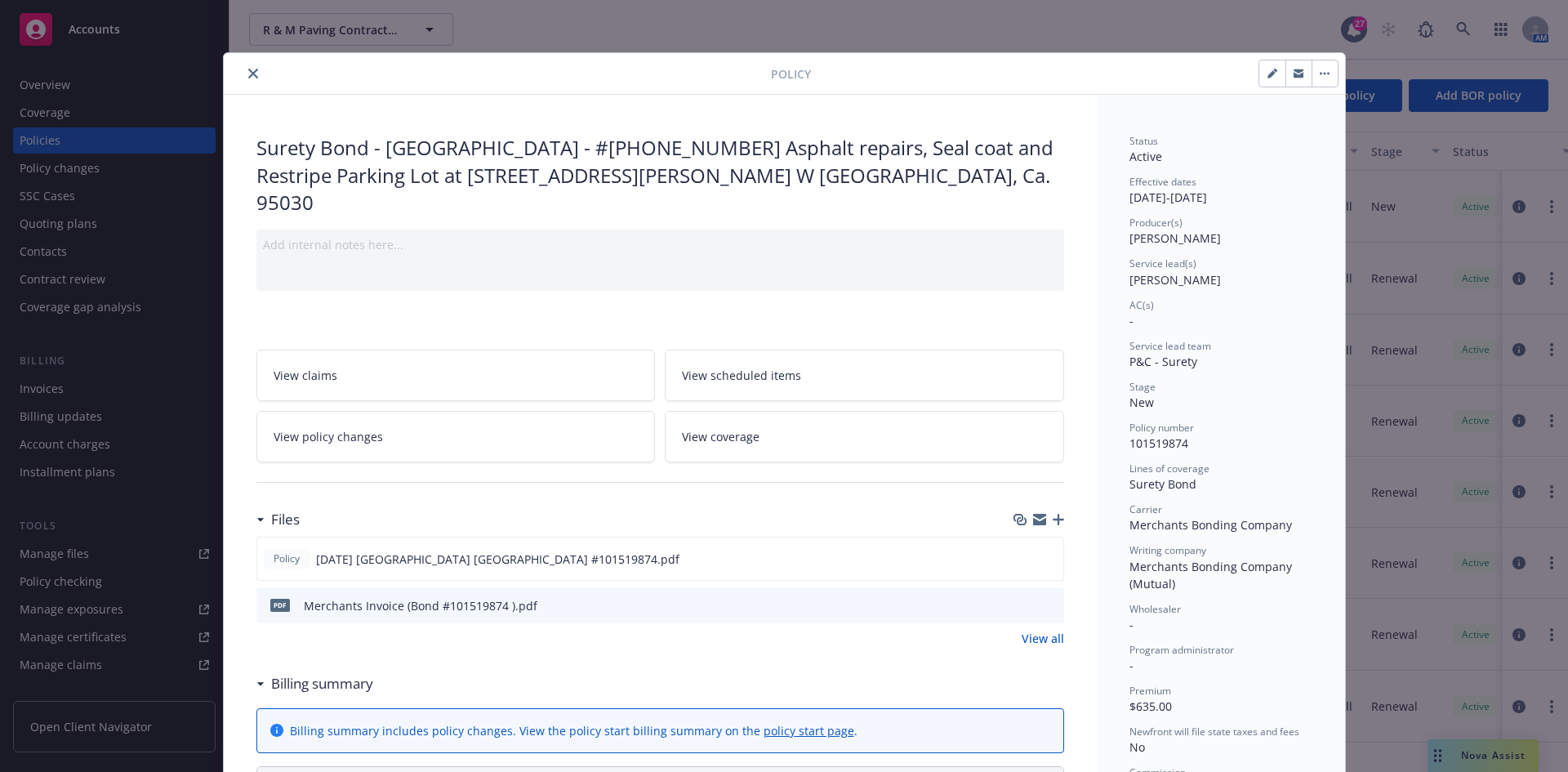
click at [249, 74] on icon "close" at bounding box center [254, 74] width 10 height 10
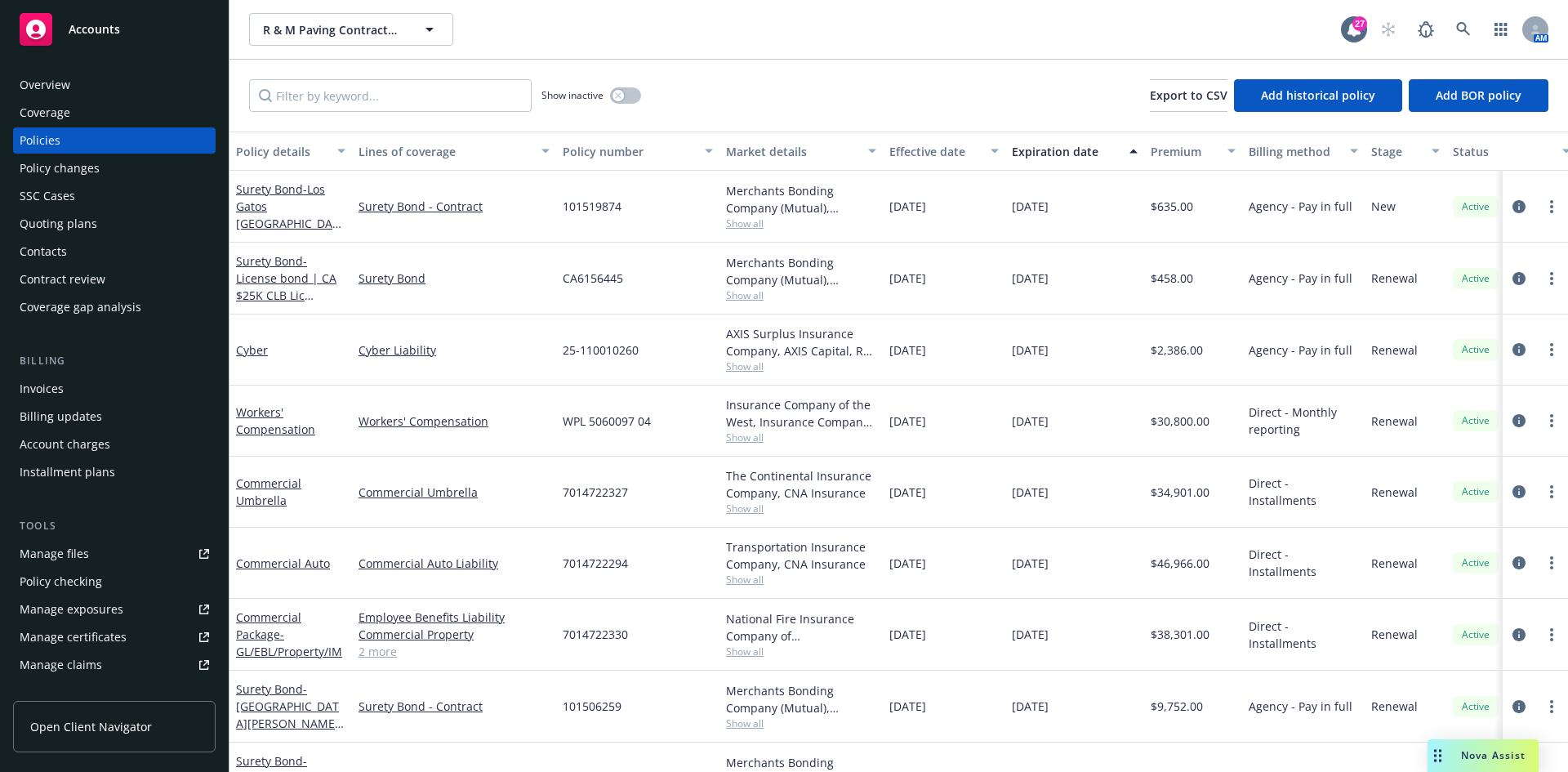
drag, startPoint x: 130, startPoint y: 40, endPoint x: 143, endPoint y: 38, distance: 13.2
click at [130, 40] on div "Accounts" at bounding box center [114, 30] width 189 height 33
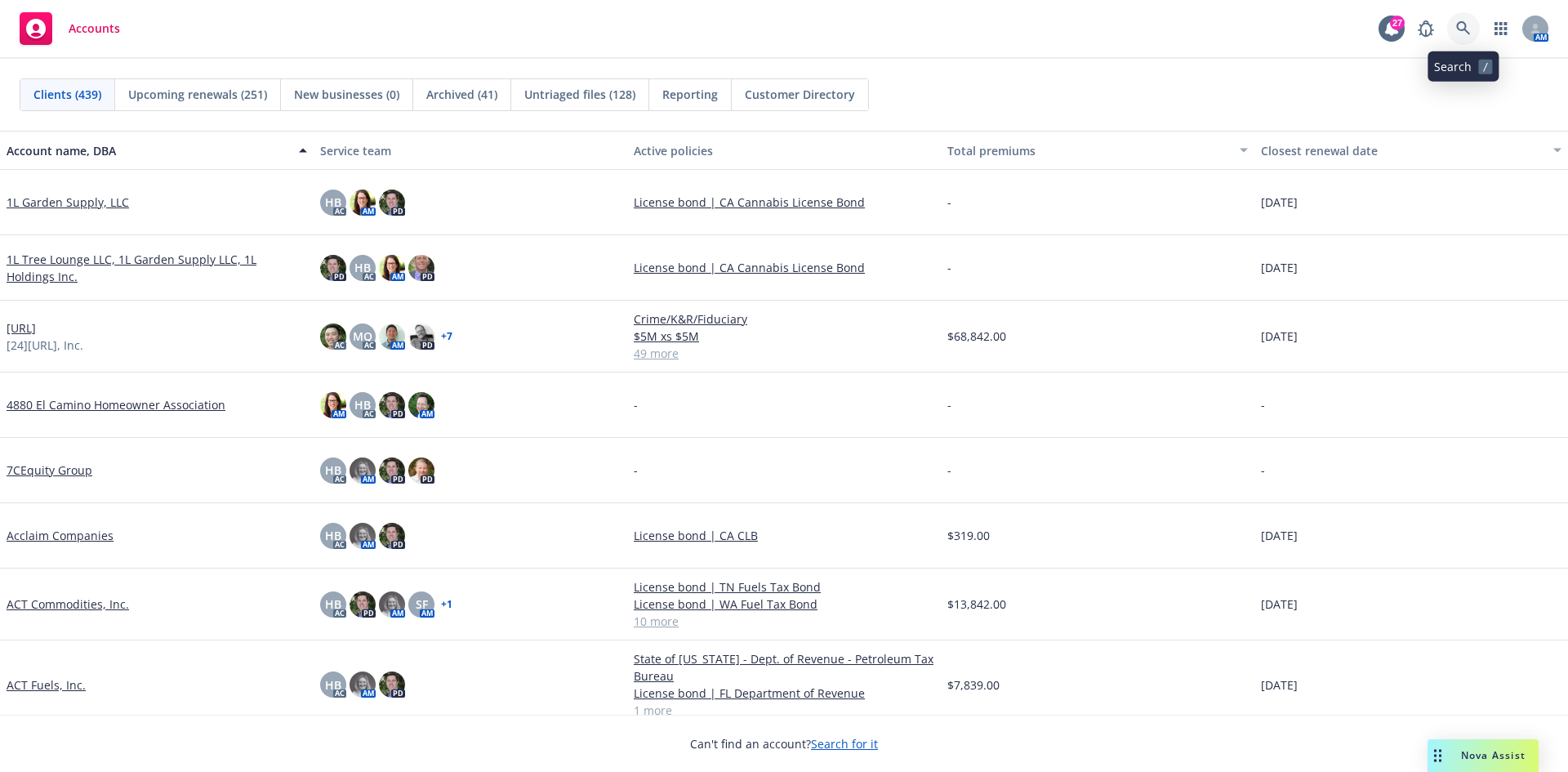
click at [1449, 28] on link at bounding box center [1464, 29] width 33 height 33
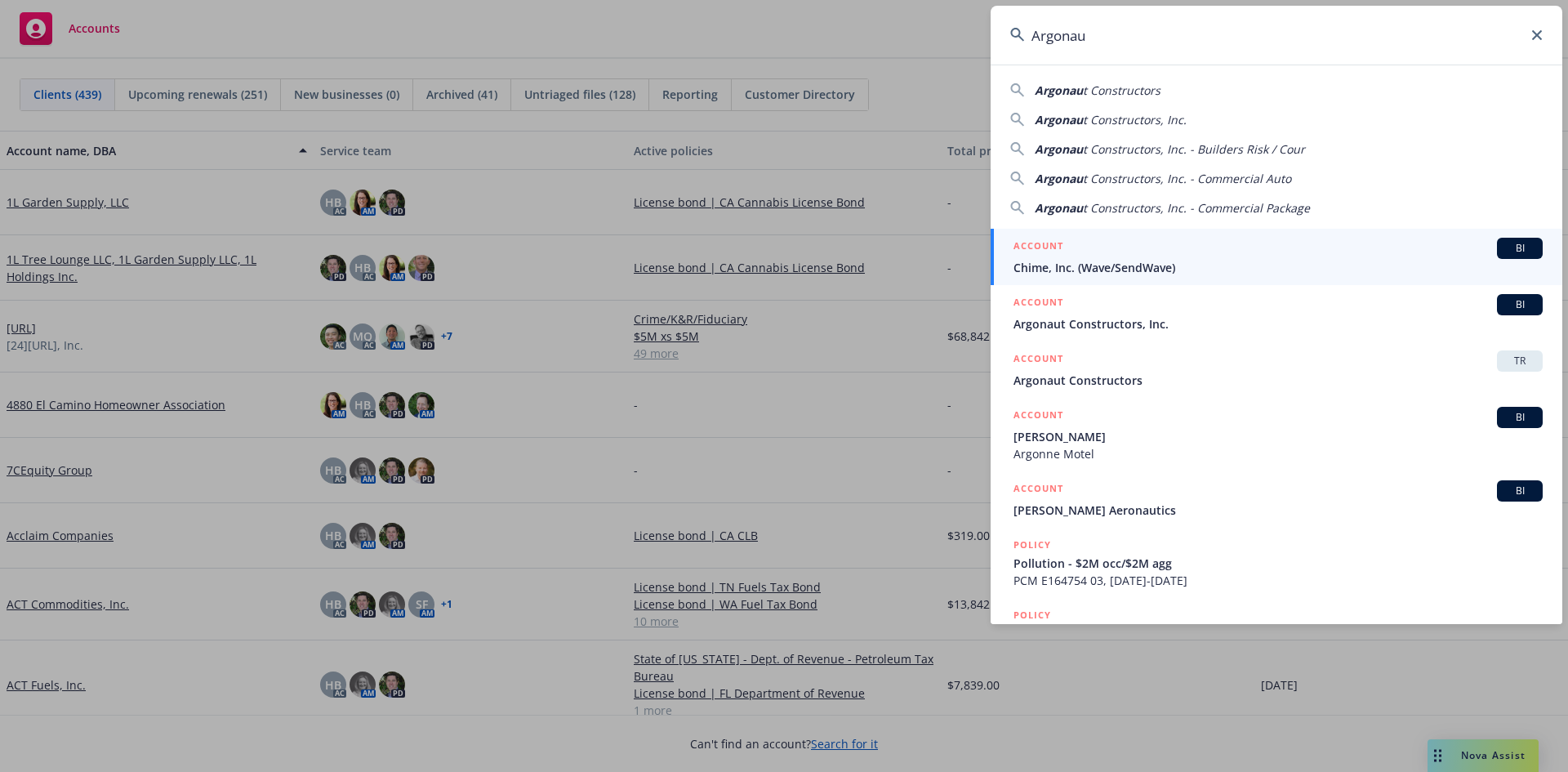
click at [1210, 44] on input "Argonau" at bounding box center [1277, 34] width 572 height 58
paste input "108151647"
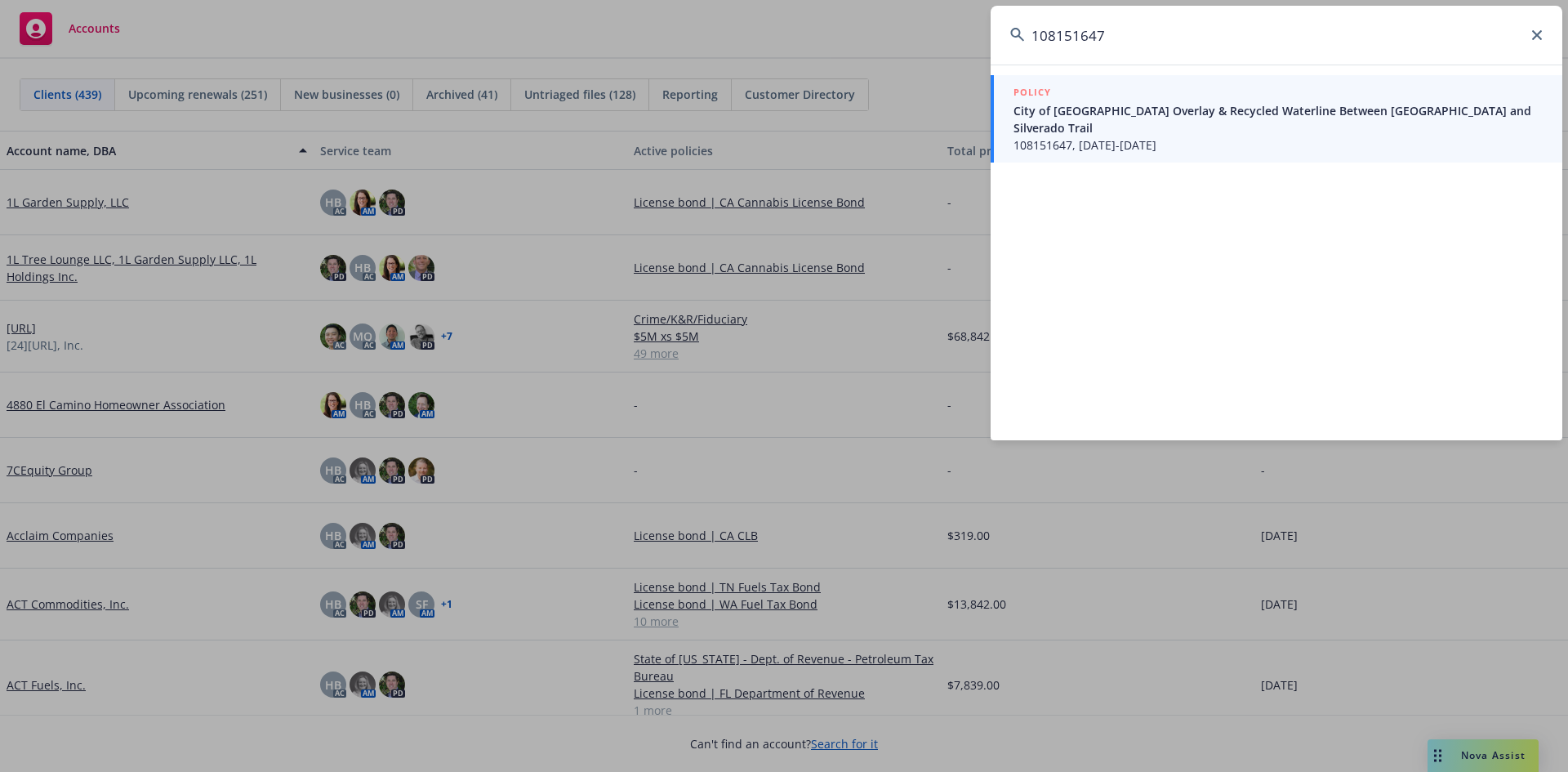
type input "108151647"
click at [1159, 109] on span "City of Calistoga - Lake Street Overlay & Recycled Waterline Between Grant Stre…" at bounding box center [1277, 120] width 529 height 34
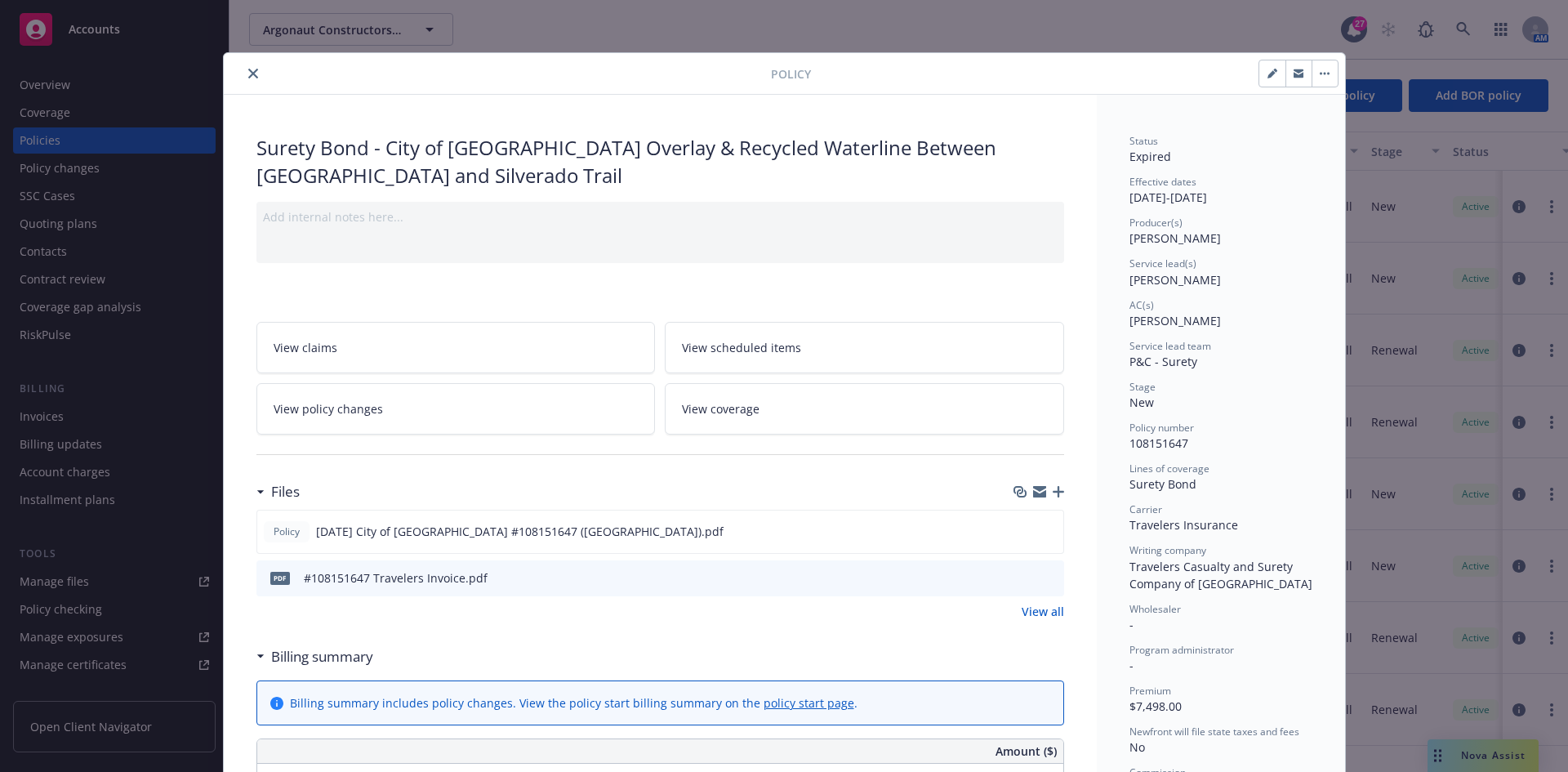
click at [243, 70] on button "close" at bounding box center [253, 74] width 19 height 19
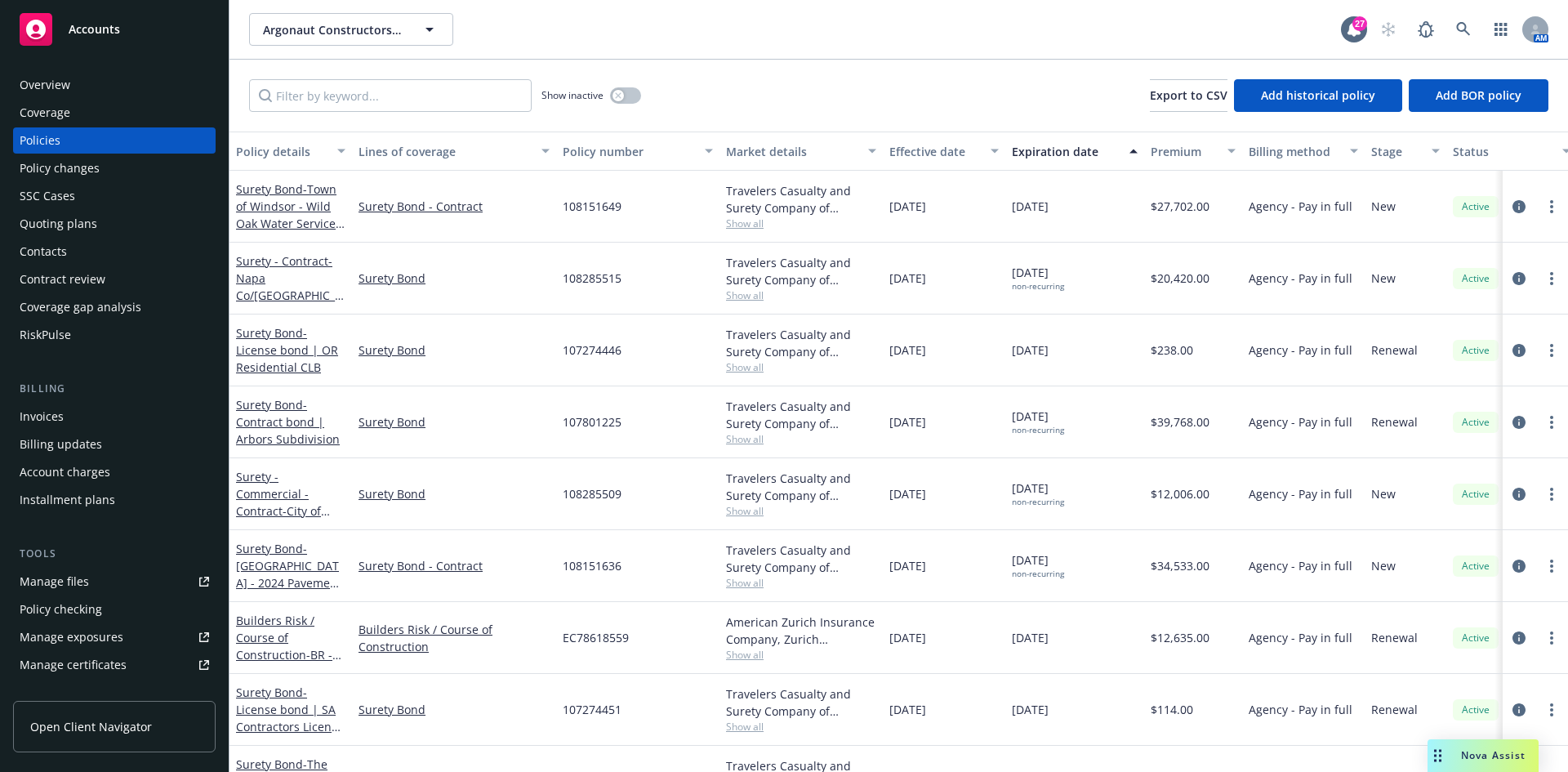
click at [68, 418] on div "Invoices" at bounding box center [114, 416] width 189 height 26
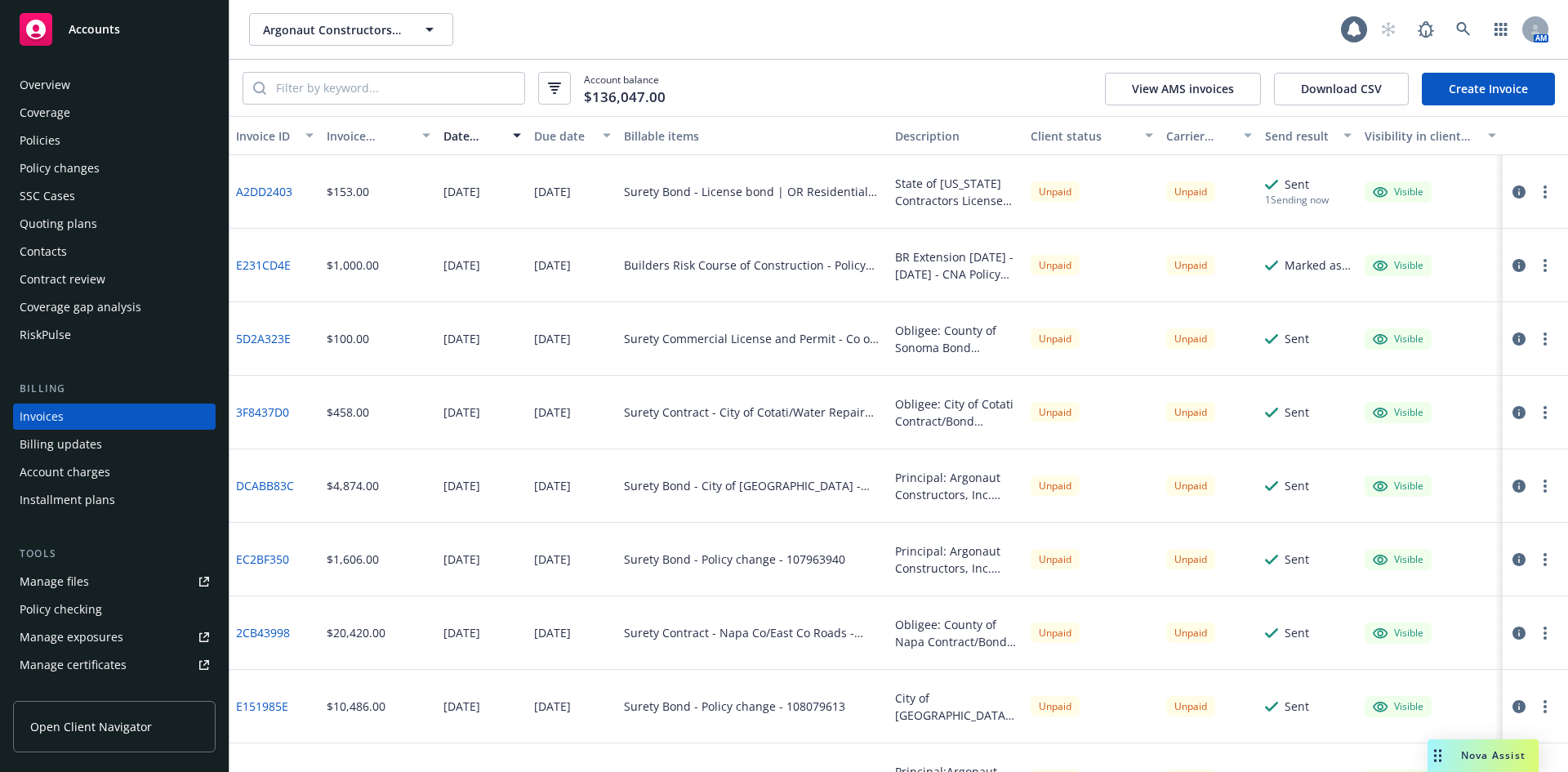
scroll to position [5, 0]
click at [332, 77] on input "search" at bounding box center [395, 88] width 258 height 31
paste input "108151647"
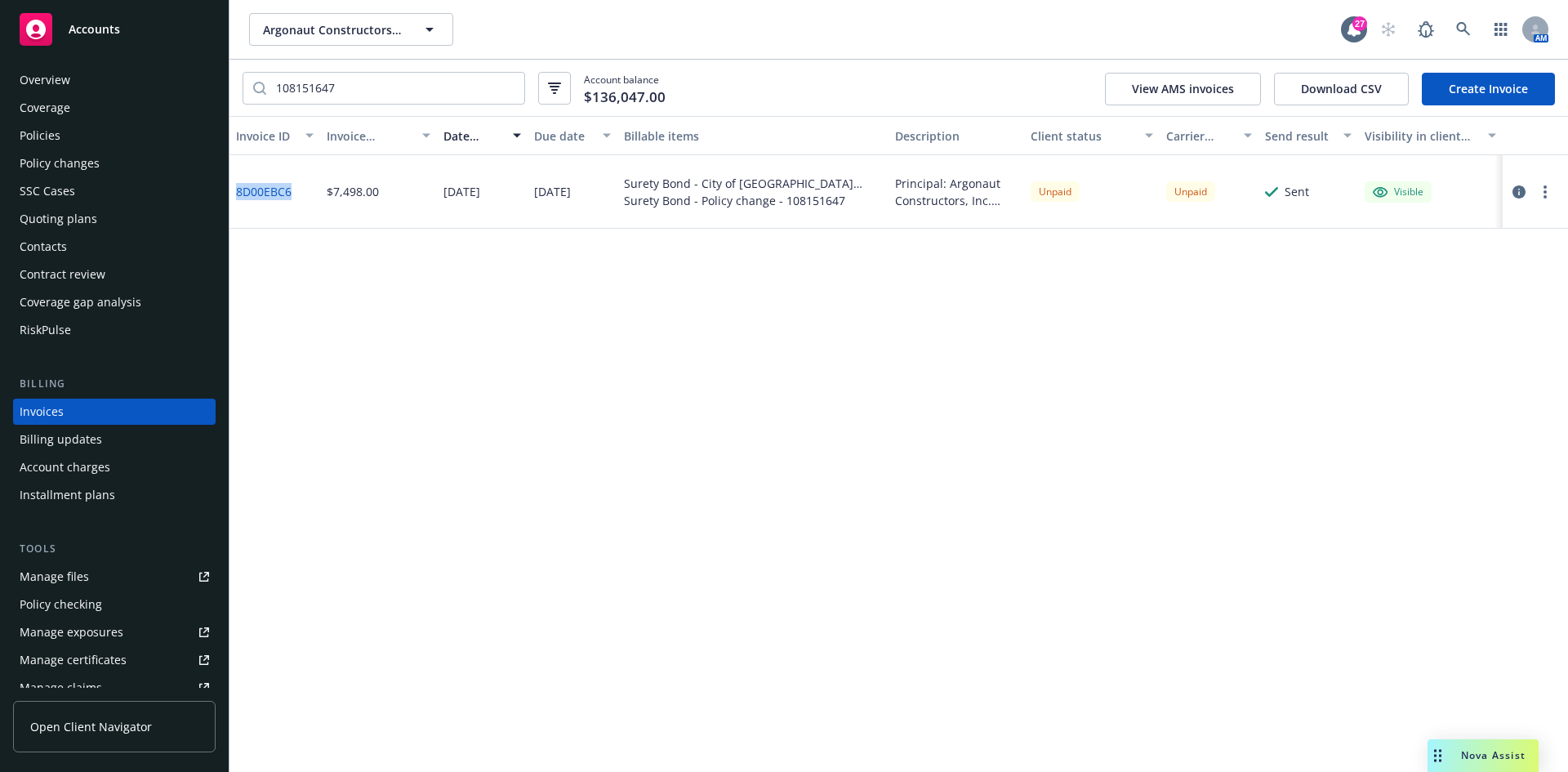
drag, startPoint x: 298, startPoint y: 195, endPoint x: 232, endPoint y: 197, distance: 66.0
click at [232, 197] on div "8D00EBC6" at bounding box center [275, 191] width 91 height 74
copy link "8D00EBC6"
drag, startPoint x: 355, startPoint y: 109, endPoint x: 355, endPoint y: 98, distance: 11.0
click at [355, 109] on div "108151647 Account balance $136,047.00 View AMS invoices Download CSV Create Inv…" at bounding box center [898, 87] width 1338 height 56
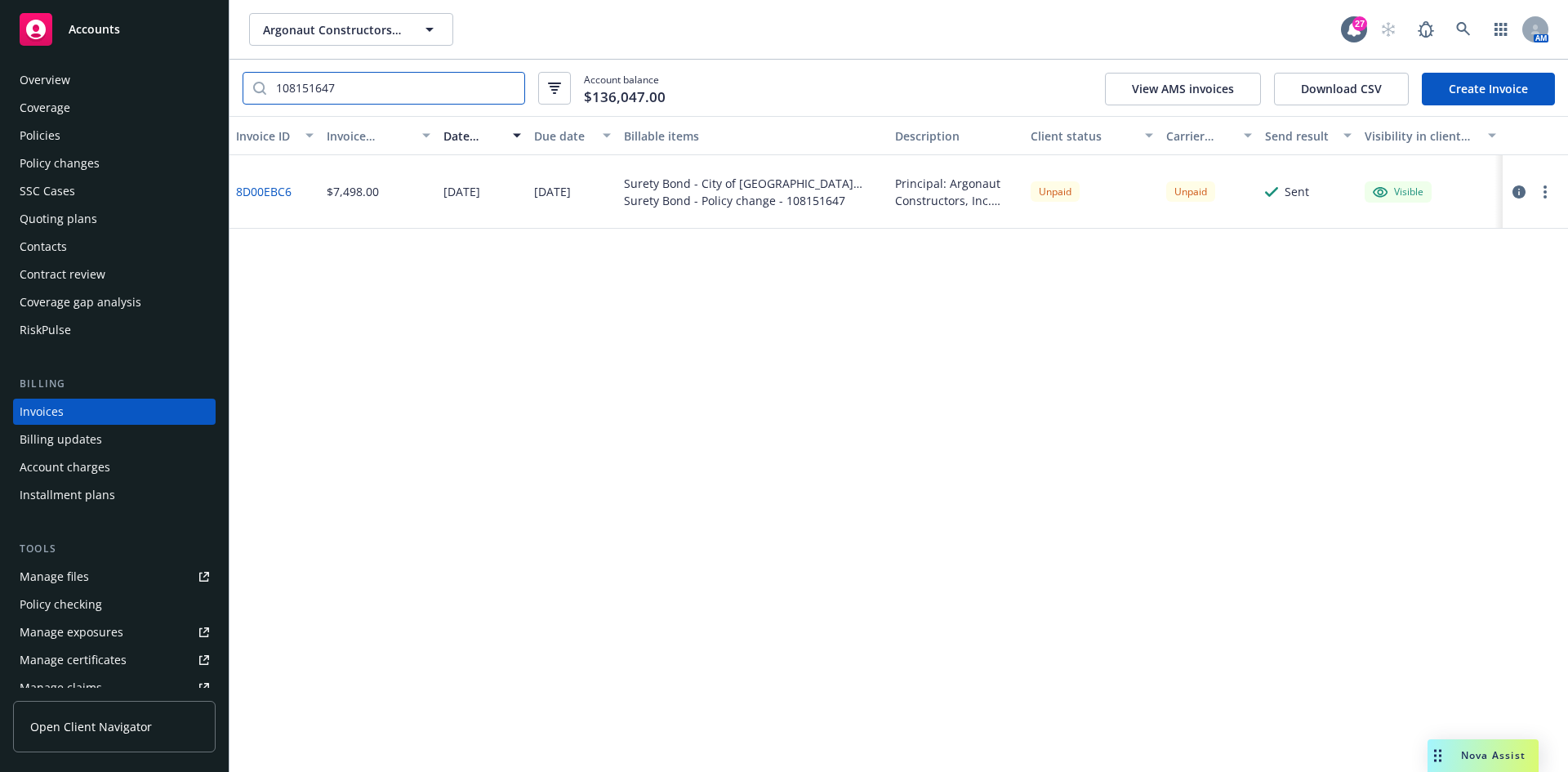
click at [353, 94] on input "108151647" at bounding box center [395, 88] width 258 height 31
paste input "9"
type input "108151649"
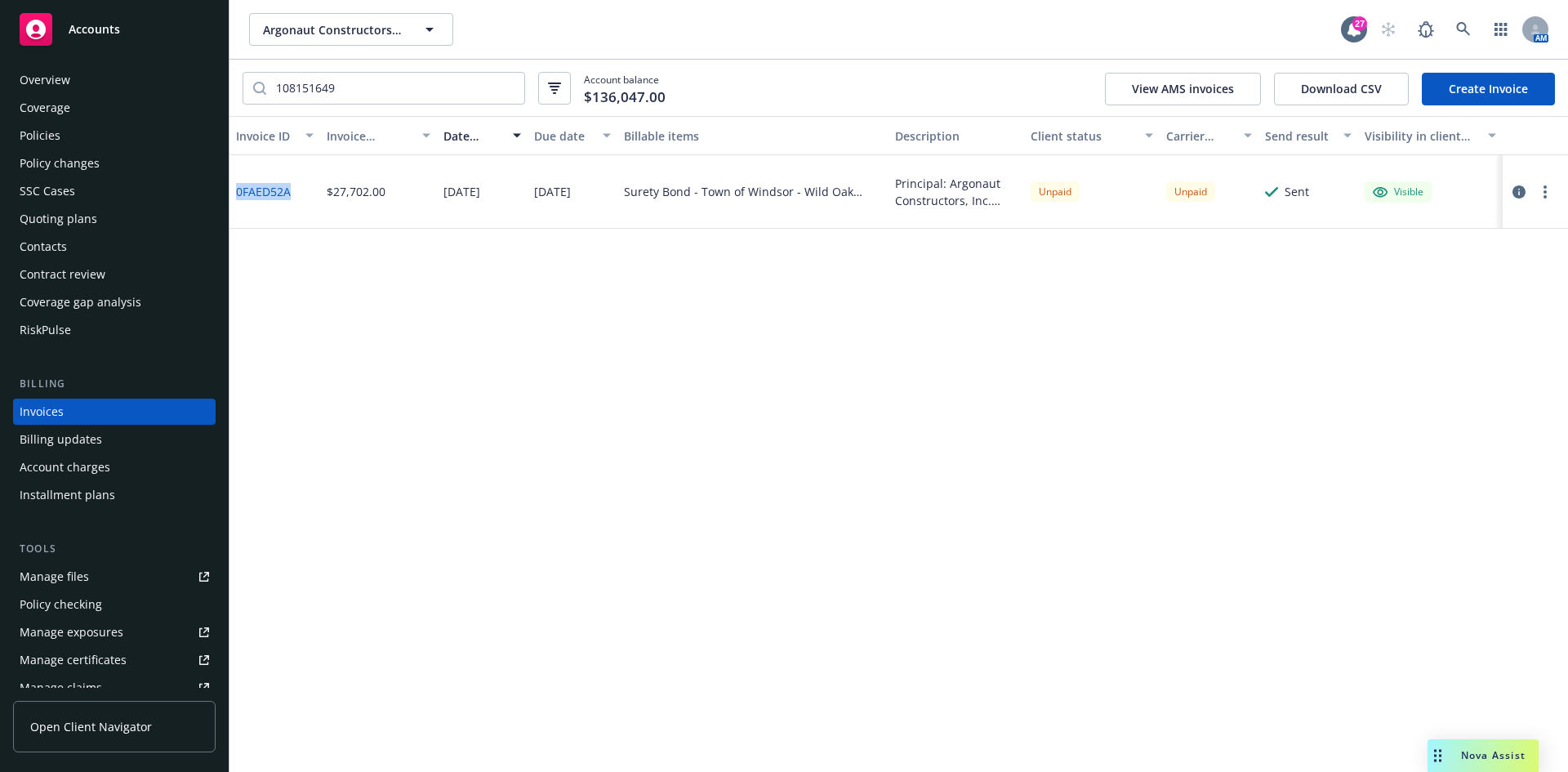
drag, startPoint x: 292, startPoint y: 194, endPoint x: 233, endPoint y: 203, distance: 59.7
click at [233, 203] on div "0FAED52A" at bounding box center [275, 191] width 91 height 74
copy link "0FAED52A"
click at [412, 86] on input "108151649" at bounding box center [395, 88] width 258 height 31
click at [89, 19] on div "Accounts" at bounding box center [114, 30] width 189 height 33
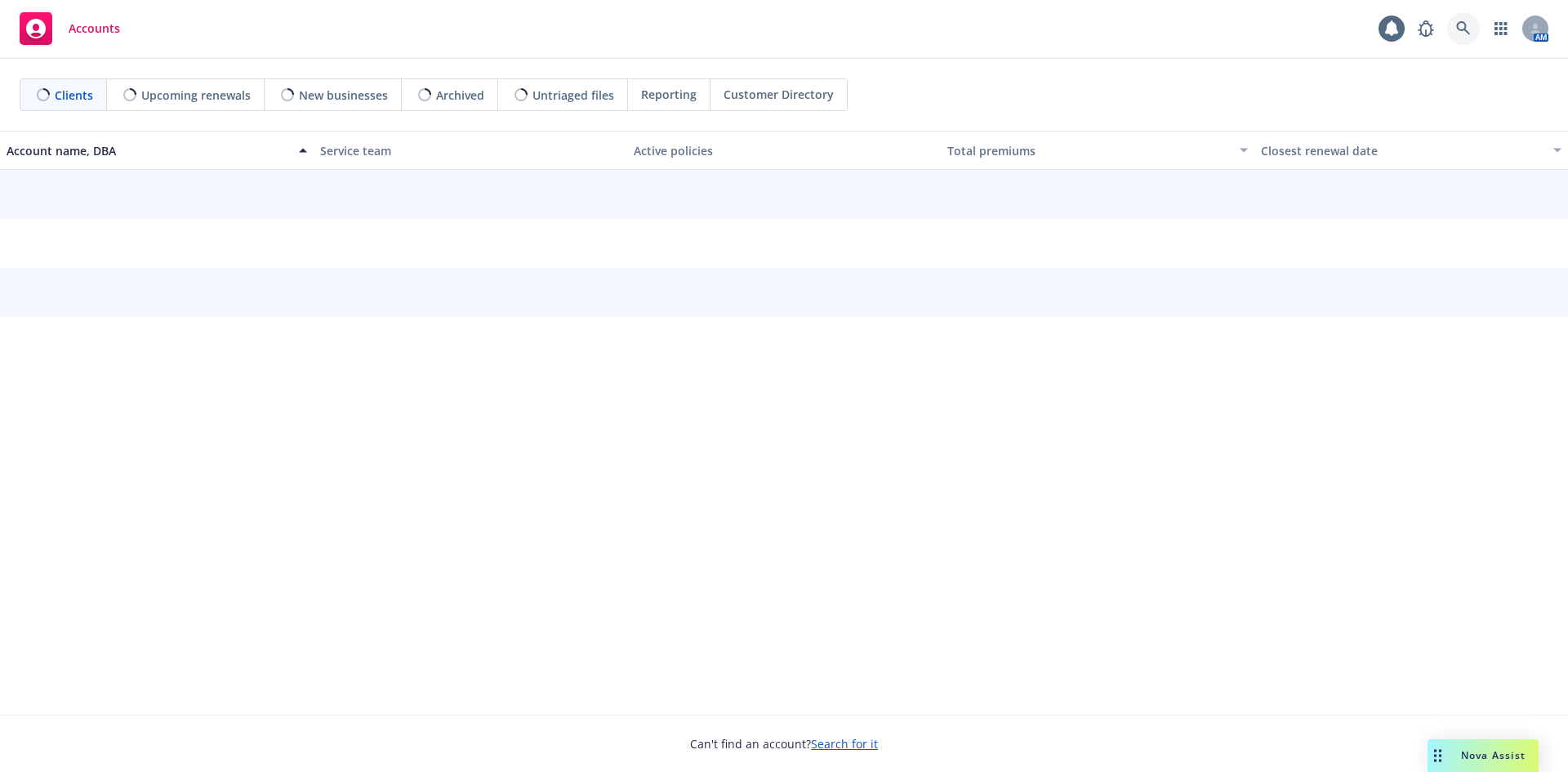
click at [1463, 24] on icon at bounding box center [1463, 28] width 14 height 14
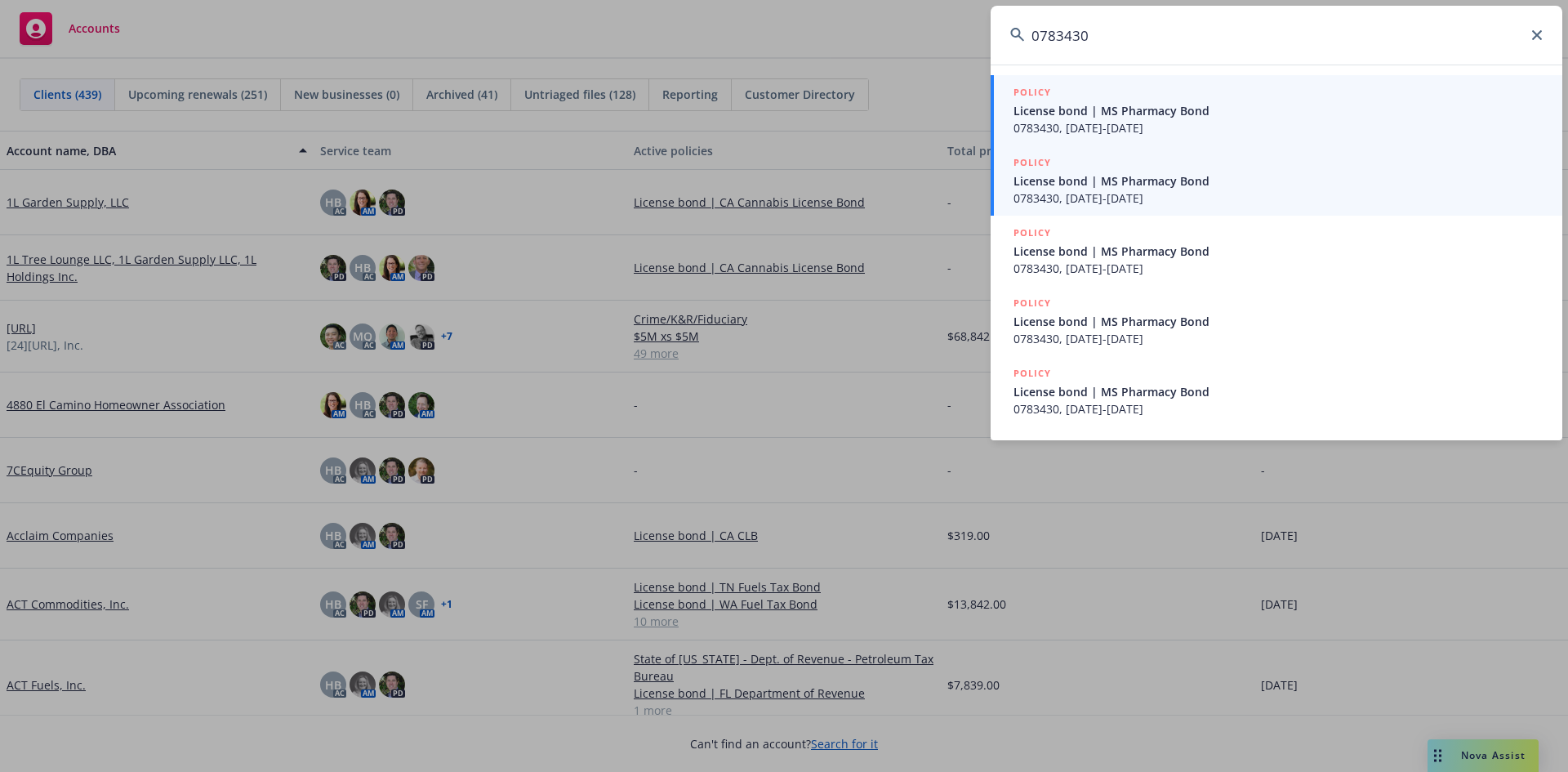
type input "0783430"
click at [1170, 202] on span "0783430, 10/09/2024-10/09/2025" at bounding box center [1277, 198] width 529 height 17
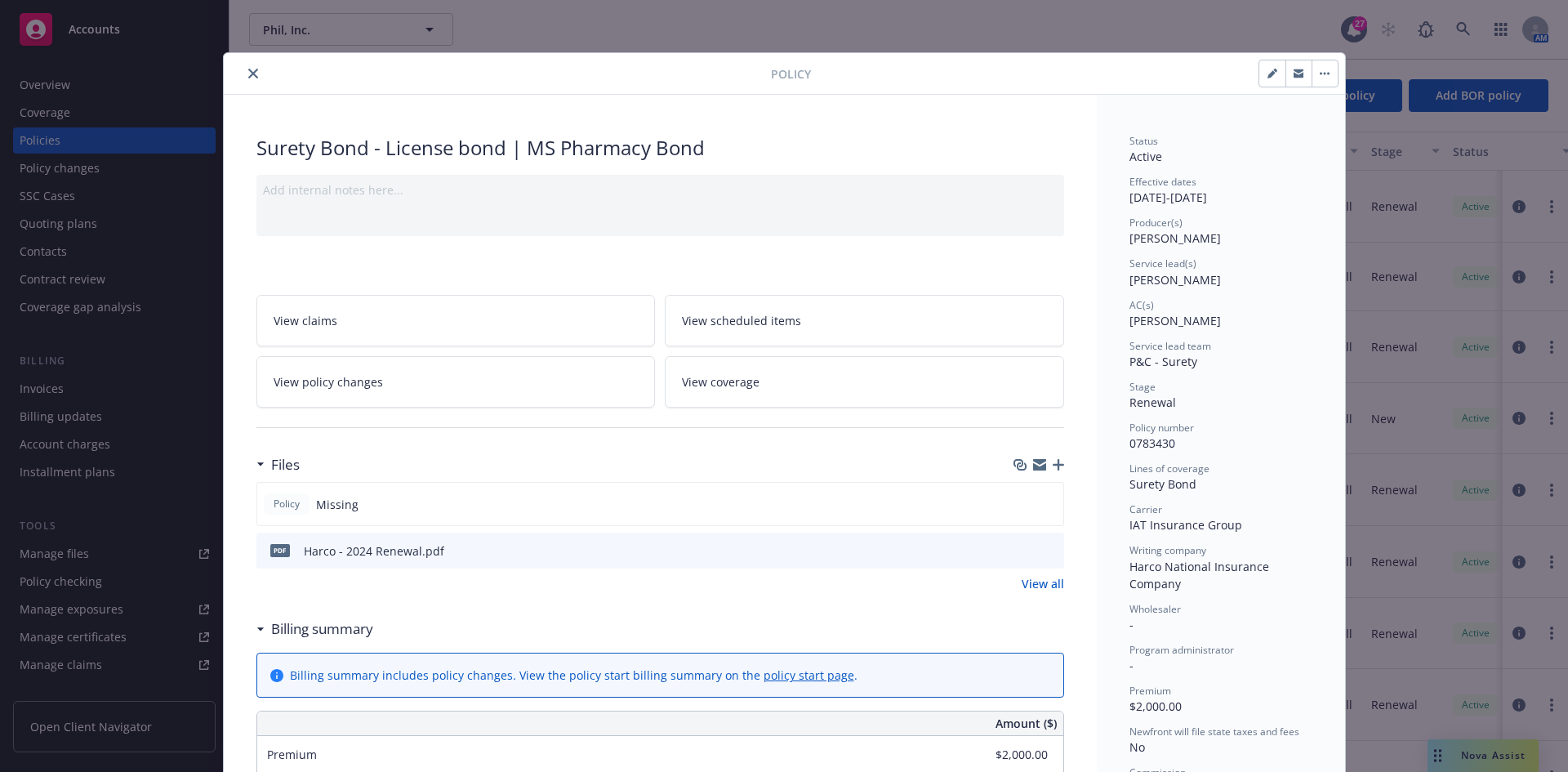
click at [252, 71] on button "close" at bounding box center [253, 74] width 19 height 19
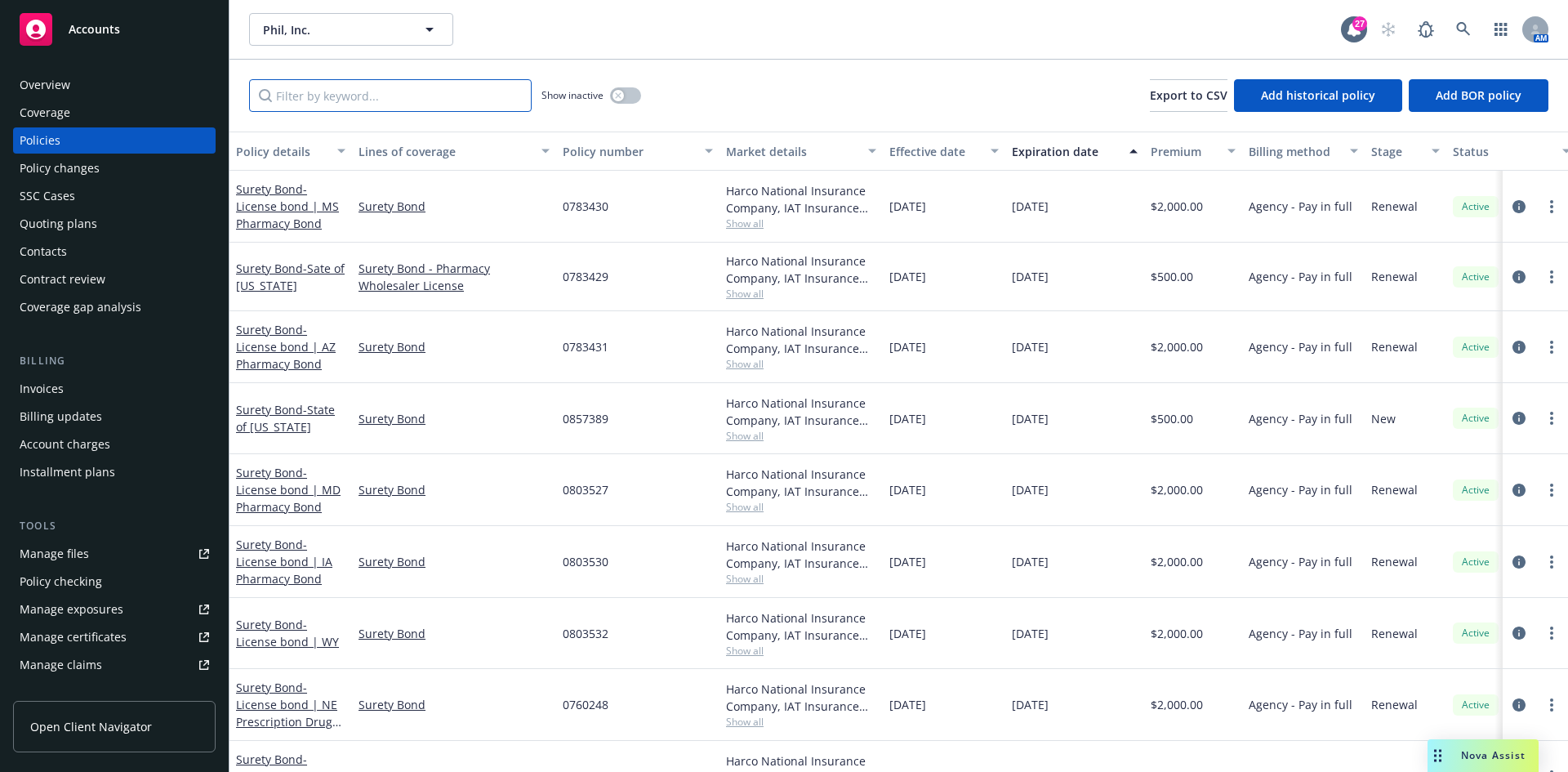
click at [407, 88] on input "Filter by keyword..." at bounding box center [389, 96] width 282 height 33
paste input "0783430"
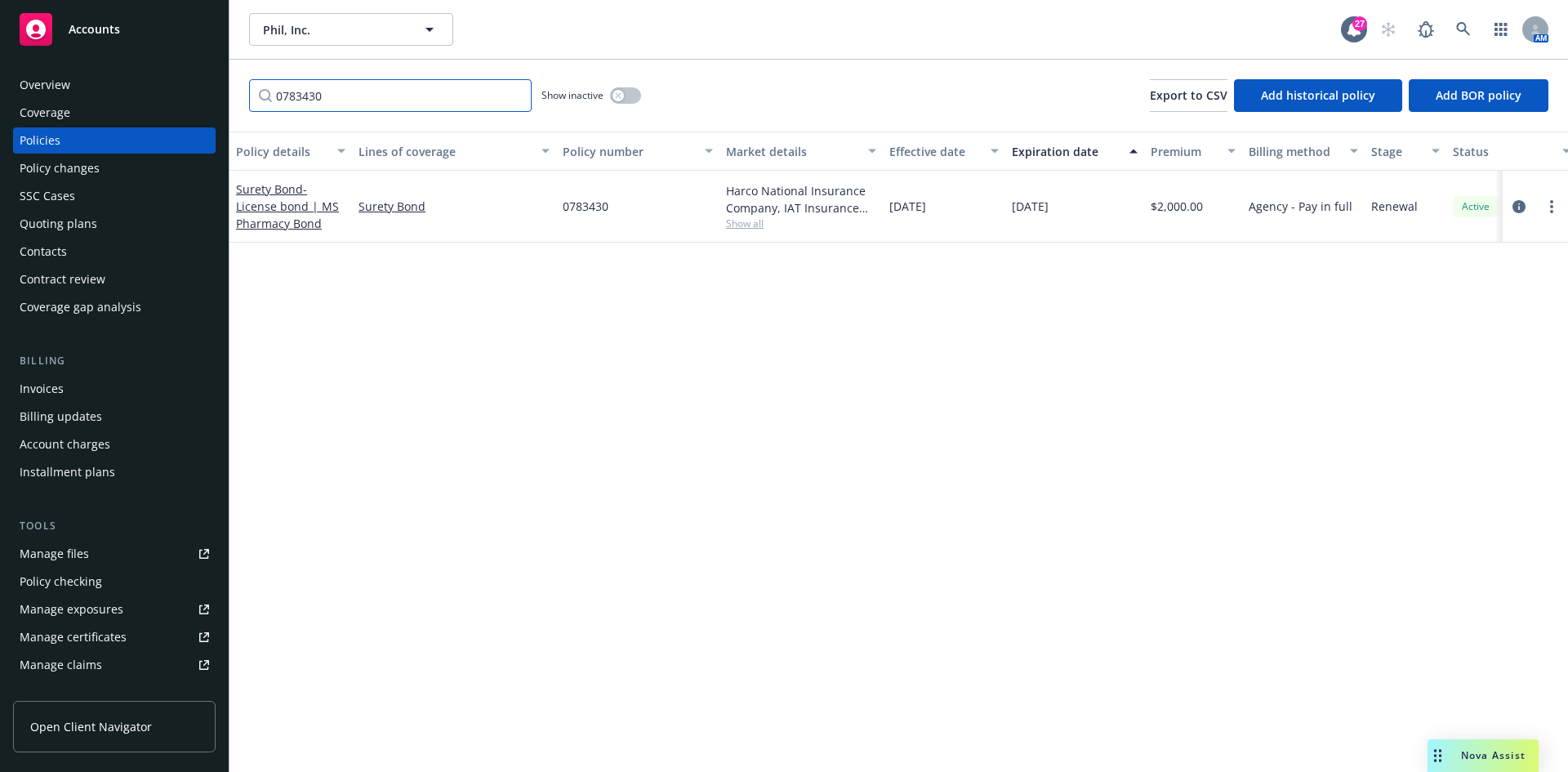
type input "0783430"
click at [1563, 217] on div at bounding box center [1535, 206] width 65 height 72
click at [1549, 210] on link "more" at bounding box center [1552, 207] width 19 height 19
click at [1454, 279] on link "Renew with incumbent" at bounding box center [1465, 273] width 192 height 33
select select "12"
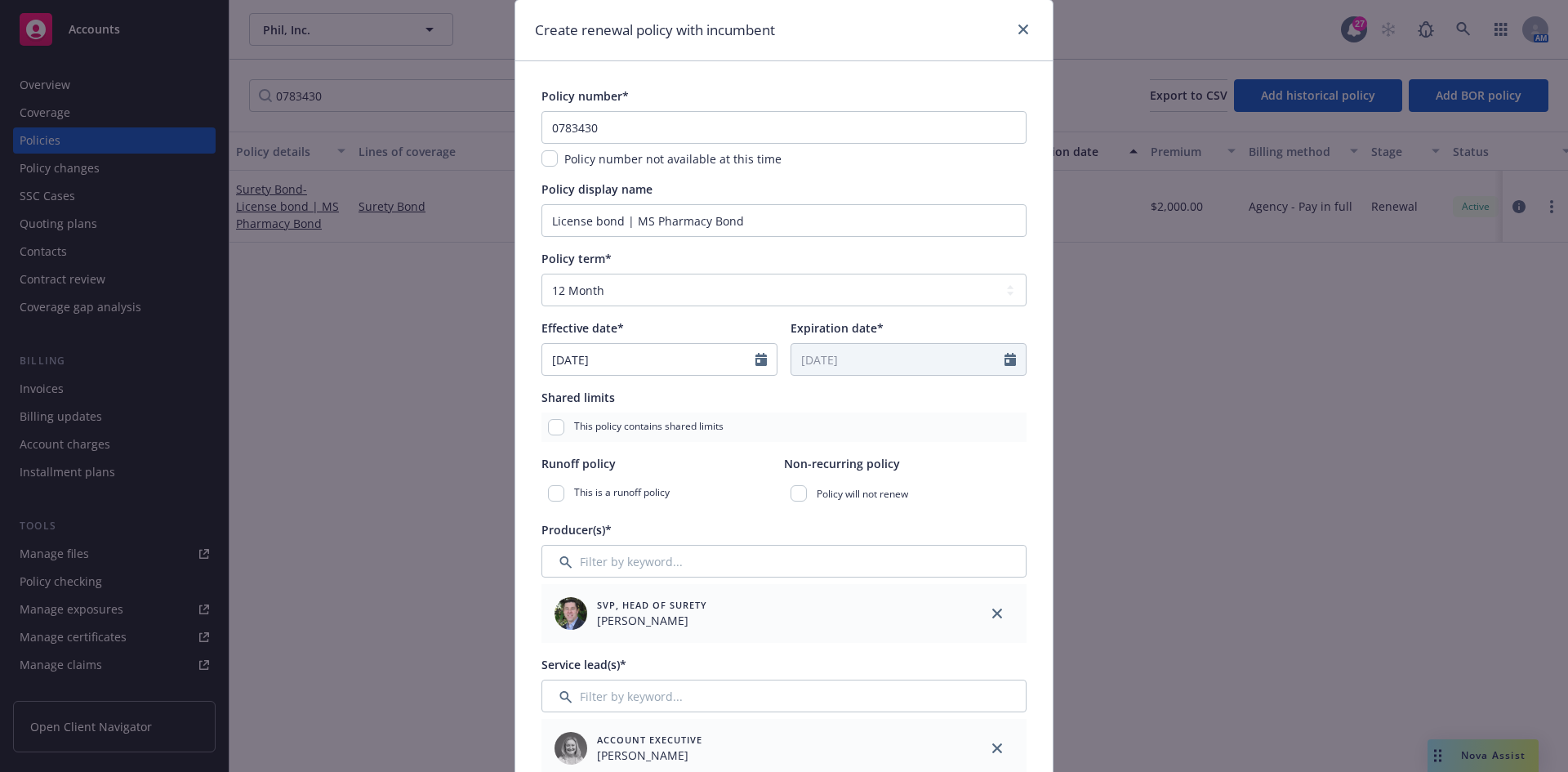
scroll to position [164, 0]
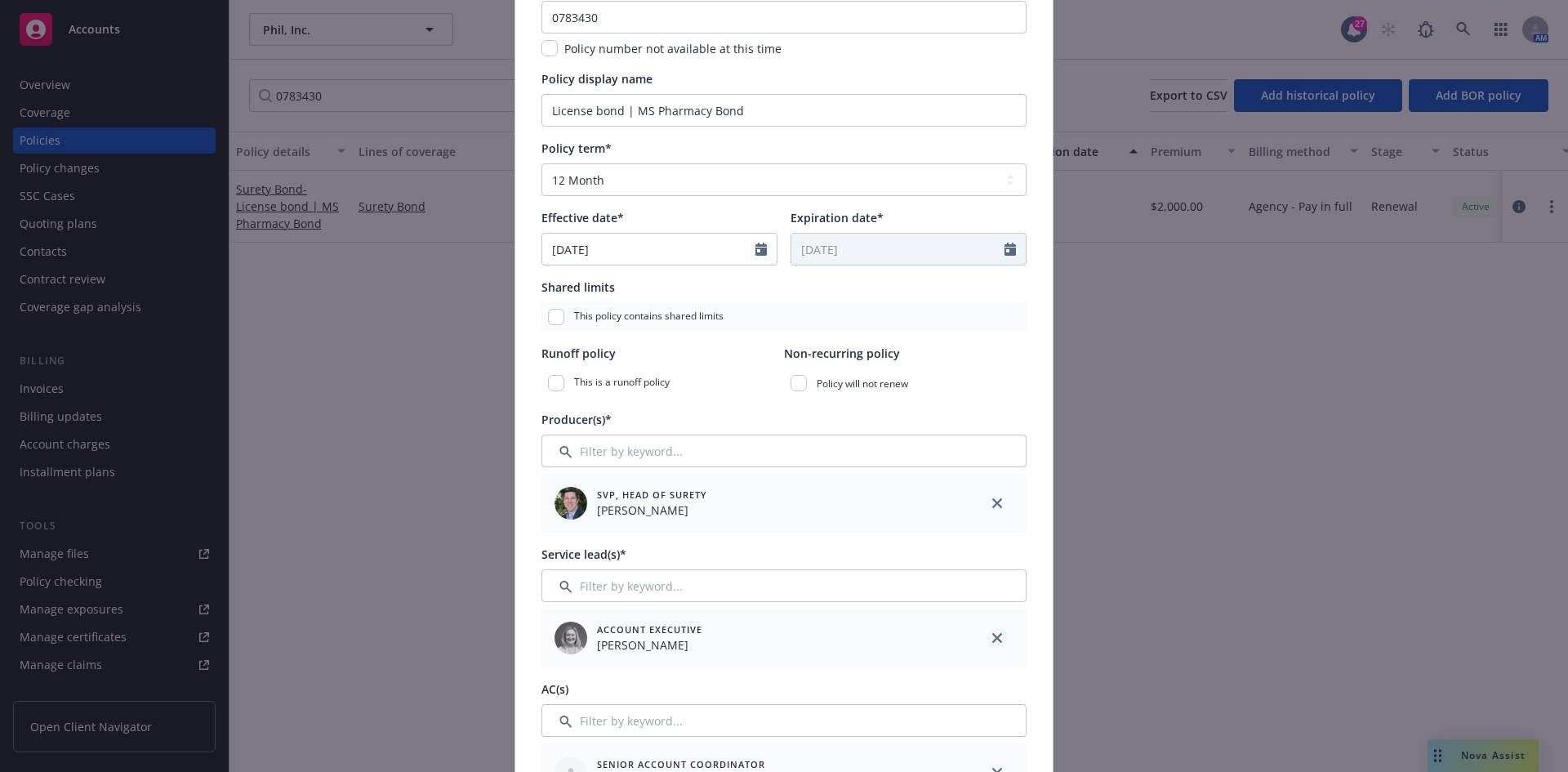
click at [995, 635] on icon "close" at bounding box center [997, 638] width 10 height 10
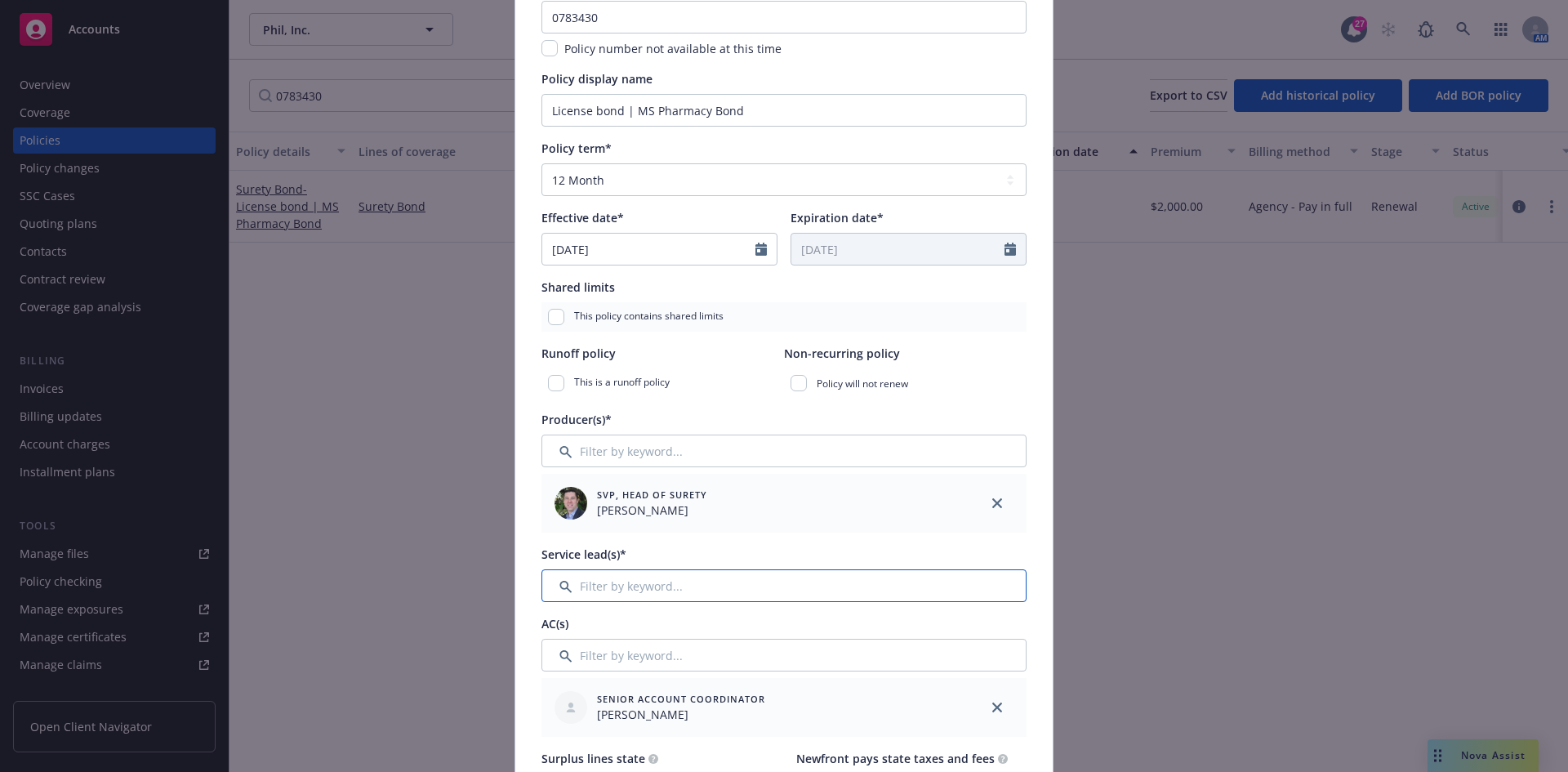
click at [818, 596] on input "Filter by keyword..." at bounding box center [784, 585] width 485 height 33
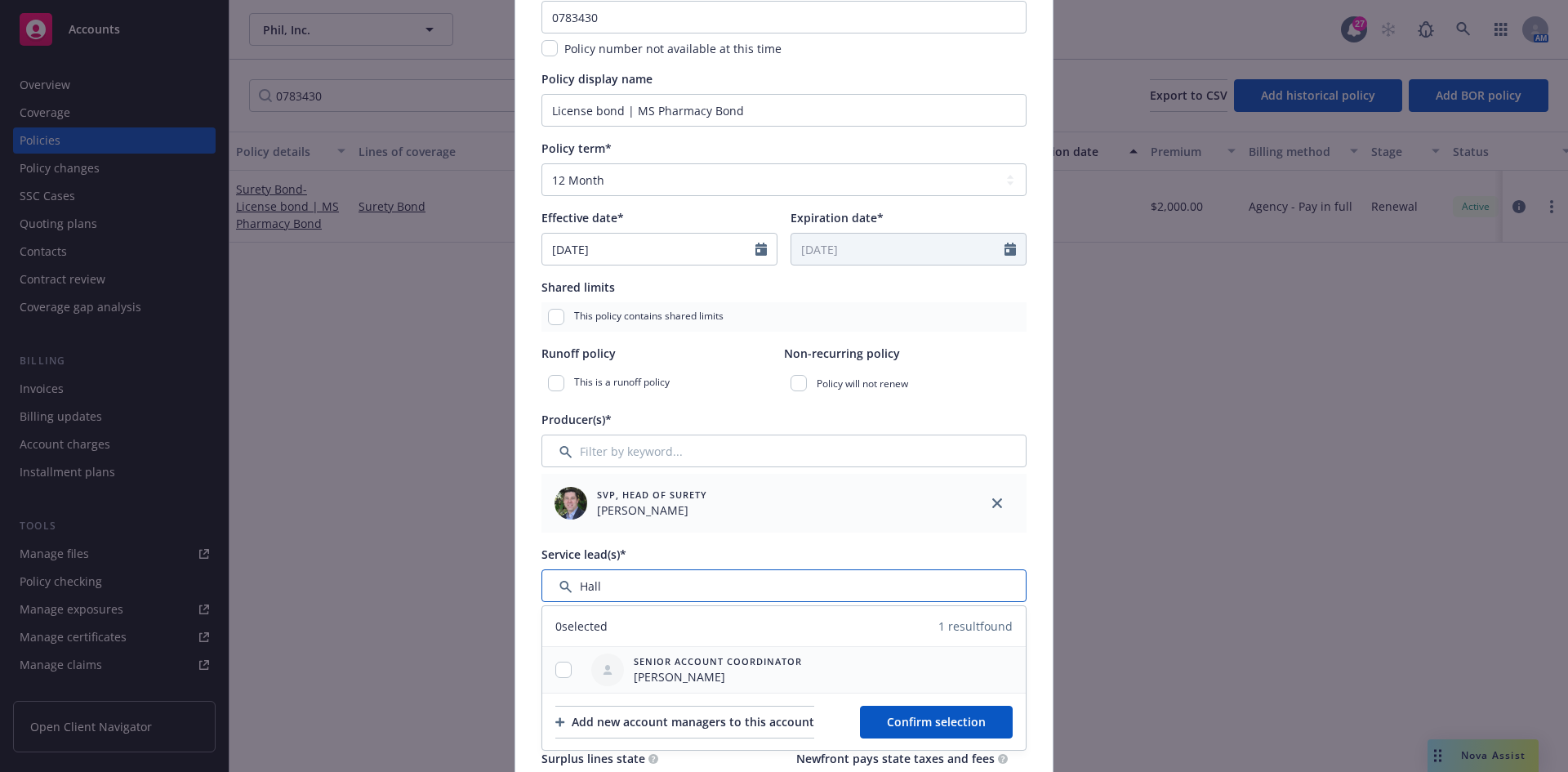
type input "Hall"
click at [568, 668] on div at bounding box center [563, 671] width 42 height 17
click at [556, 668] on input "checkbox" at bounding box center [563, 670] width 16 height 16
checkbox input "true"
click at [902, 723] on span "Confirm selection" at bounding box center [936, 721] width 99 height 15
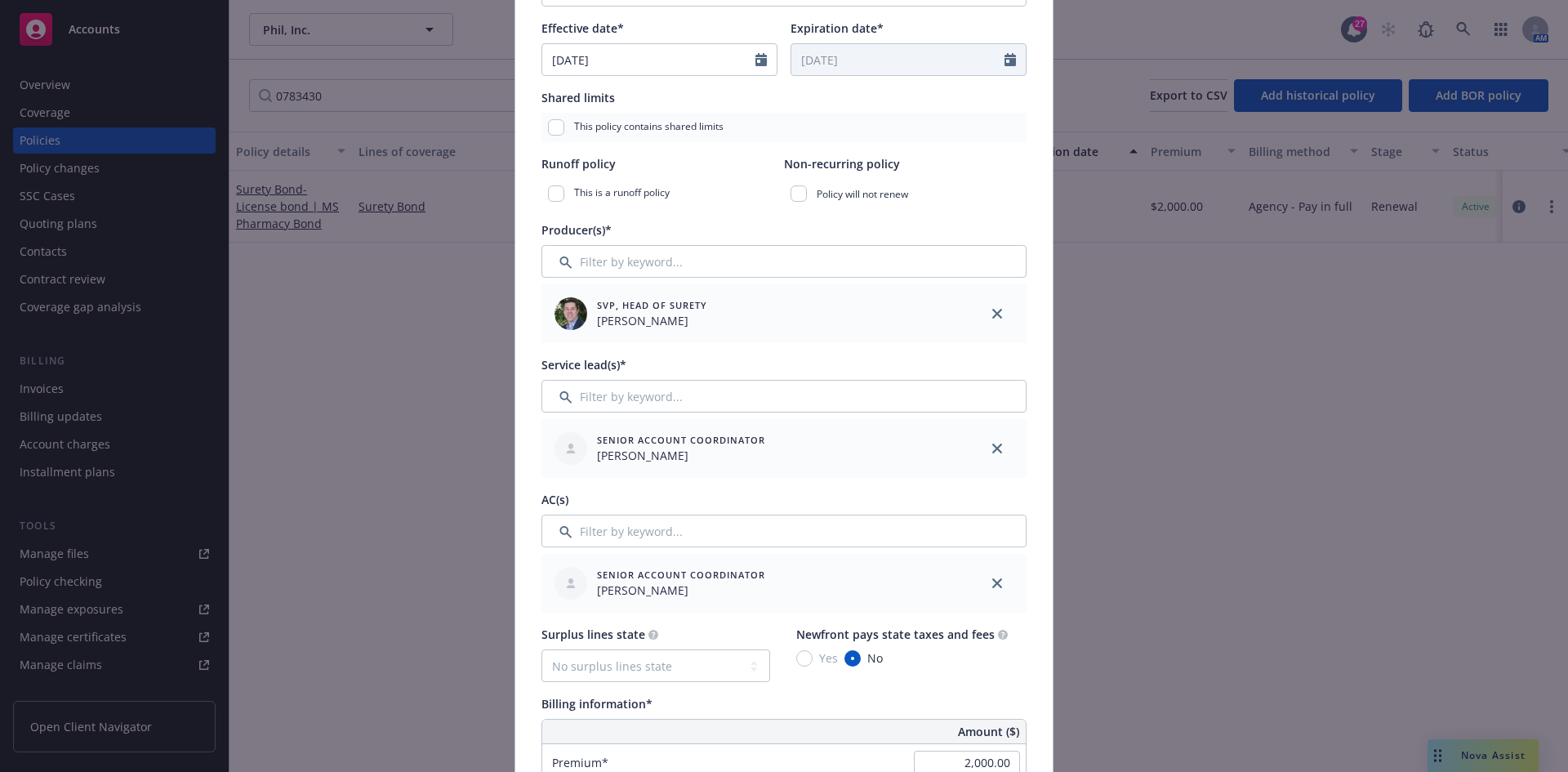
scroll to position [408, 0]
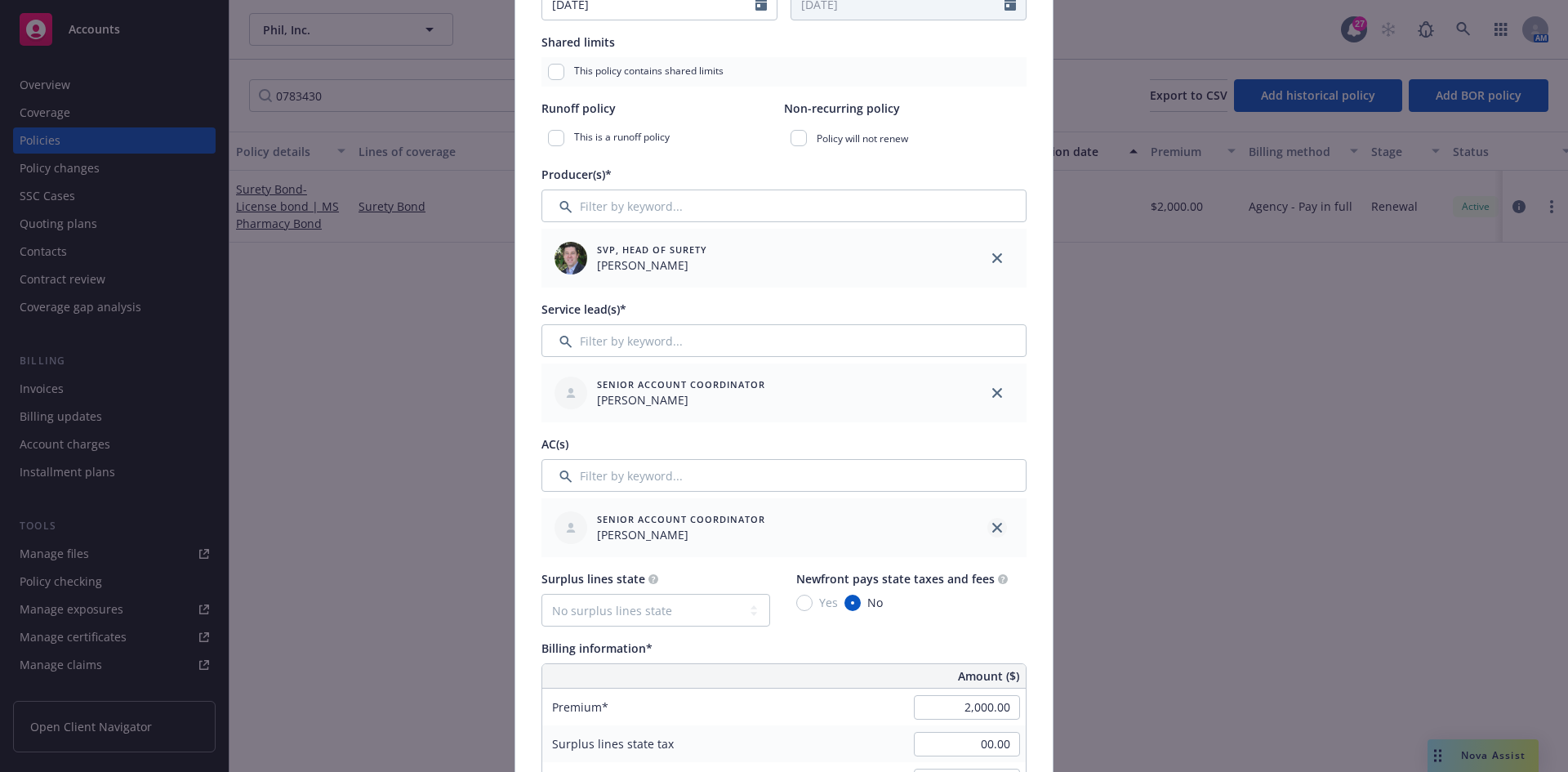
click at [989, 537] on link "close" at bounding box center [997, 527] width 19 height 19
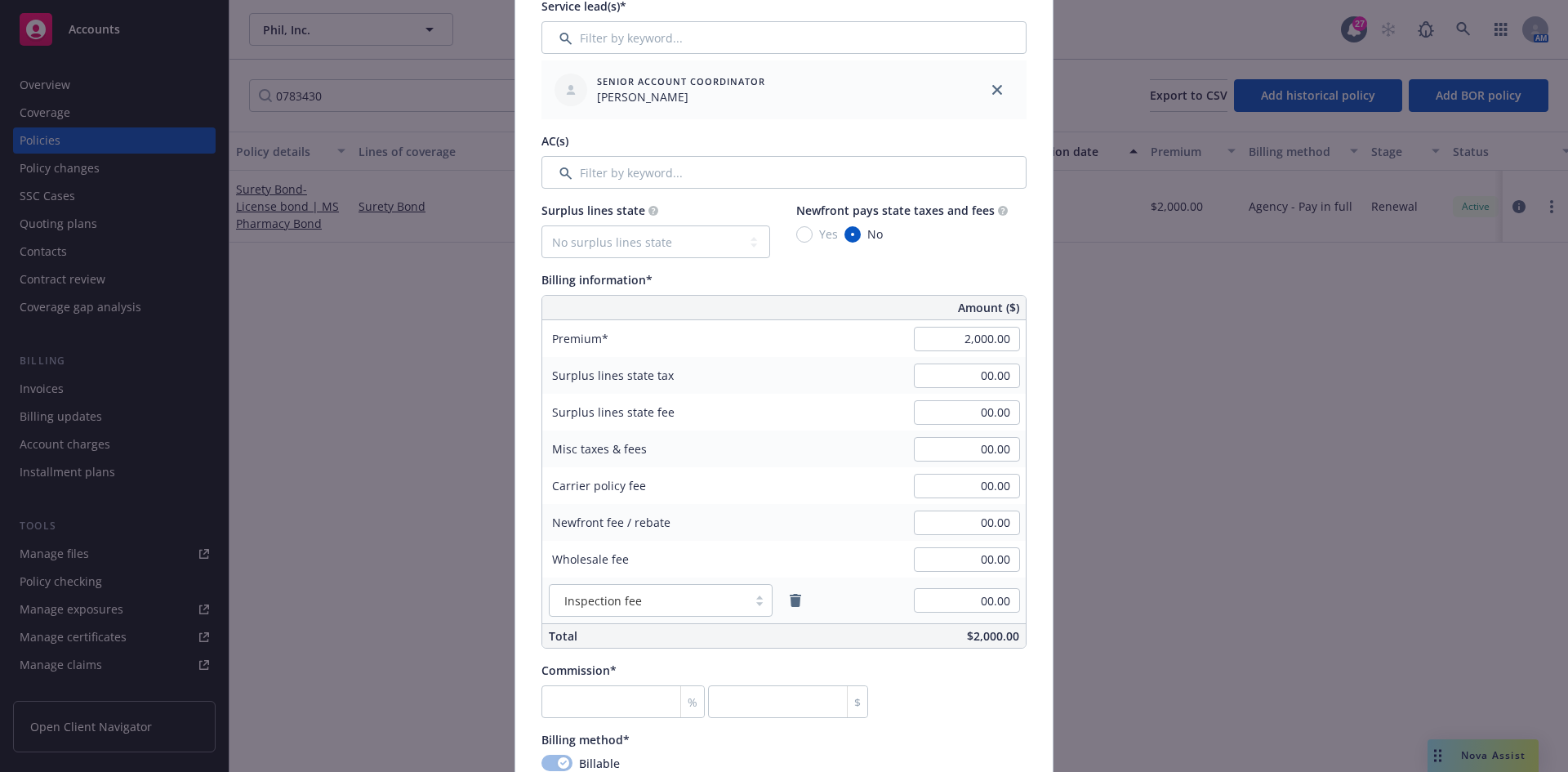
scroll to position [735, 0]
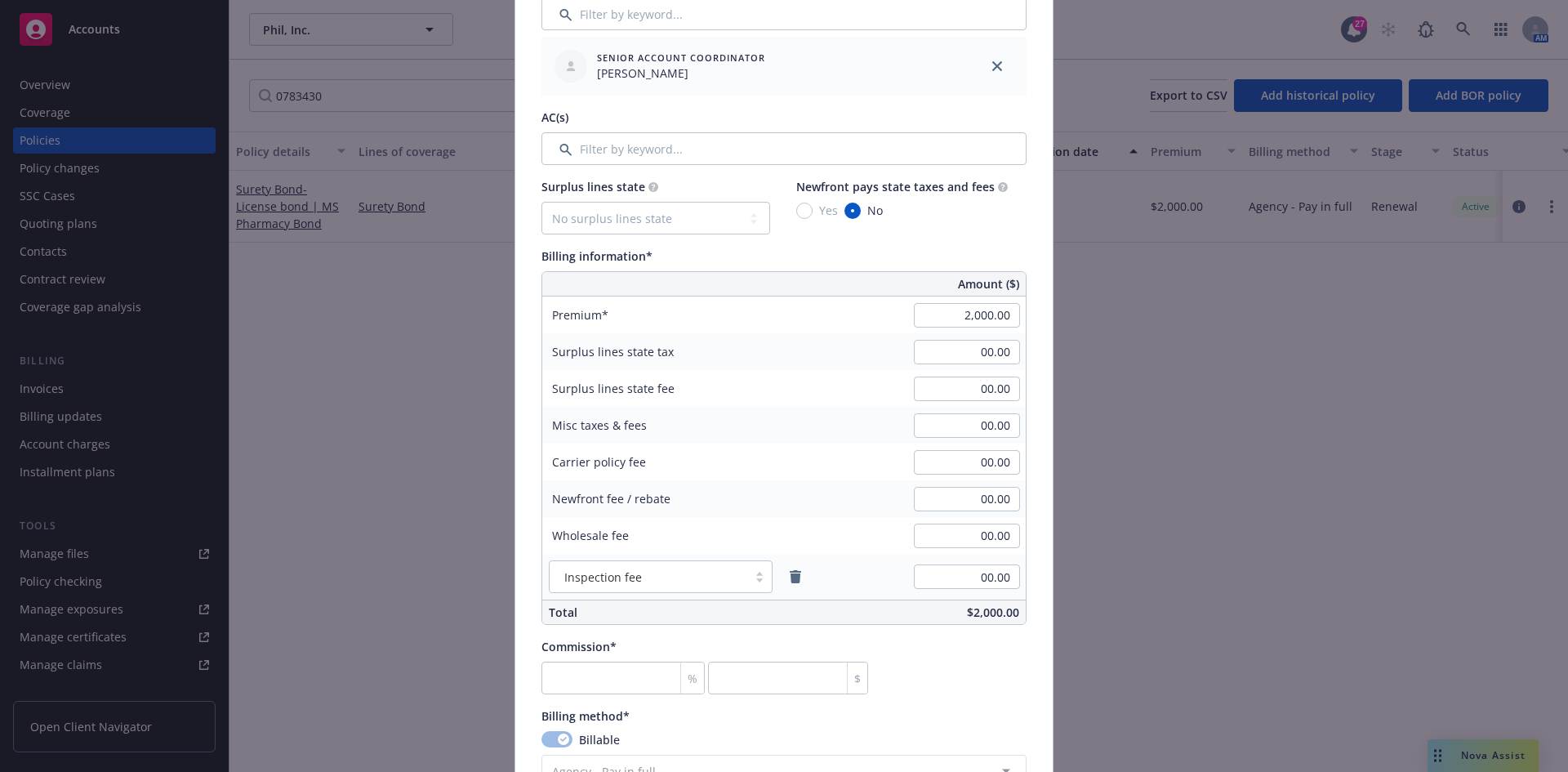
click at [680, 672] on div "%" at bounding box center [692, 677] width 24 height 31
click at [646, 681] on input "number" at bounding box center [623, 678] width 164 height 33
type input "3"
type input "60"
type input "30"
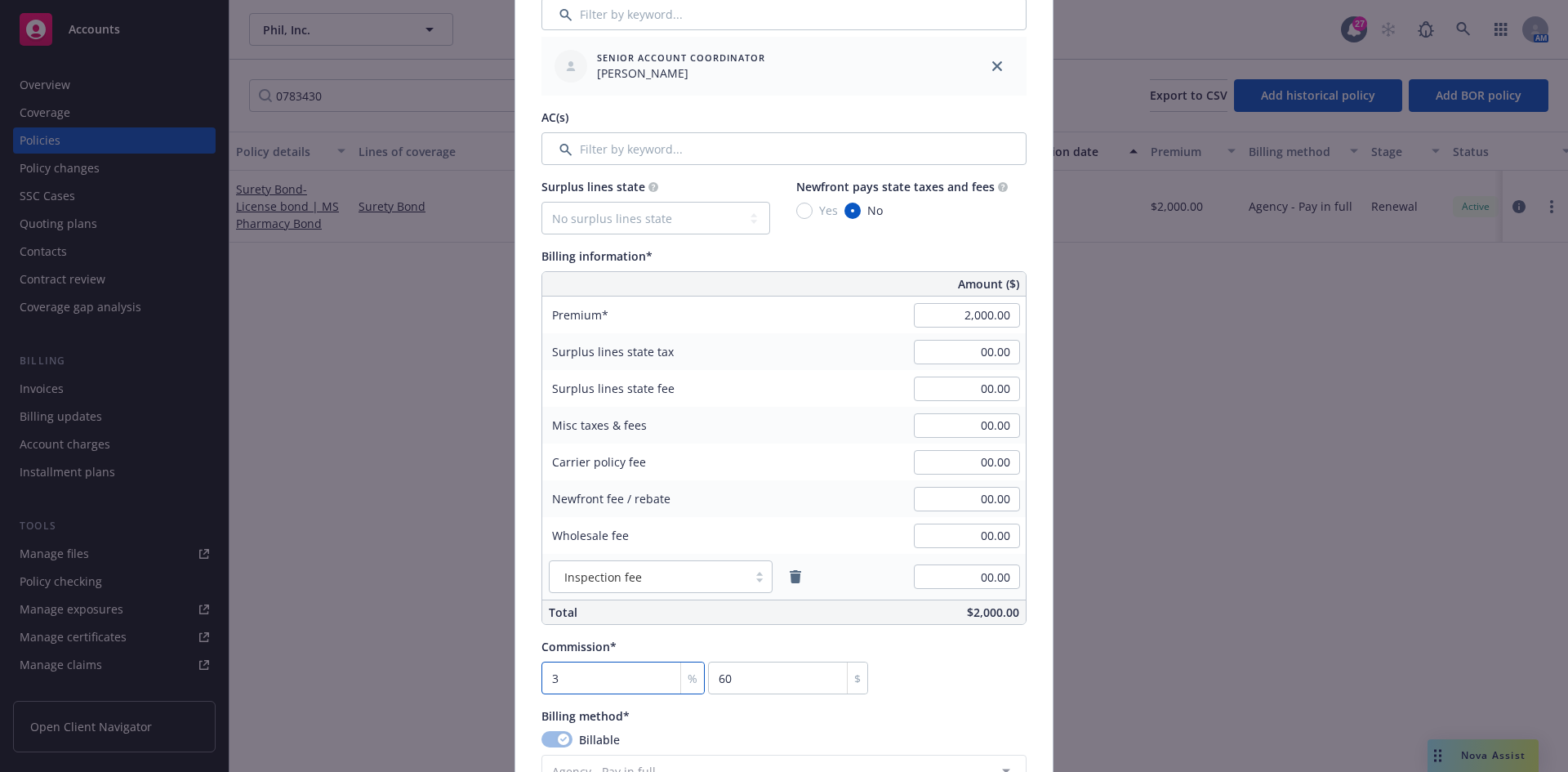
type input "600"
type input "30"
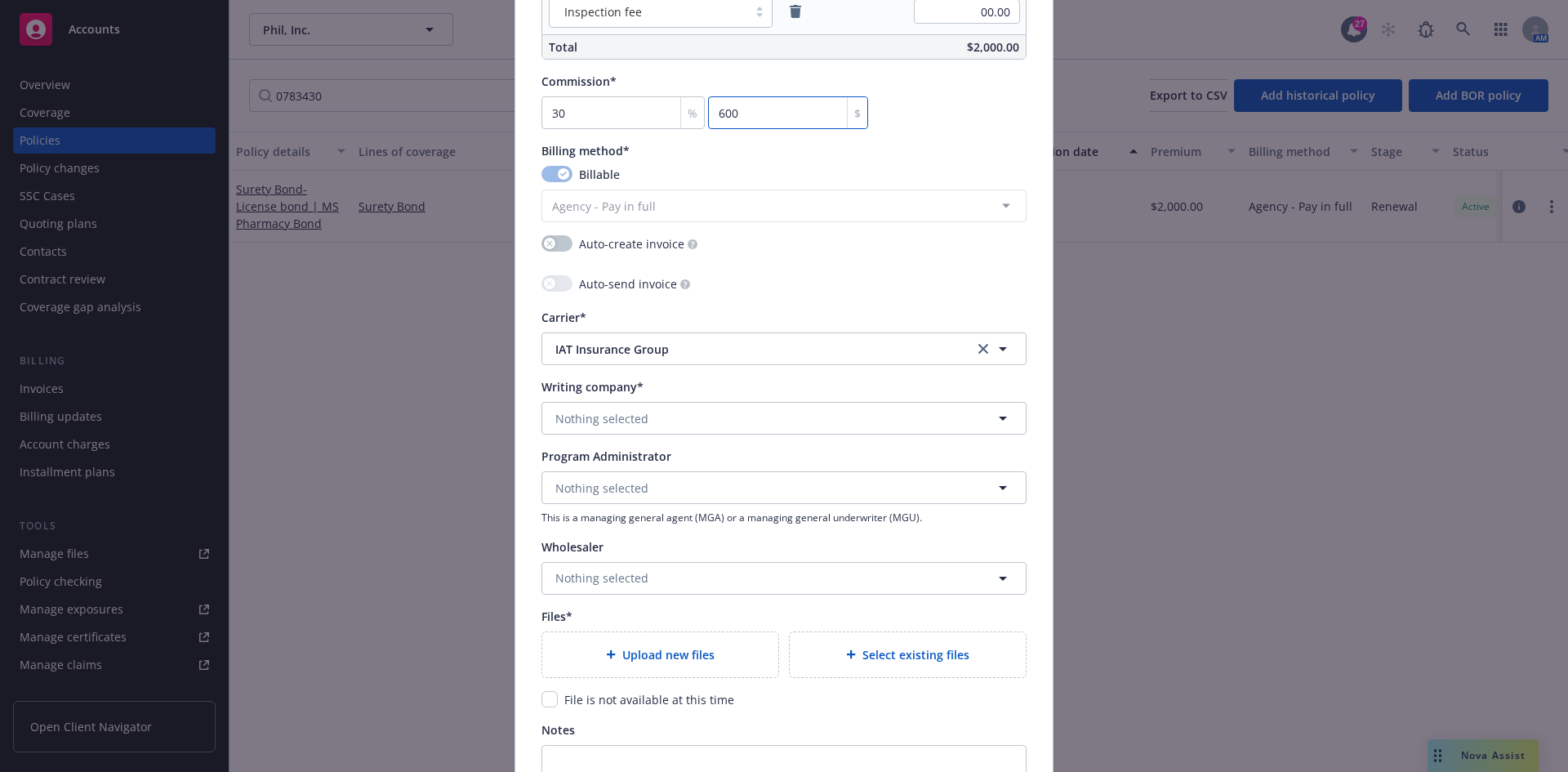
scroll to position [1307, 0]
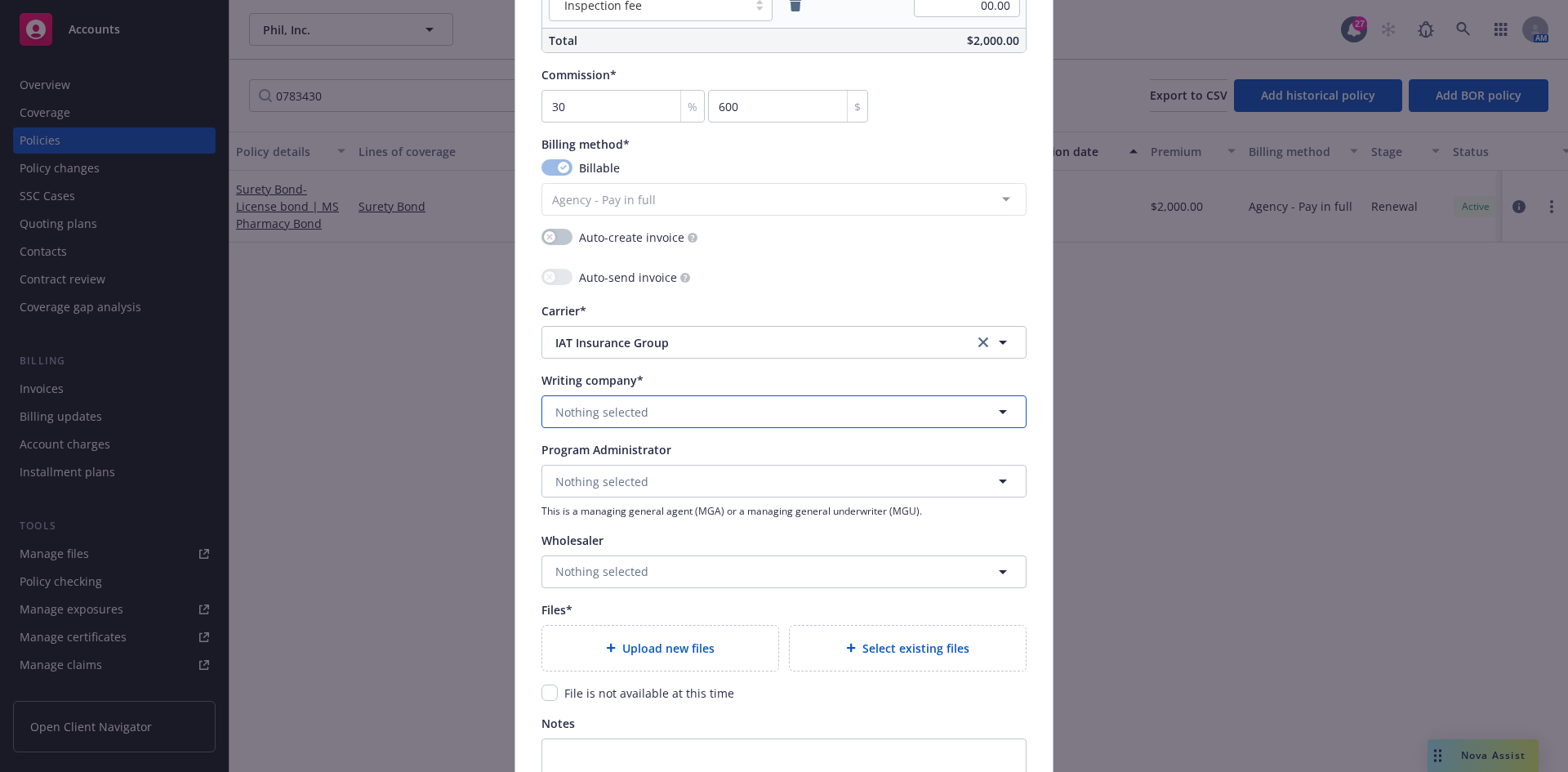
click at [617, 407] on span "Nothing selected" at bounding box center [602, 412] width 93 height 17
type input "Harco"
click at [606, 470] on span "Domestic - 26433" at bounding box center [659, 474] width 199 height 17
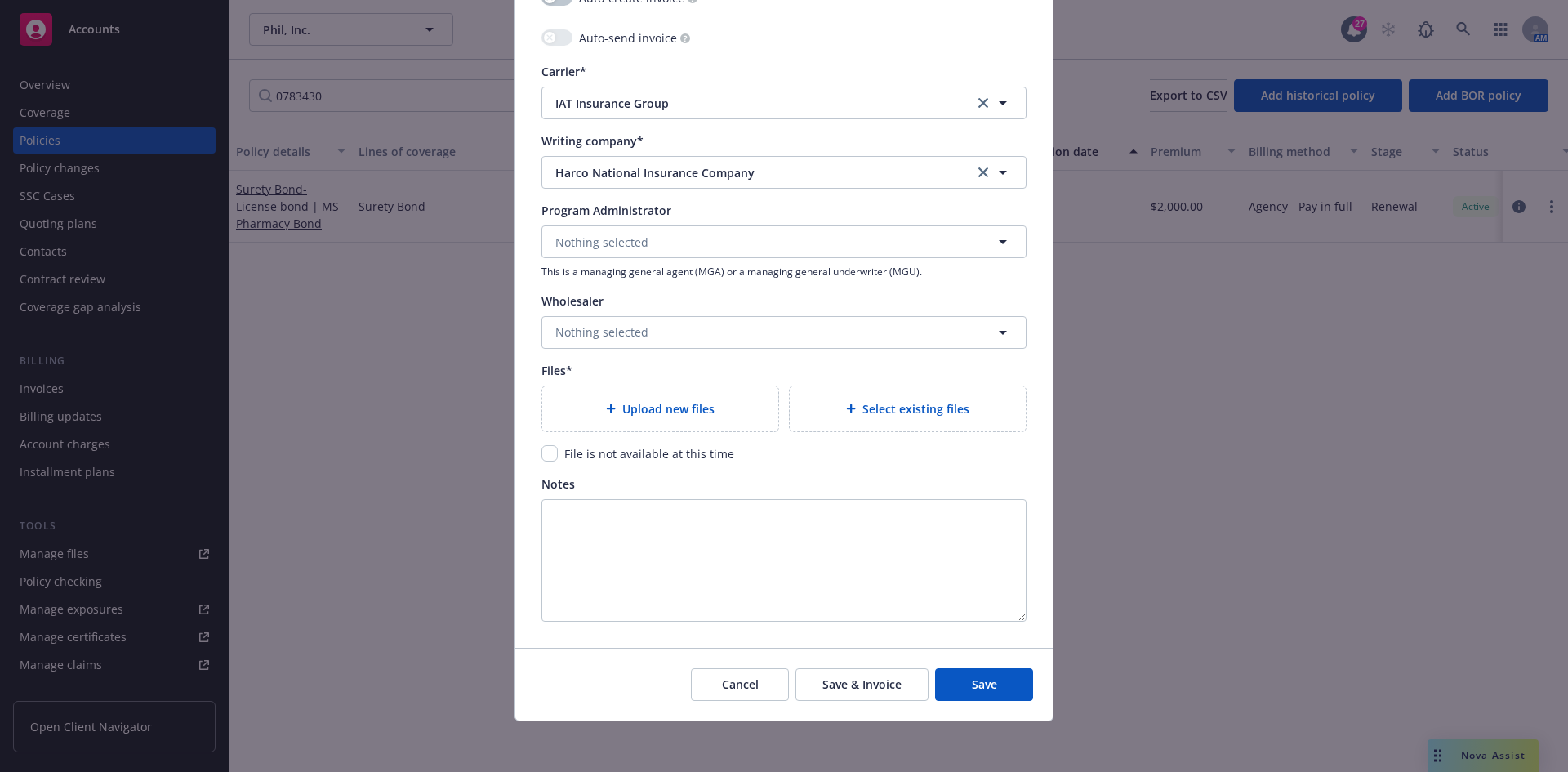
scroll to position [1548, 0]
type textarea "x"
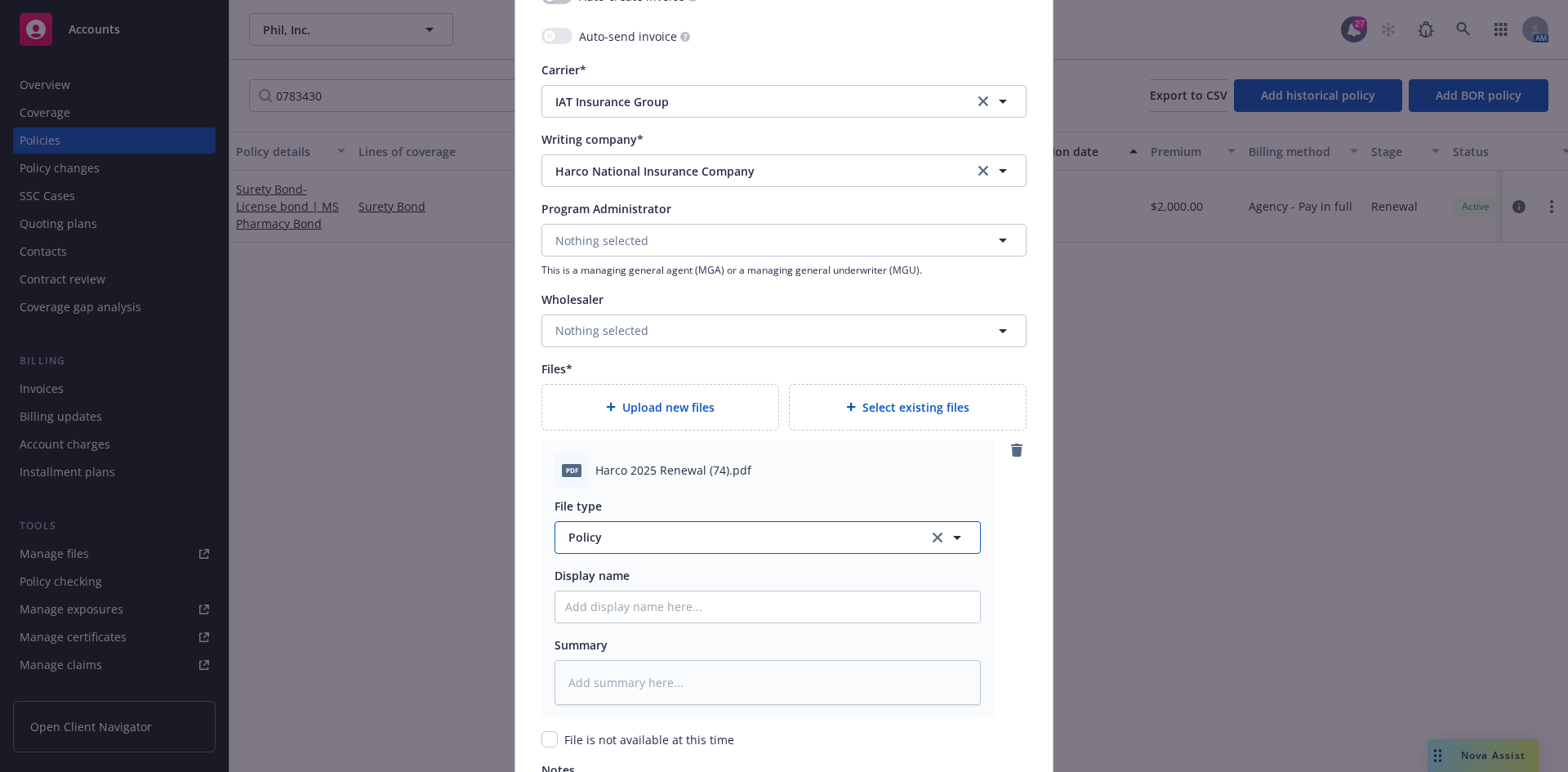
click at [659, 534] on span "Policy" at bounding box center [739, 537] width 342 height 17
type input "Invoi"
click at [702, 484] on div "Invoice - Third Party" at bounding box center [767, 492] width 405 height 24
click at [664, 458] on div "pdf Harco 2025 Renewal (74).pdf" at bounding box center [768, 471] width 427 height 34
click at [663, 461] on span "Harco 2025 Renewal (74).pdf" at bounding box center [673, 470] width 156 height 17
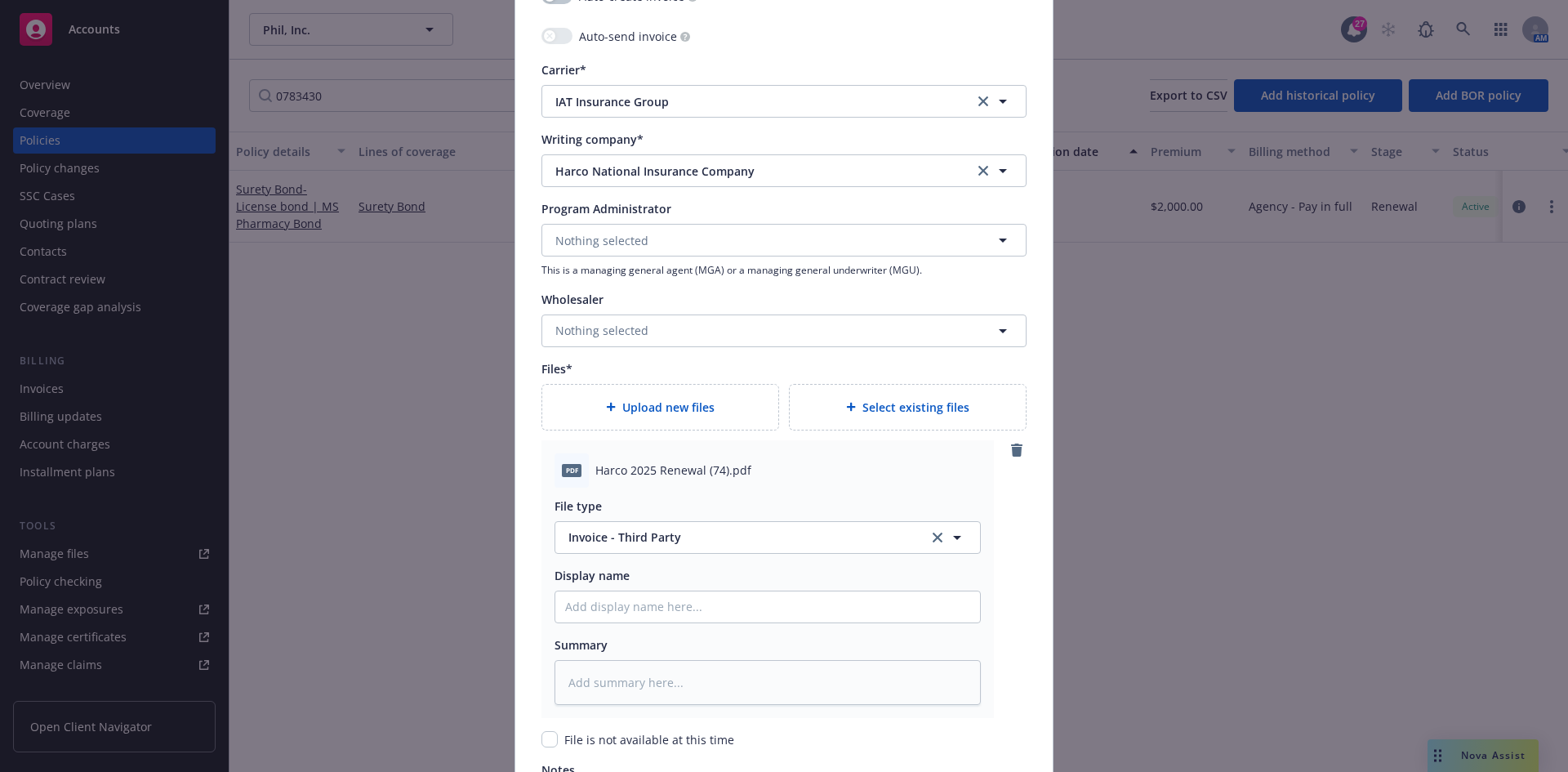
click at [662, 467] on span "Harco 2025 Renewal (74).pdf" at bounding box center [673, 470] width 156 height 17
copy span "Harco 2025 Renewal (74).pdf"
click at [575, 607] on input "Policy display name" at bounding box center [768, 607] width 425 height 31
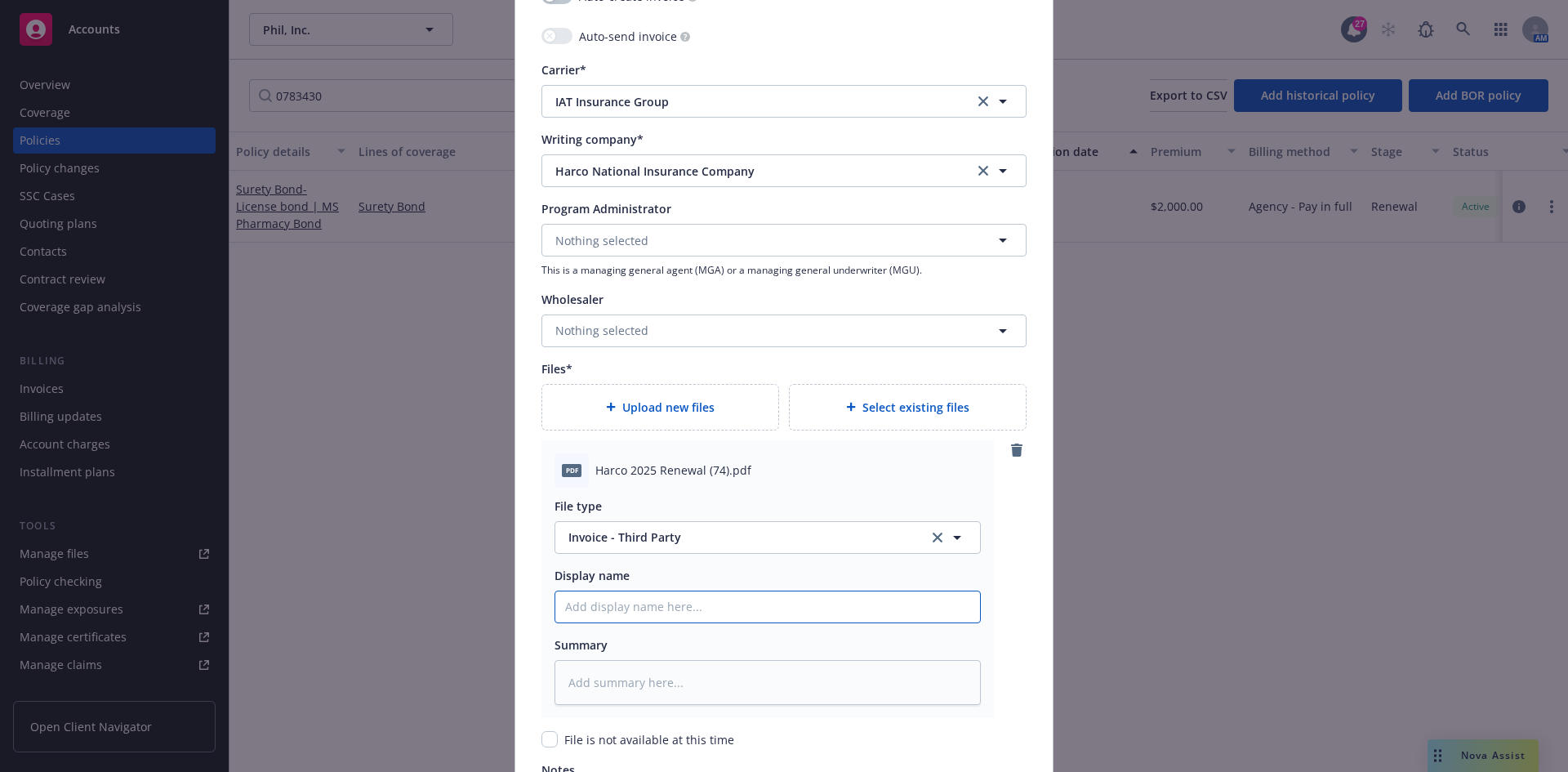
paste input "Harco 2025 Renewal (74).pdf"
type textarea "x"
type input "Harco 2025 Renewal (74).pdf"
type textarea "x"
type input "Harco 2025 Renewal (74).pd"
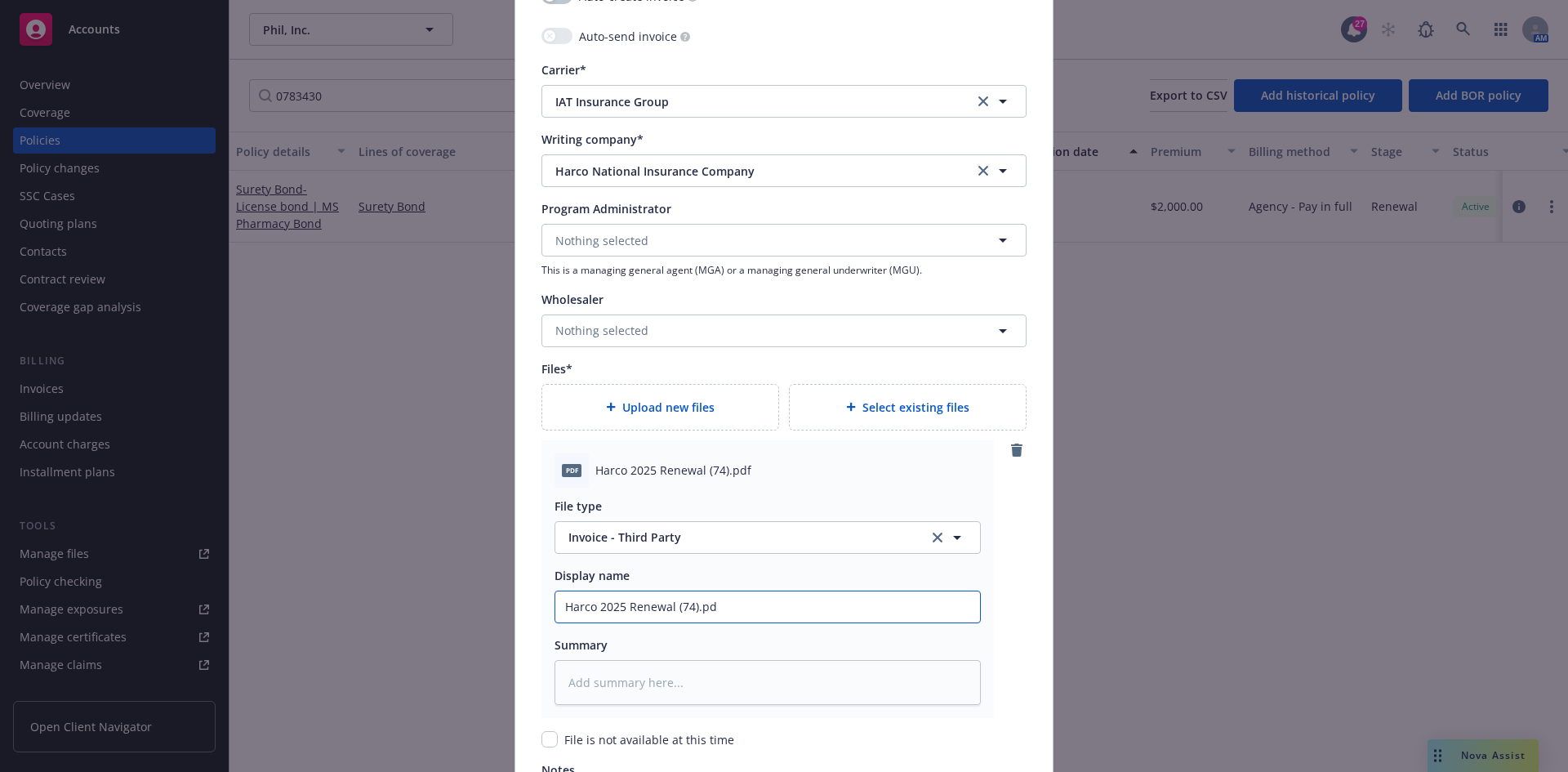
type textarea "x"
type input "Harco 2025 Renewal (74).p"
type textarea "x"
type input "Harco 2025 Renewal (74)."
type textarea "x"
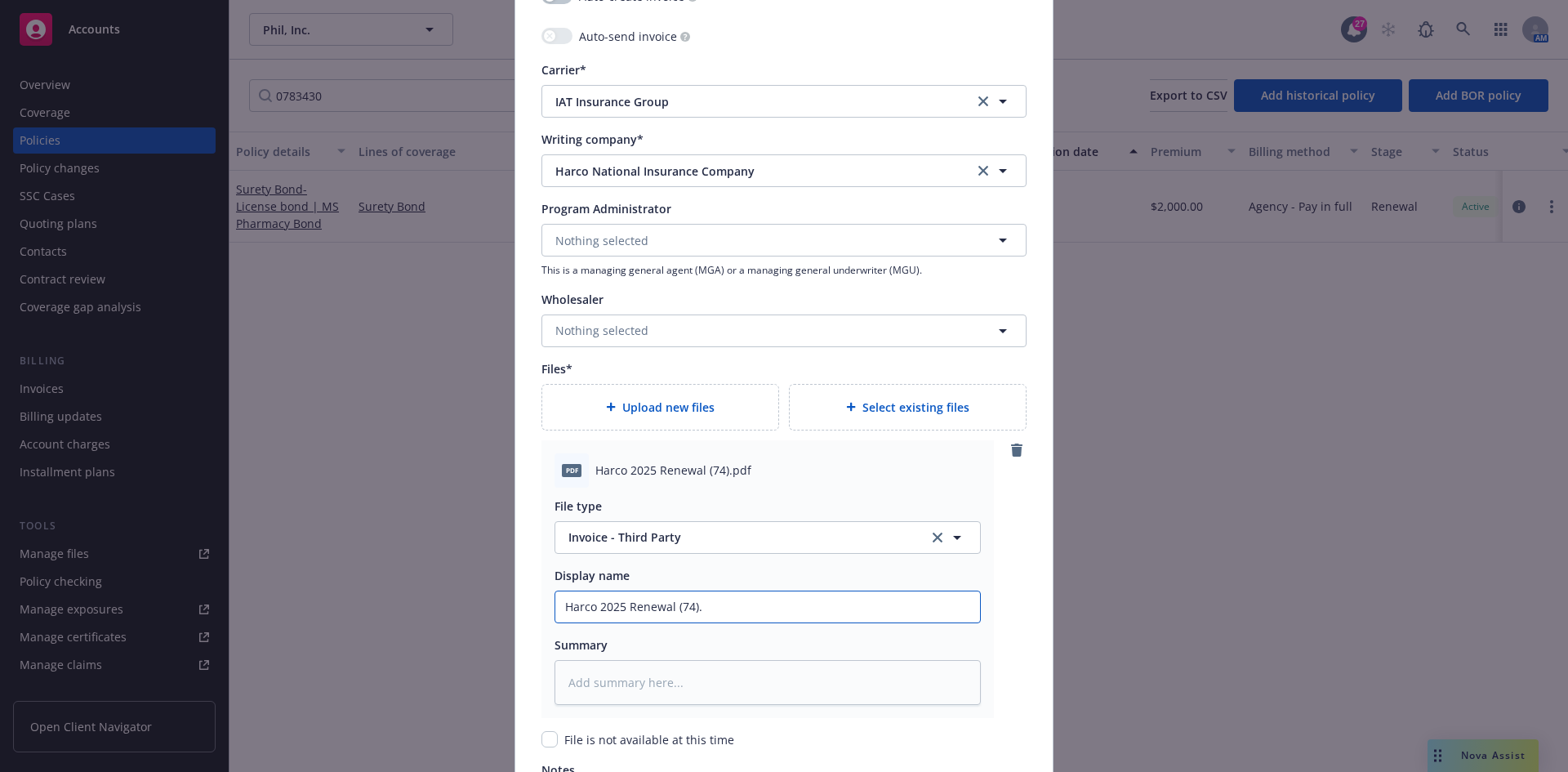
type input "Harco 2025 Renewal (74)"
type textarea "x"
type input "Harco 2025 Renewal (74"
type textarea "x"
type input "Harco 2025 Renewal (7"
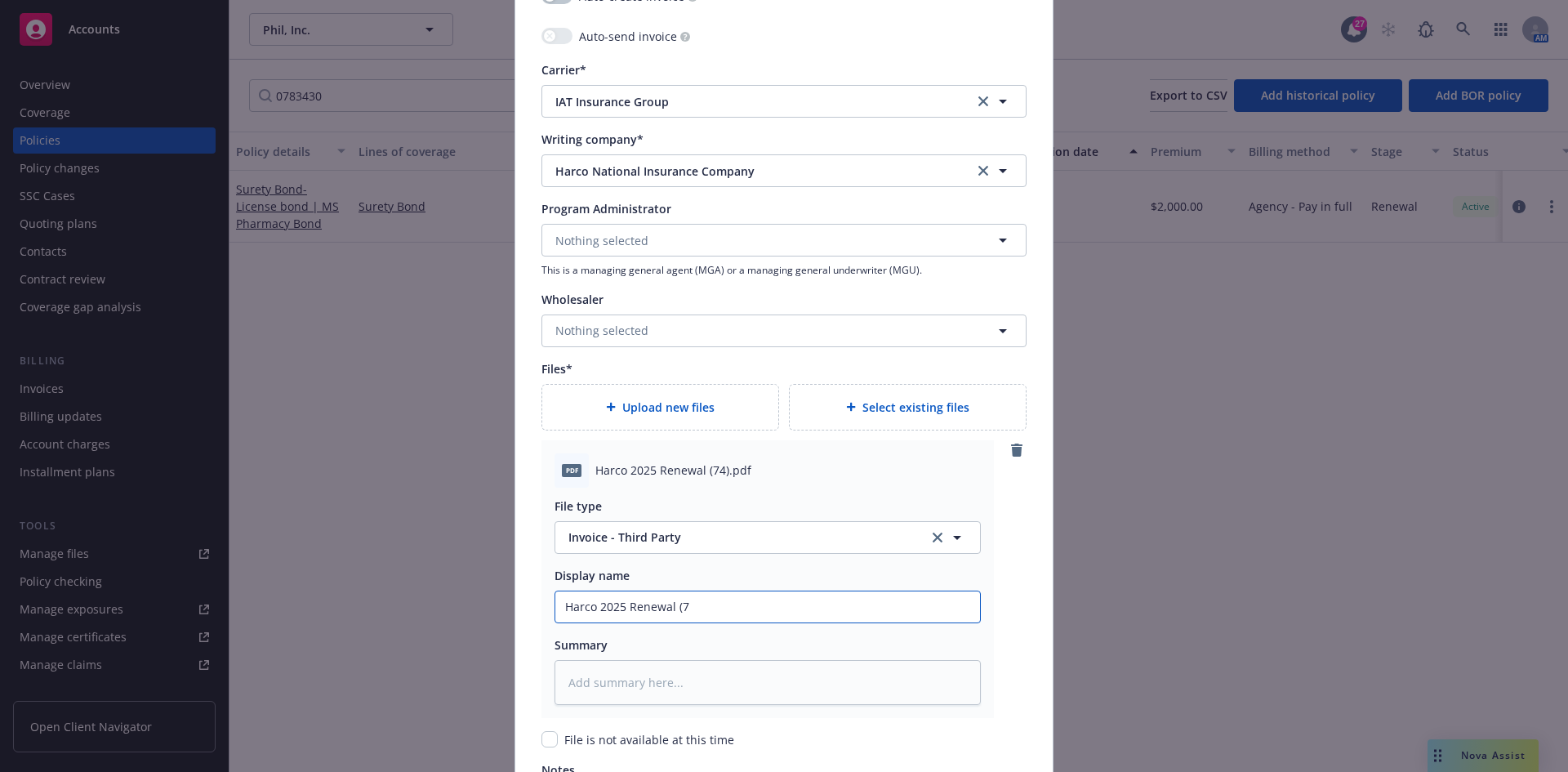
type textarea "x"
type input "Harco 2025 Renewal ("
type textarea "x"
type input "Harco 2025 Renewal (B"
type textarea "x"
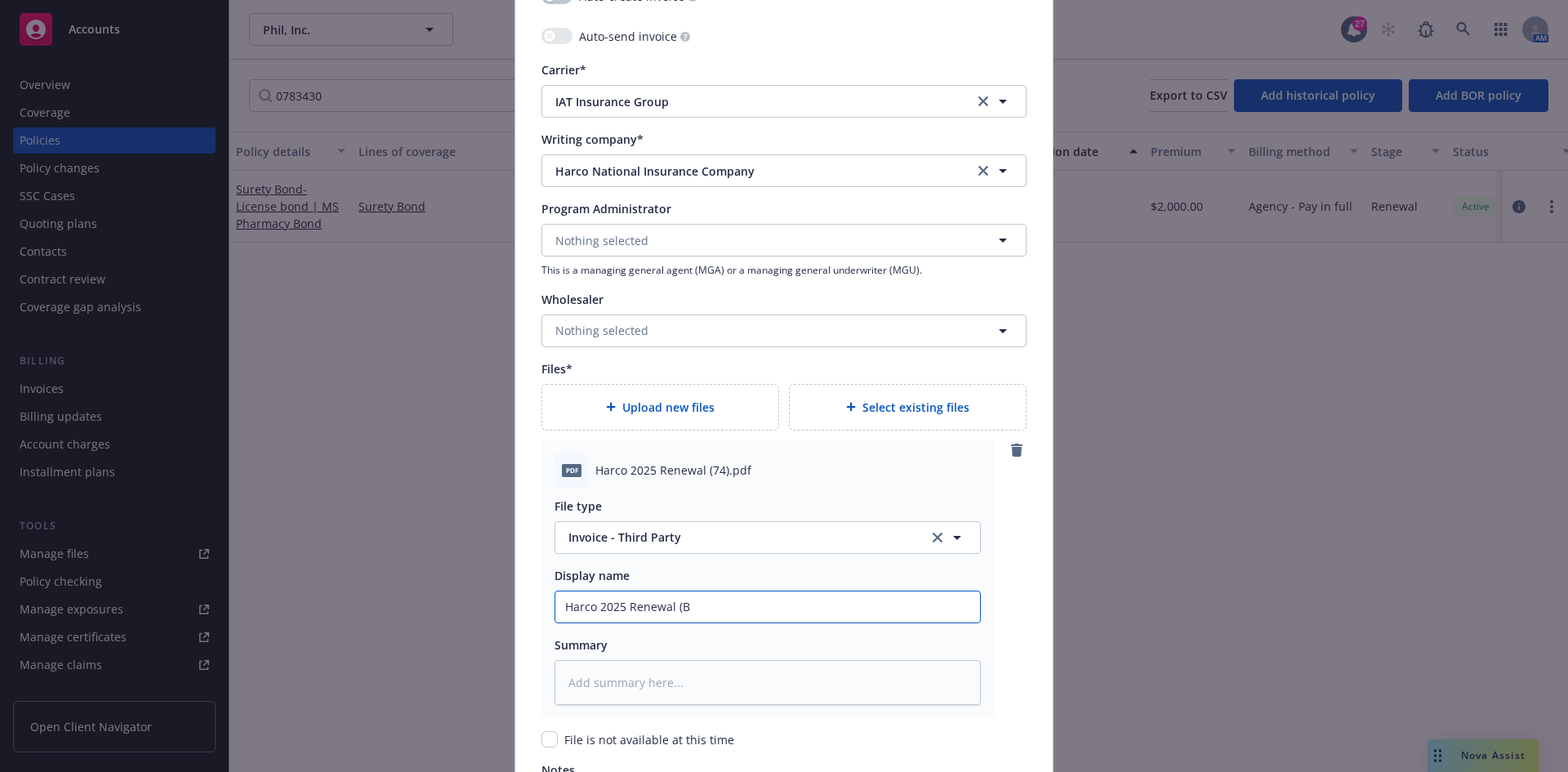
type input "Harco 2025 Renewal (Bo"
type textarea "x"
type input "Harco 2025 Renewal (Bon"
type textarea "x"
type input "Harco 2025 Renewal (Bond"
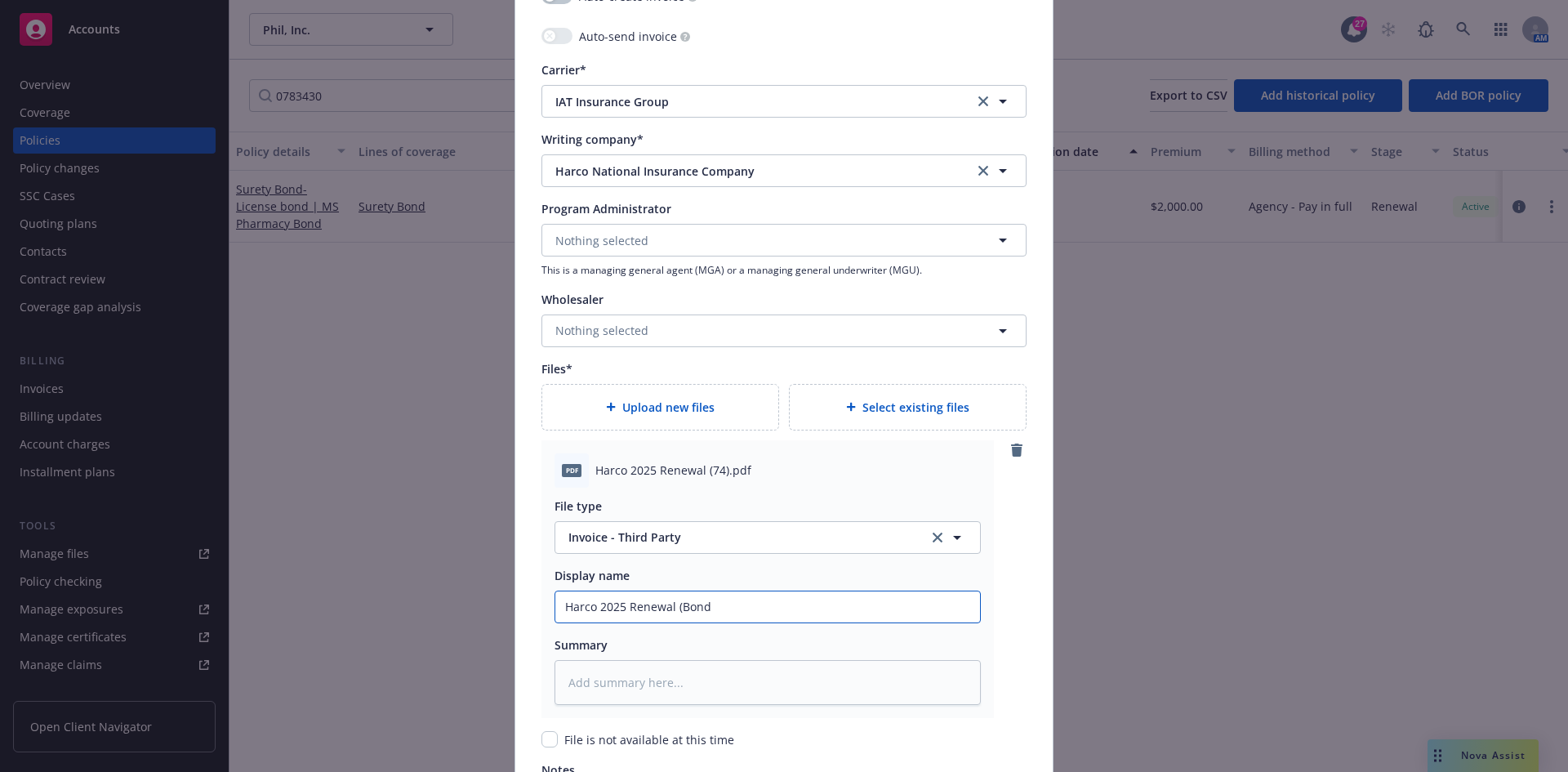
type textarea "x"
type input "Harco 2025 Renewal (Bond"
type textarea "x"
type input "Harco 2025 Renewal (Bond #"
type textarea "x"
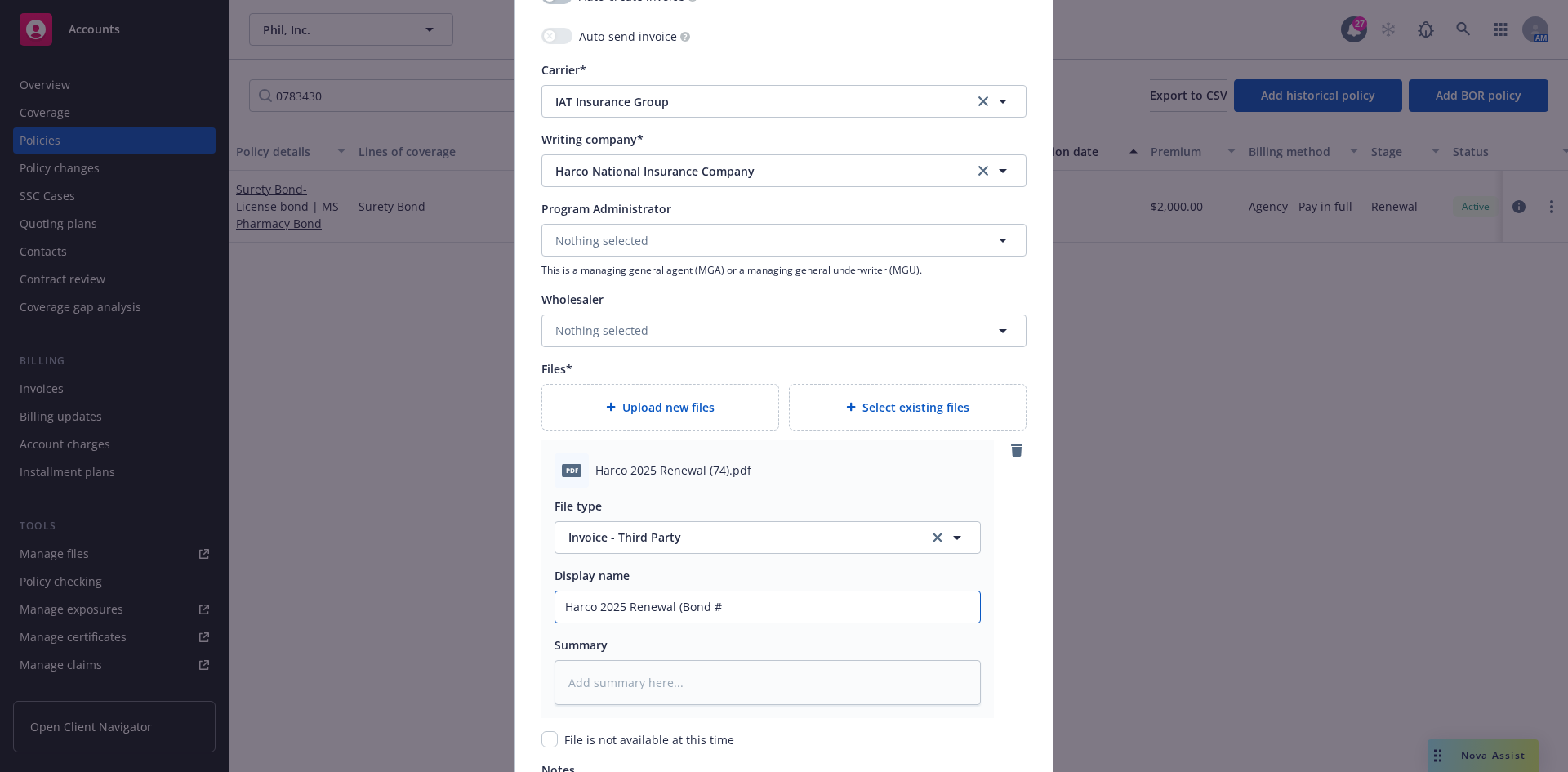
type input "Harco 2025 Renewal (Bond #0"
type textarea "x"
type input "Harco 2025 Renewal (Bond #07"
type textarea "x"
type input "Harco 2025 Renewal (Bond #078"
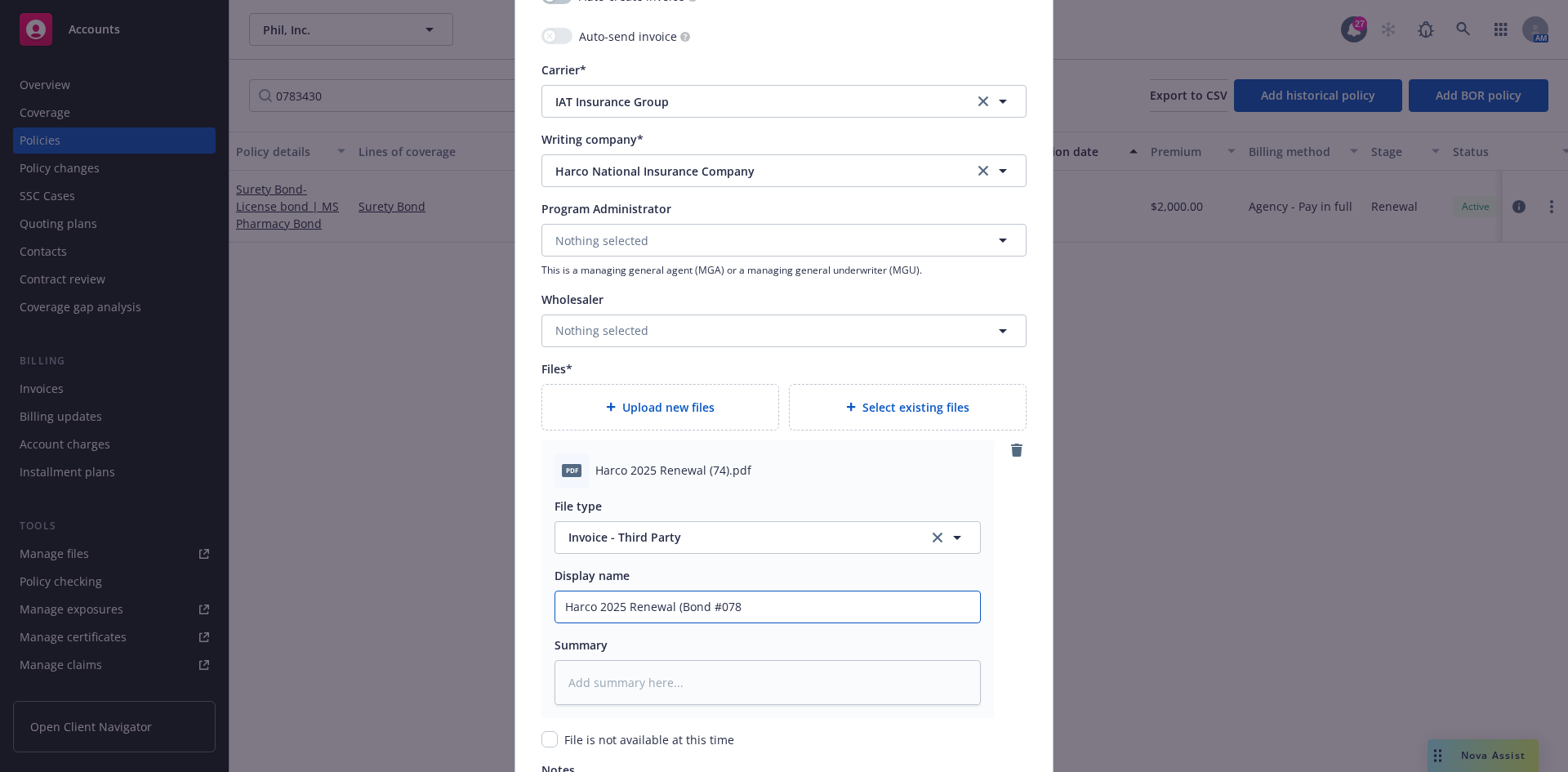
type textarea "x"
type input "Harco 2025 Renewal (Bond #0783"
type textarea "x"
type input "Harco 2025 Renewal (Bond #07834"
type textarea "x"
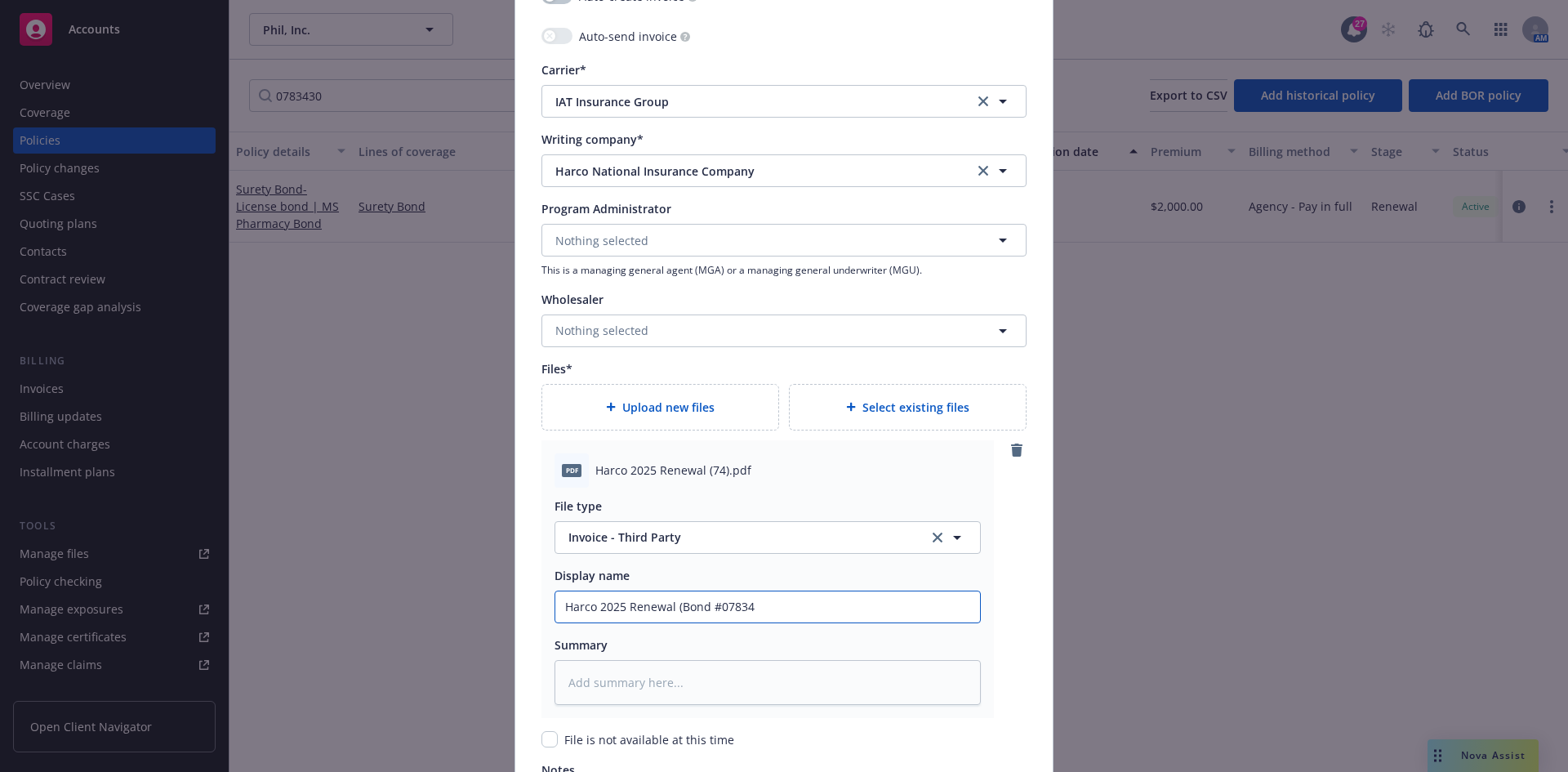
type input "Harco 2025 Renewal (Bond #078343"
type textarea "x"
type input "Harco 2025 Renewal (Bond #0783430"
type textarea "x"
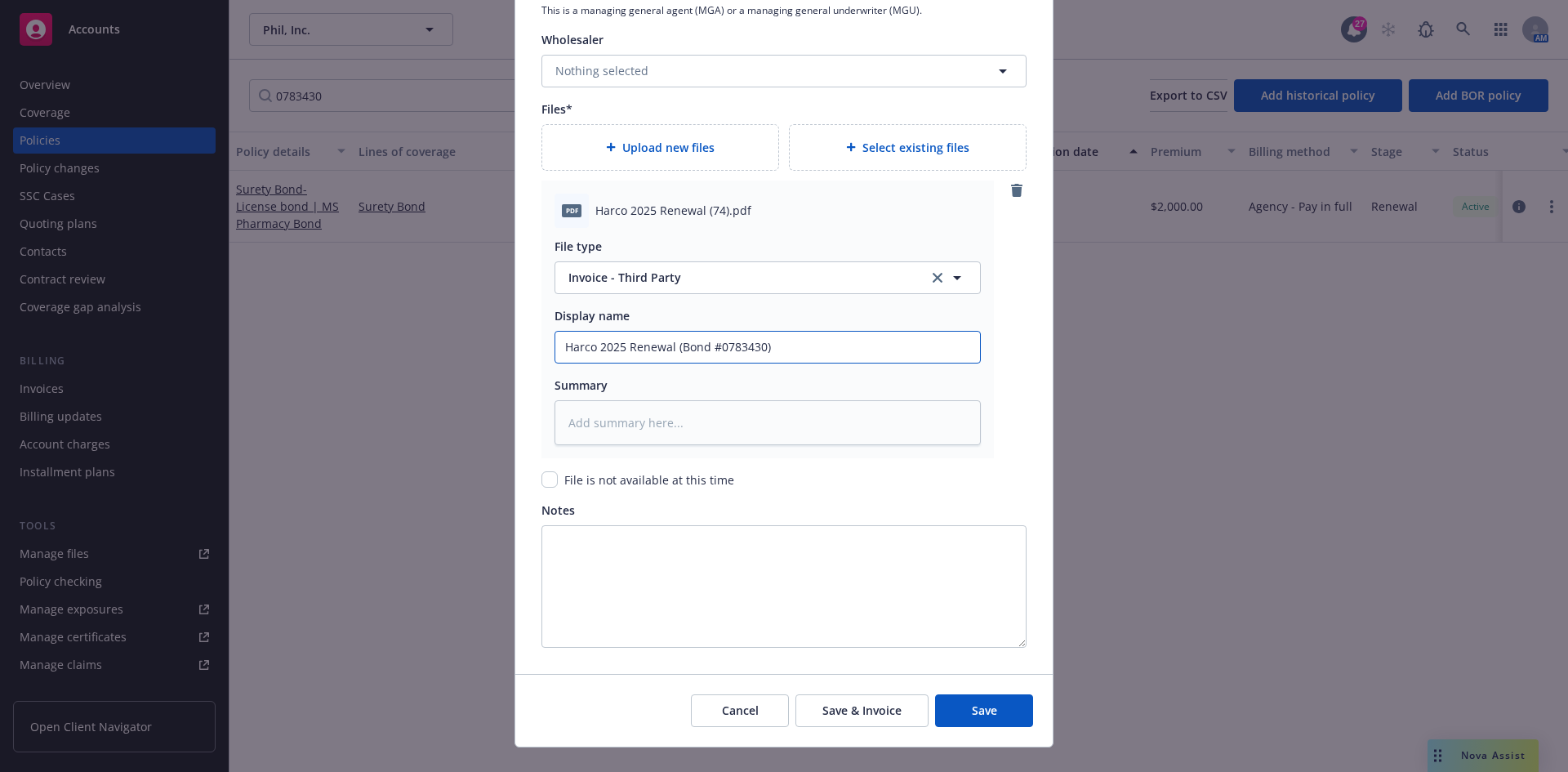
scroll to position [1835, 0]
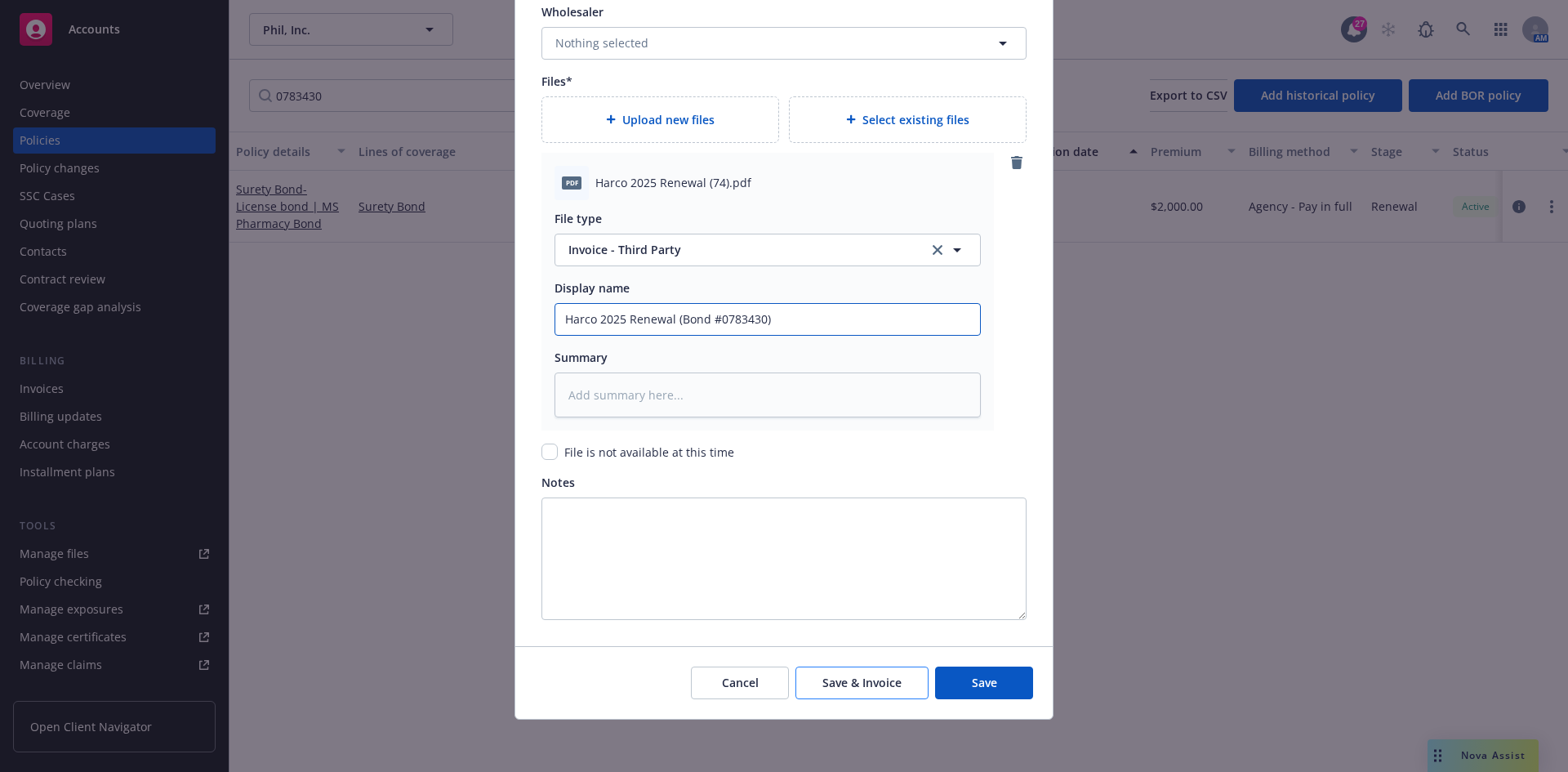
type input "Harco 2025 Renewal (Bond #0783430)"
click at [891, 695] on button "Save & Invoice" at bounding box center [862, 683] width 133 height 33
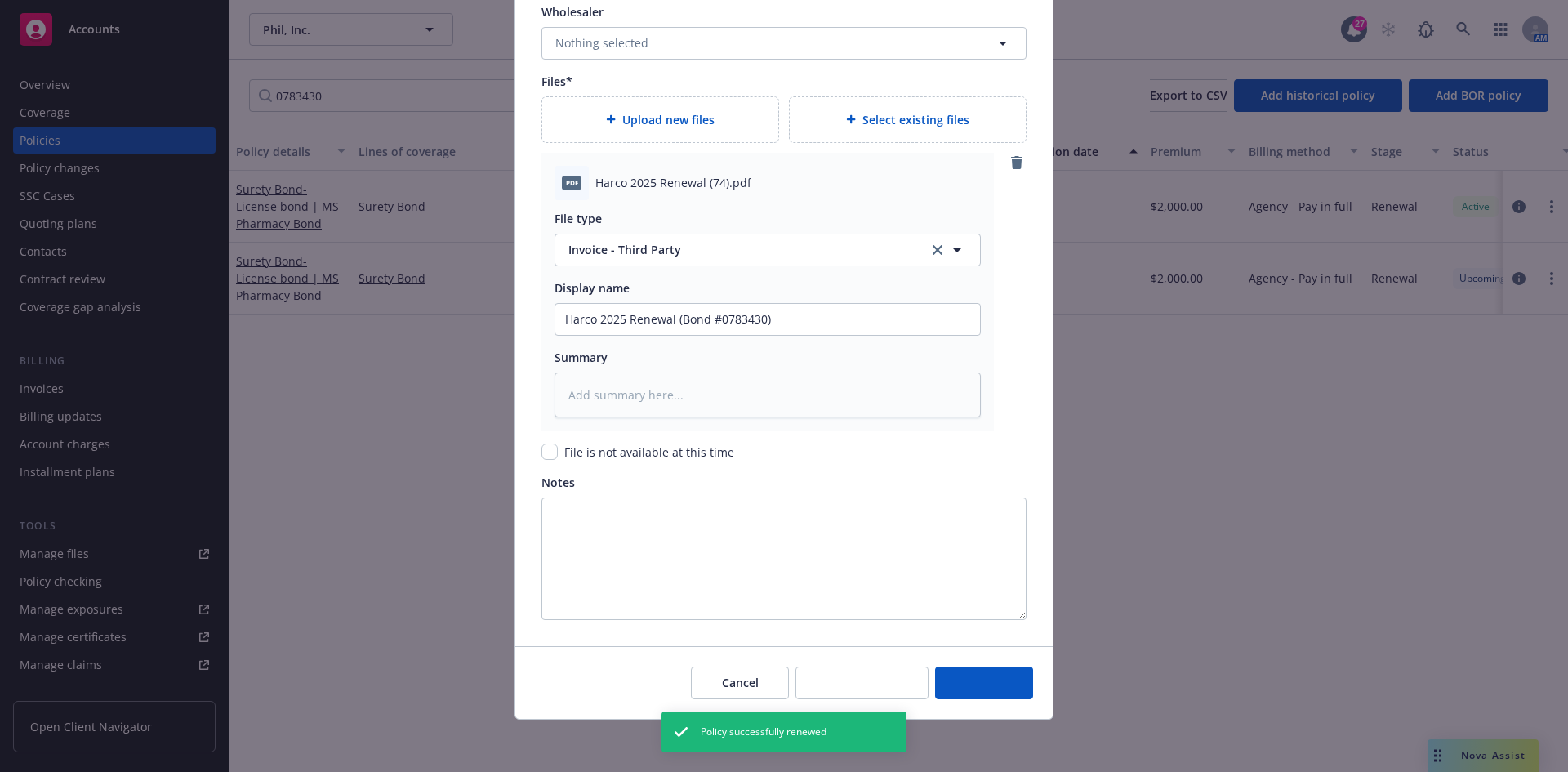
type textarea "x"
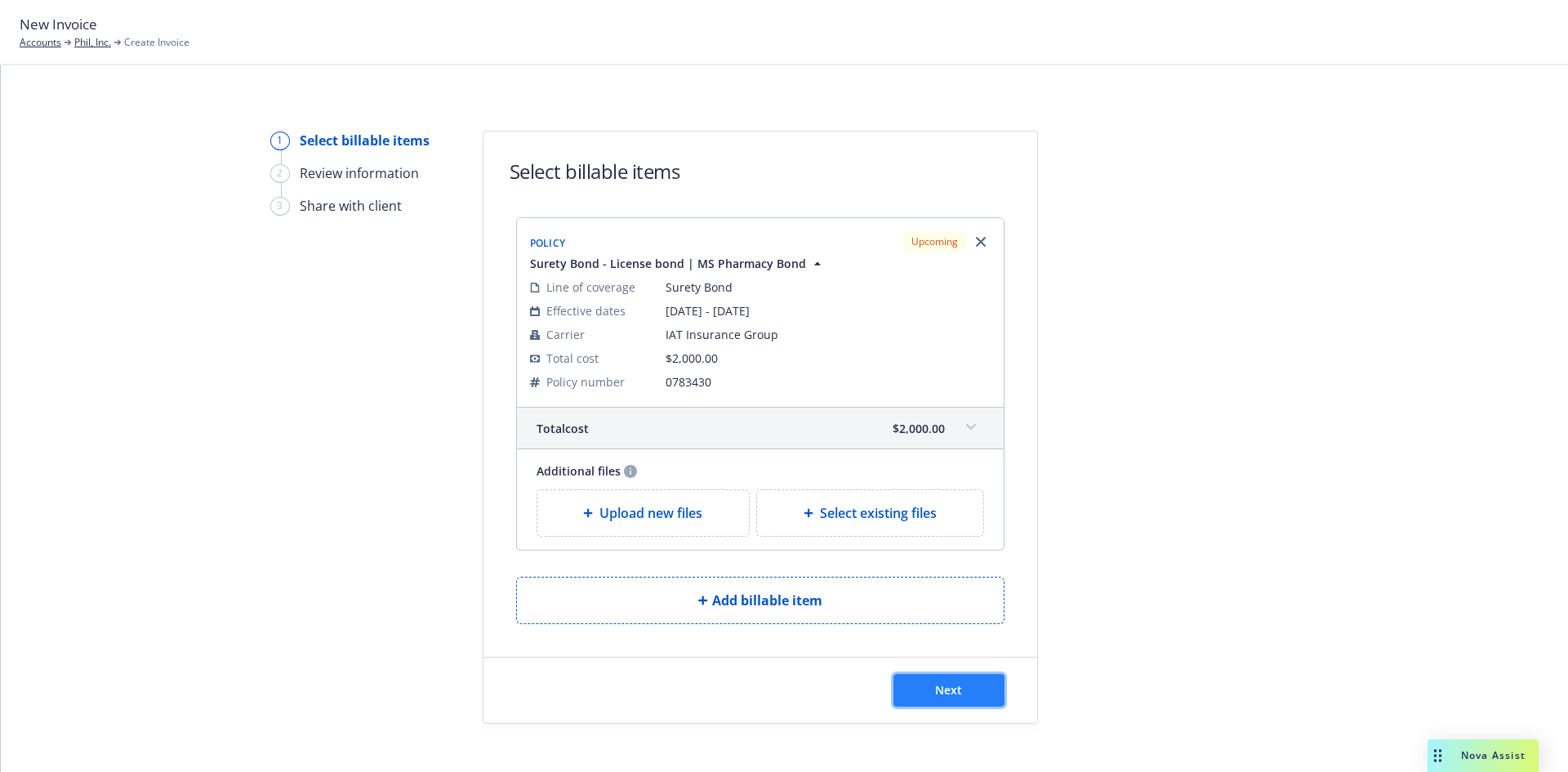
click at [973, 692] on button "Next" at bounding box center [949, 690] width 111 height 33
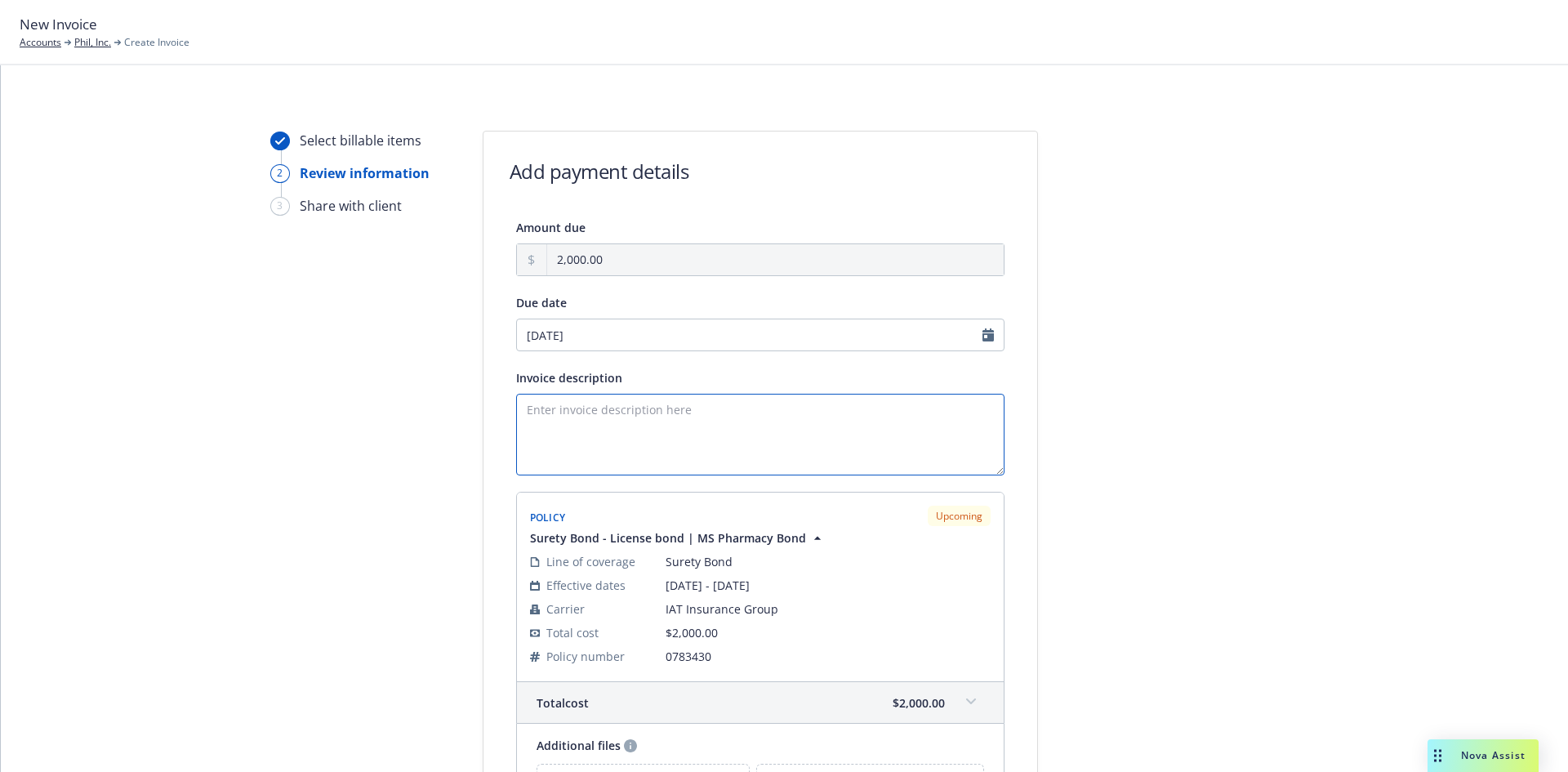
click at [651, 455] on textarea "Invoice description" at bounding box center [761, 433] width 489 height 81
paste textarea "Obligee: [US_STATE] Board of Pharmacy Bond Amount: $100,000 Pharmaceutical Drug…"
type textarea "Obligee: [US_STATE] Board of Pharmacy Bond Amount: $100,000 Pharmaceutical Drug…"
click at [1111, 419] on div at bounding box center [1184, 528] width 229 height 794
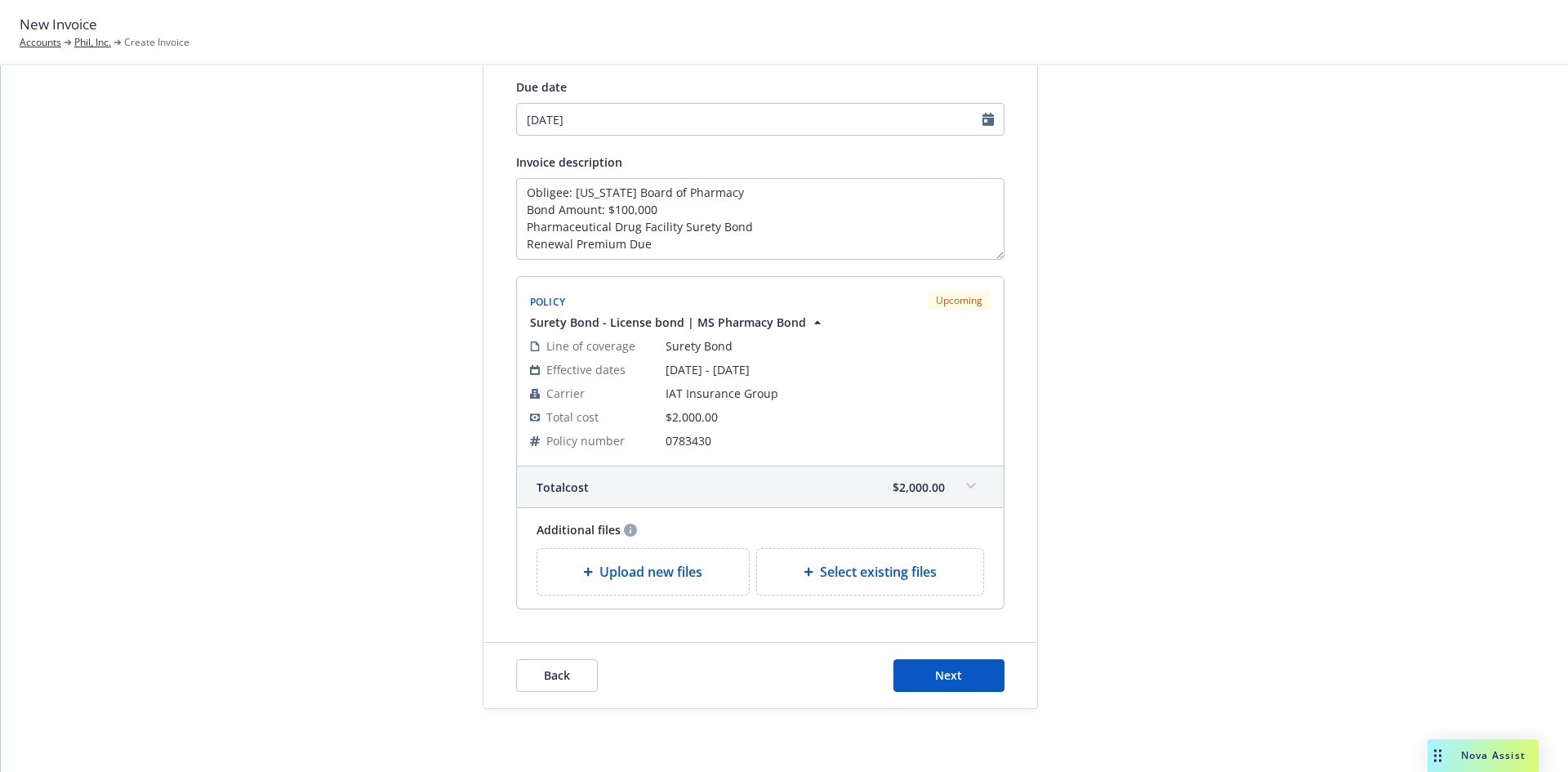
scroll to position [218, 0]
click at [946, 683] on button "Next" at bounding box center [949, 673] width 111 height 33
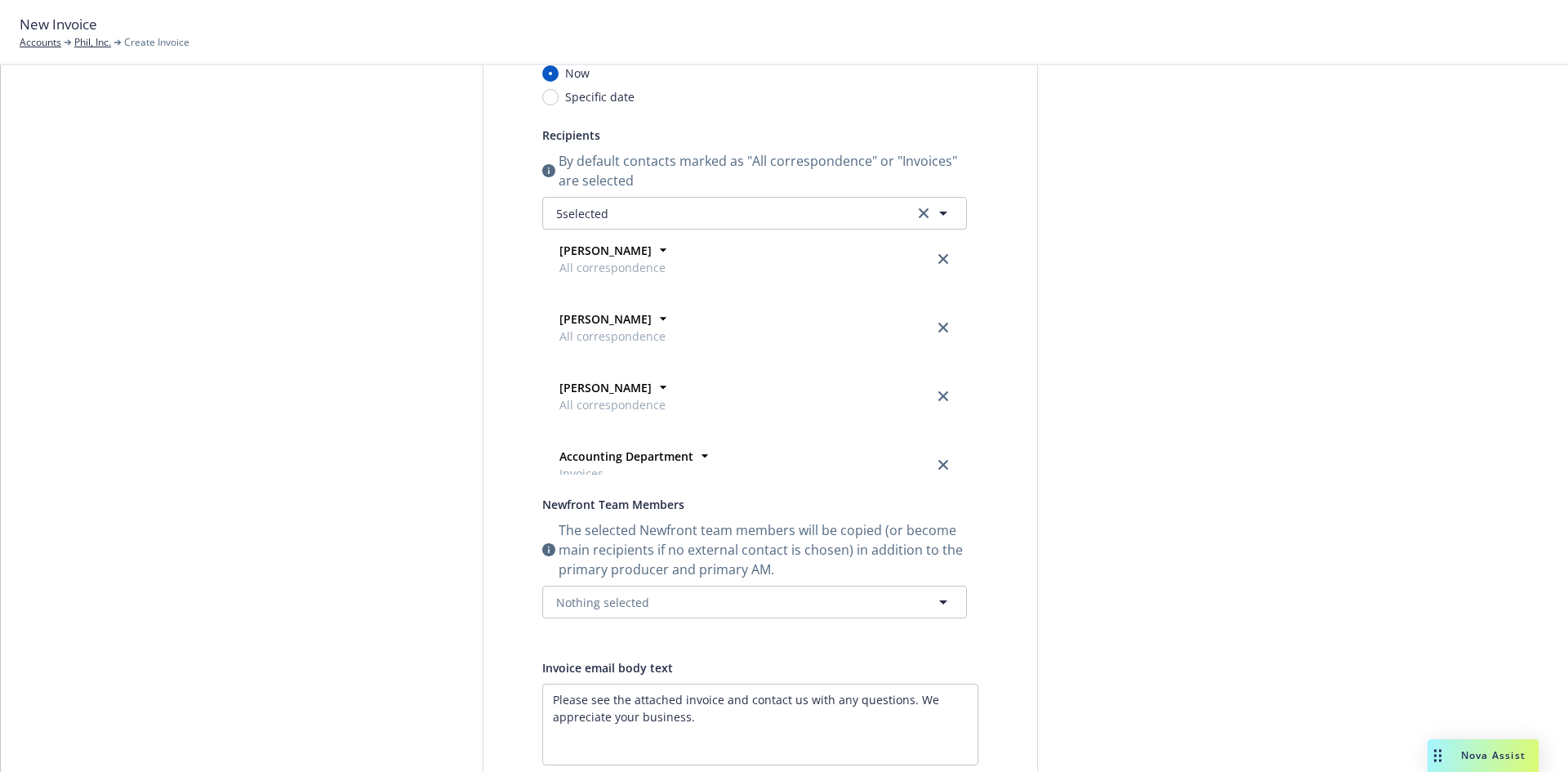
scroll to position [0, 0]
click at [787, 223] on button "5 selected" at bounding box center [755, 213] width 425 height 33
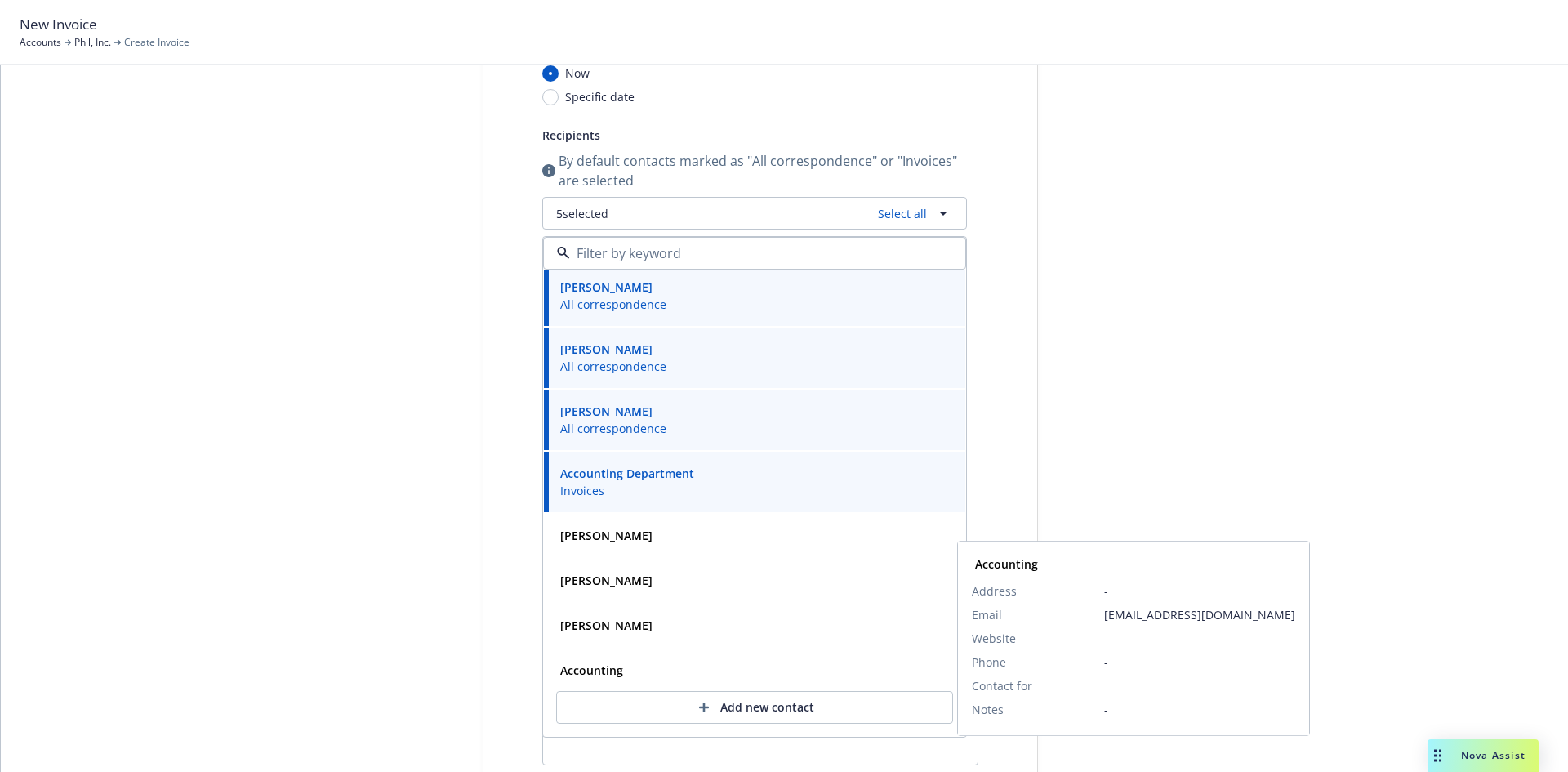
scroll to position [45, 0]
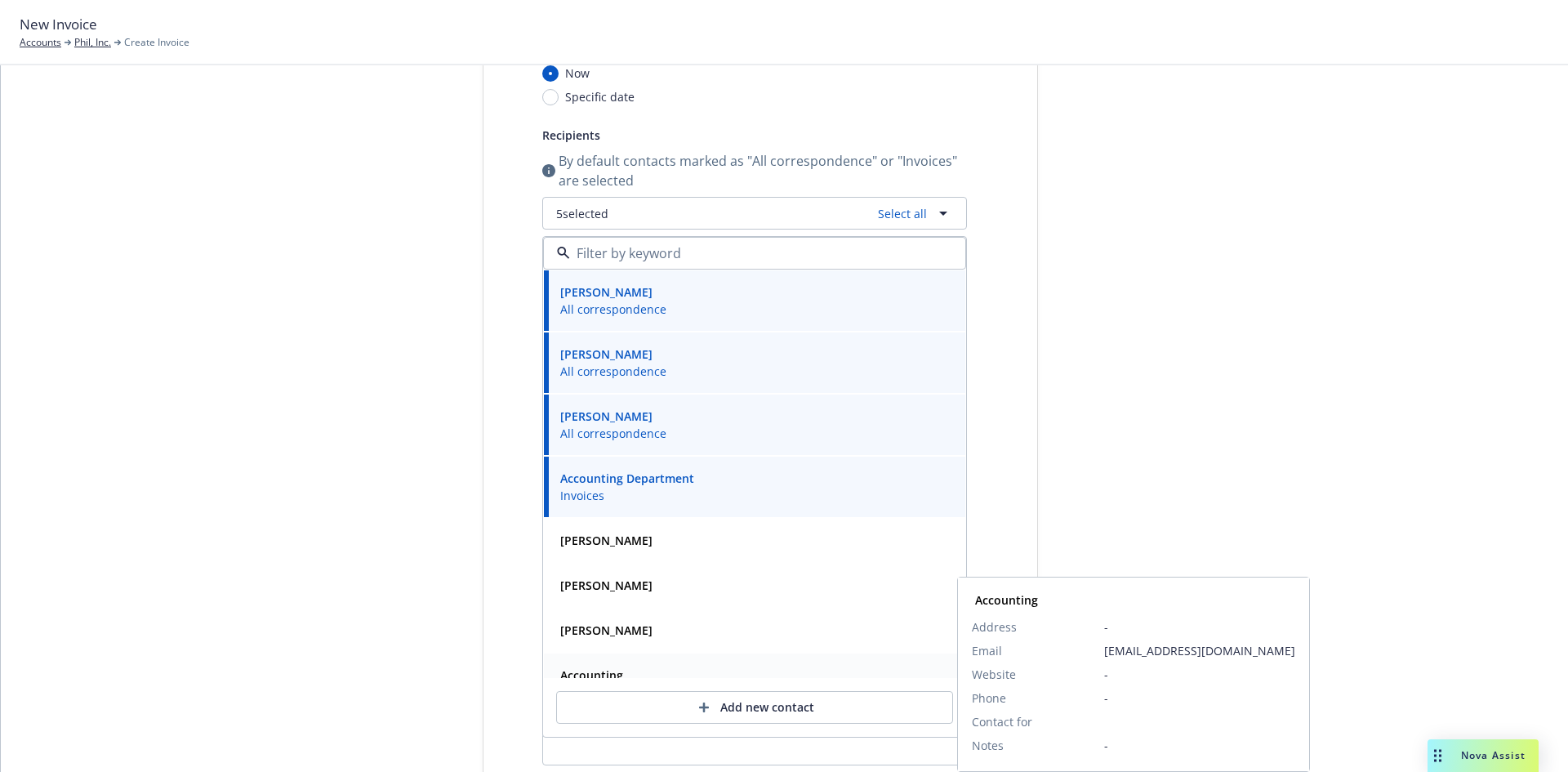
click at [594, 671] on strong "Accounting" at bounding box center [592, 674] width 63 height 15
click at [316, 531] on div "Select billable items Review information 3 Share with client" at bounding box center [361, 460] width 180 height 1095
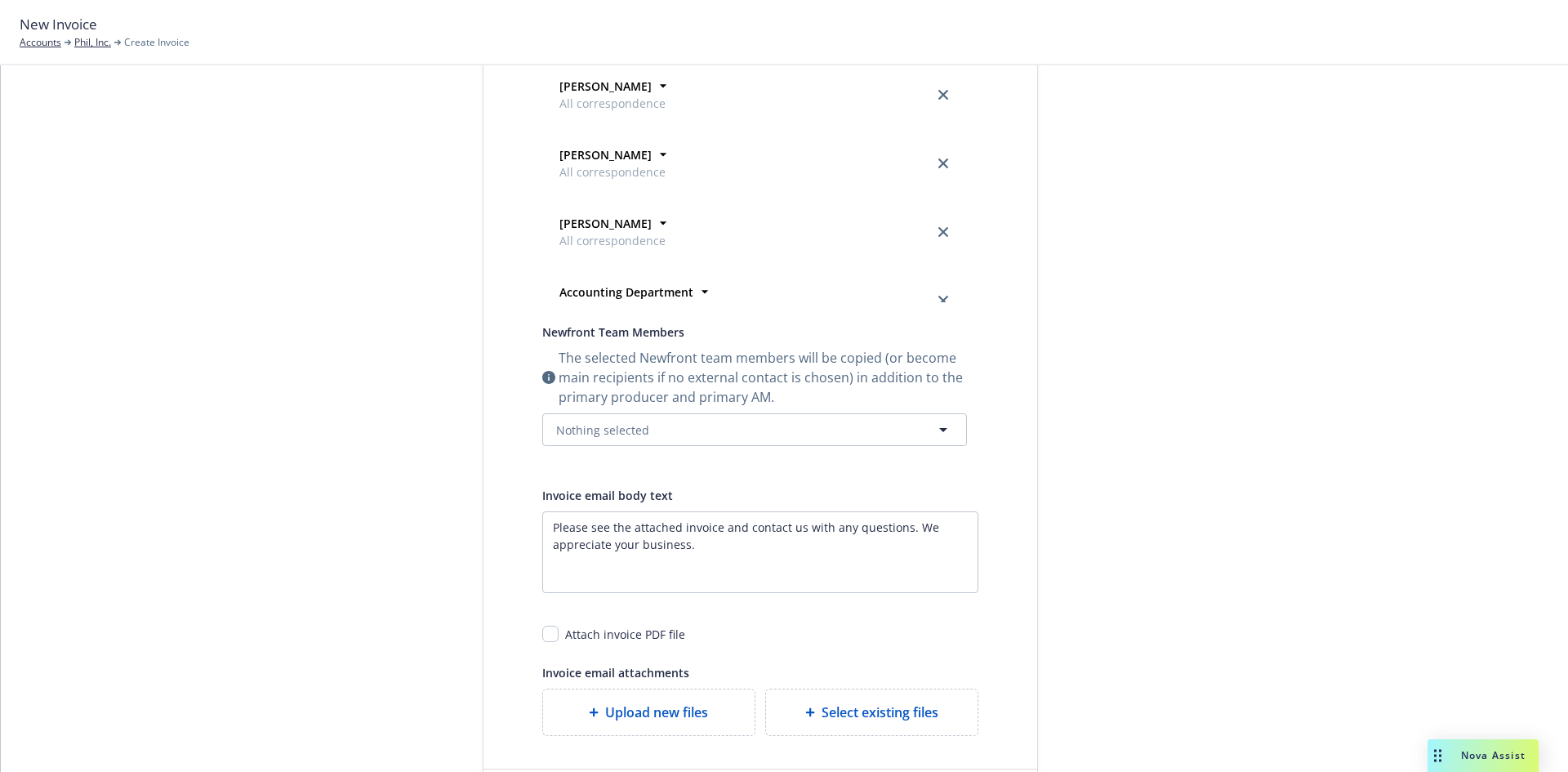
scroll to position [519, 0]
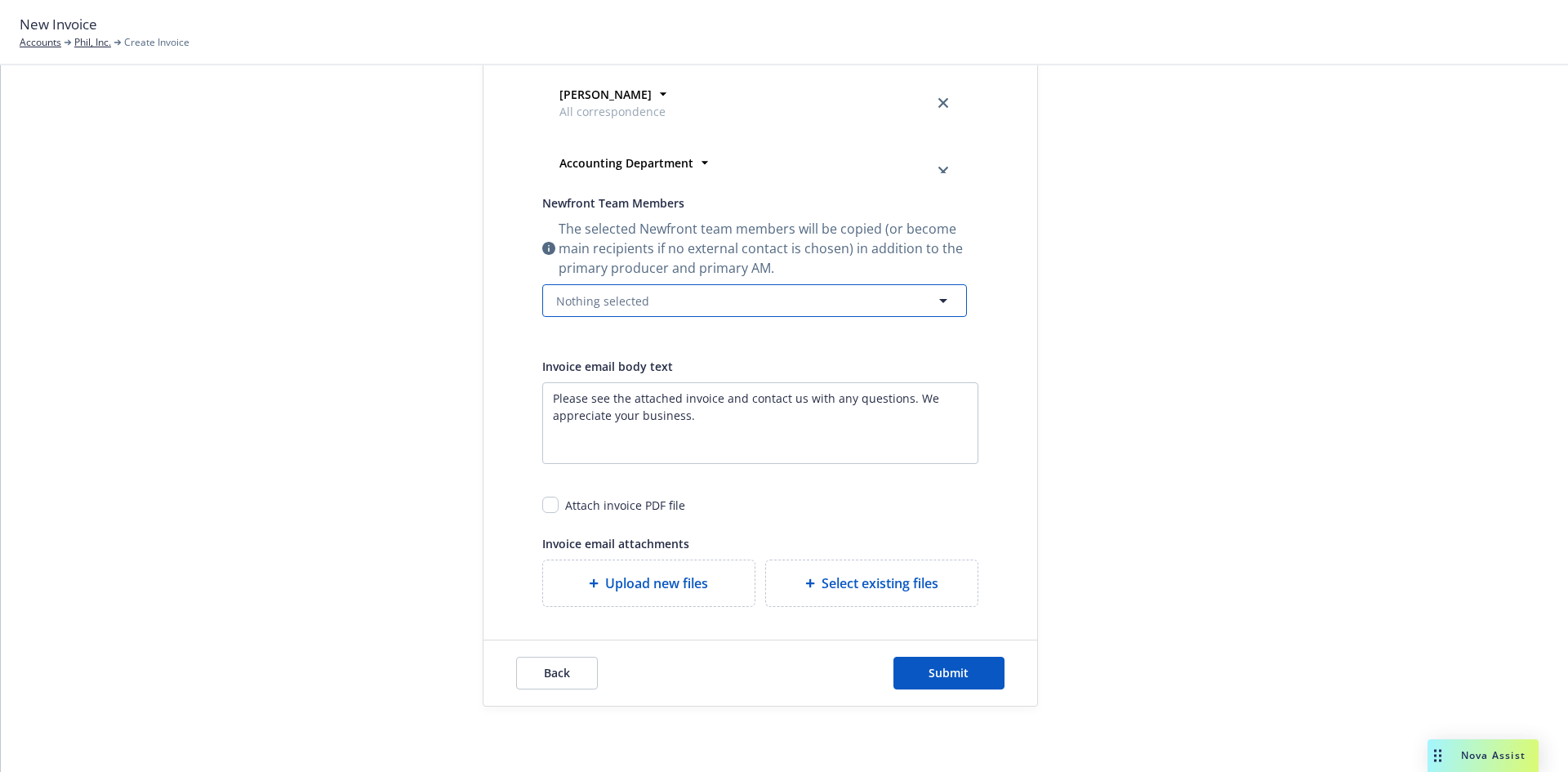
click at [545, 310] on button "Nothing selected" at bounding box center [755, 300] width 425 height 33
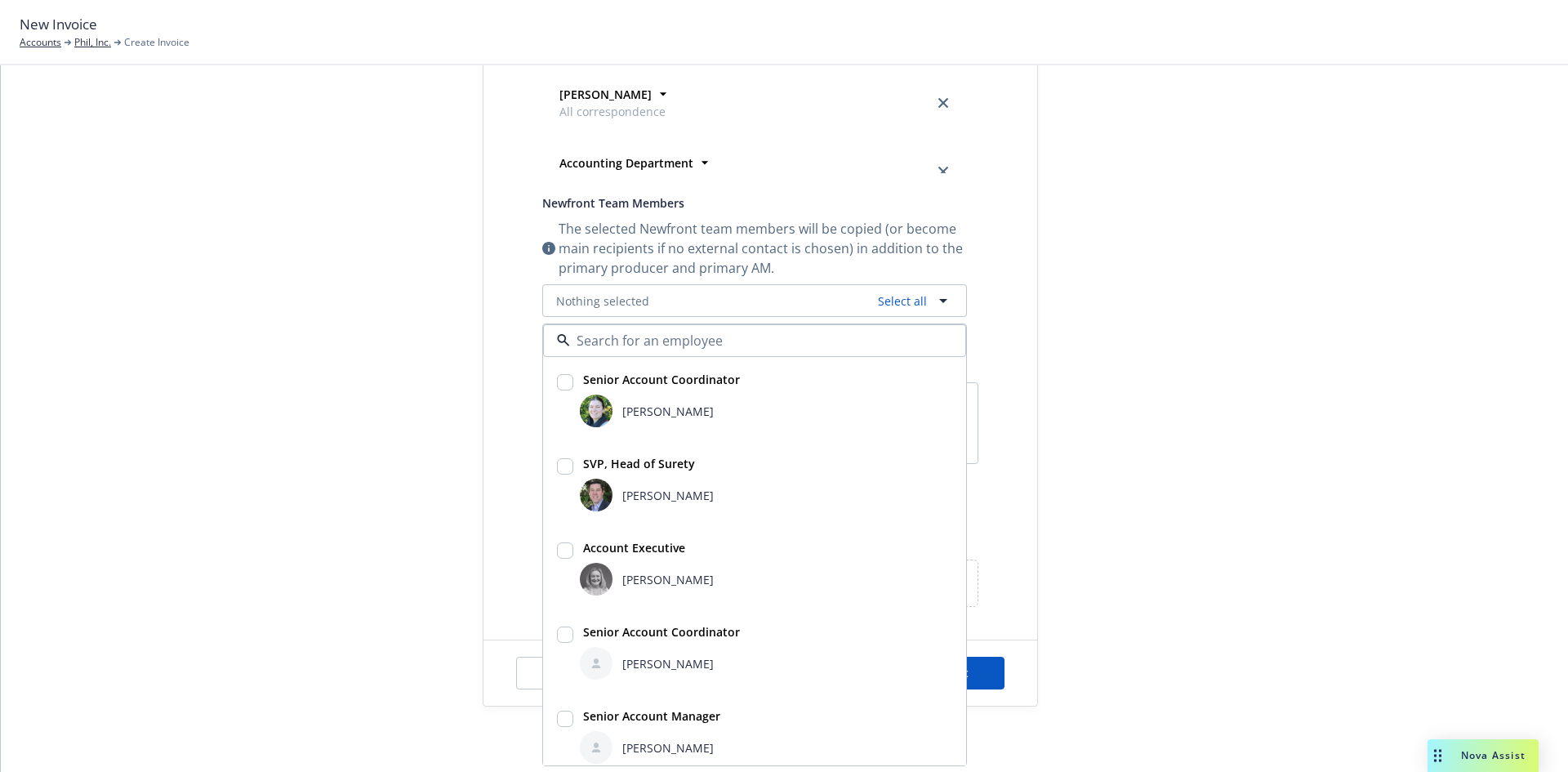
click at [607, 481] on div "[PERSON_NAME]" at bounding box center [765, 495] width 372 height 33
checkbox input "true"
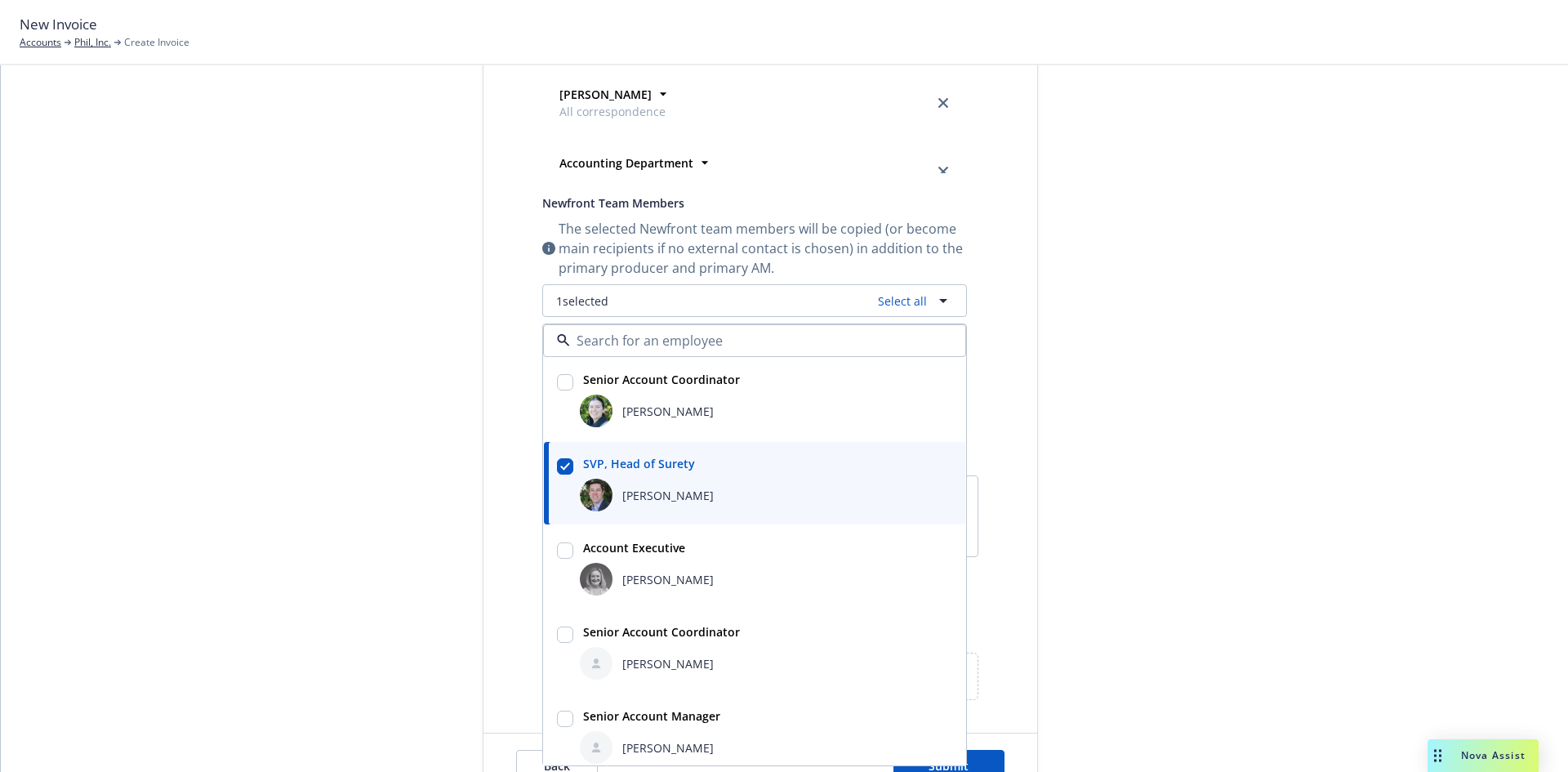
click at [647, 566] on div "Erin Bautista" at bounding box center [765, 579] width 372 height 33
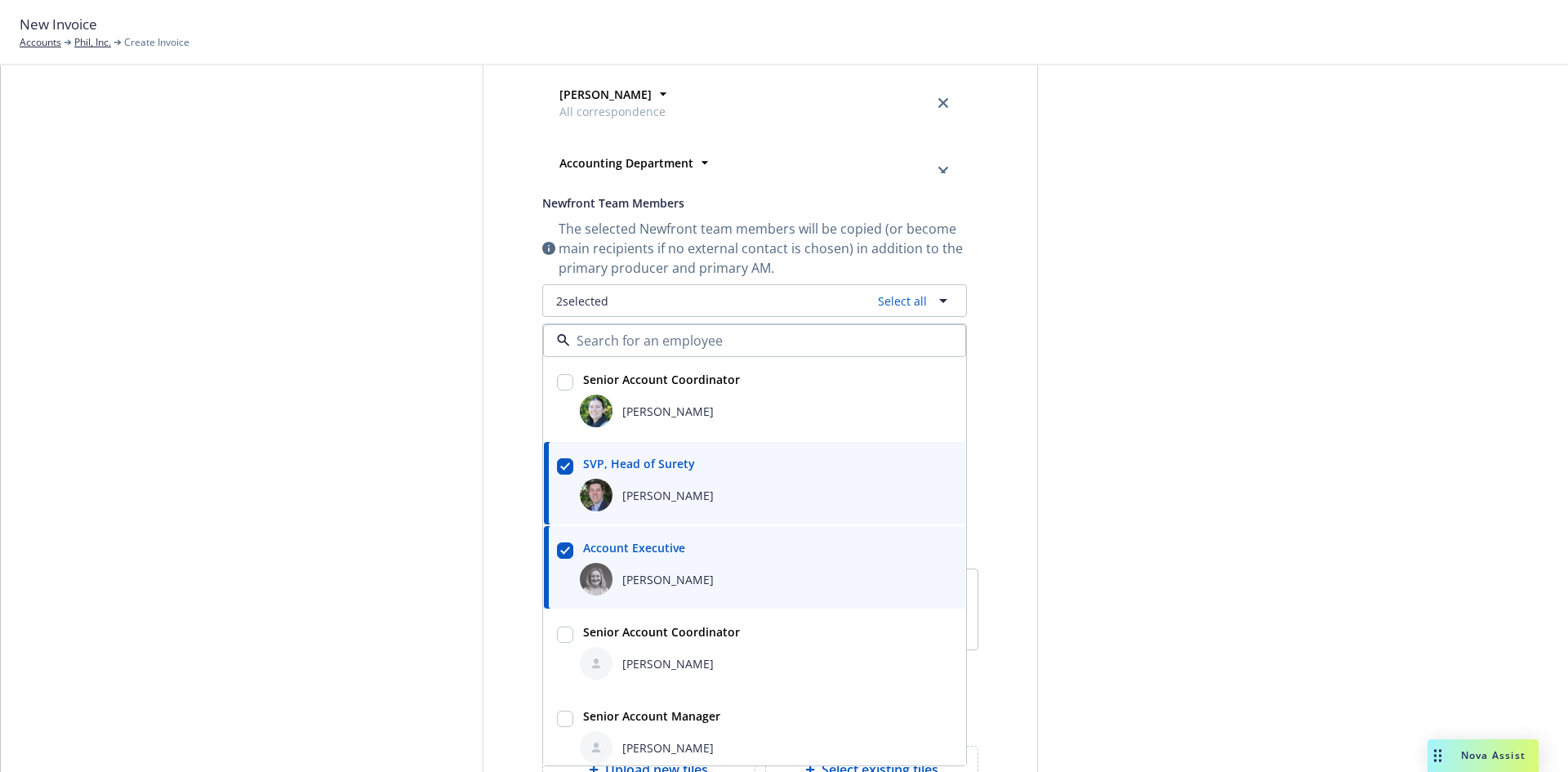
click at [645, 592] on div "Erin Bautista" at bounding box center [765, 579] width 372 height 33
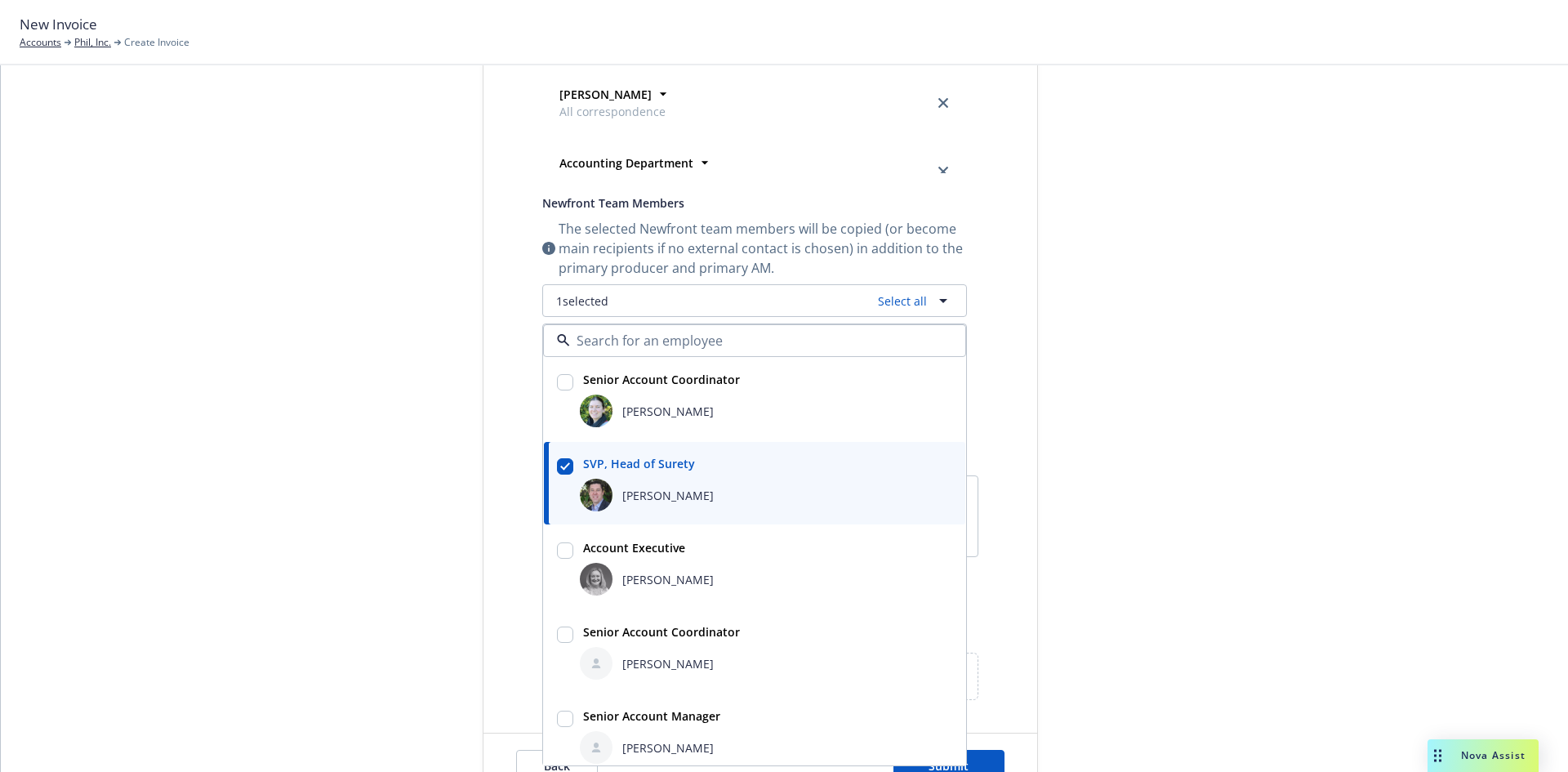
checkbox input "false"
click at [673, 662] on span "[PERSON_NAME]" at bounding box center [669, 664] width 92 height 17
checkbox input "true"
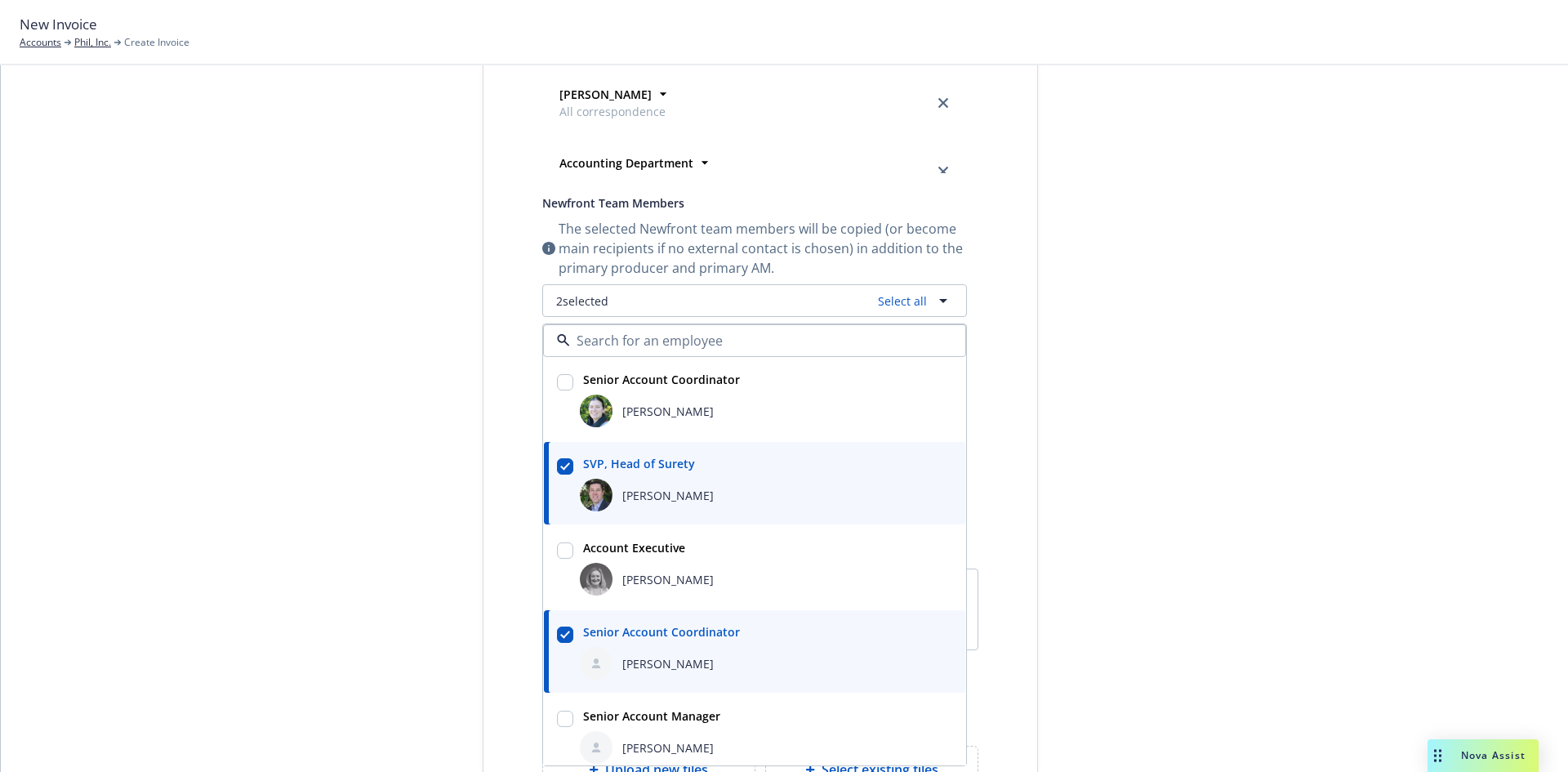
click at [254, 480] on div "Select billable items Review information 3 Share with client Share with client …" at bounding box center [784, 252] width 1528 height 1281
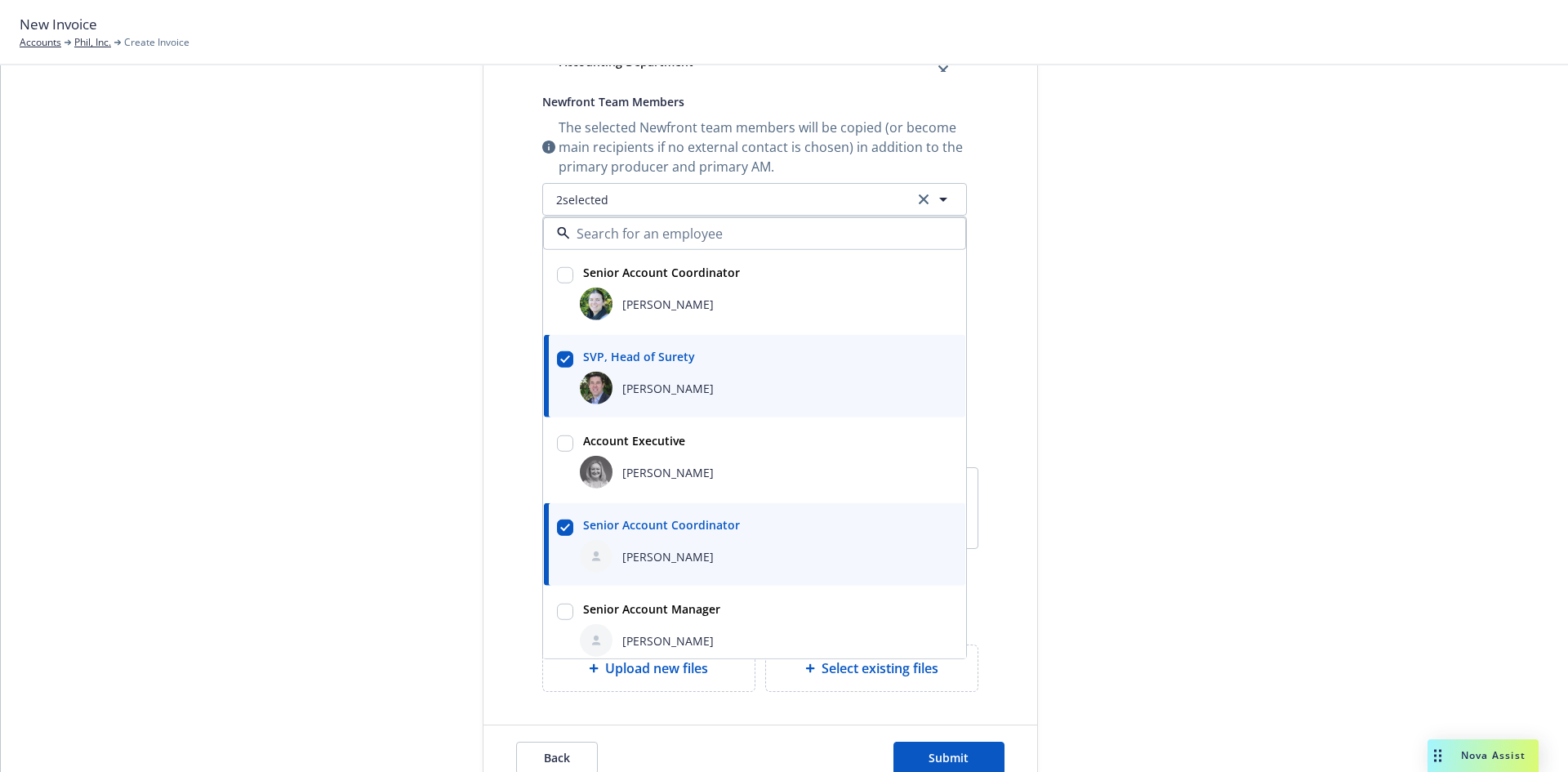
scroll to position [706, 0]
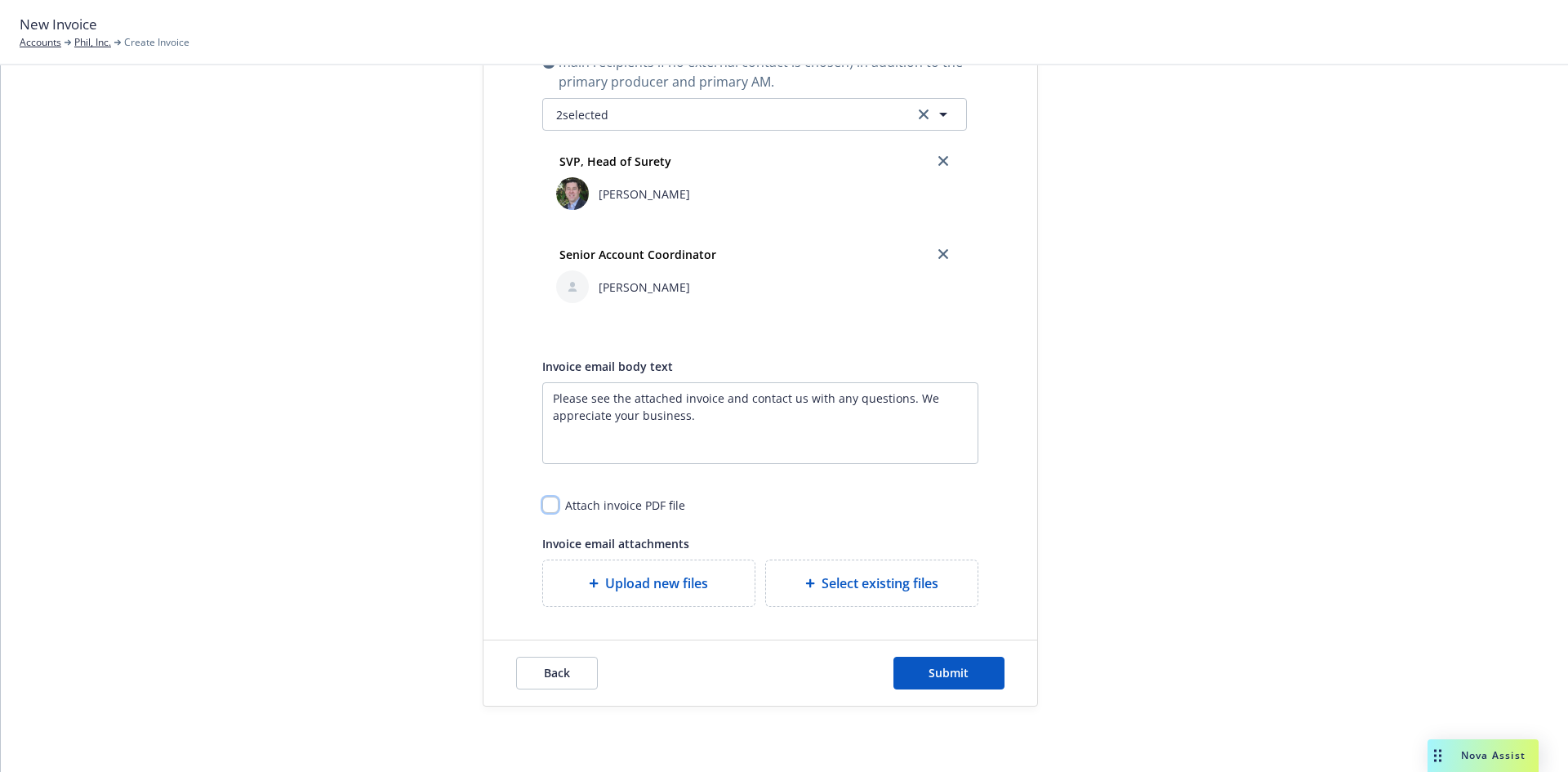
click at [543, 507] on input "checkbox" at bounding box center [550, 504] width 16 height 16
checkbox input "true"
click at [940, 663] on button "Submit" at bounding box center [949, 673] width 111 height 33
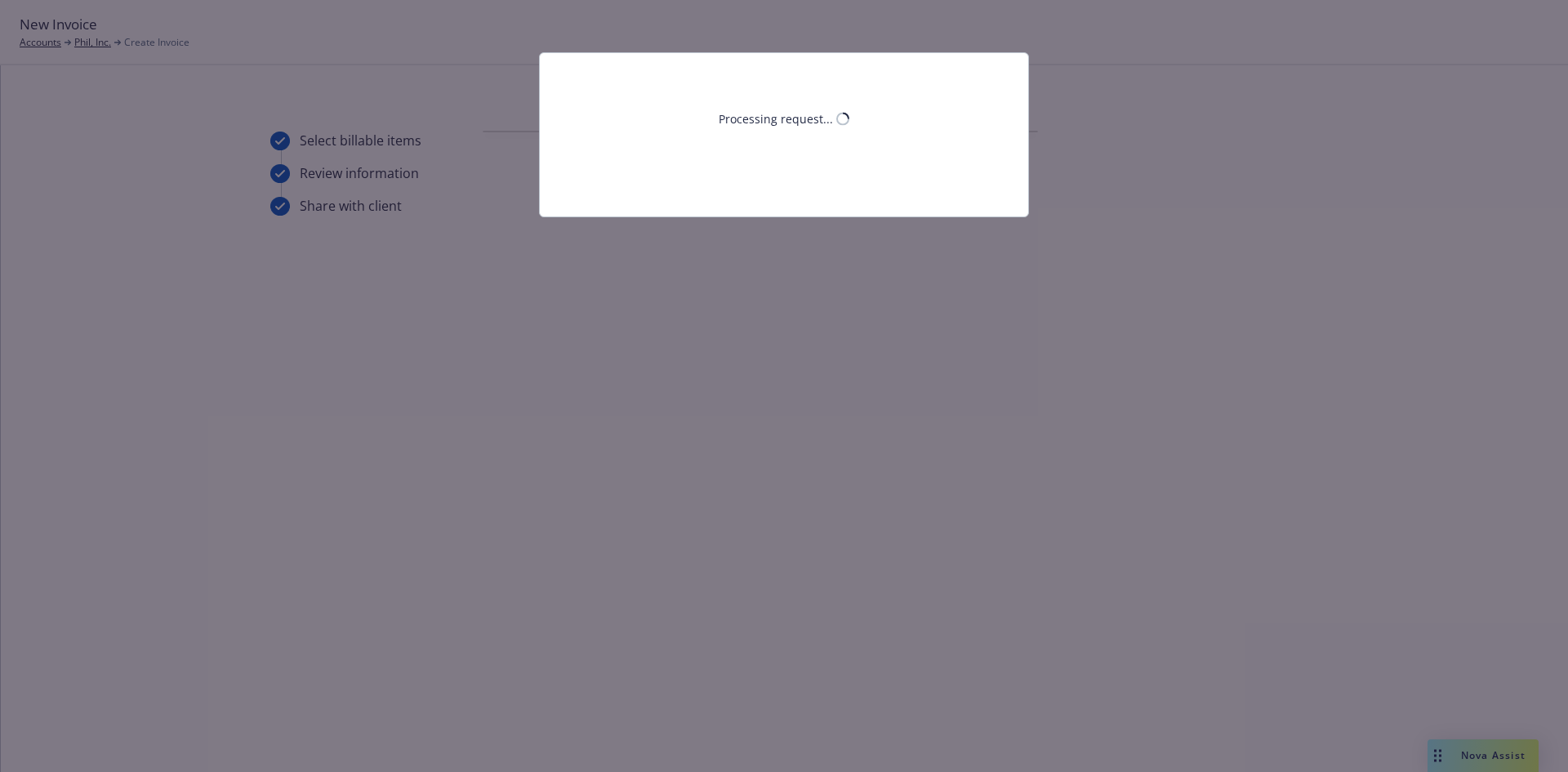
scroll to position [0, 0]
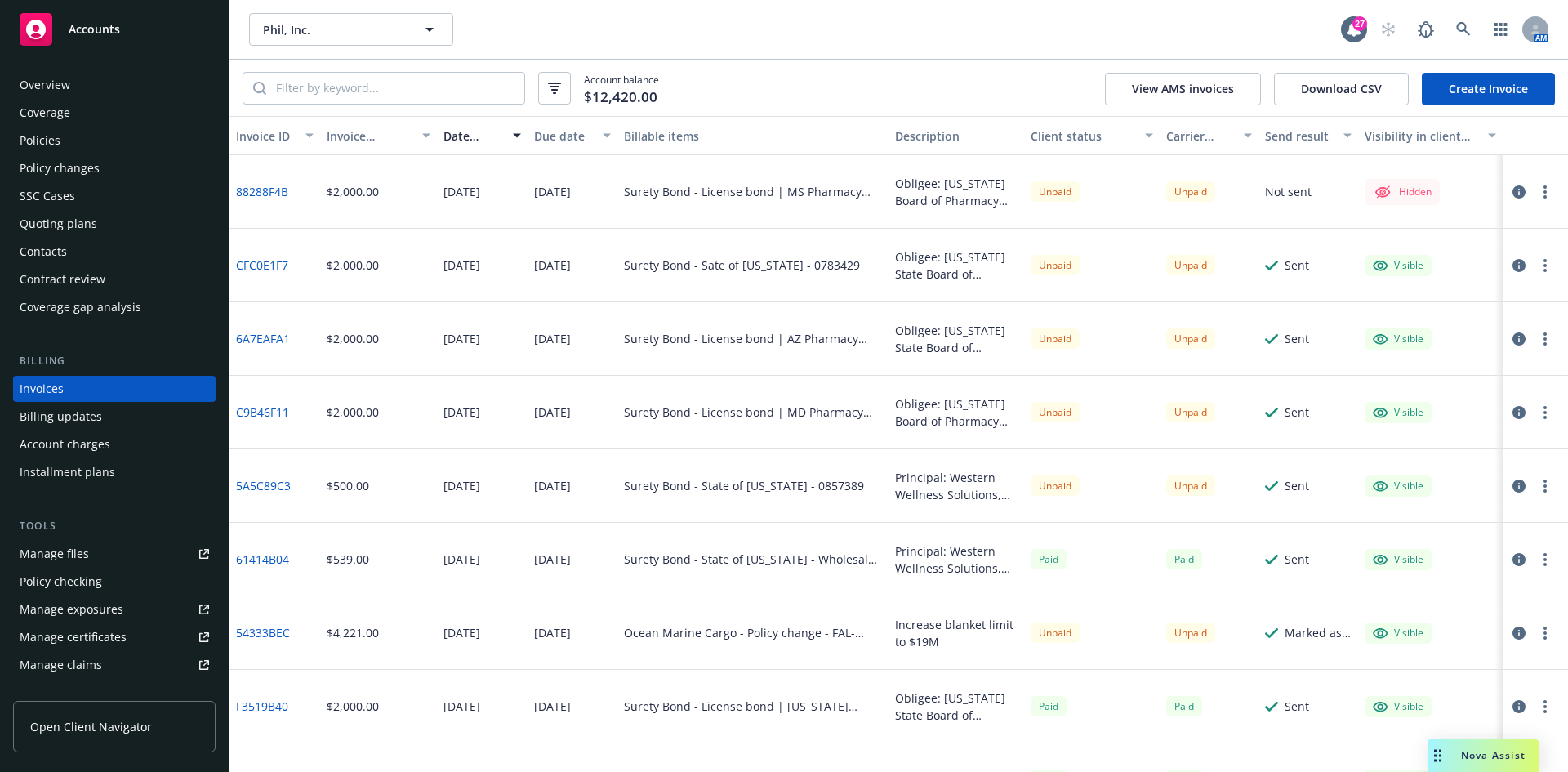
click at [1538, 198] on button "button" at bounding box center [1545, 191] width 19 height 19
click at [1469, 326] on link "Make it visible in client dash" at bounding box center [1438, 323] width 209 height 33
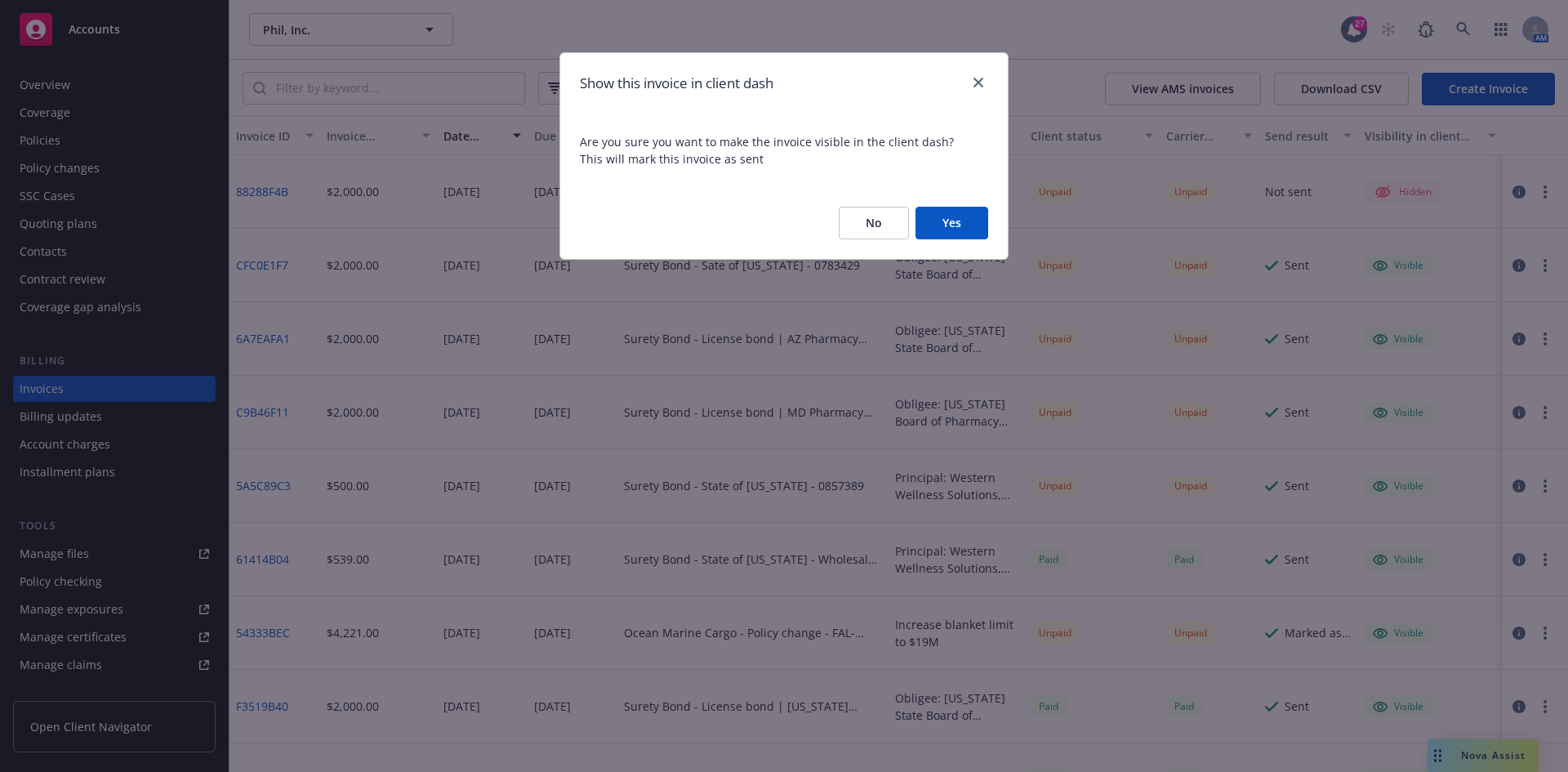
click at [963, 215] on button "Yes" at bounding box center [952, 223] width 73 height 33
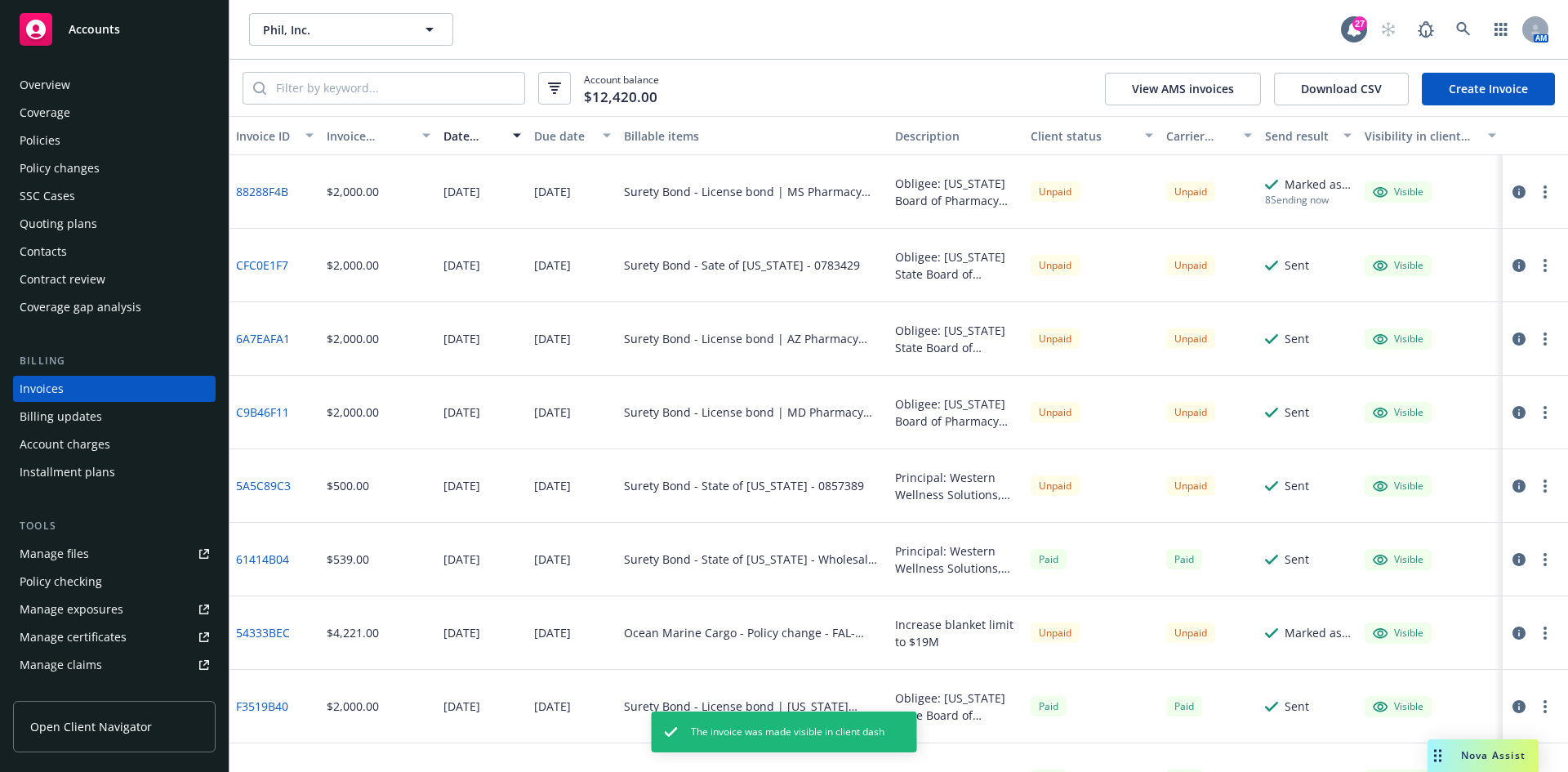
click at [1535, 191] on button "button" at bounding box center [1545, 191] width 19 height 19
click at [1432, 380] on link "Generate invoice PDF" at bounding box center [1438, 388] width 209 height 33
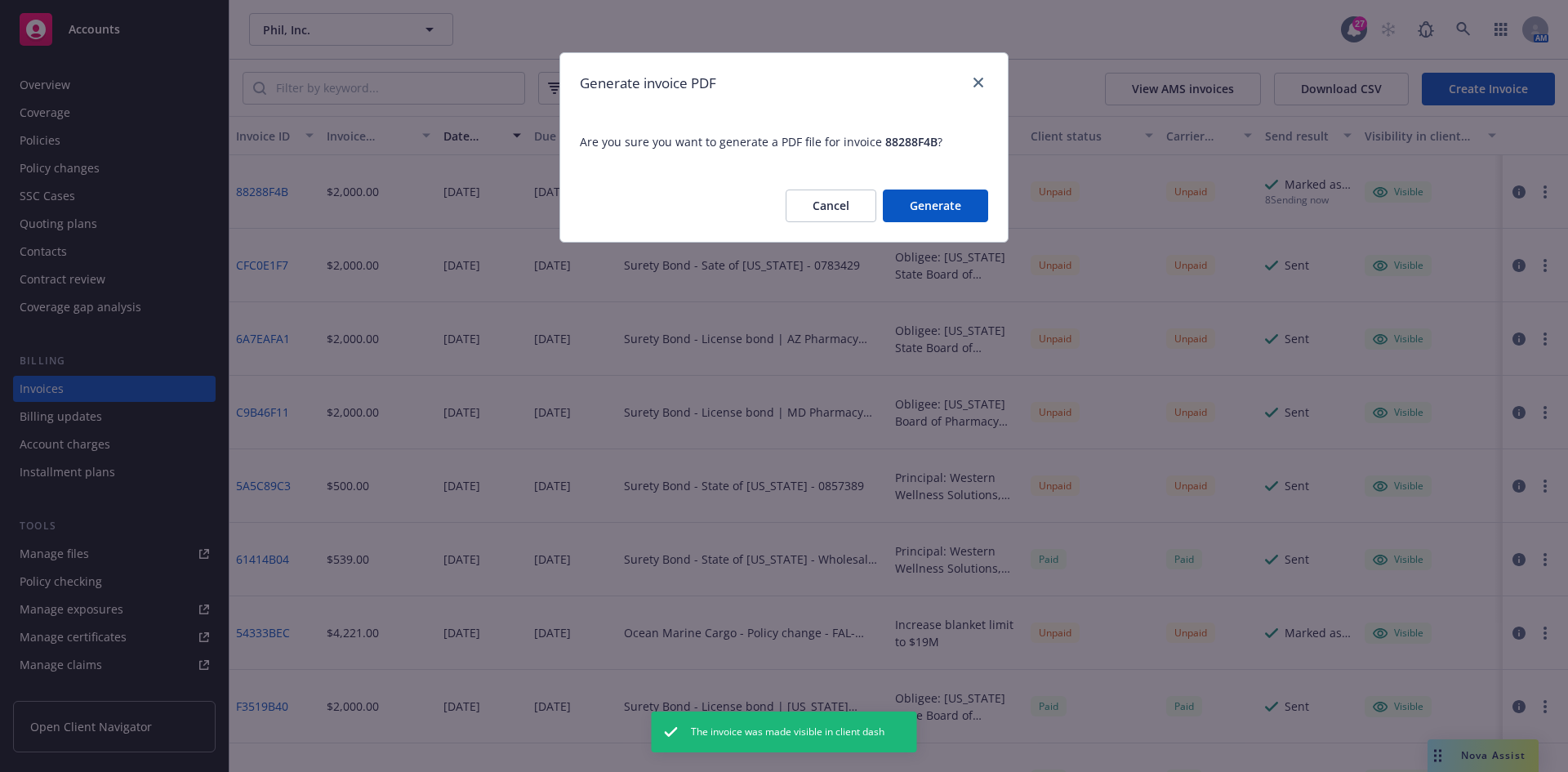
click at [926, 203] on button "Generate" at bounding box center [936, 206] width 105 height 33
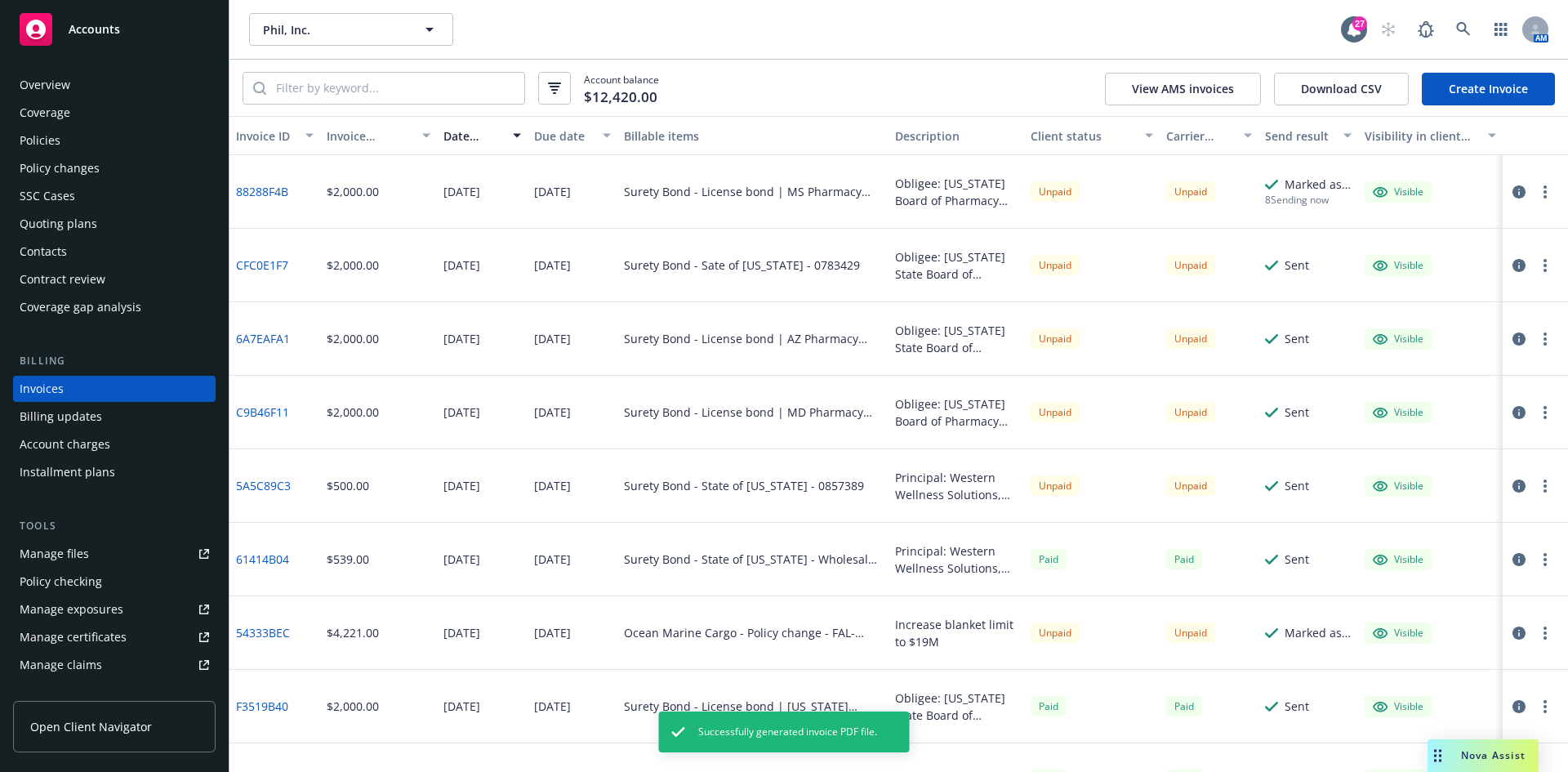
click at [1536, 186] on button "button" at bounding box center [1545, 191] width 19 height 19
click at [1423, 380] on link "Download invoice PDF" at bounding box center [1438, 388] width 209 height 33
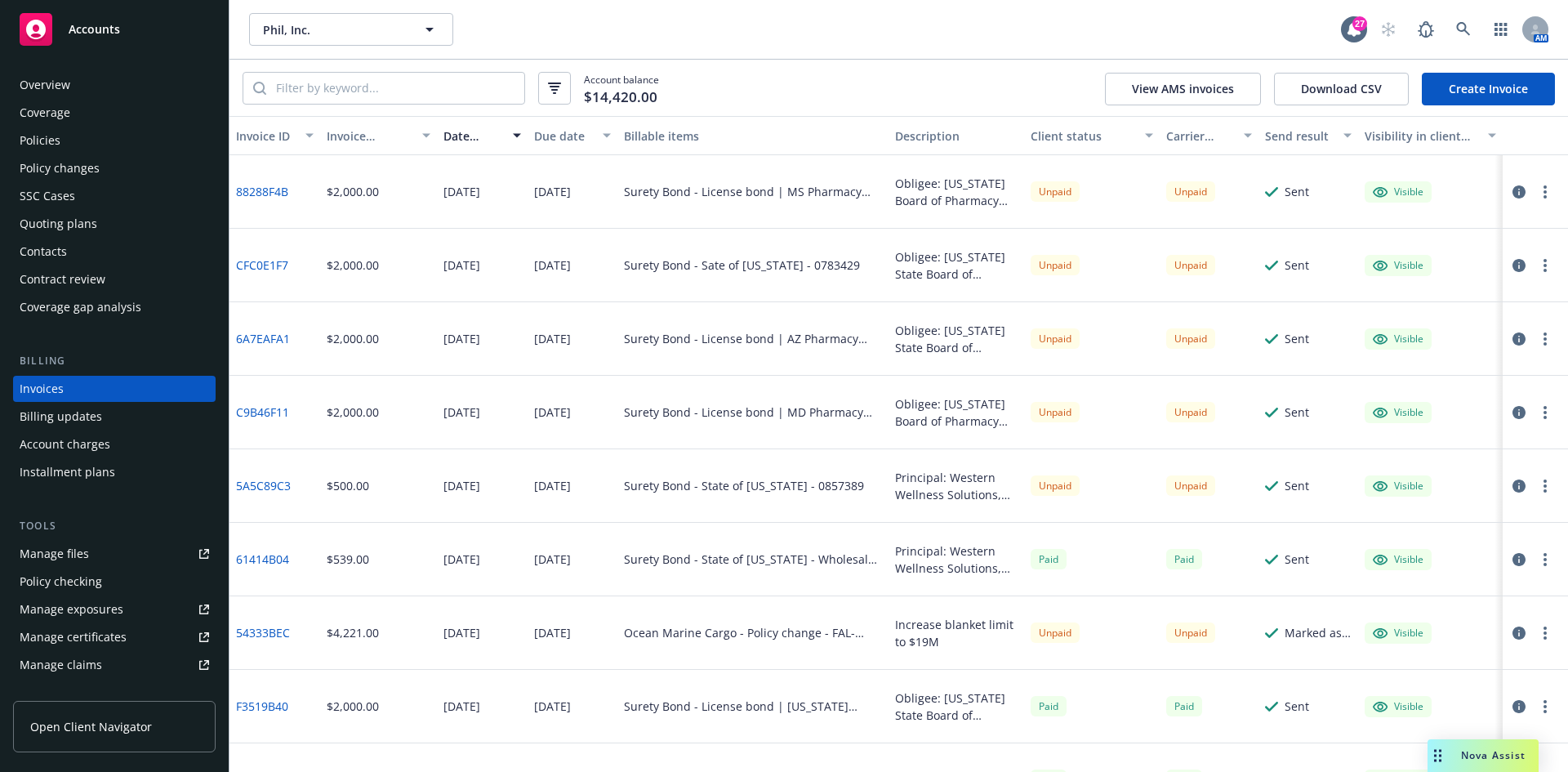
click at [99, 55] on div "Overview Coverage Policies Policy changes SSC Cases Quoting plans Contacts Cont…" at bounding box center [114, 412] width 229 height 719
click at [100, 37] on div "Accounts" at bounding box center [114, 30] width 189 height 33
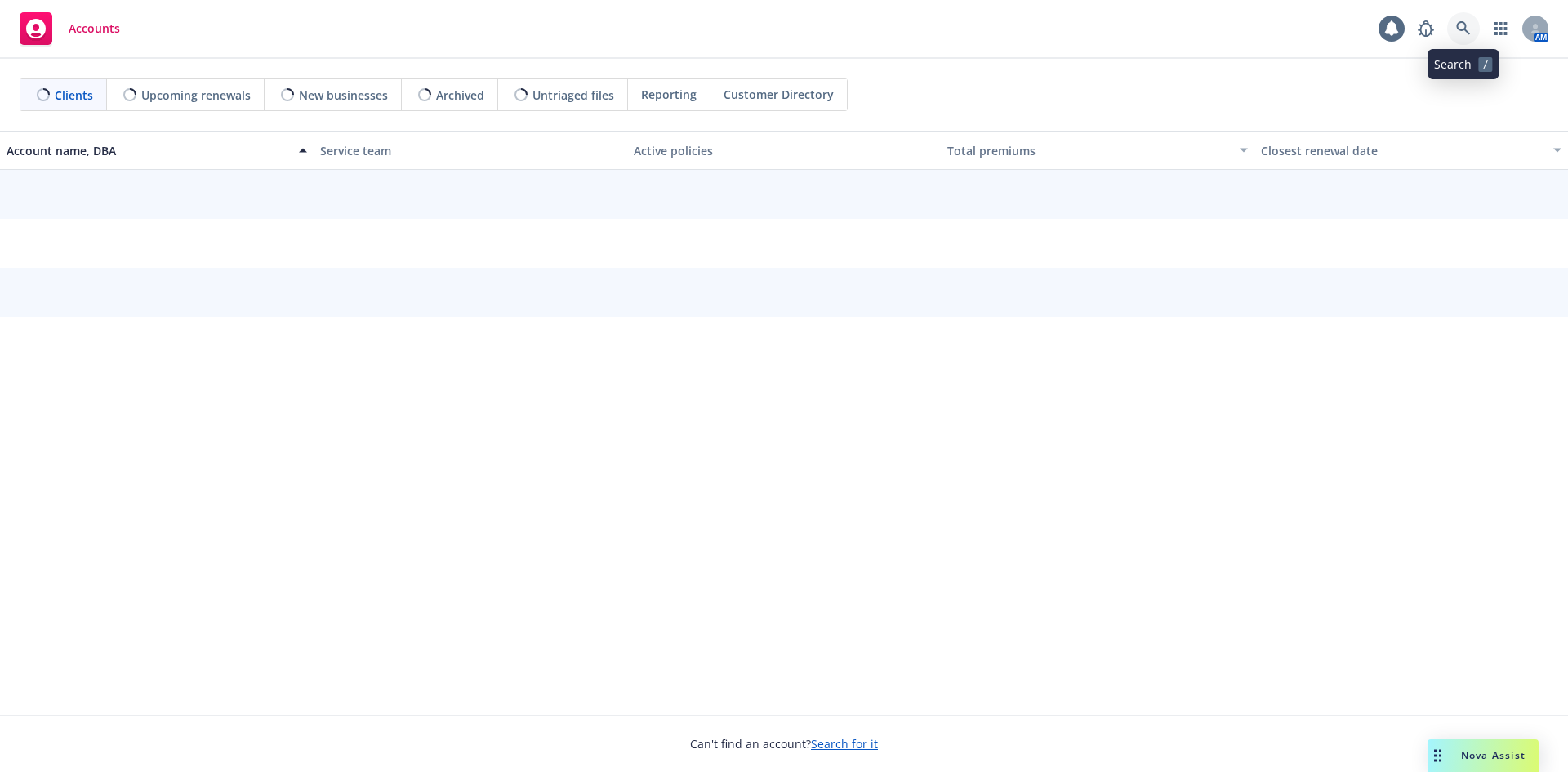
click at [1460, 14] on link at bounding box center [1464, 29] width 33 height 33
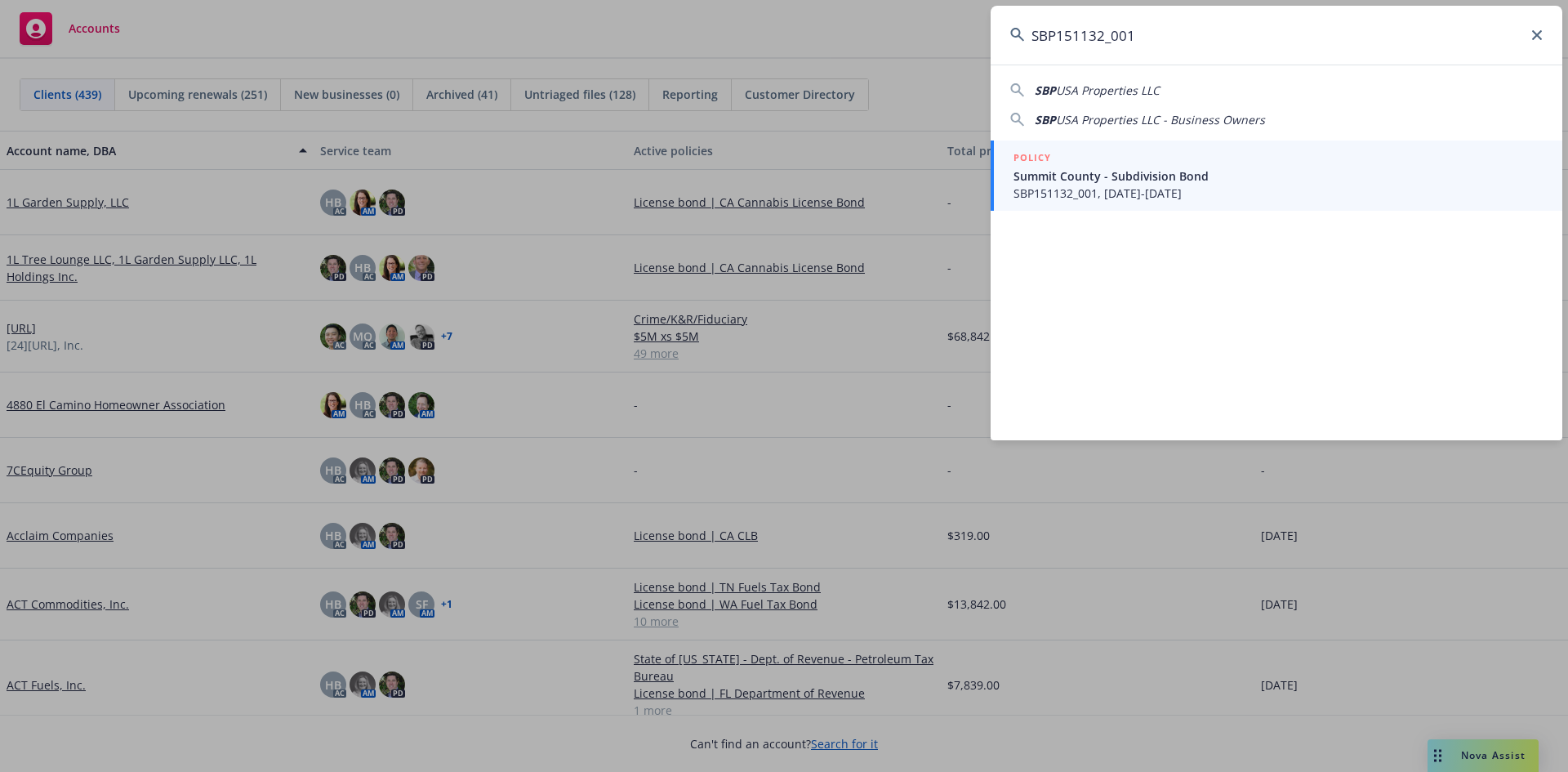
type input "SBP151132_001"
click at [1097, 194] on span "SBP151132_001, 08/29/2025-08/29/2027" at bounding box center [1277, 193] width 529 height 17
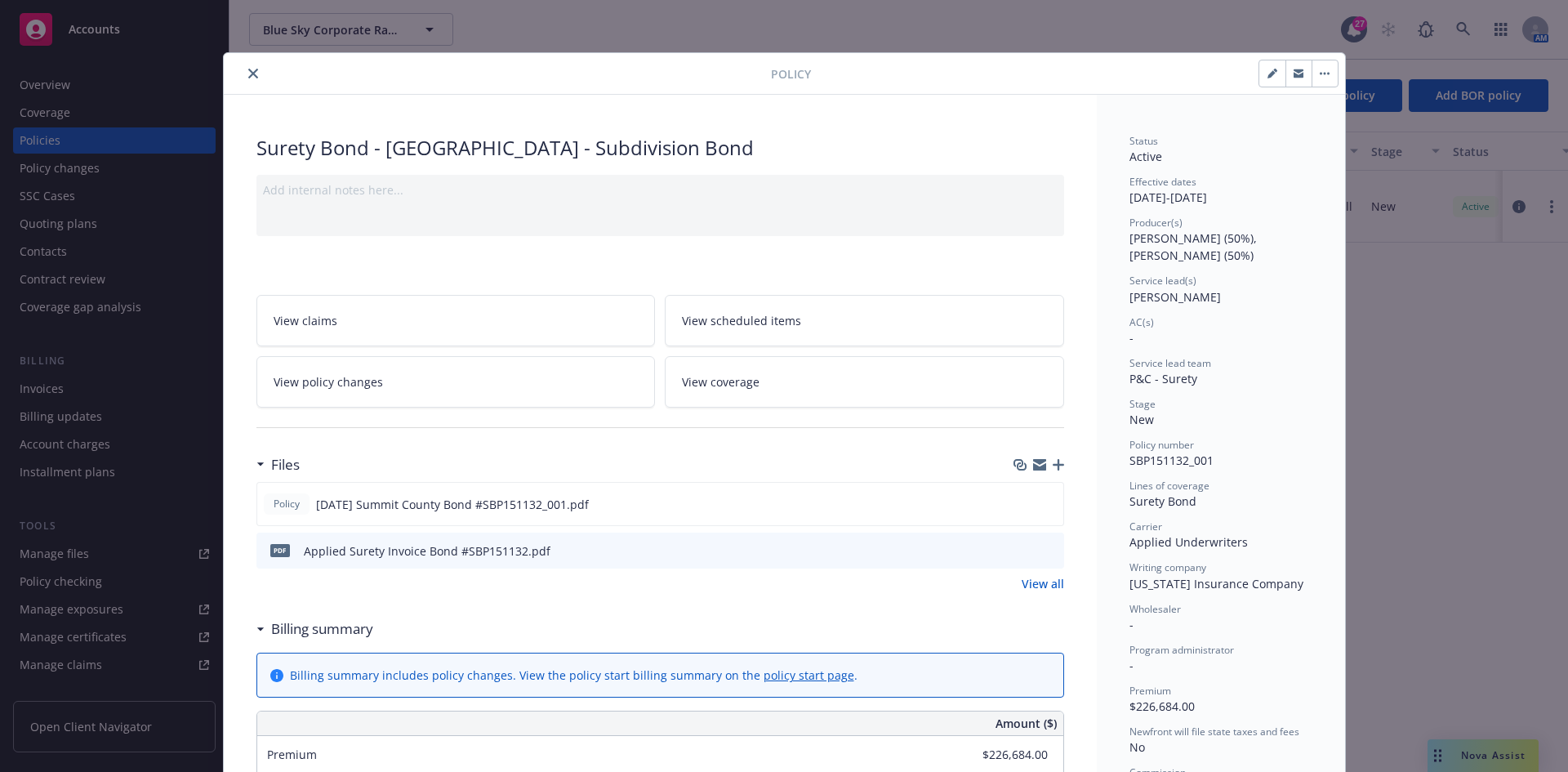
click at [1019, 551] on icon "download file" at bounding box center [1022, 550] width 13 height 13
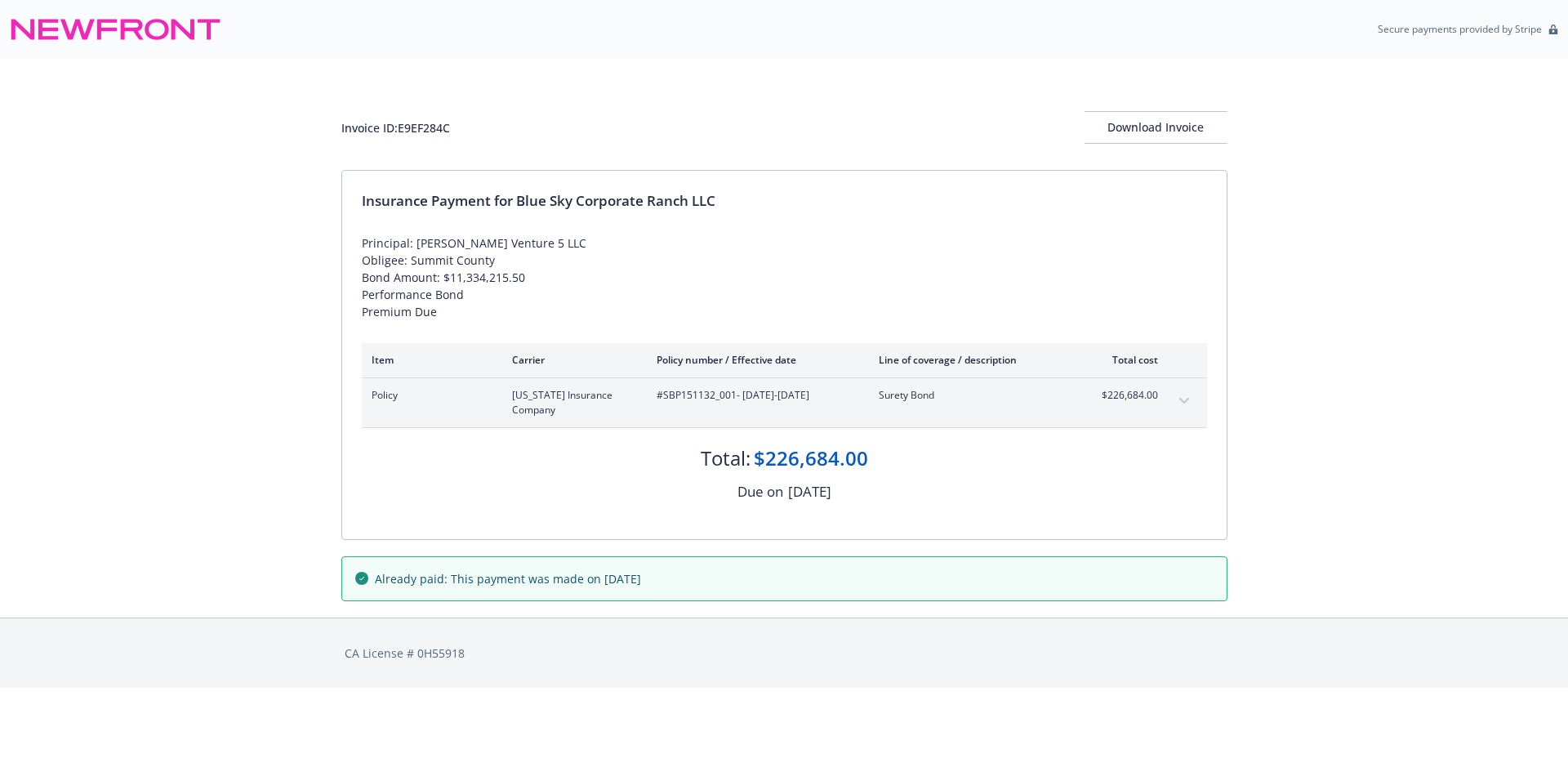
click at [709, 394] on span "#SBP151132_001 - [DATE]-[DATE]" at bounding box center [754, 395] width 196 height 14
copy span "SBP151132_001"
click at [700, 393] on span "#SBP151132_001 - 08/29/2025-08/29/2027" at bounding box center [754, 395] width 196 height 14
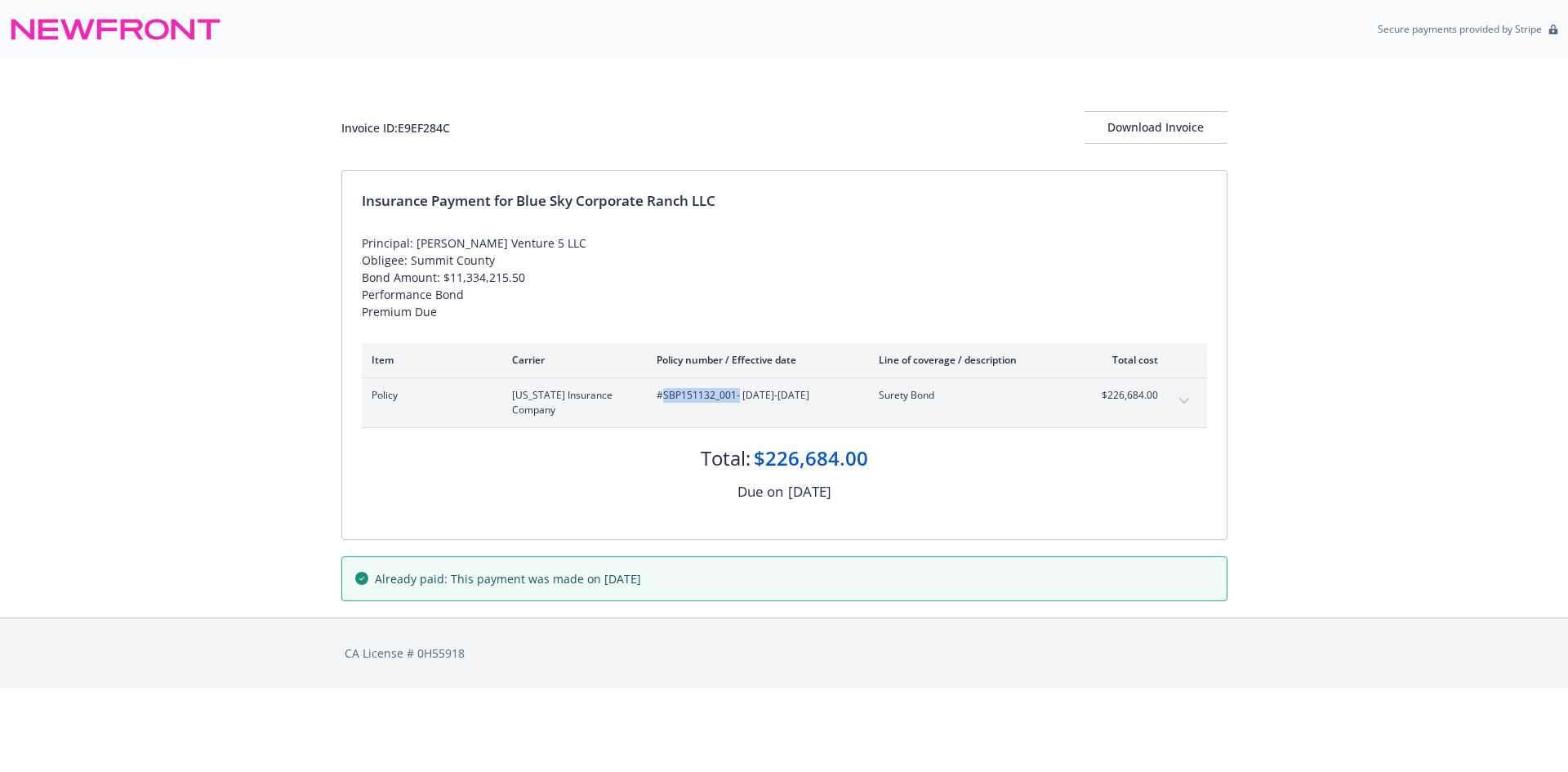
copy span "SBP151132_001"
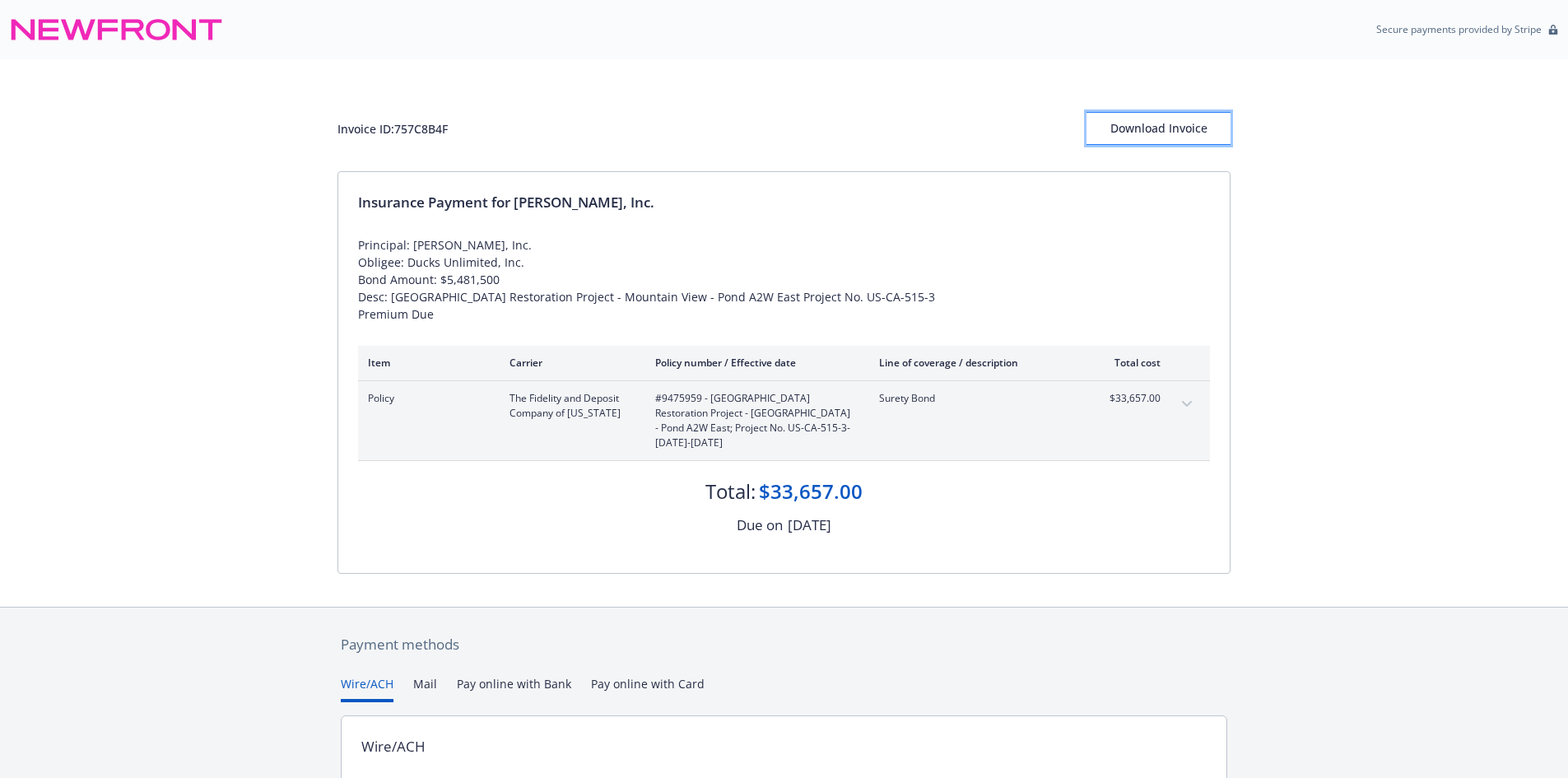
click at [1148, 124] on div "Download Invoice" at bounding box center [1158, 128] width 144 height 31
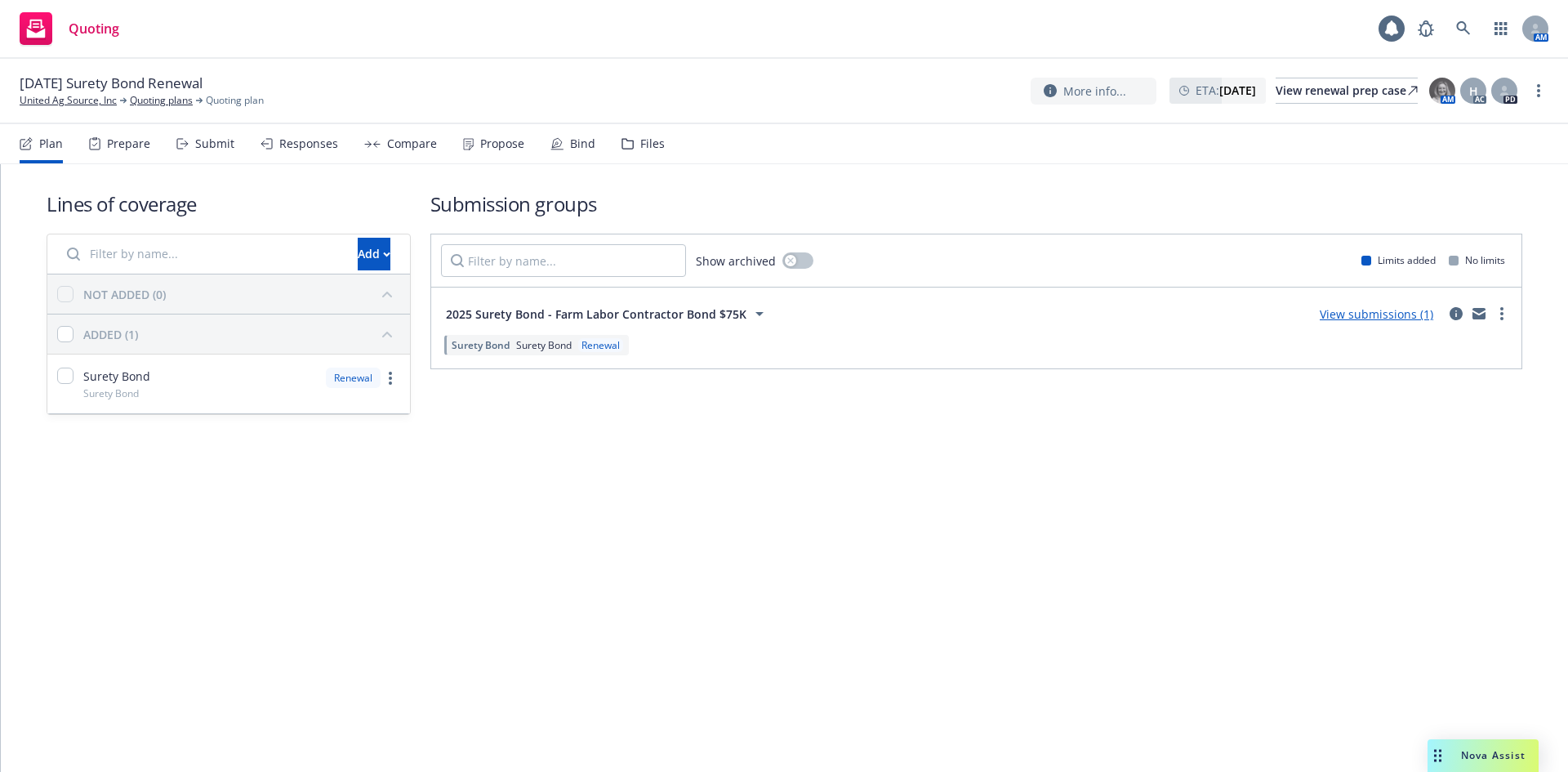
click at [79, 108] on div "10/16/25 Surety Bond Renewal United Ag Source, Inc Quoting plans Quoting plan M…" at bounding box center [784, 91] width 1568 height 65
click at [81, 103] on link "United Ag Source, Inc" at bounding box center [68, 99] width 98 height 14
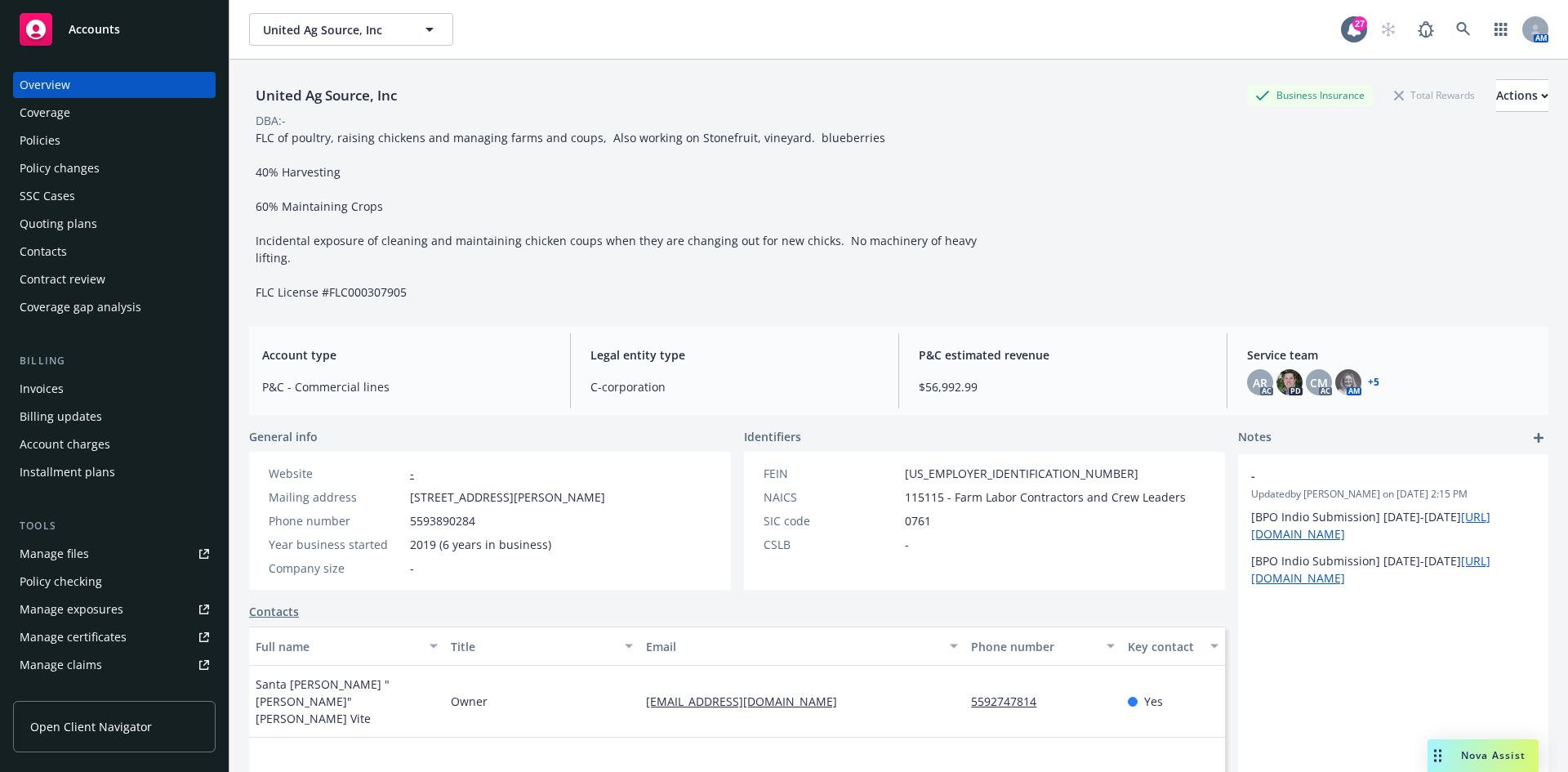
click at [113, 232] on div "Quoting plans" at bounding box center [114, 223] width 189 height 26
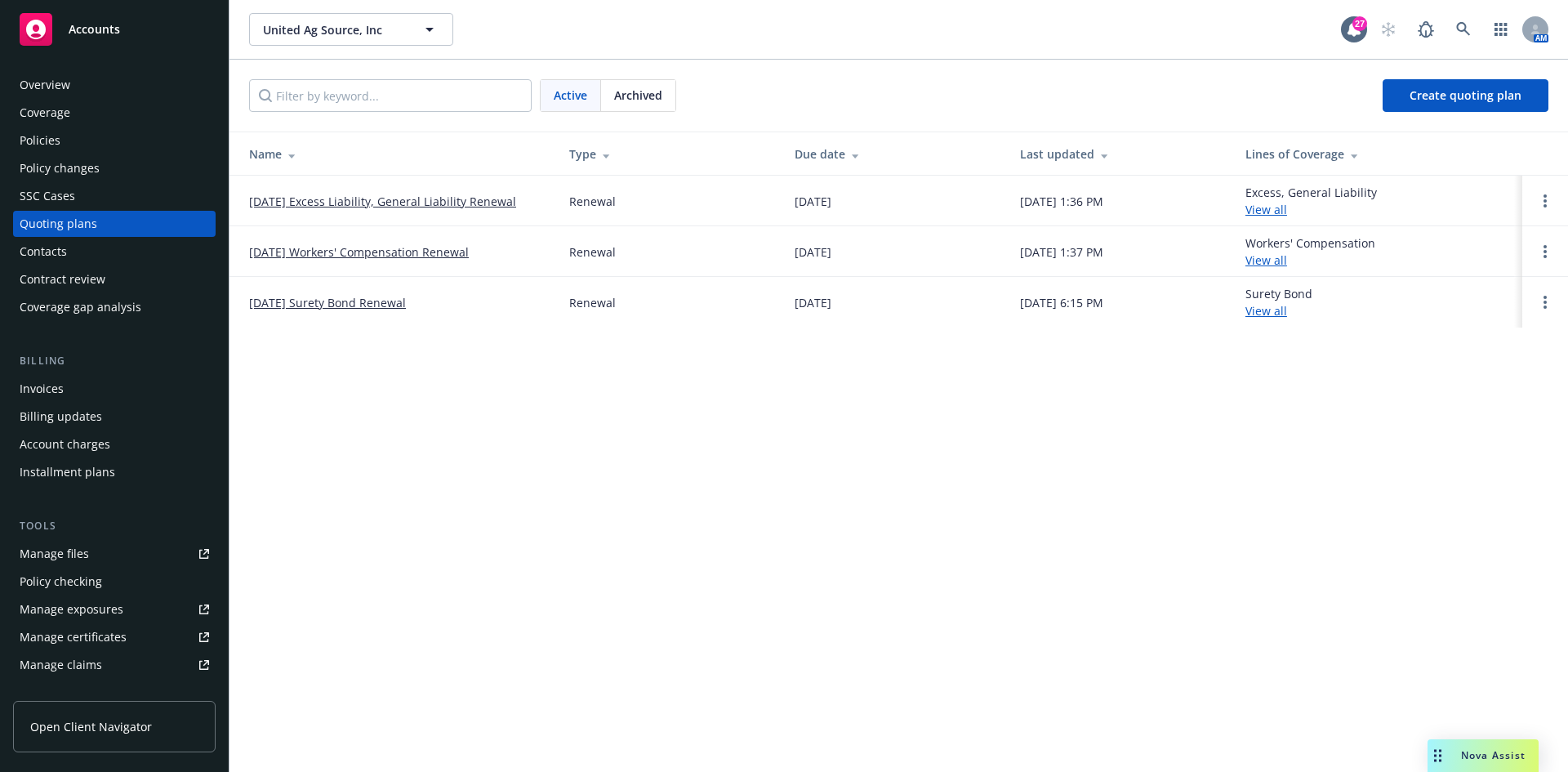
click at [76, 142] on div "Policies" at bounding box center [114, 140] width 189 height 26
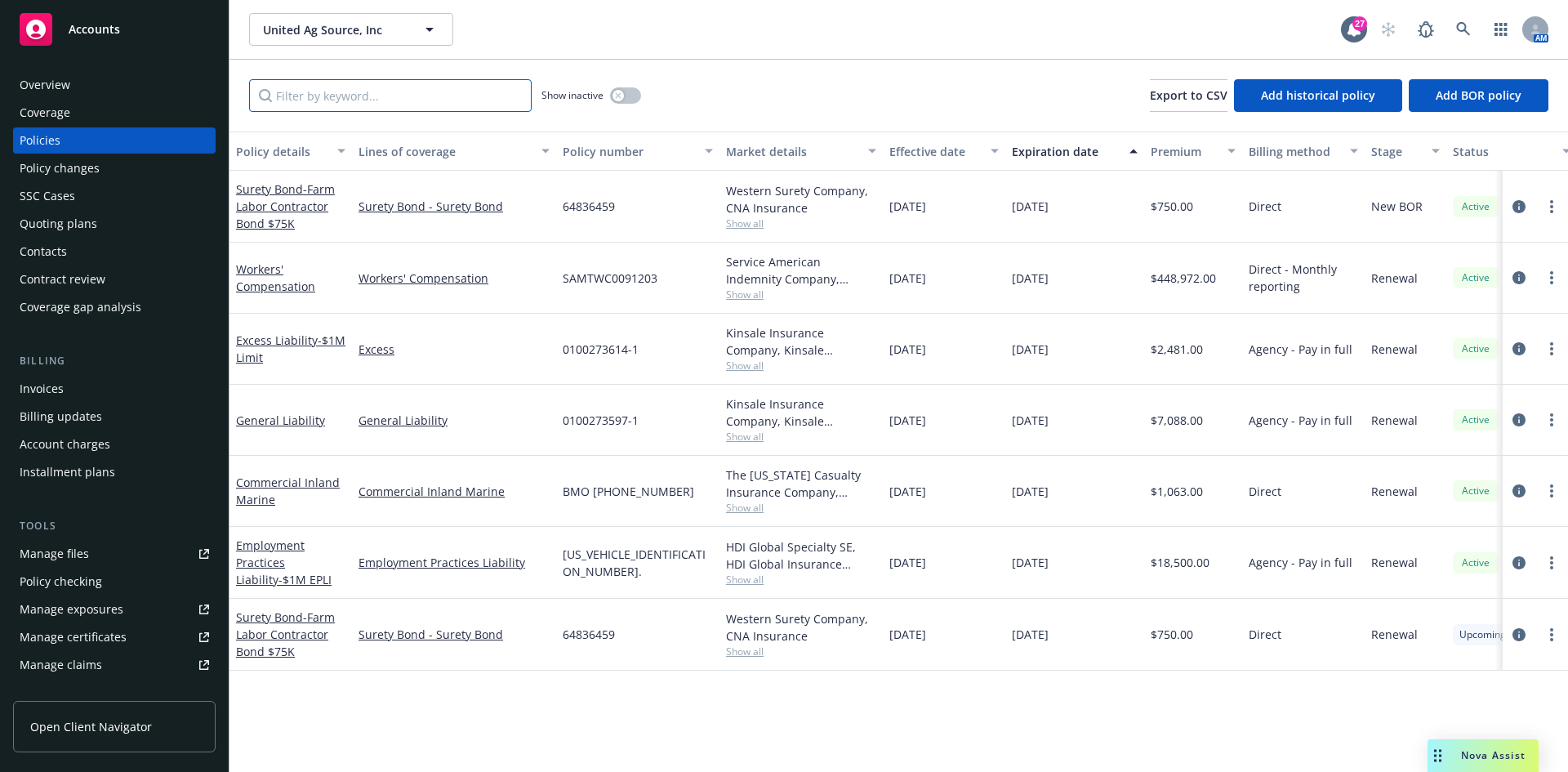
click at [315, 101] on input "Filter by keyword..." at bounding box center [389, 96] width 282 height 33
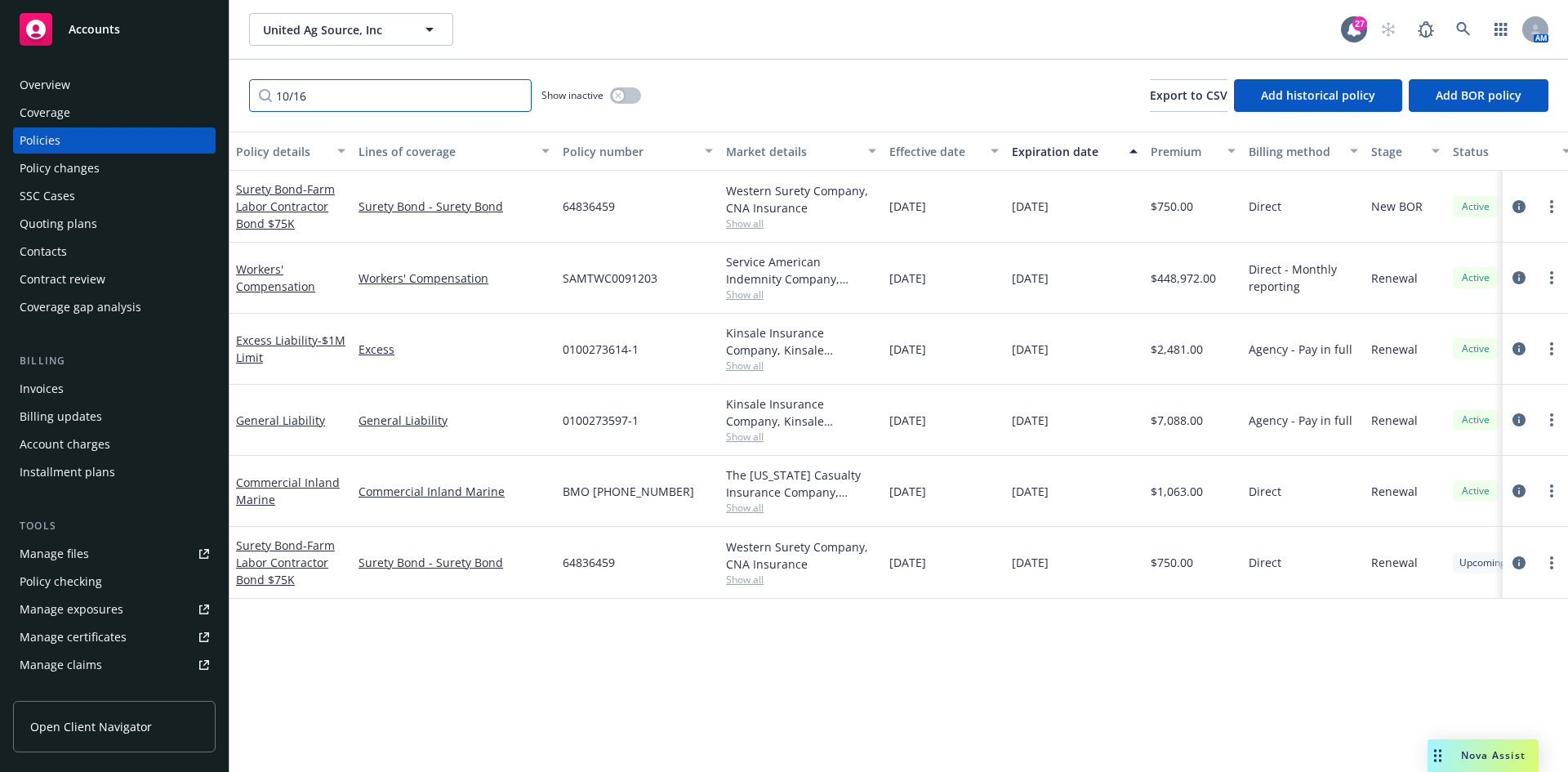
type input "10/16"
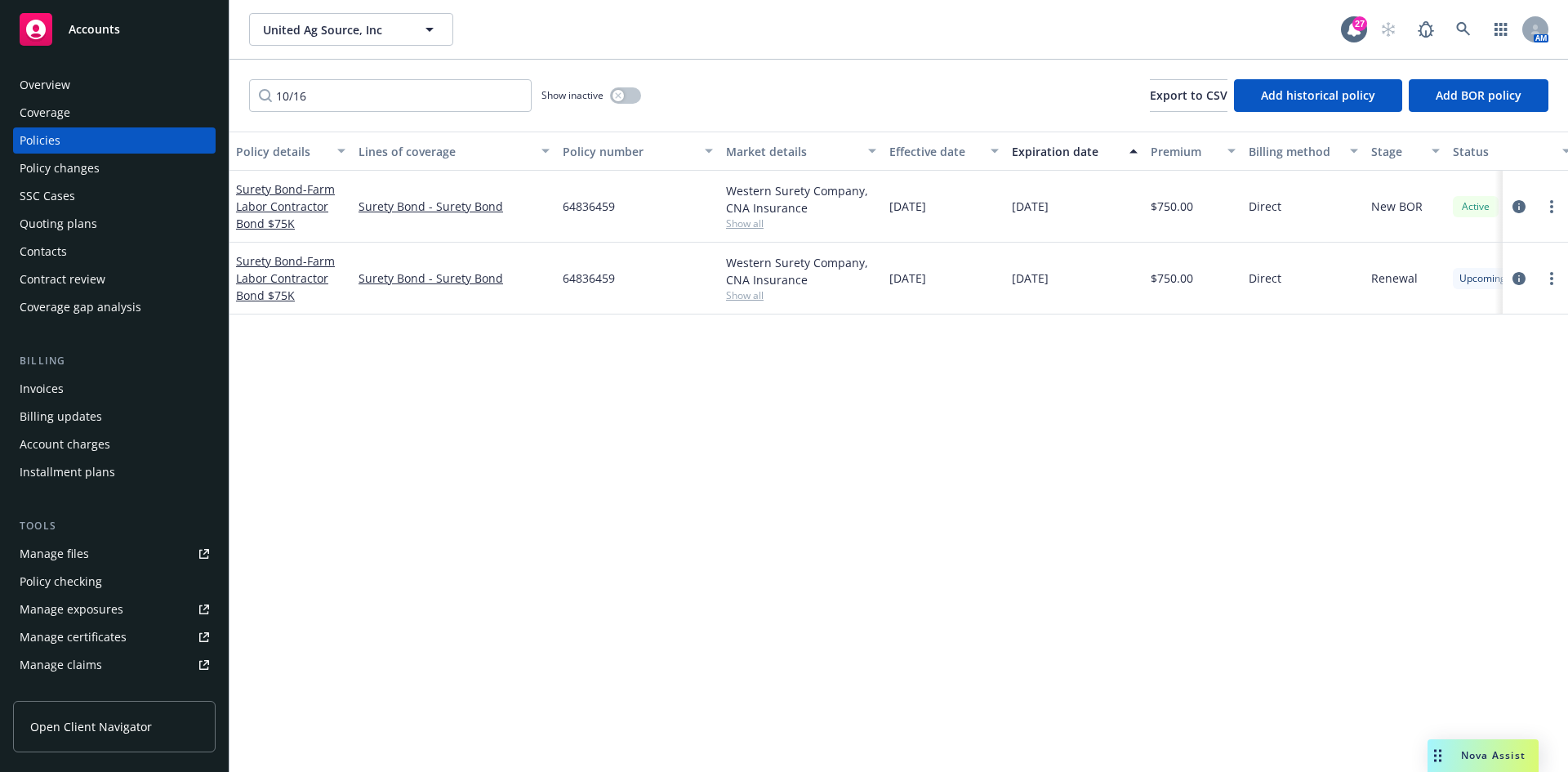
click at [81, 237] on div "Overview Coverage Policies Policy changes SSC Cases Quoting plans Contacts Cont…" at bounding box center [115, 196] width 203 height 249
click at [86, 227] on div "Quoting plans" at bounding box center [57, 223] width 77 height 26
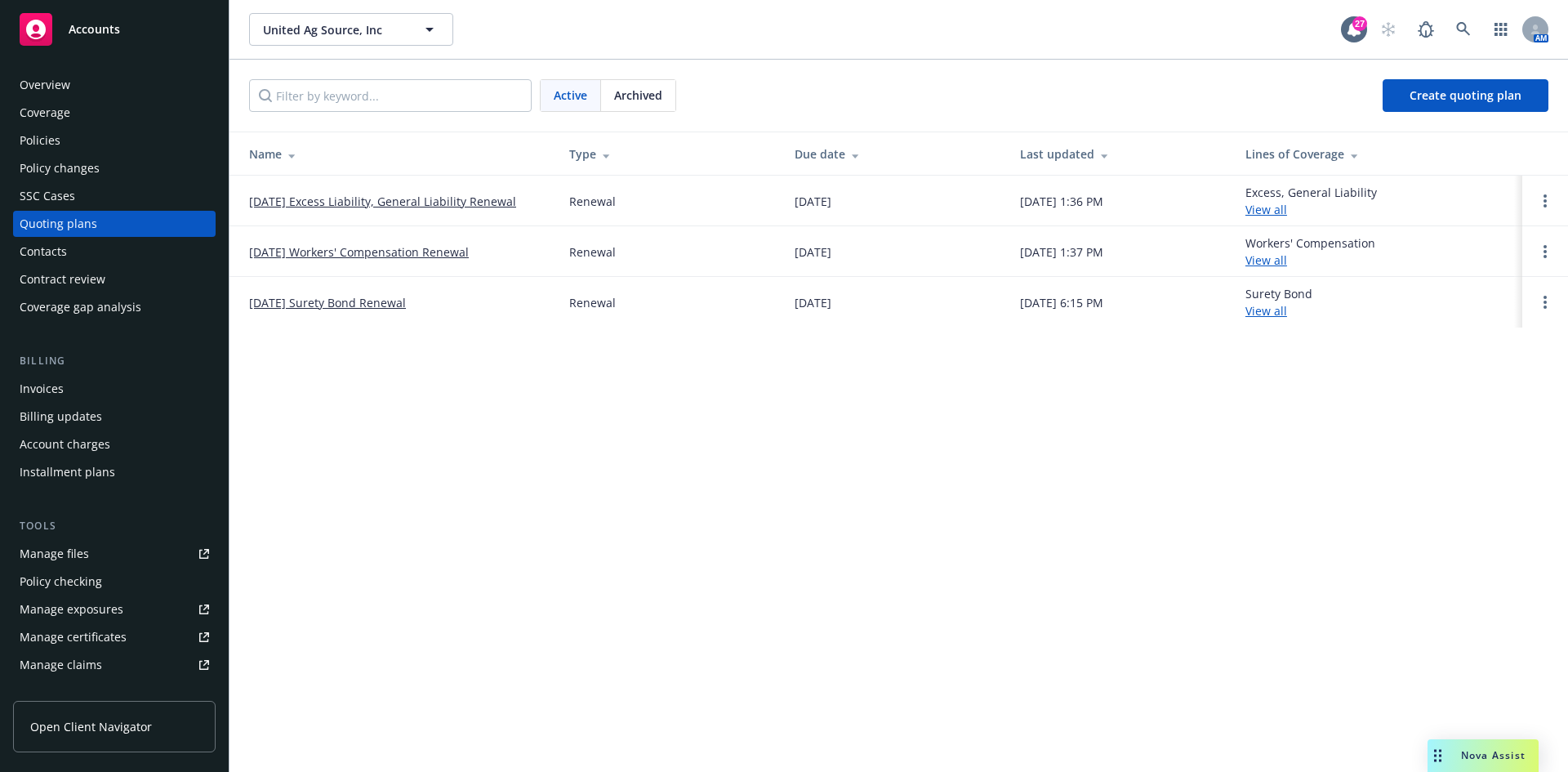
click at [1547, 313] on td at bounding box center [1545, 301] width 46 height 51
click at [1544, 308] on circle "Open options" at bounding box center [1545, 306] width 3 height 3
click at [1472, 297] on link "Archive" at bounding box center [1461, 290] width 143 height 33
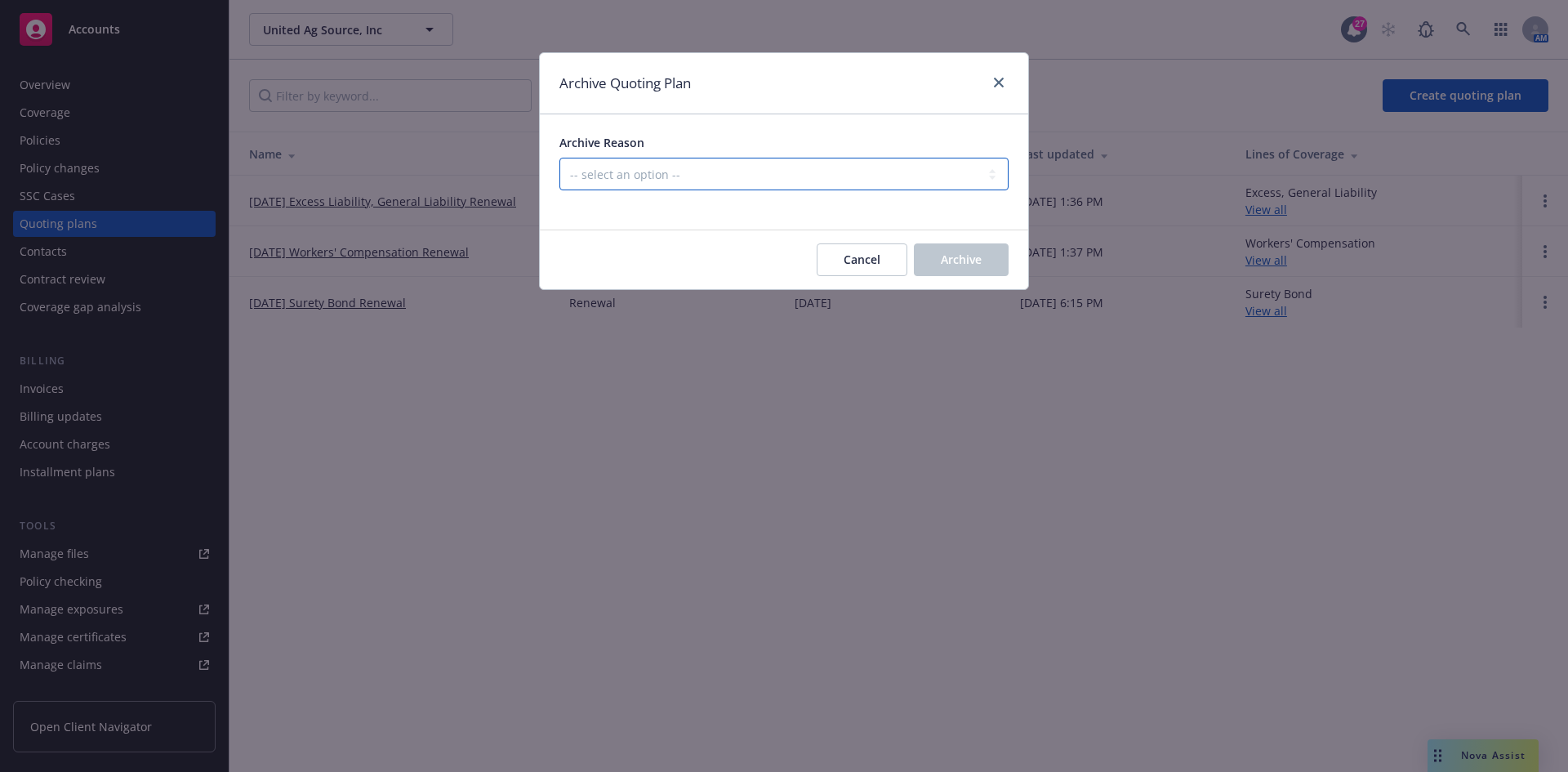
click at [662, 186] on select "-- select an option -- All policies in this renewal plan are auto-renewed Creat…" at bounding box center [784, 174] width 450 height 33
select select "ARCHIVED_RENEWAL_POLICY_AUTO_RENEWED"
click at [560, 158] on select "-- select an option -- All policies in this renewal plan are auto-renewed Creat…" at bounding box center [784, 174] width 450 height 33
click at [946, 253] on span "Archive" at bounding box center [961, 259] width 41 height 15
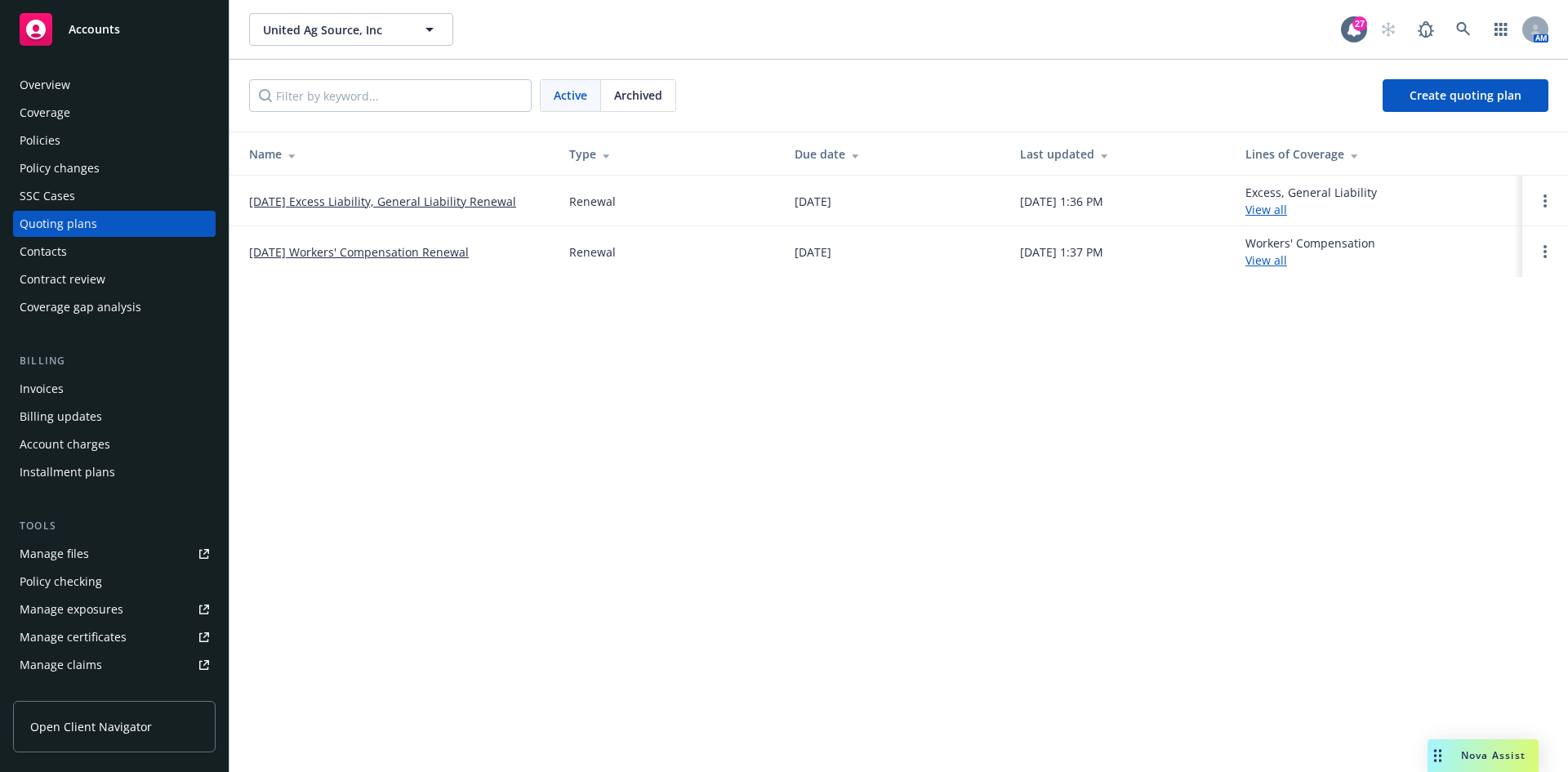
drag, startPoint x: 103, startPoint y: 30, endPoint x: 245, endPoint y: 36, distance: 142.1
click at [103, 29] on span "Accounts" at bounding box center [95, 30] width 52 height 13
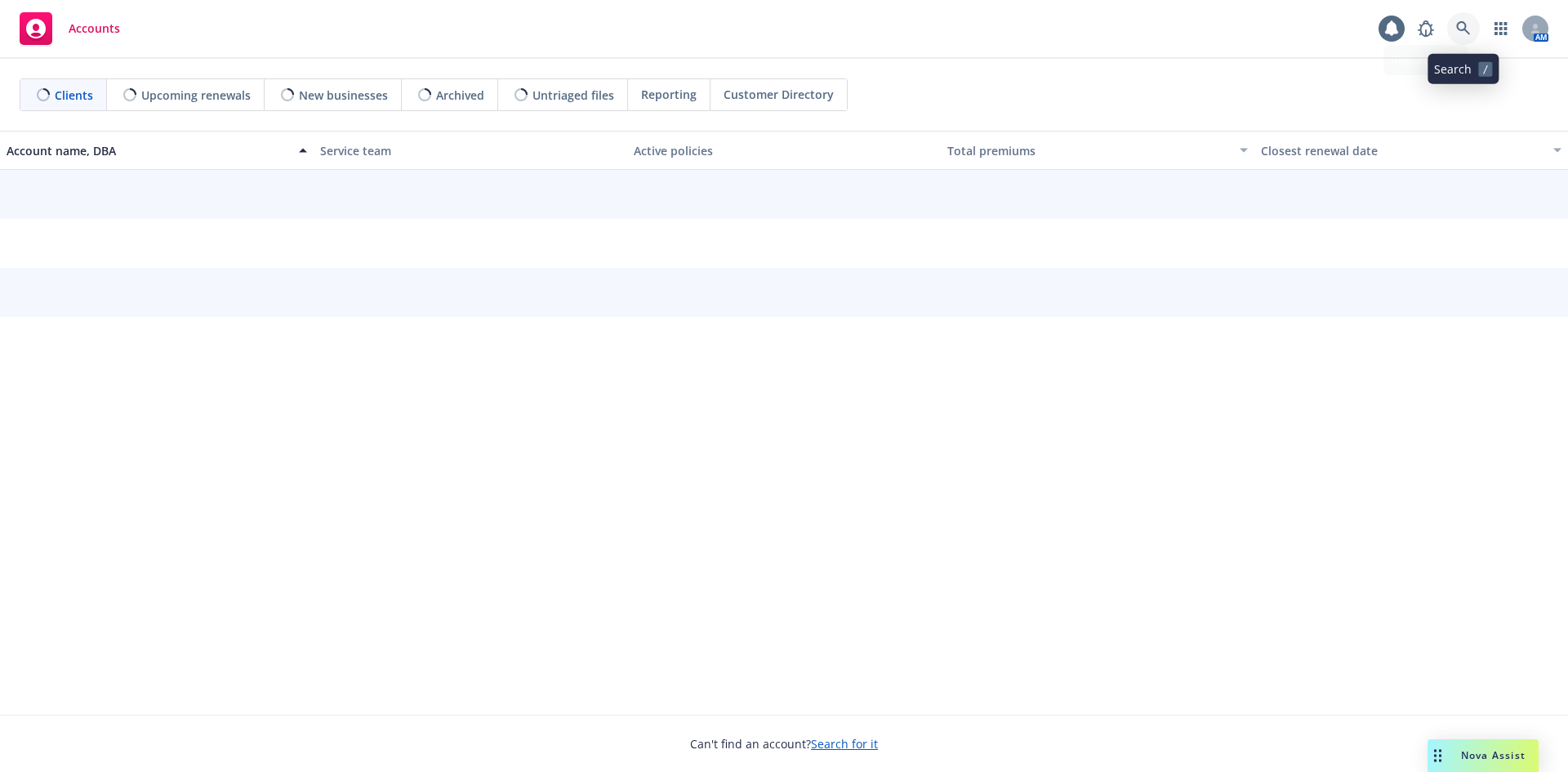
click at [1457, 34] on icon at bounding box center [1463, 28] width 14 height 14
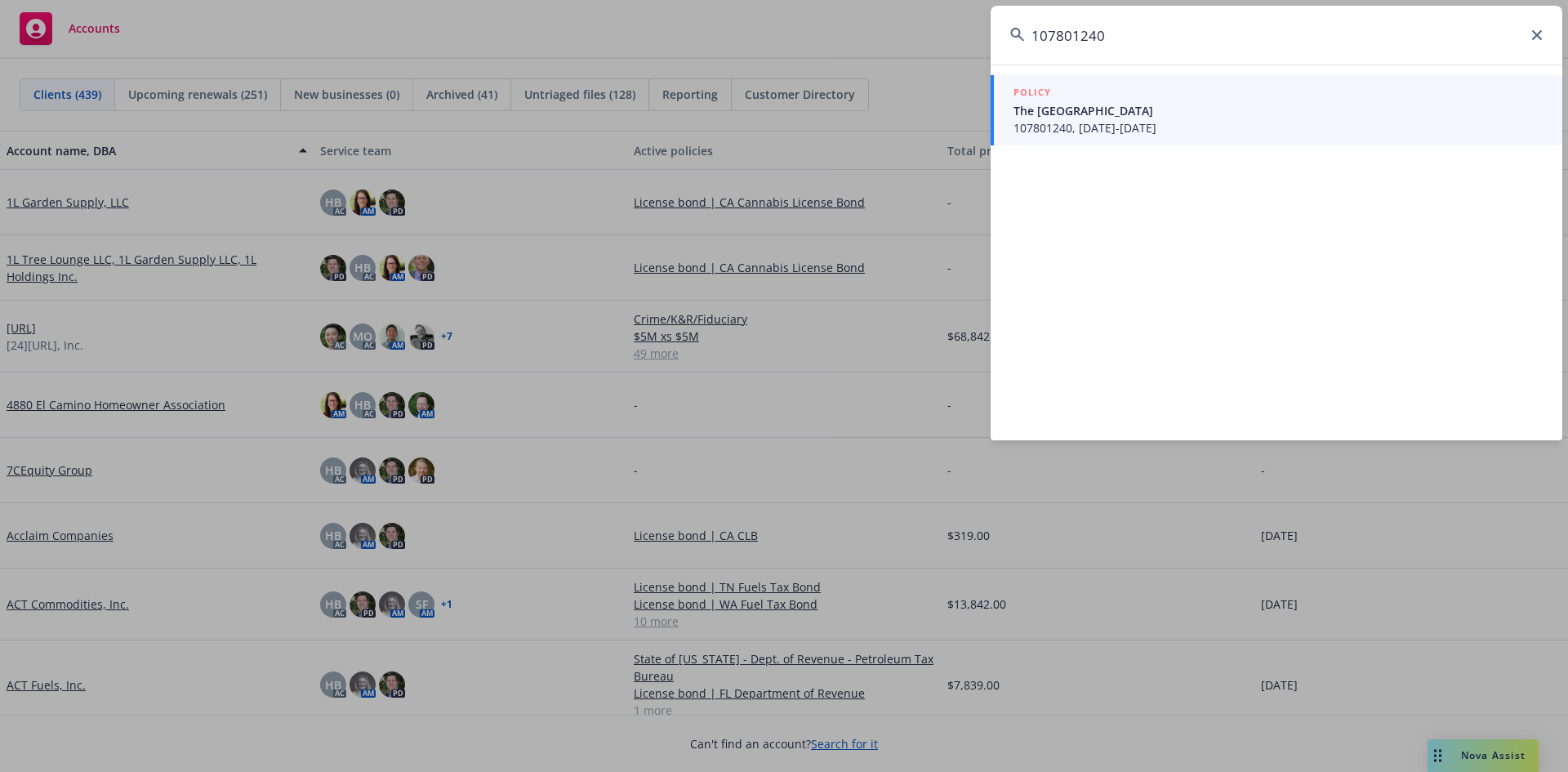
type input "107801240"
click at [1115, 109] on span "The CA State University" at bounding box center [1277, 111] width 529 height 17
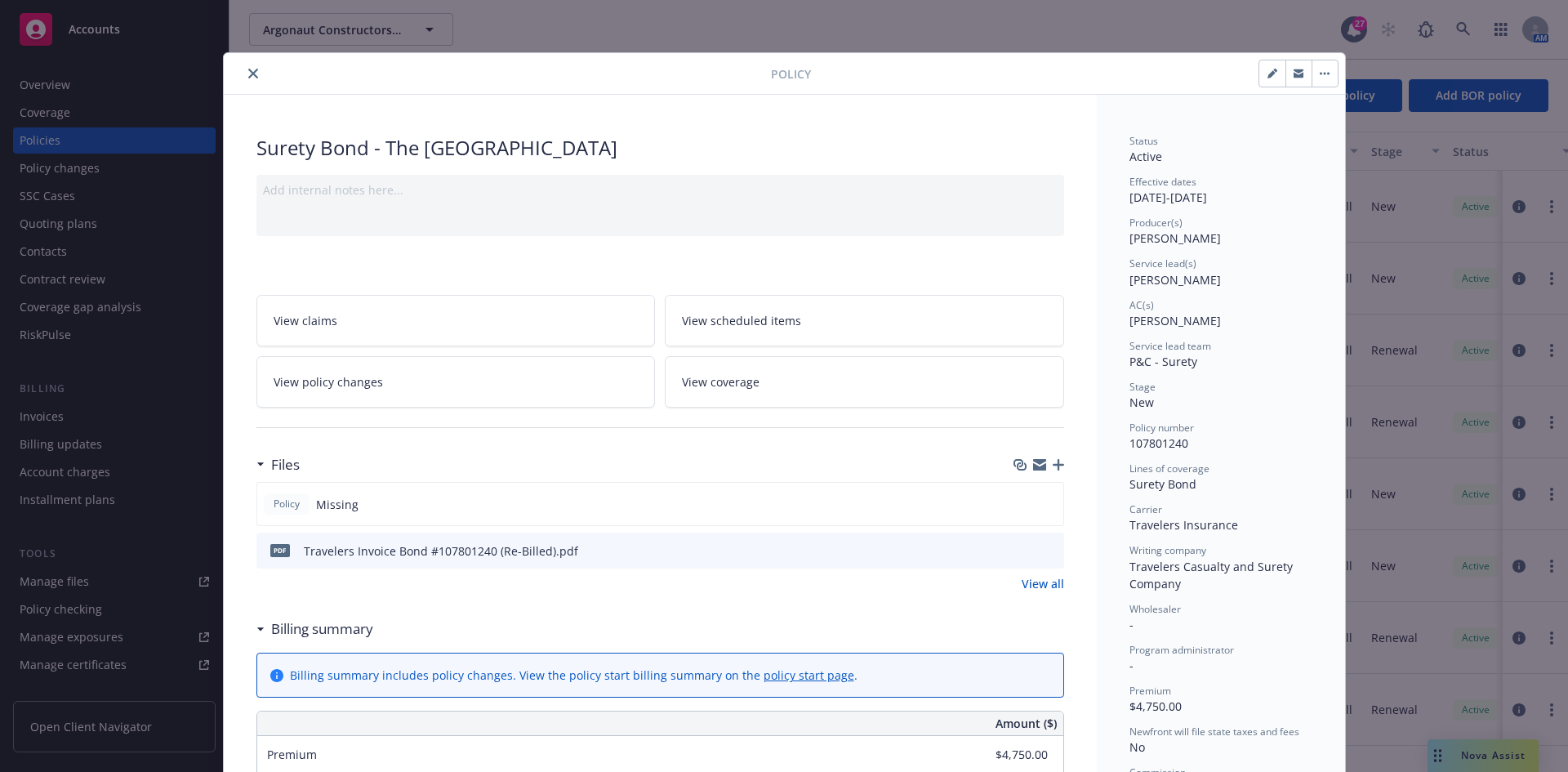
click at [256, 72] on div at bounding box center [500, 74] width 541 height 19
click at [251, 73] on icon "close" at bounding box center [254, 74] width 10 height 10
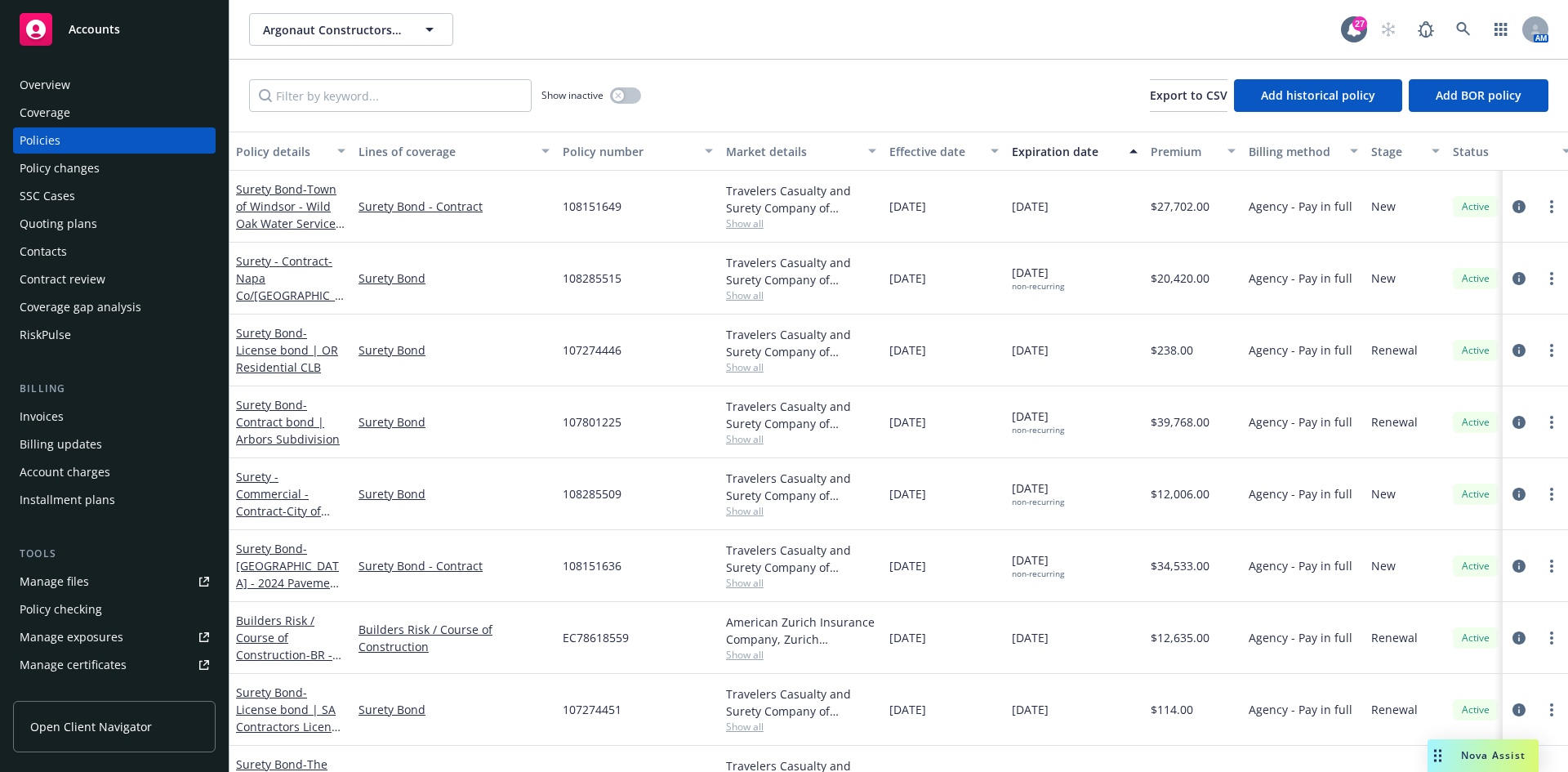
click at [68, 415] on div "Invoices" at bounding box center [114, 416] width 189 height 26
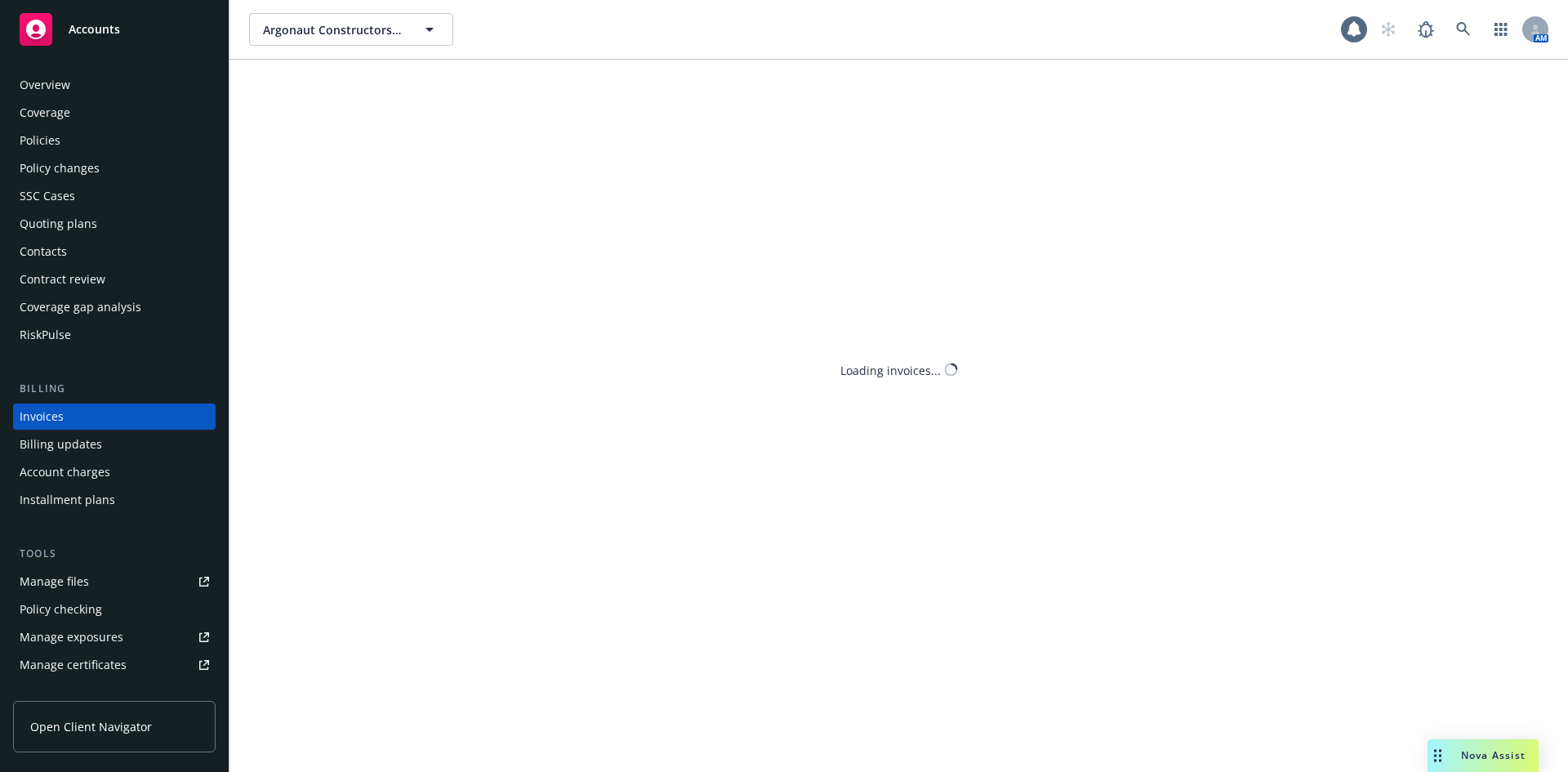
scroll to position [5, 0]
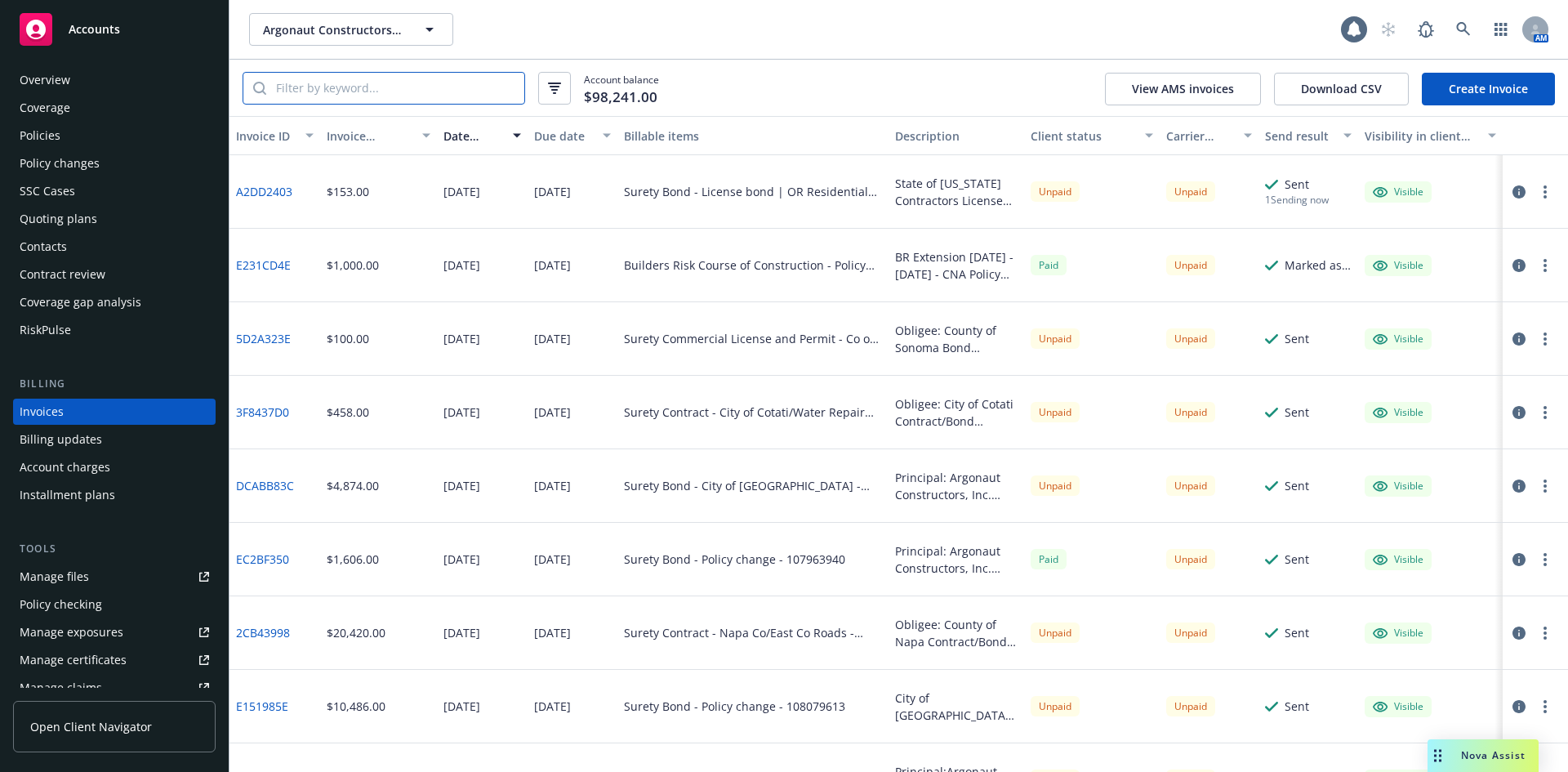
click at [359, 88] on input "search" at bounding box center [395, 88] width 258 height 31
paste input "107801240"
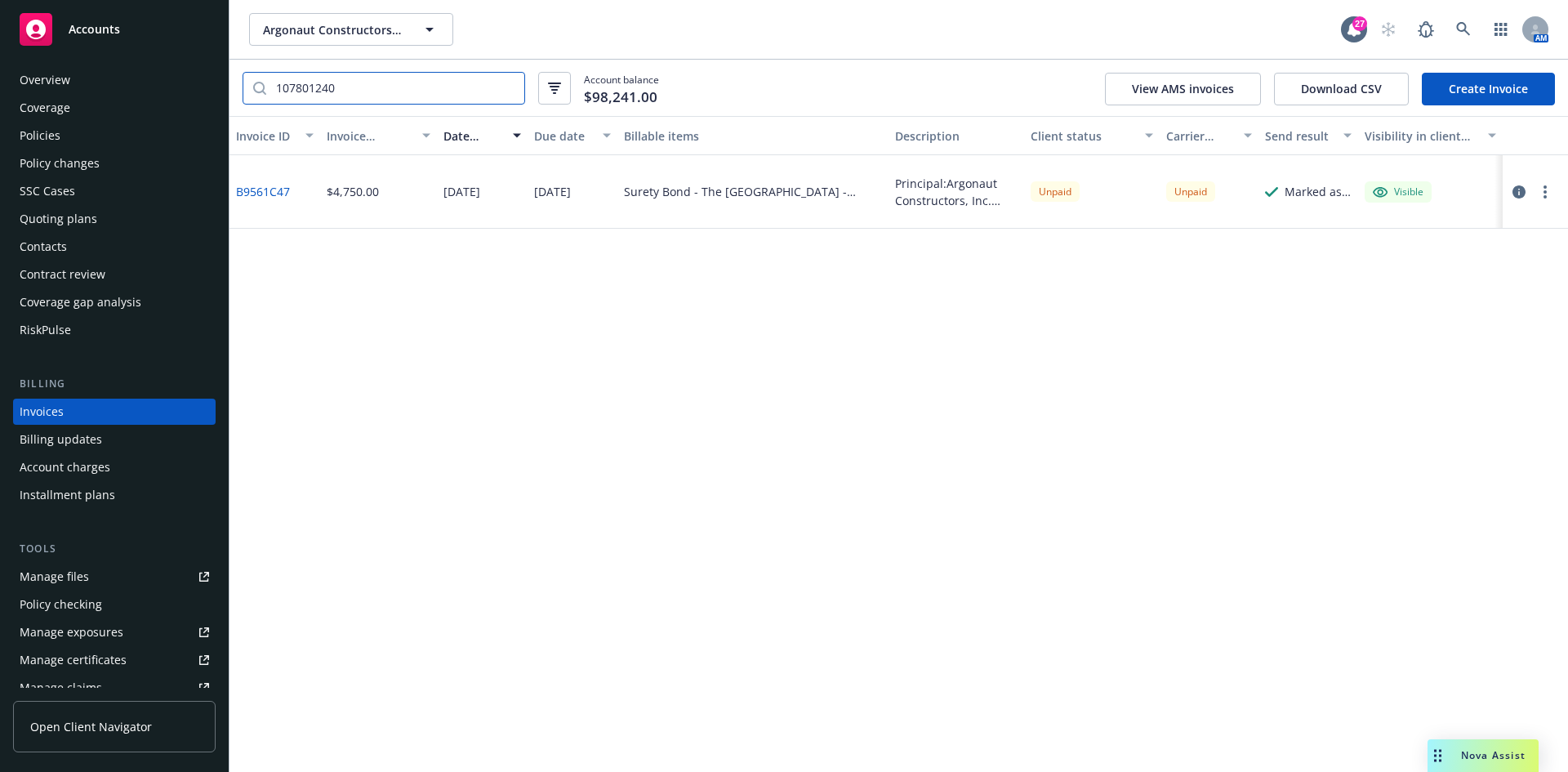
click at [461, 85] on input "107801240" at bounding box center [395, 88] width 258 height 31
paste input "8151641"
drag, startPoint x: 299, startPoint y: 192, endPoint x: 234, endPoint y: 204, distance: 66.1
click at [234, 204] on div "DD39F19A" at bounding box center [275, 191] width 91 height 74
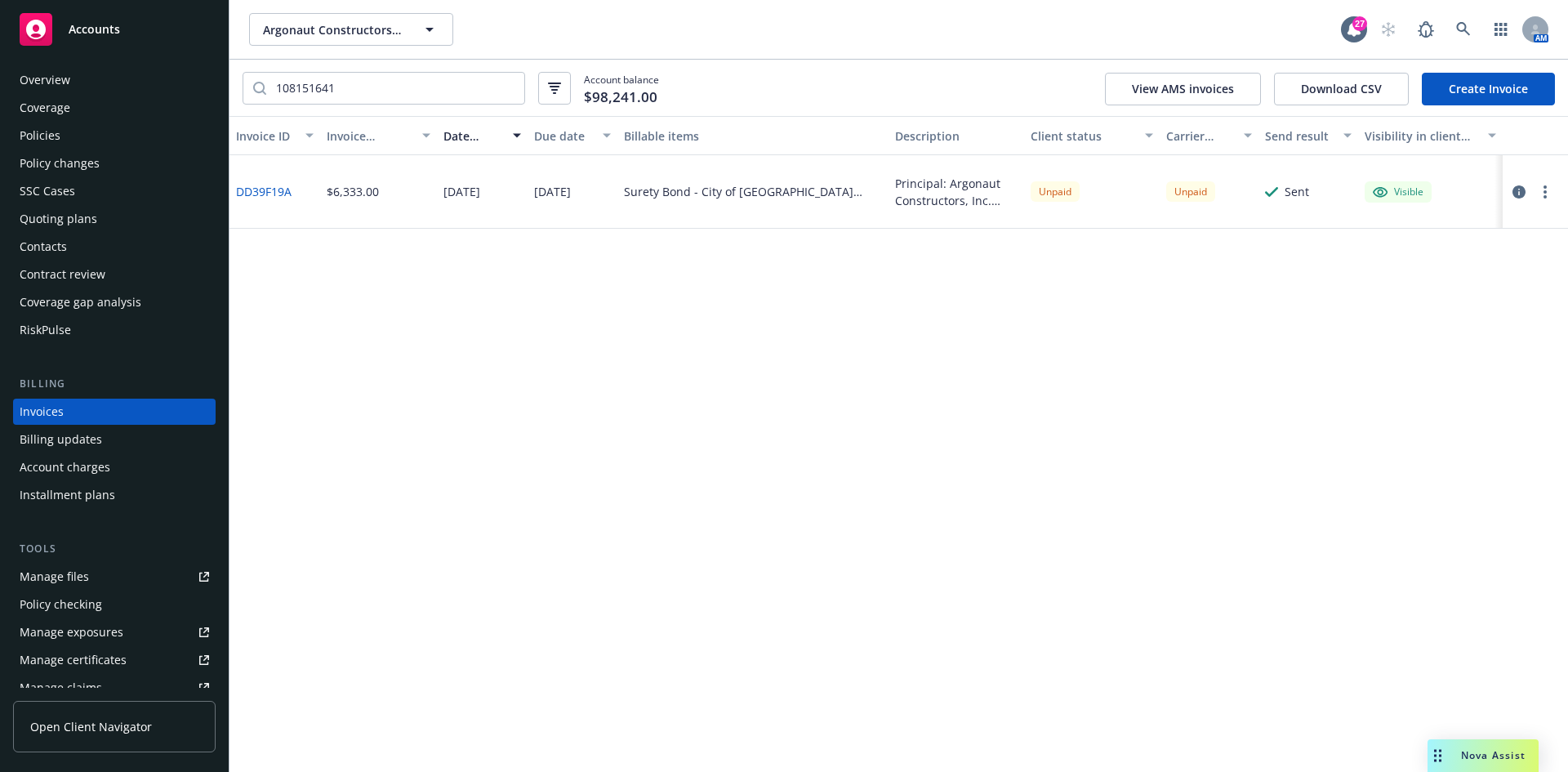
drag, startPoint x: 273, startPoint y: 191, endPoint x: 1052, endPoint y: 392, distance: 804.5
click at [1052, 392] on div "Invoice ID Invoice amount Date issued Due date Billable items Description Clien…" at bounding box center [898, 444] width 1338 height 656
click at [373, 68] on div "108151641 Account balance $98,241.00 View AMS invoices Download CSV Create Invo…" at bounding box center [898, 87] width 1338 height 56
click at [375, 86] on input "108151641" at bounding box center [395, 88] width 258 height 31
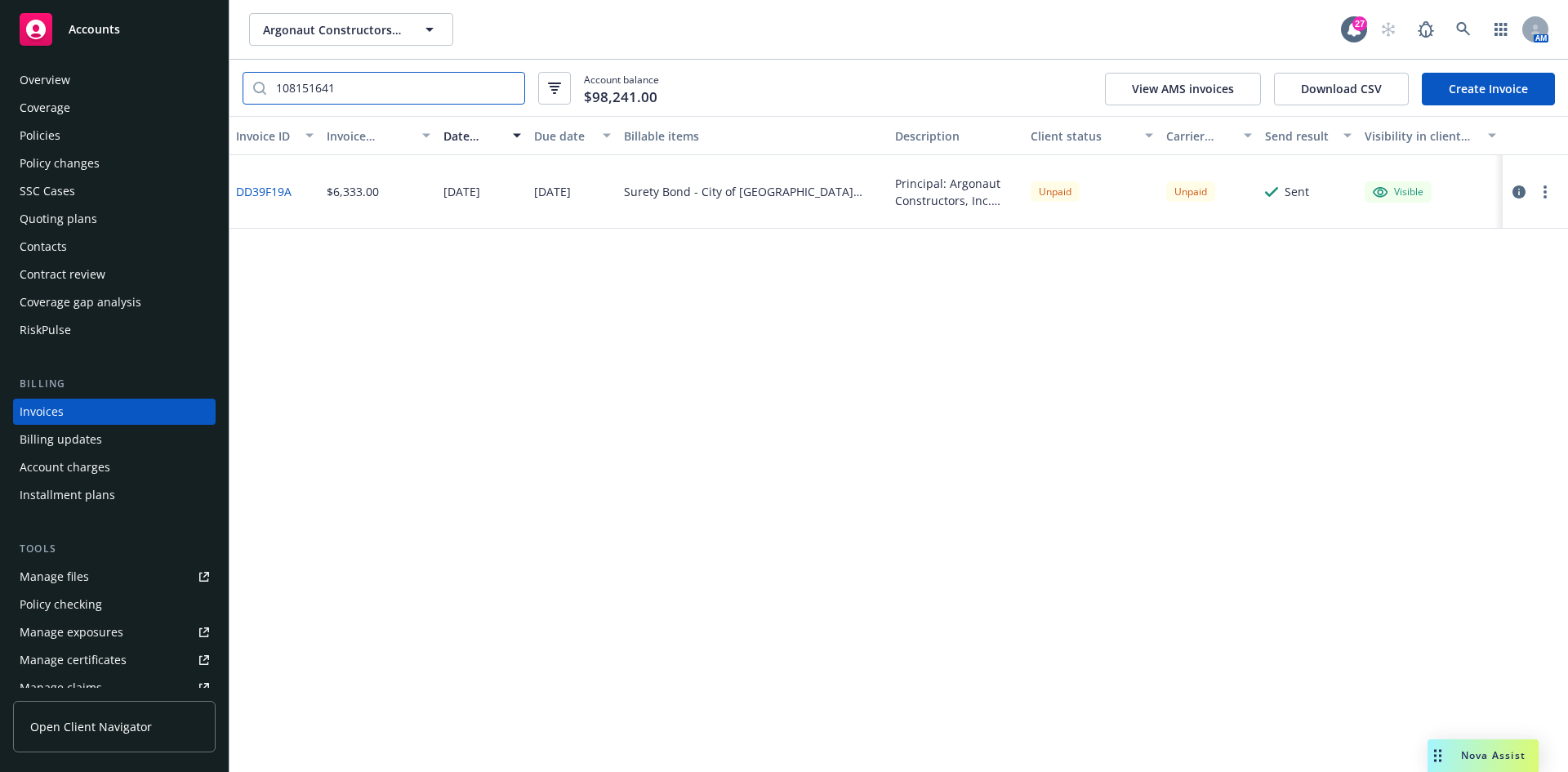
paste input "2"
drag, startPoint x: 300, startPoint y: 192, endPoint x: 235, endPoint y: 193, distance: 65.0
click at [235, 193] on div "EA01C61E" at bounding box center [275, 191] width 91 height 74
copy link "EA01C61E"
click at [368, 92] on input "108151642" at bounding box center [395, 88] width 258 height 31
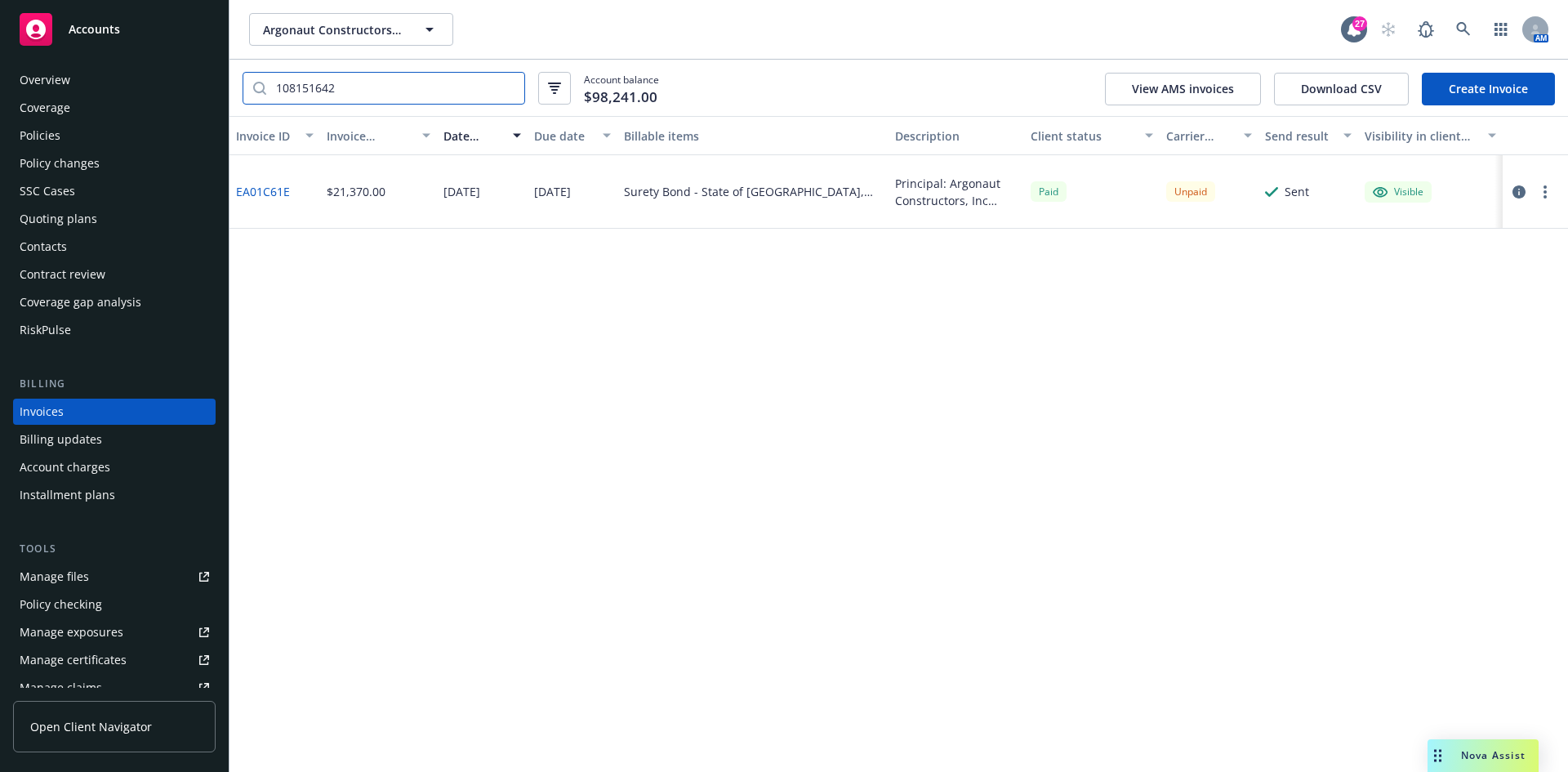
drag, startPoint x: 366, startPoint y: 93, endPoint x: 101, endPoint y: 93, distance: 265.0
click at [101, 93] on div "Accounts Overview Coverage Policies Policy changes SSC Cases Quoting plans Cont…" at bounding box center [784, 386] width 1568 height 772
paste input "6"
type input "108151646"
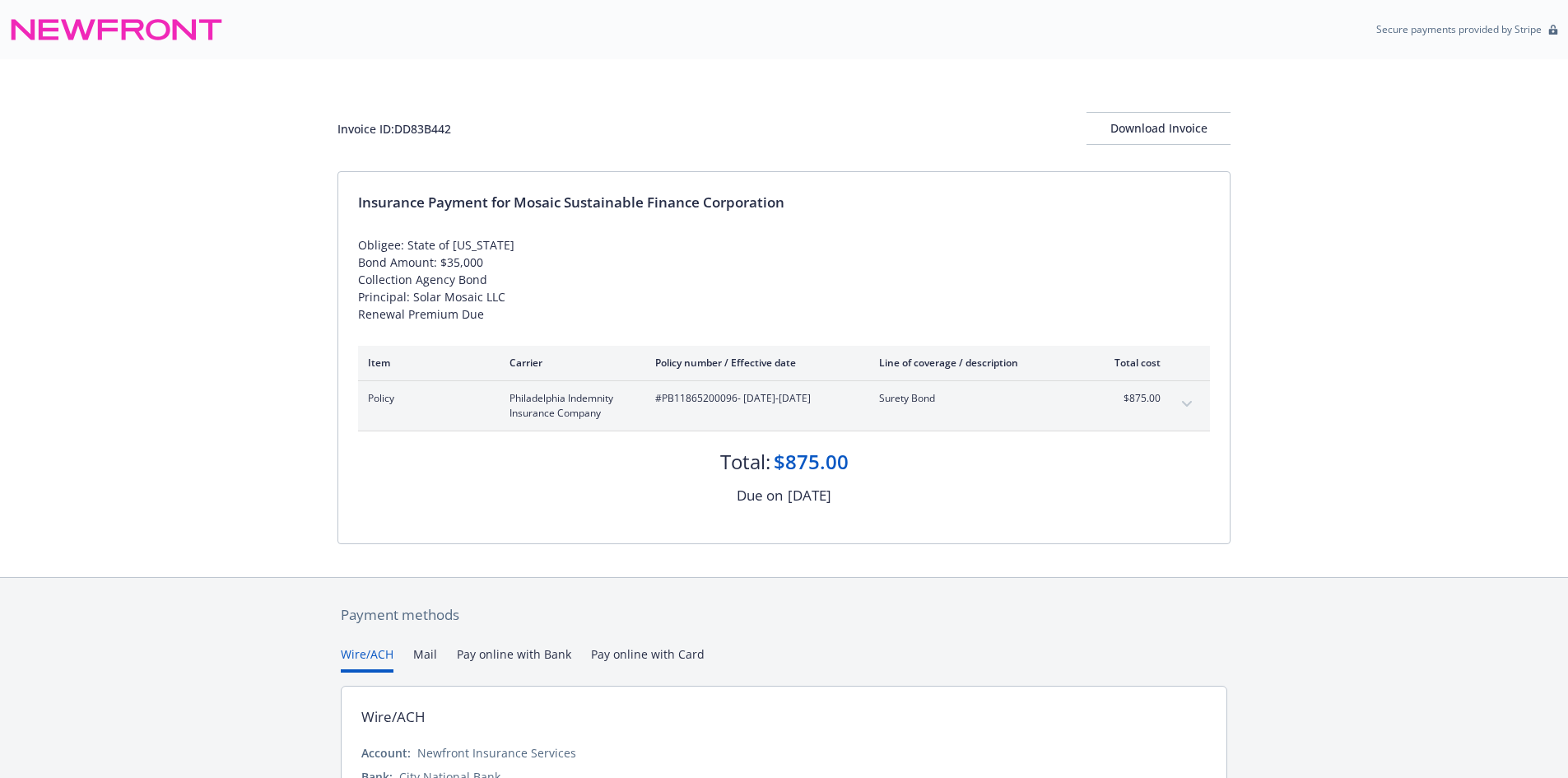
click at [424, 128] on div "Invoice ID: DD83B442" at bounding box center [394, 129] width 114 height 17
copy div "DD83B442"
